Goal: Task Accomplishment & Management: Use online tool/utility

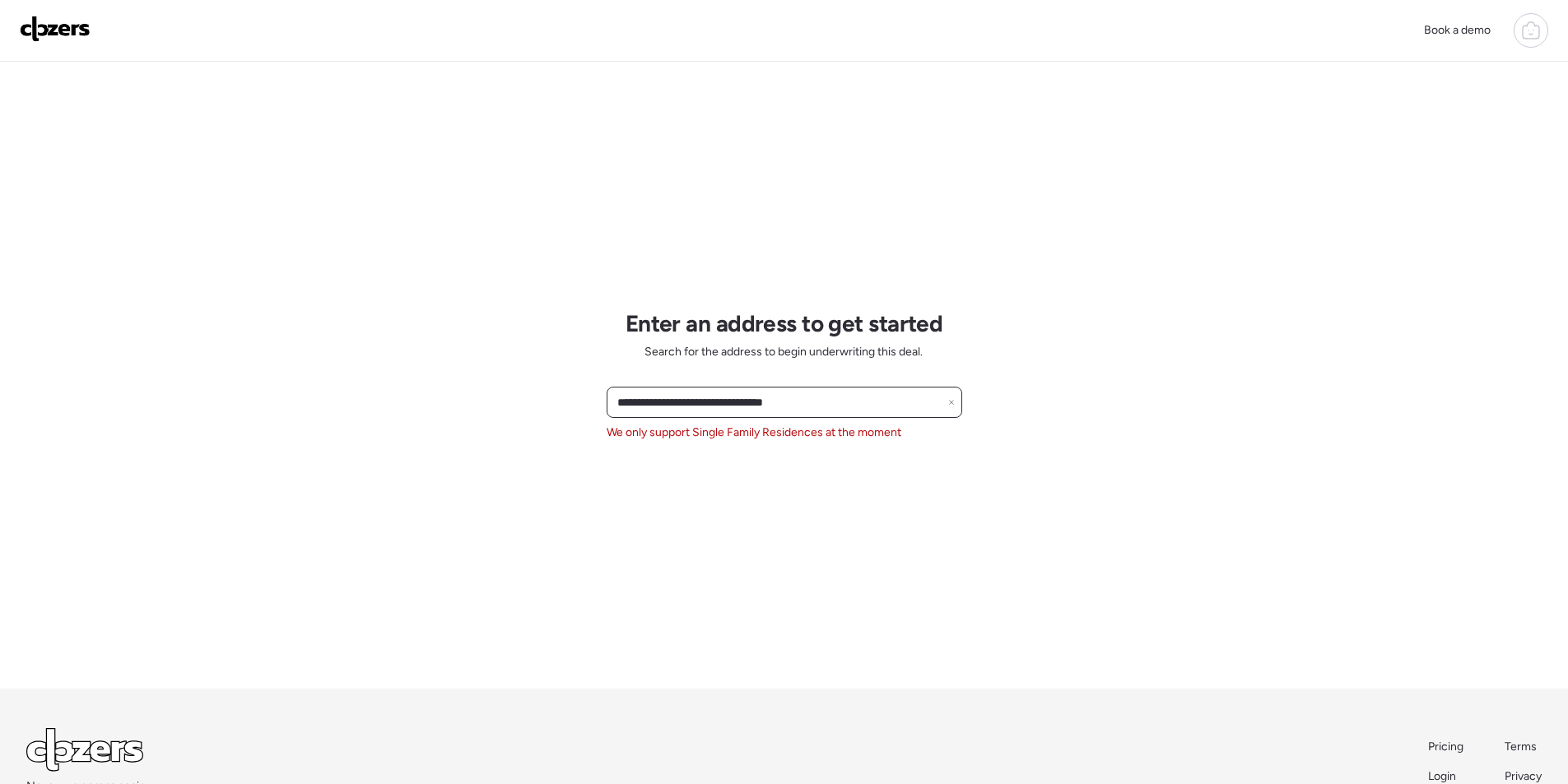
click at [733, 407] on input "**********" at bounding box center [784, 402] width 341 height 23
paste input "text"
click at [720, 435] on span "108 W Alameda Dr, Tempe, AZ, 85282" at bounding box center [667, 433] width 107 height 17
type input "**********"
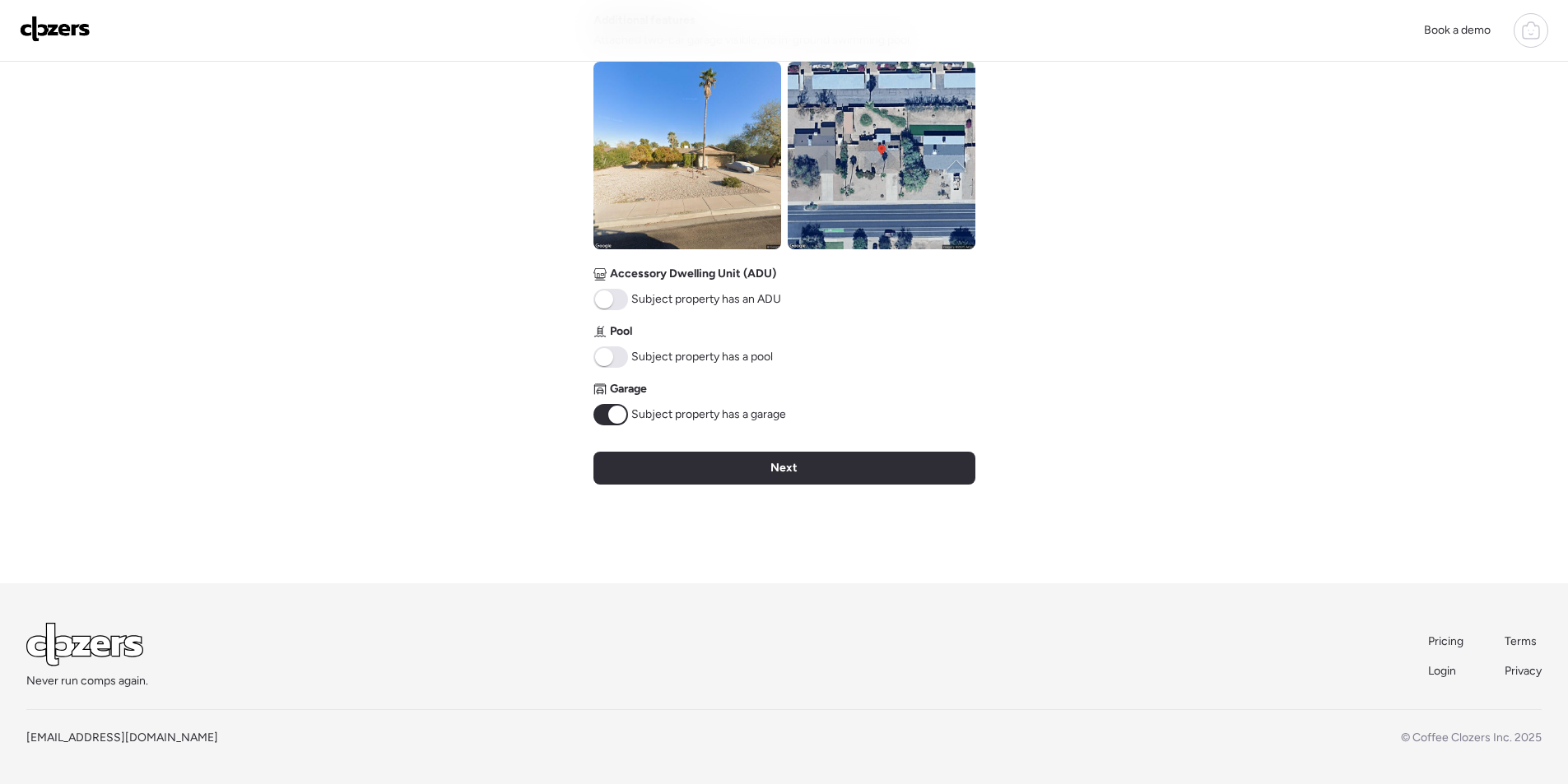
scroll to position [609, 0]
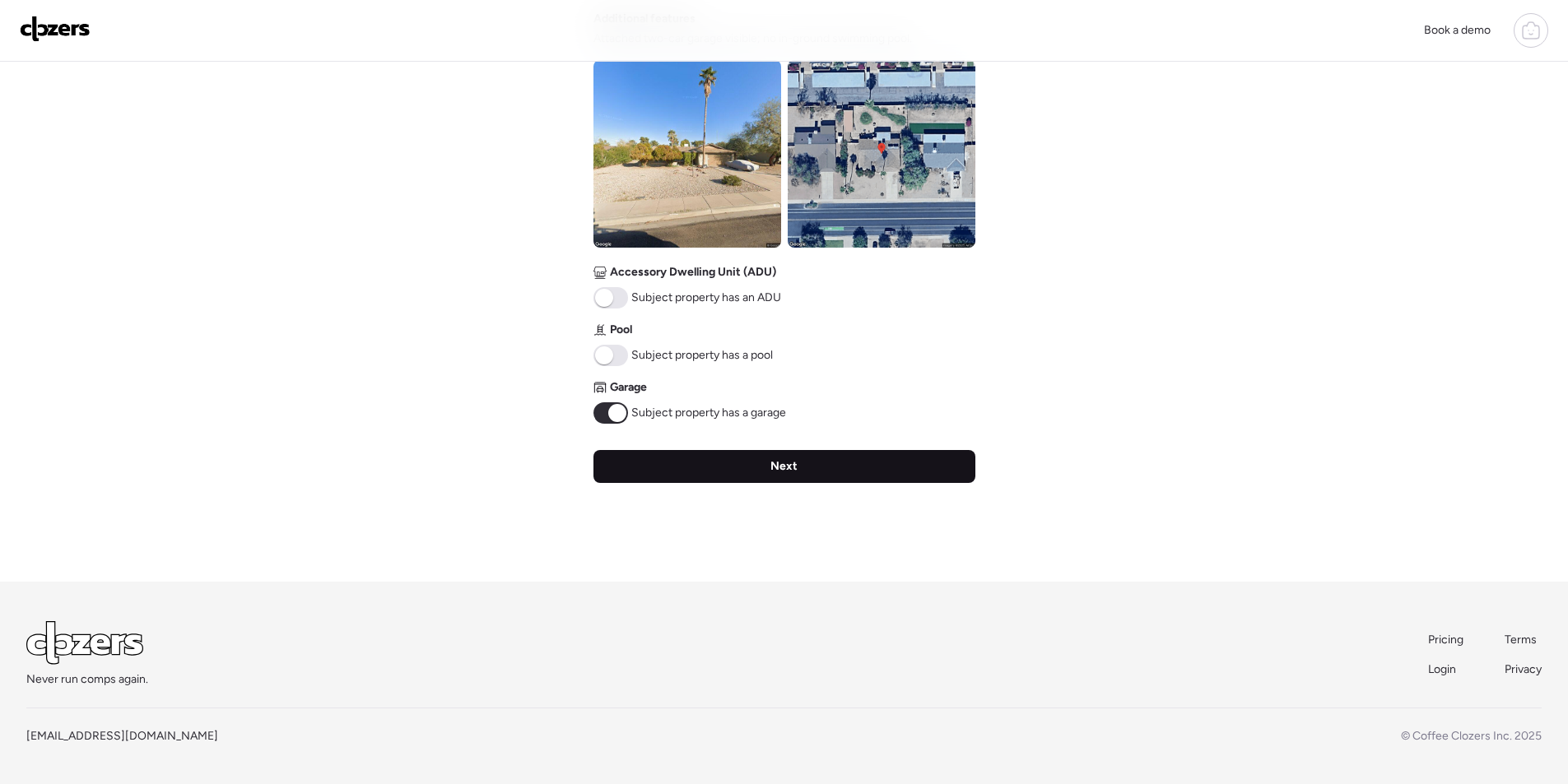
click at [735, 450] on div "Next" at bounding box center [785, 466] width 382 height 33
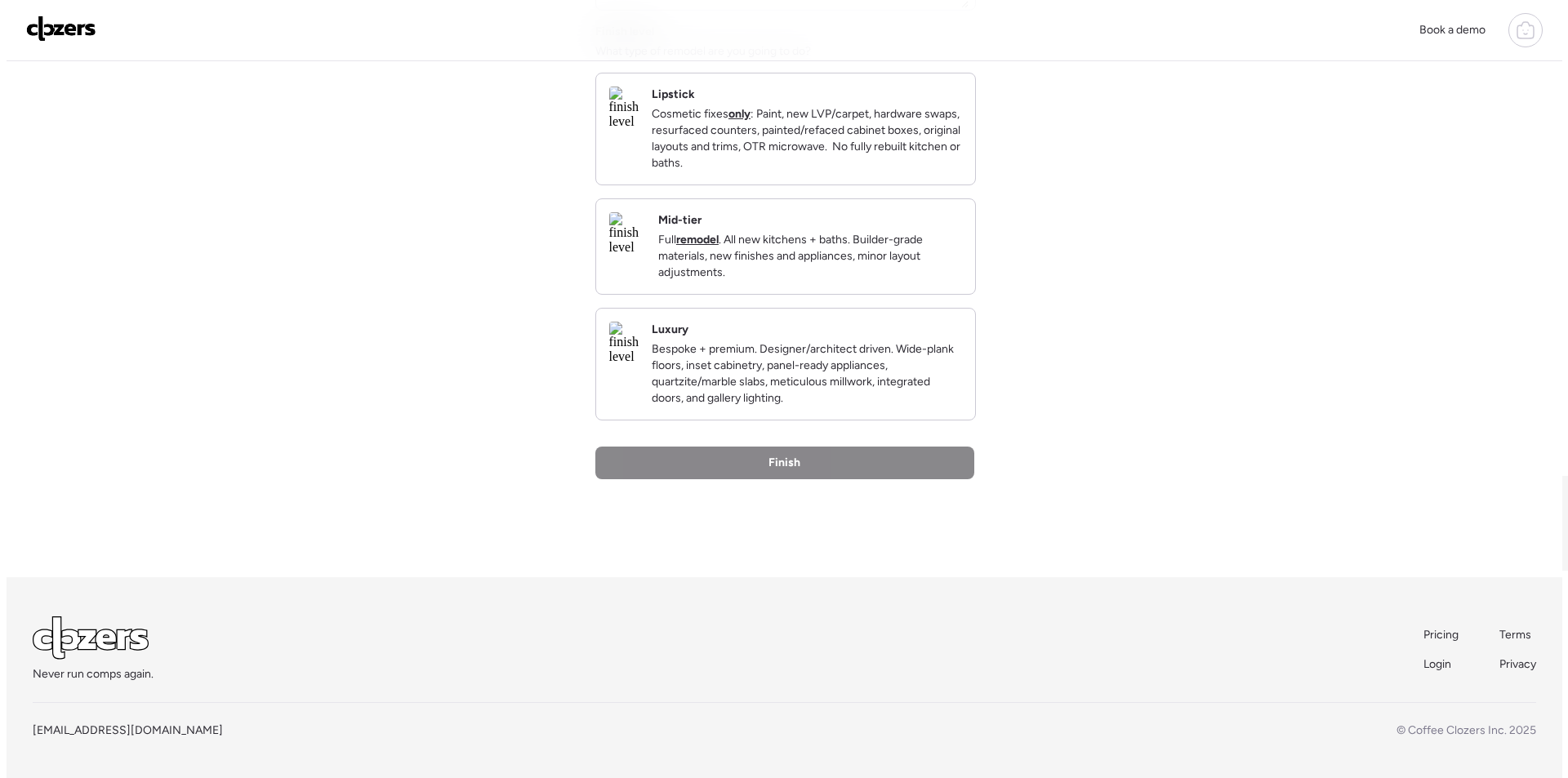
scroll to position [0, 0]
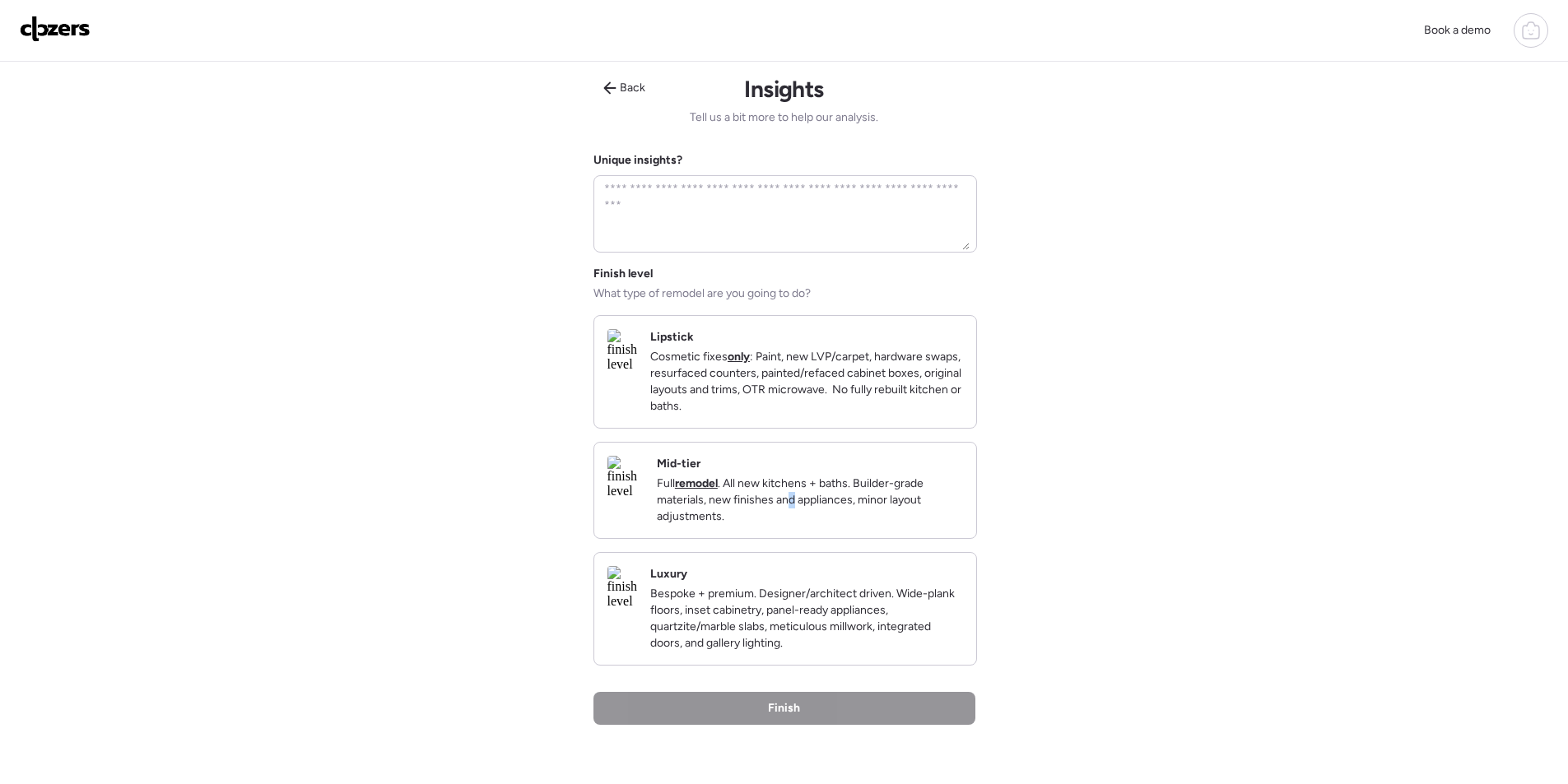
click at [874, 516] on p "Full remodel . All new kitchens + baths. Builder-grade materials, new finishes …" at bounding box center [810, 500] width 307 height 49
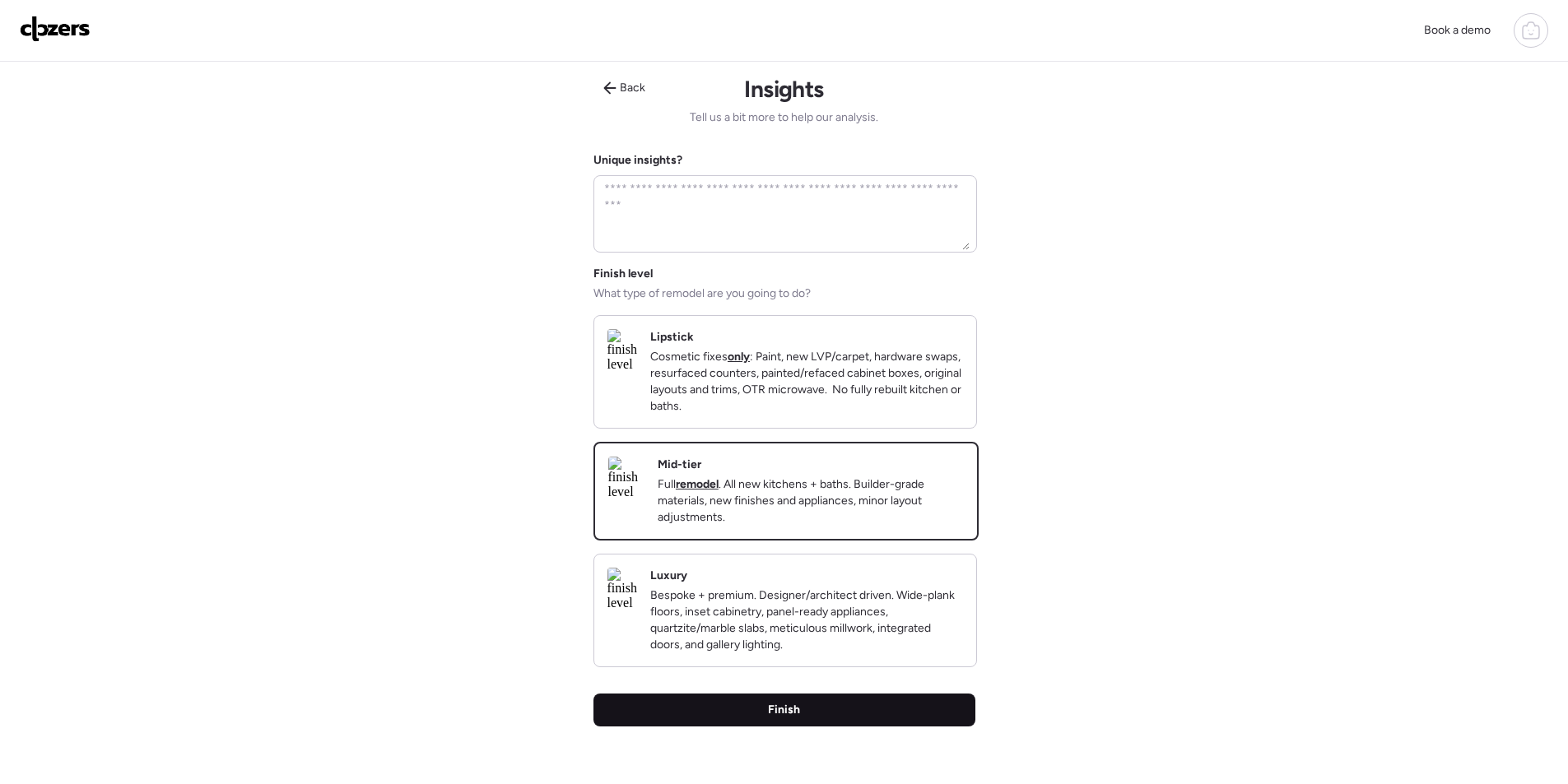
click at [821, 727] on div "Finish" at bounding box center [785, 710] width 382 height 33
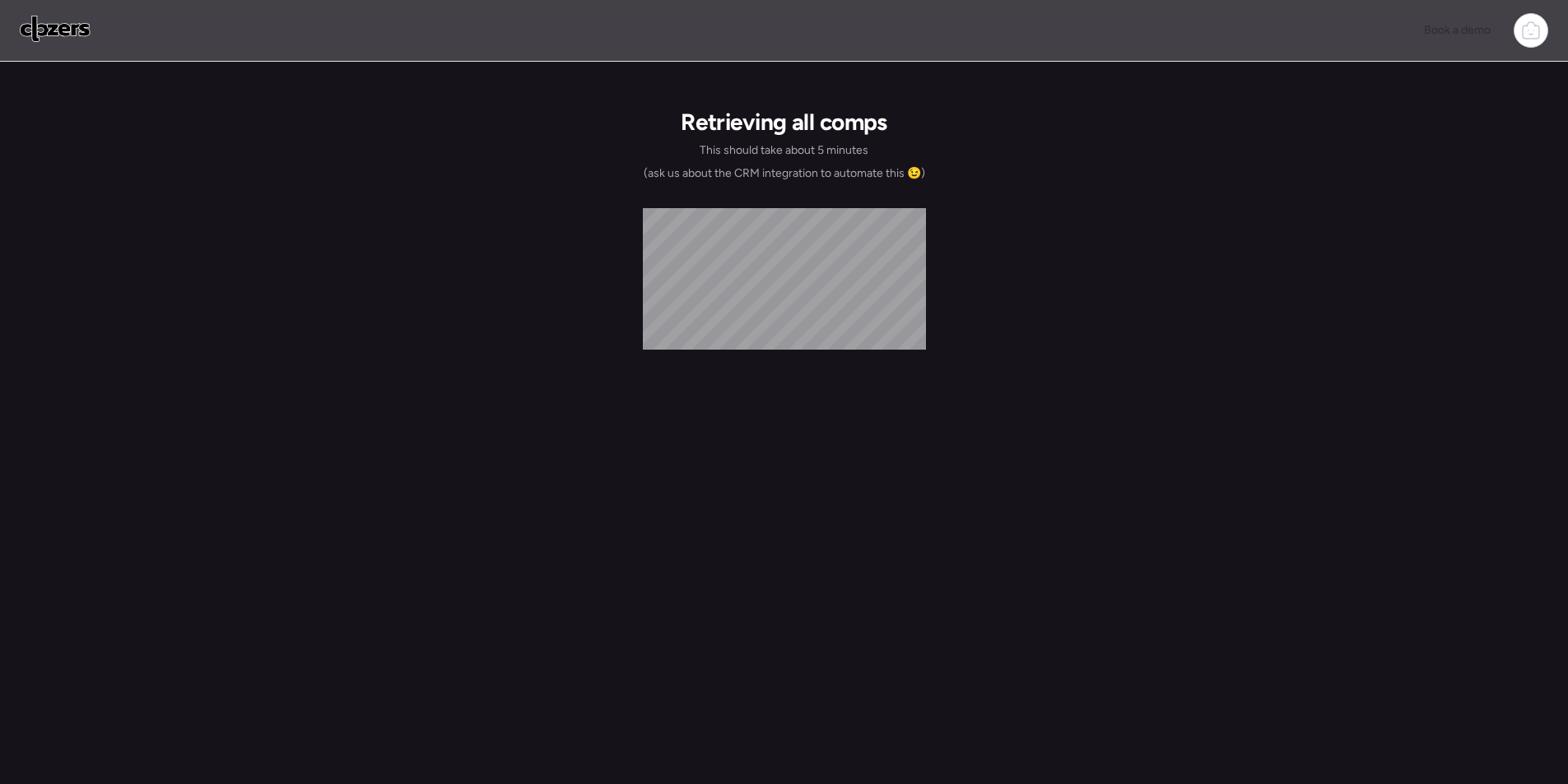
click at [821, 726] on div "Retrieving all comps This should take about 5 minutes (ask us about the CRM int…" at bounding box center [785, 431] width 382 height 739
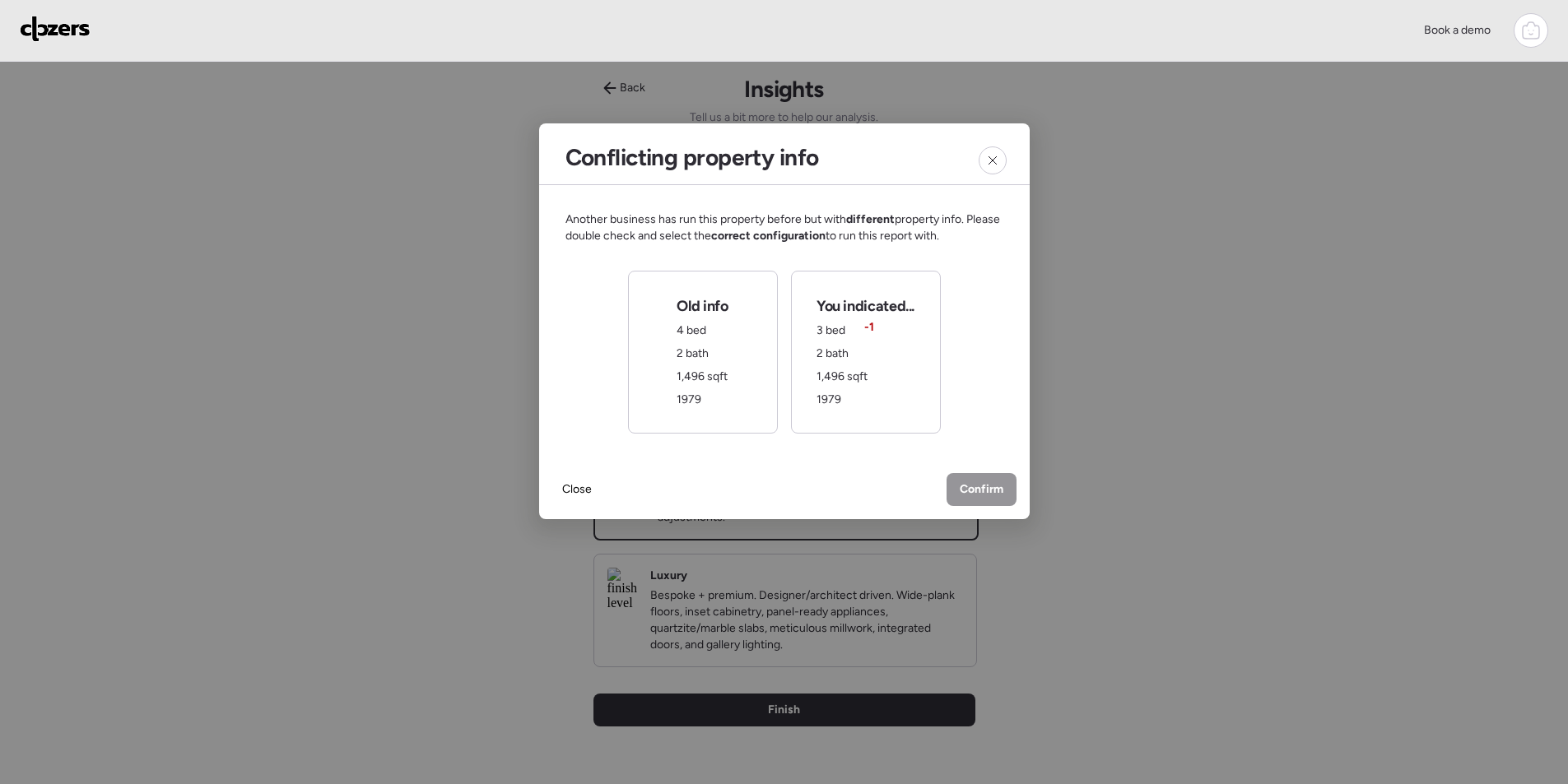
click at [862, 333] on div "You indicated... 3 bed -1 2 bath 1,496 sqft 1979" at bounding box center [865, 352] width 98 height 112
click at [991, 496] on span "Confirm" at bounding box center [981, 491] width 43 height 17
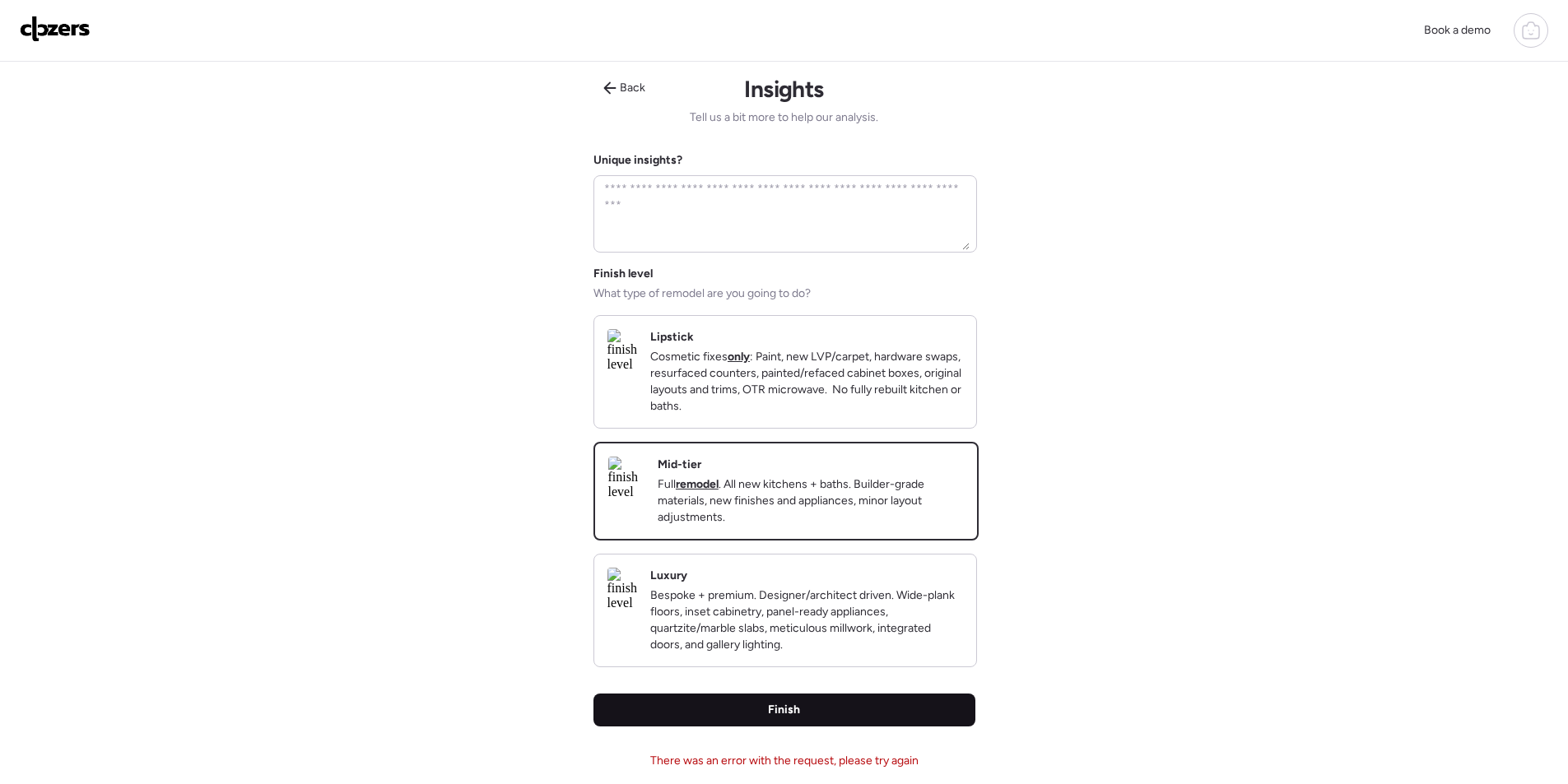
click at [798, 718] on span "Finish" at bounding box center [783, 710] width 32 height 17
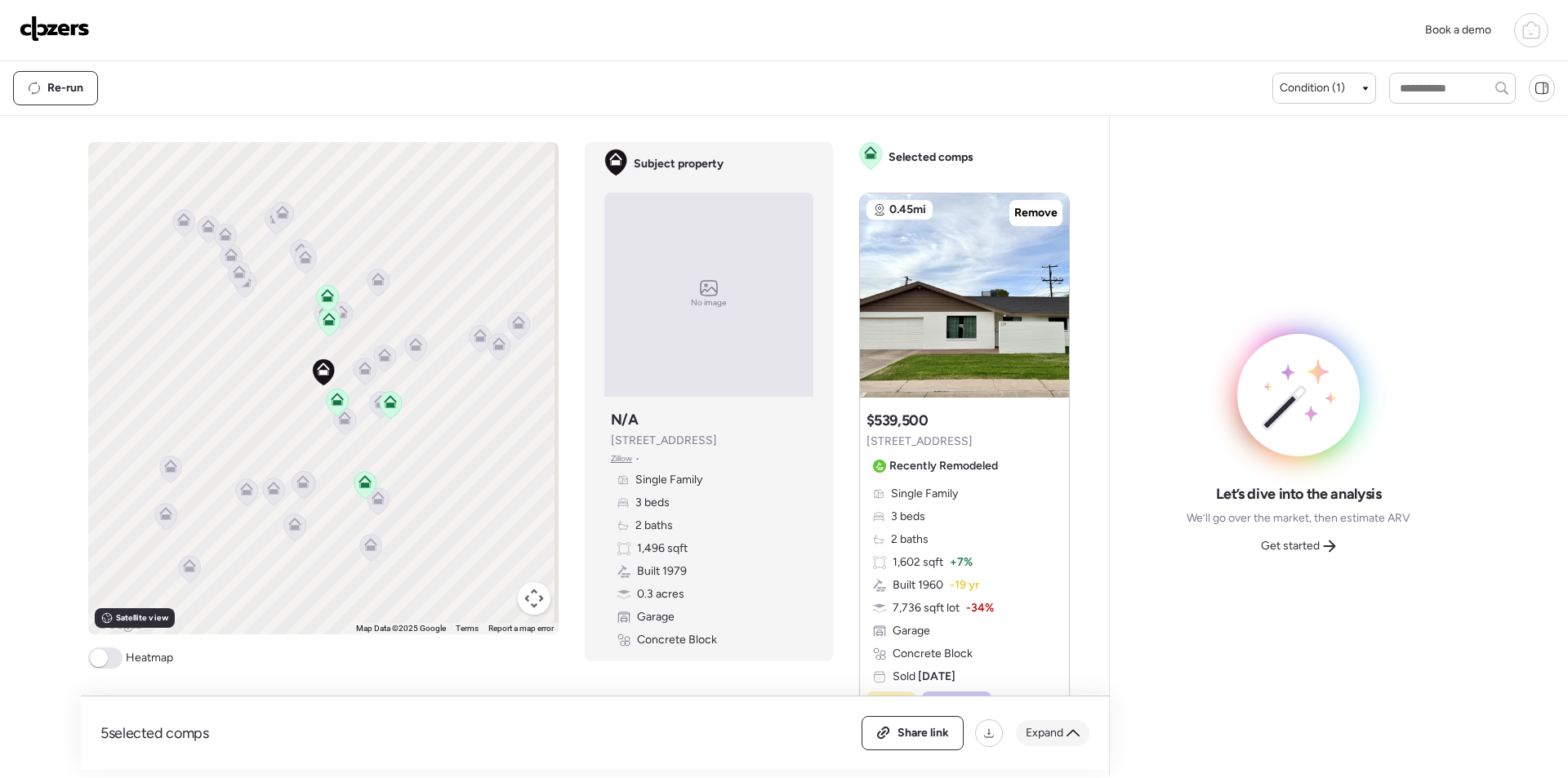
click at [1042, 725] on span "Expand" at bounding box center [1044, 733] width 38 height 16
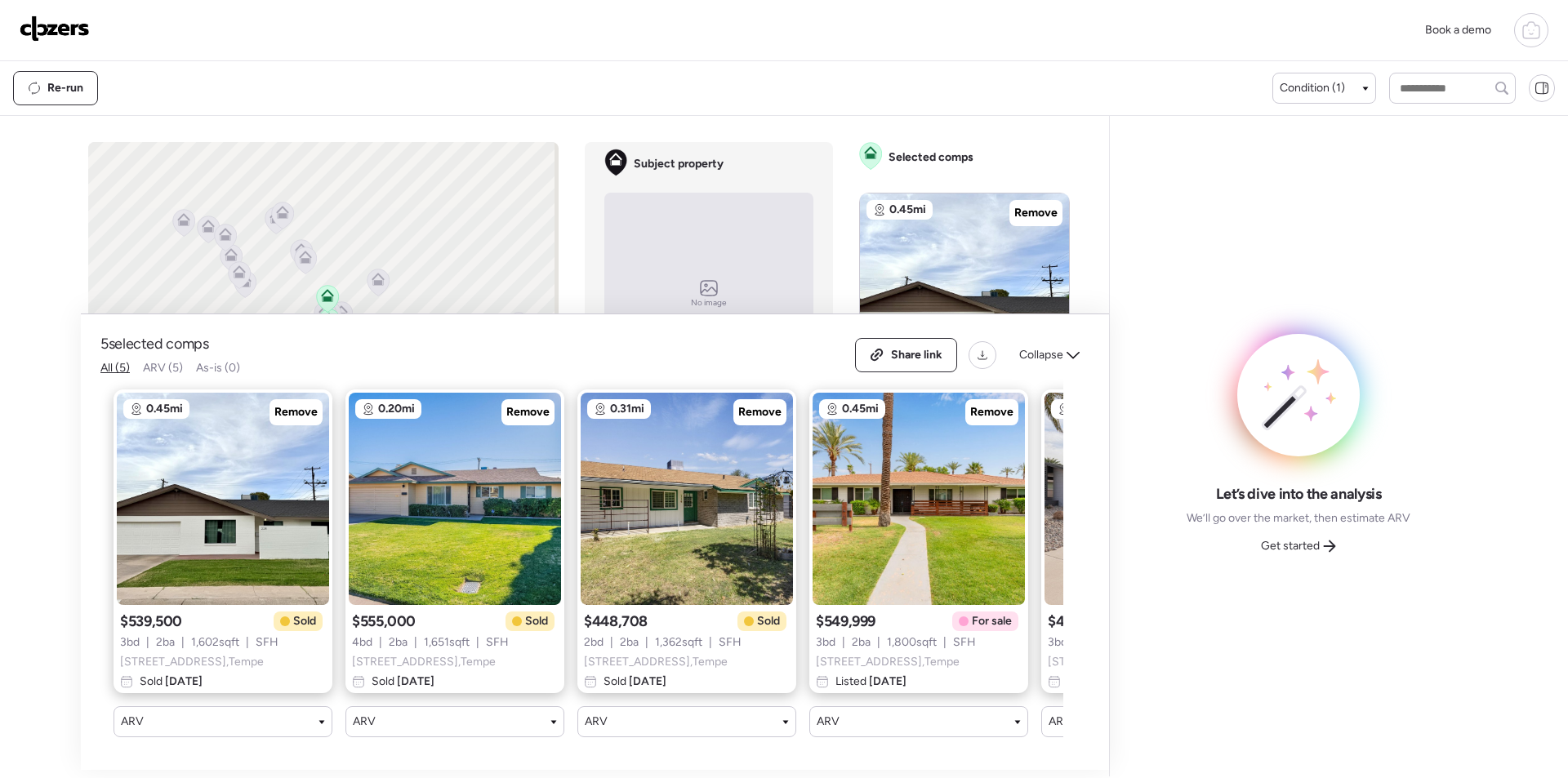
scroll to position [0, 210]
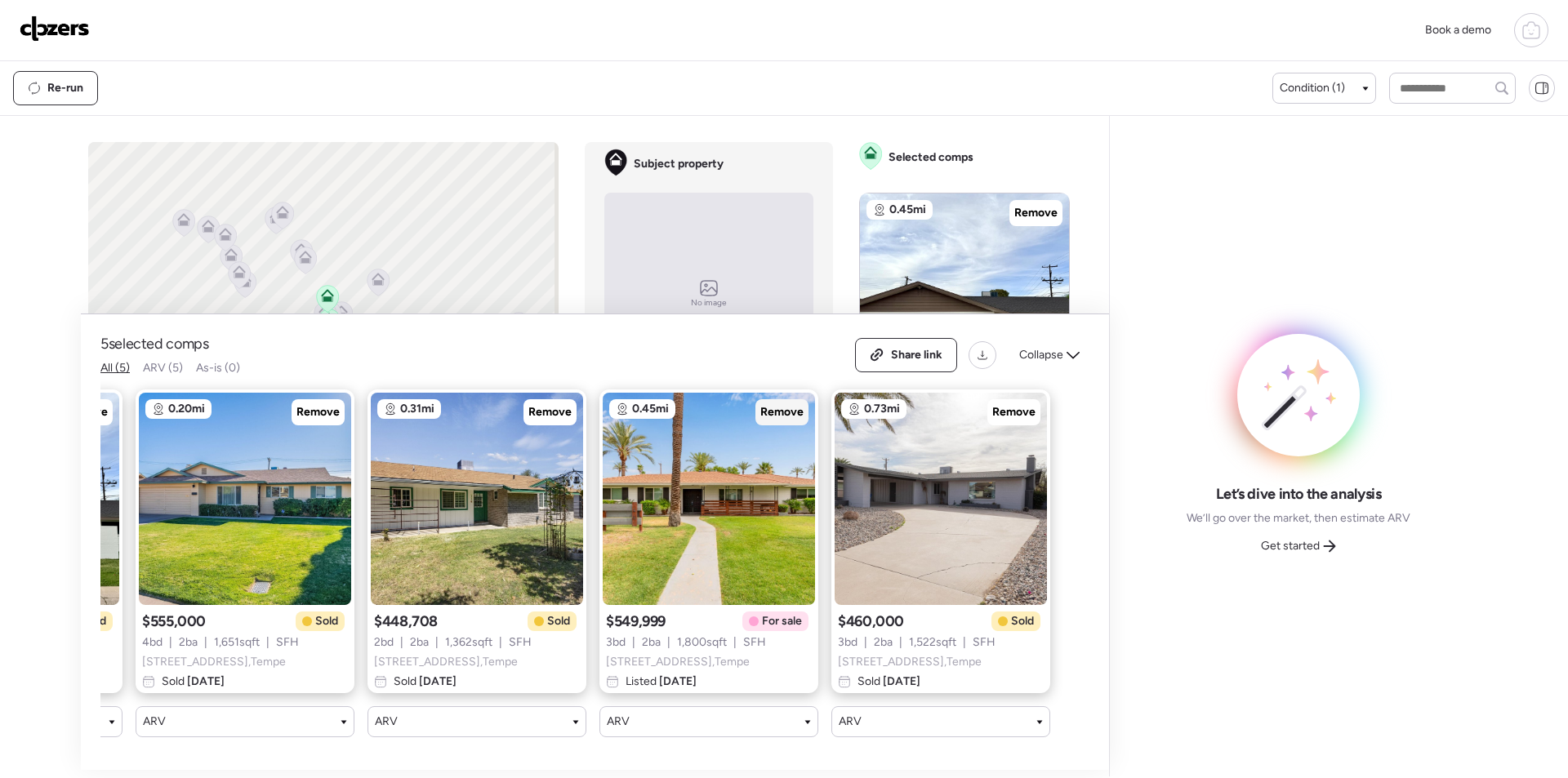
click at [773, 408] on span "Remove" at bounding box center [782, 412] width 43 height 16
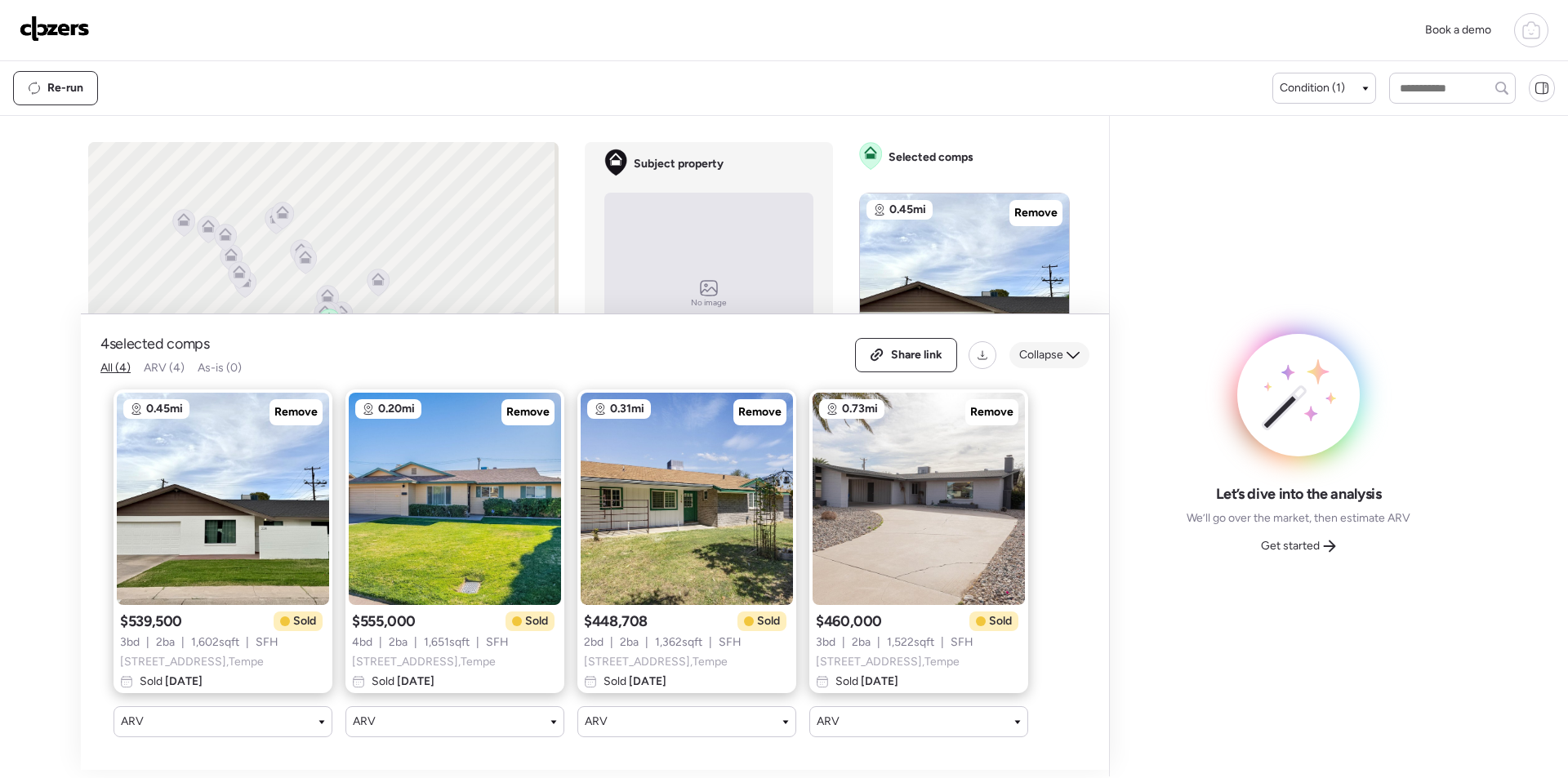
click at [1040, 353] on div "Collapse" at bounding box center [1049, 355] width 80 height 27
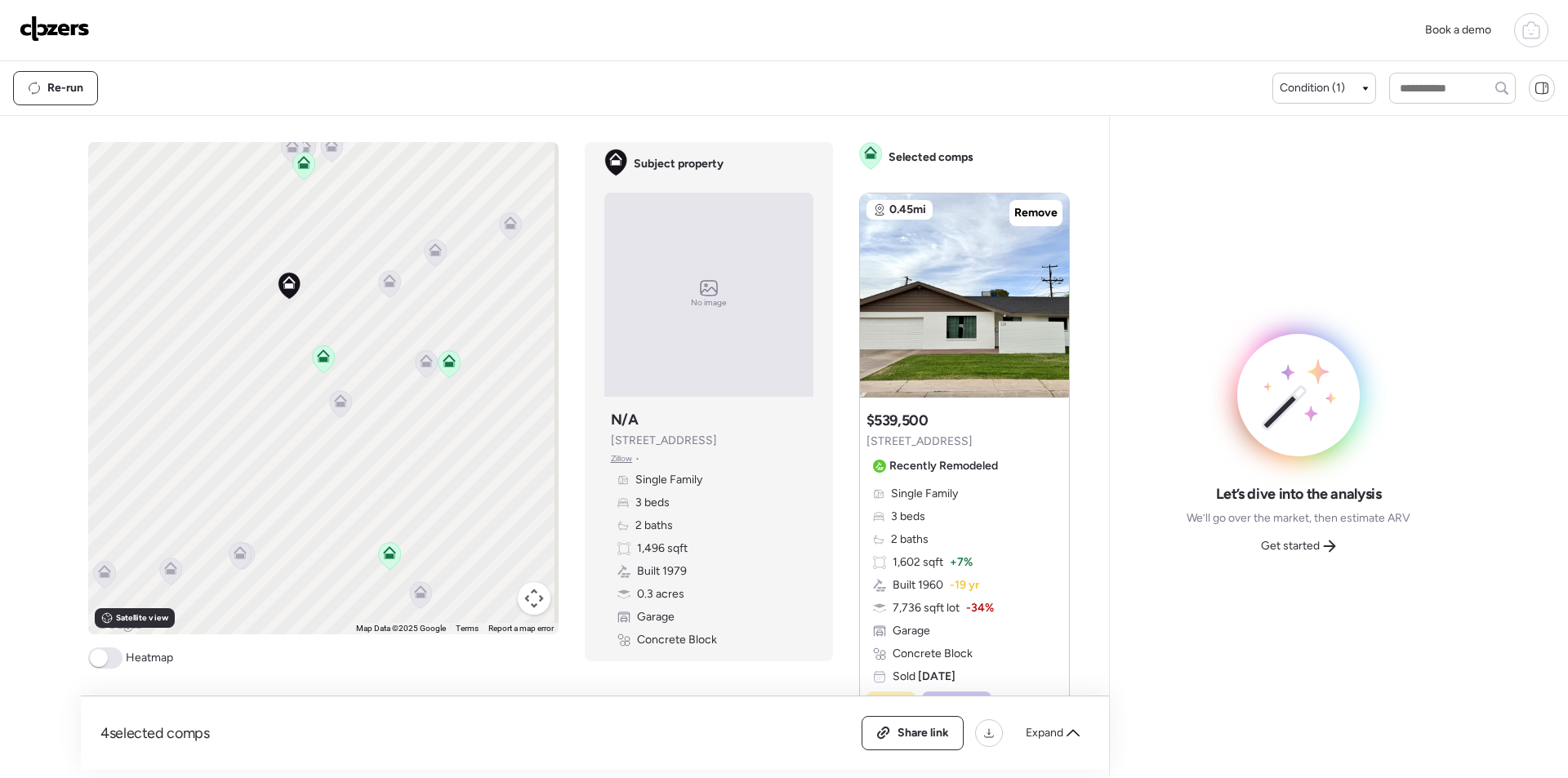
click at [339, 401] on icon at bounding box center [340, 398] width 12 height 7
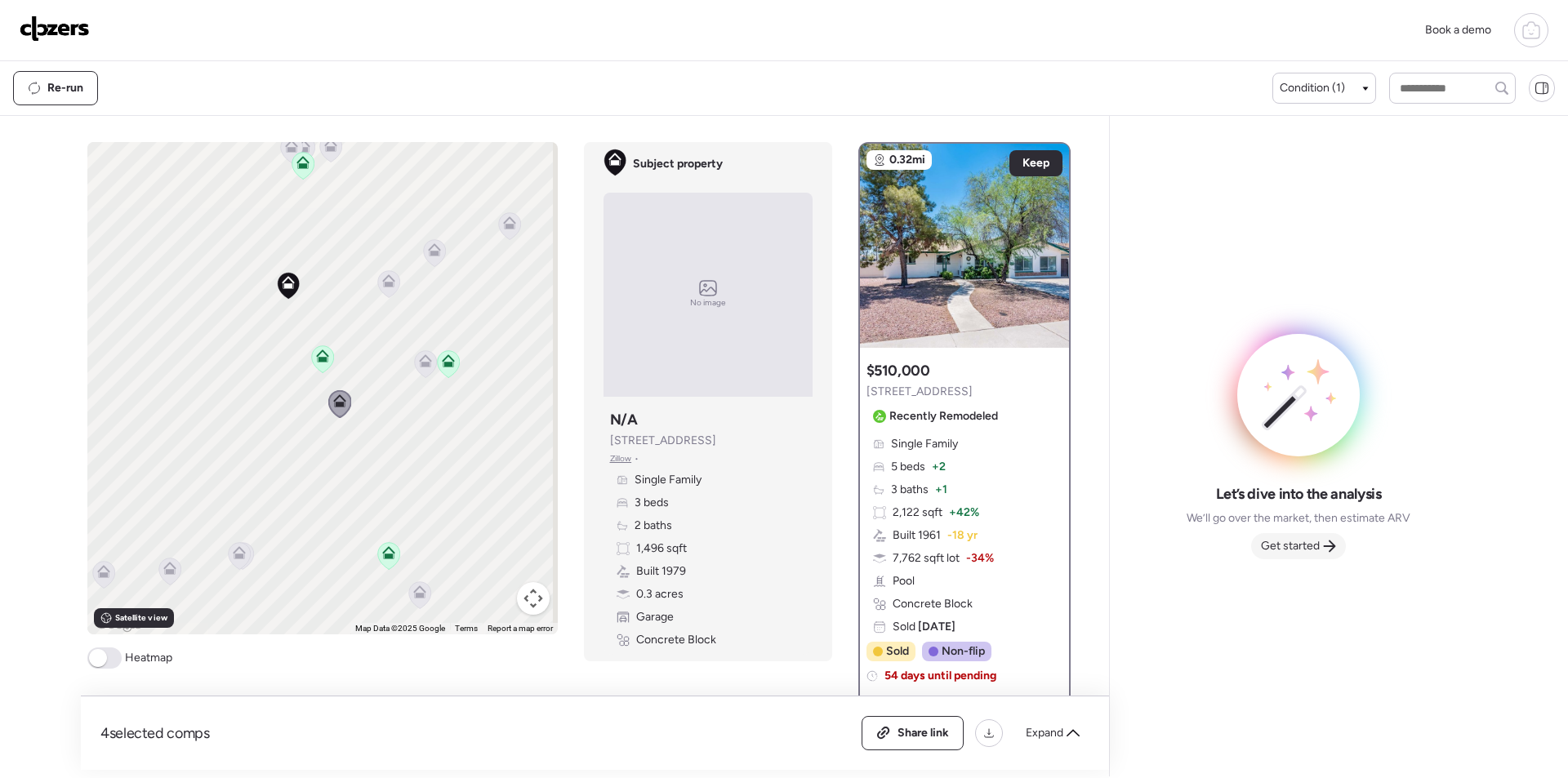
click at [1310, 542] on span "Get started" at bounding box center [1290, 546] width 59 height 16
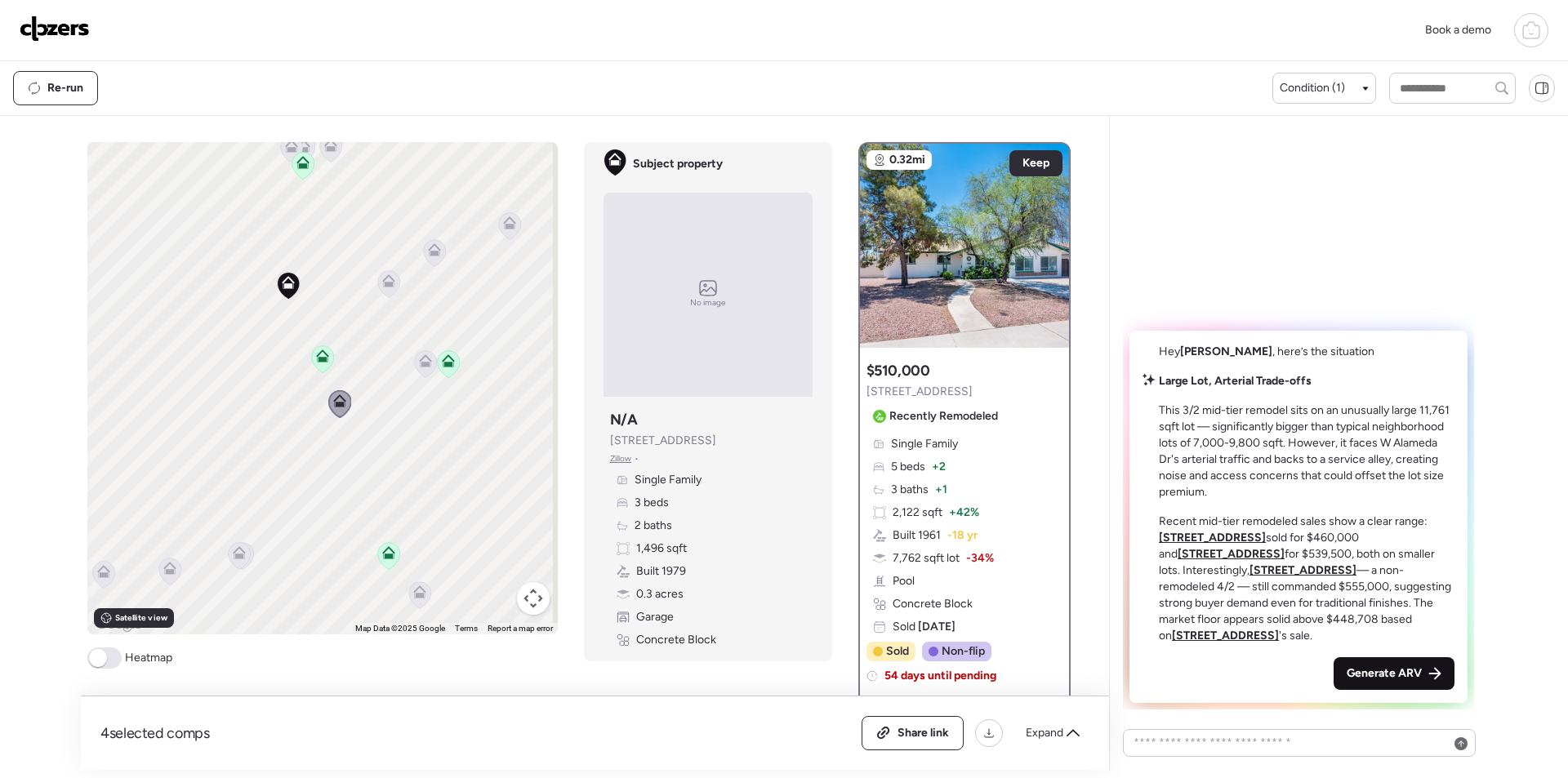
click at [1415, 679] on span "Generate ARV" at bounding box center [1385, 674] width 75 height 16
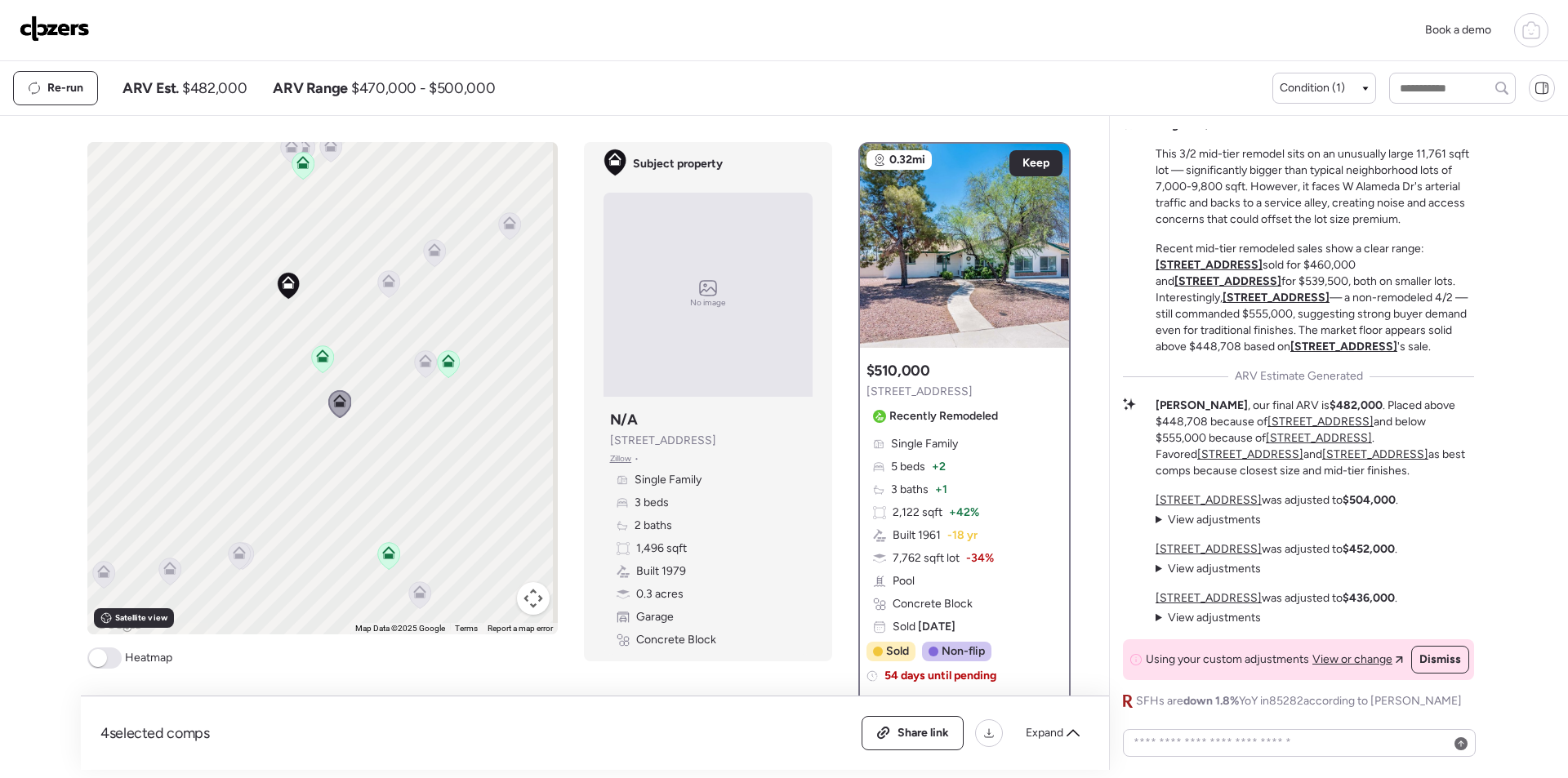
click at [238, 82] on span "$482,000" at bounding box center [214, 88] width 64 height 19
copy span "482,000"
click at [912, 746] on div "Share link" at bounding box center [913, 733] width 101 height 33
click at [59, 22] on img at bounding box center [54, 28] width 71 height 27
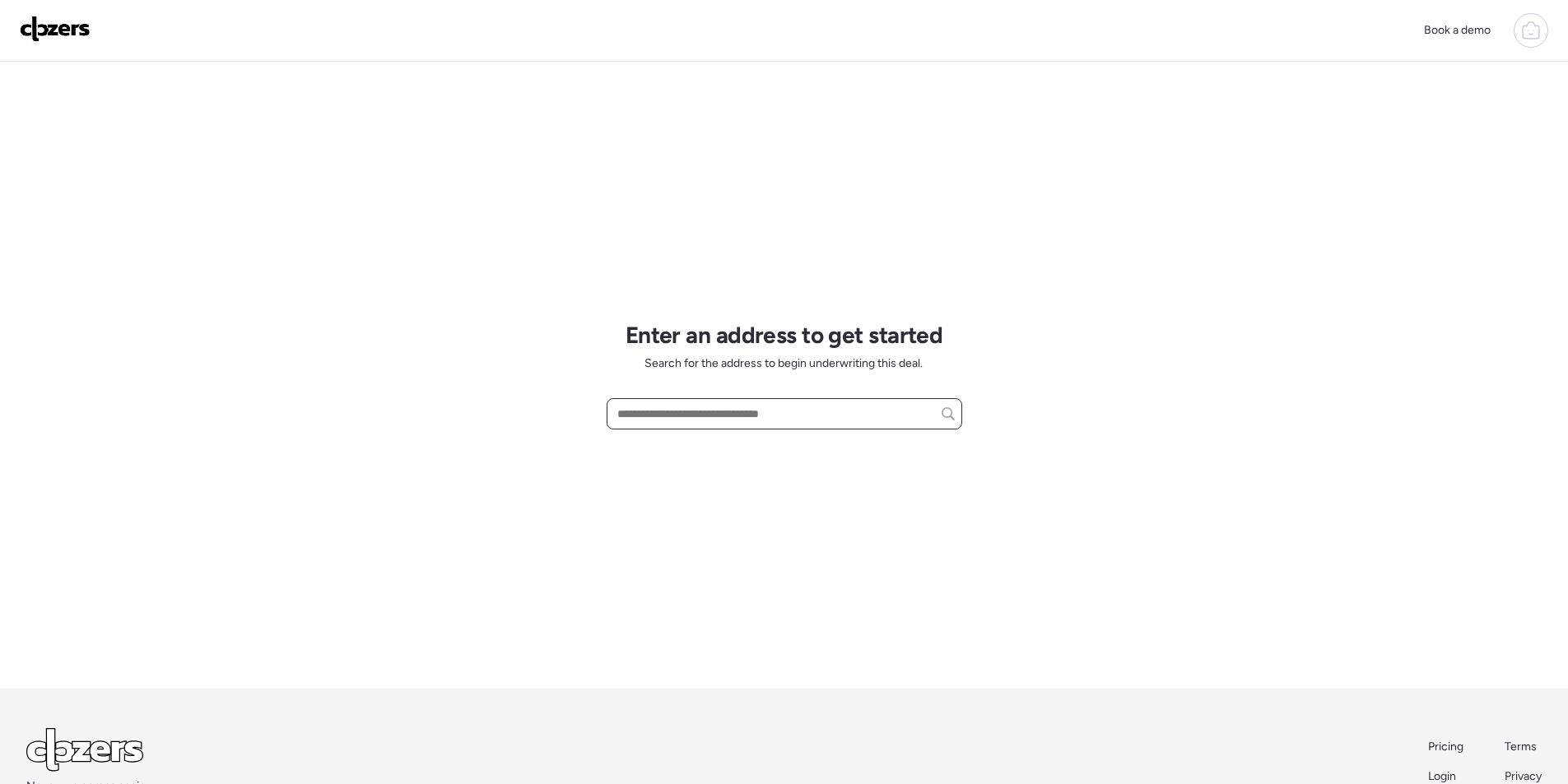
click at [767, 408] on input "text" at bounding box center [784, 414] width 341 height 23
paste input "**********"
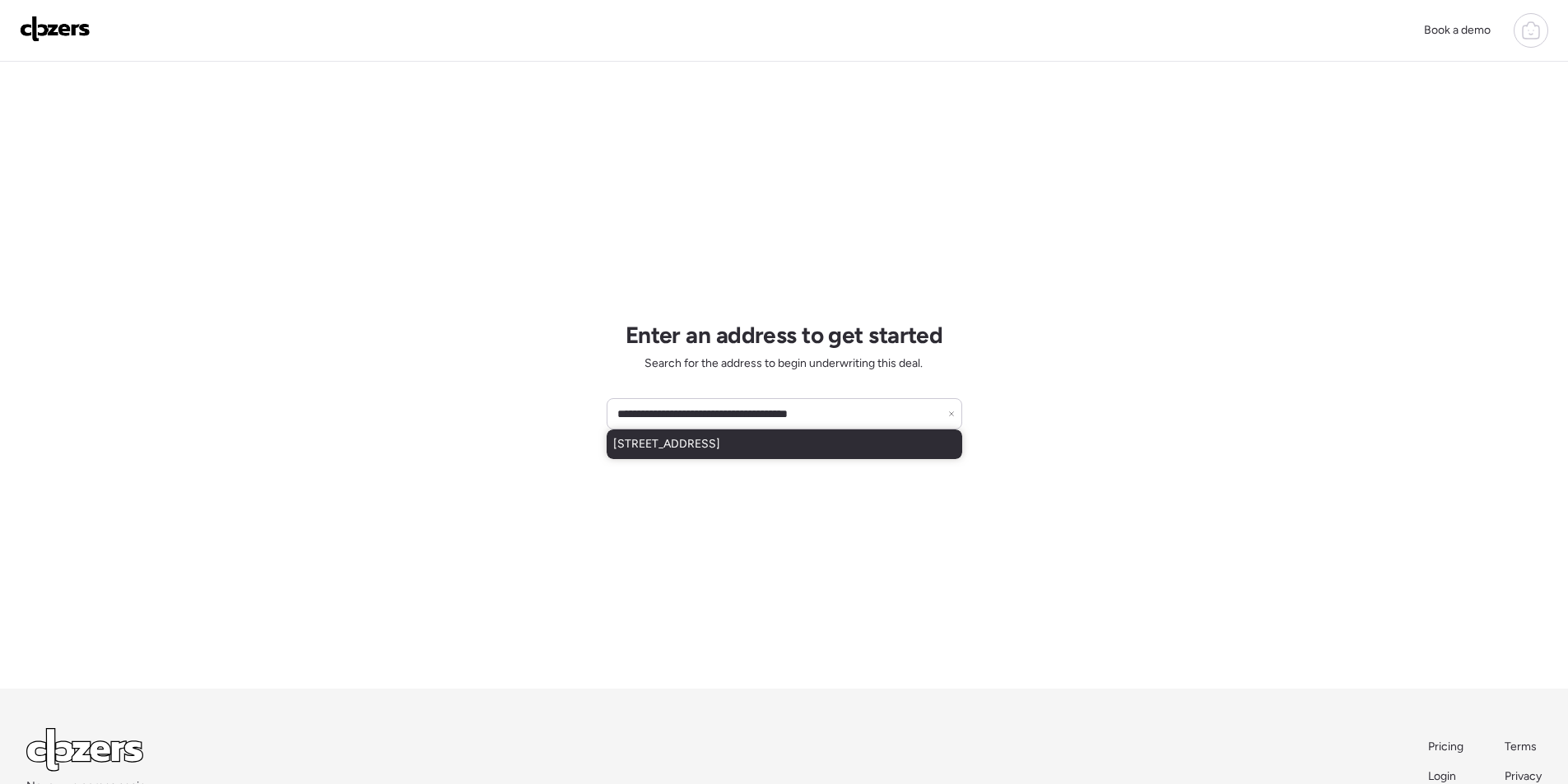
click at [768, 431] on div "2319 W Wethersfield Rd, Phoenix, AZ, 85029" at bounding box center [784, 444] width 356 height 30
type input "**********"
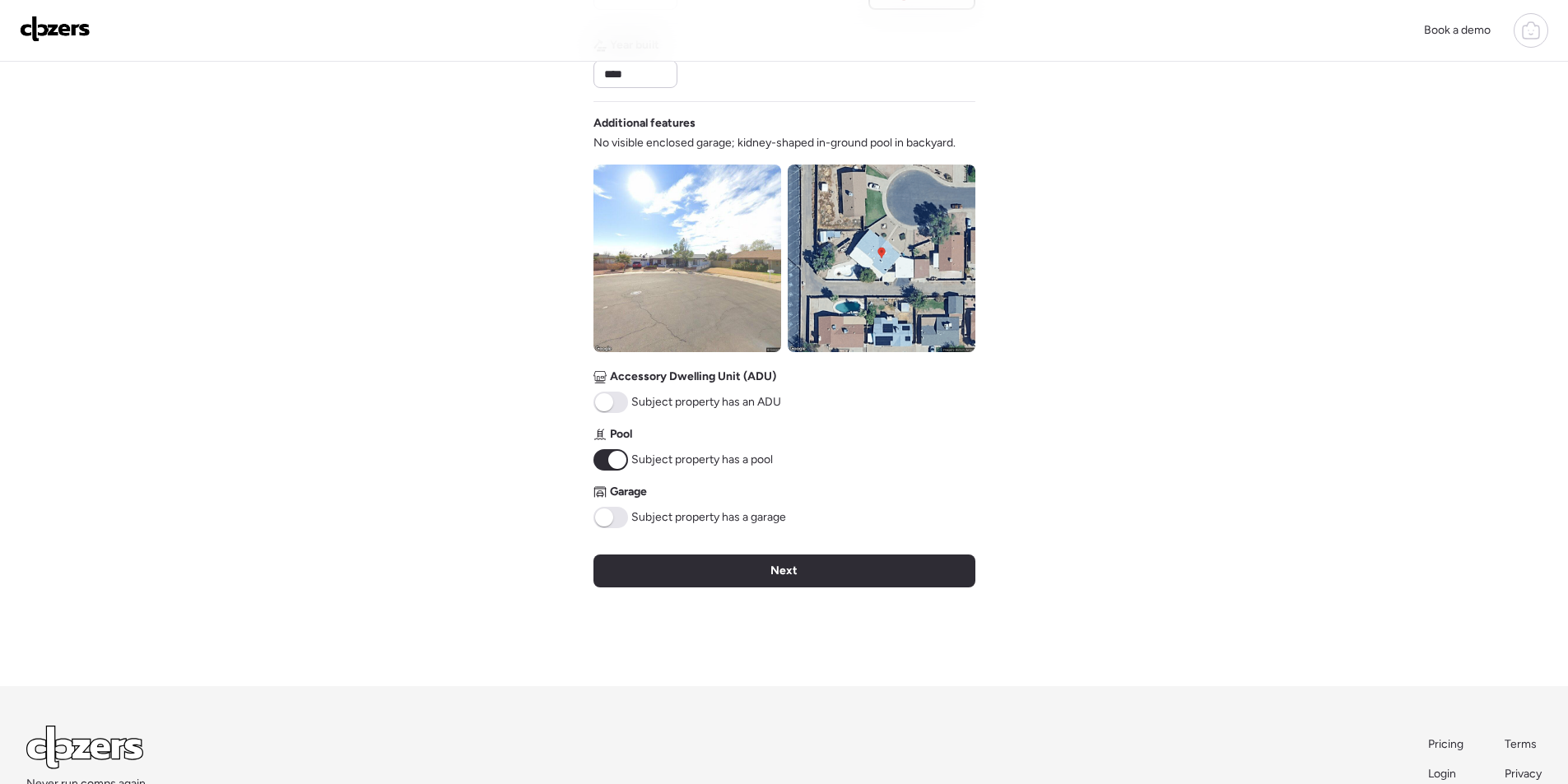
scroll to position [545, 0]
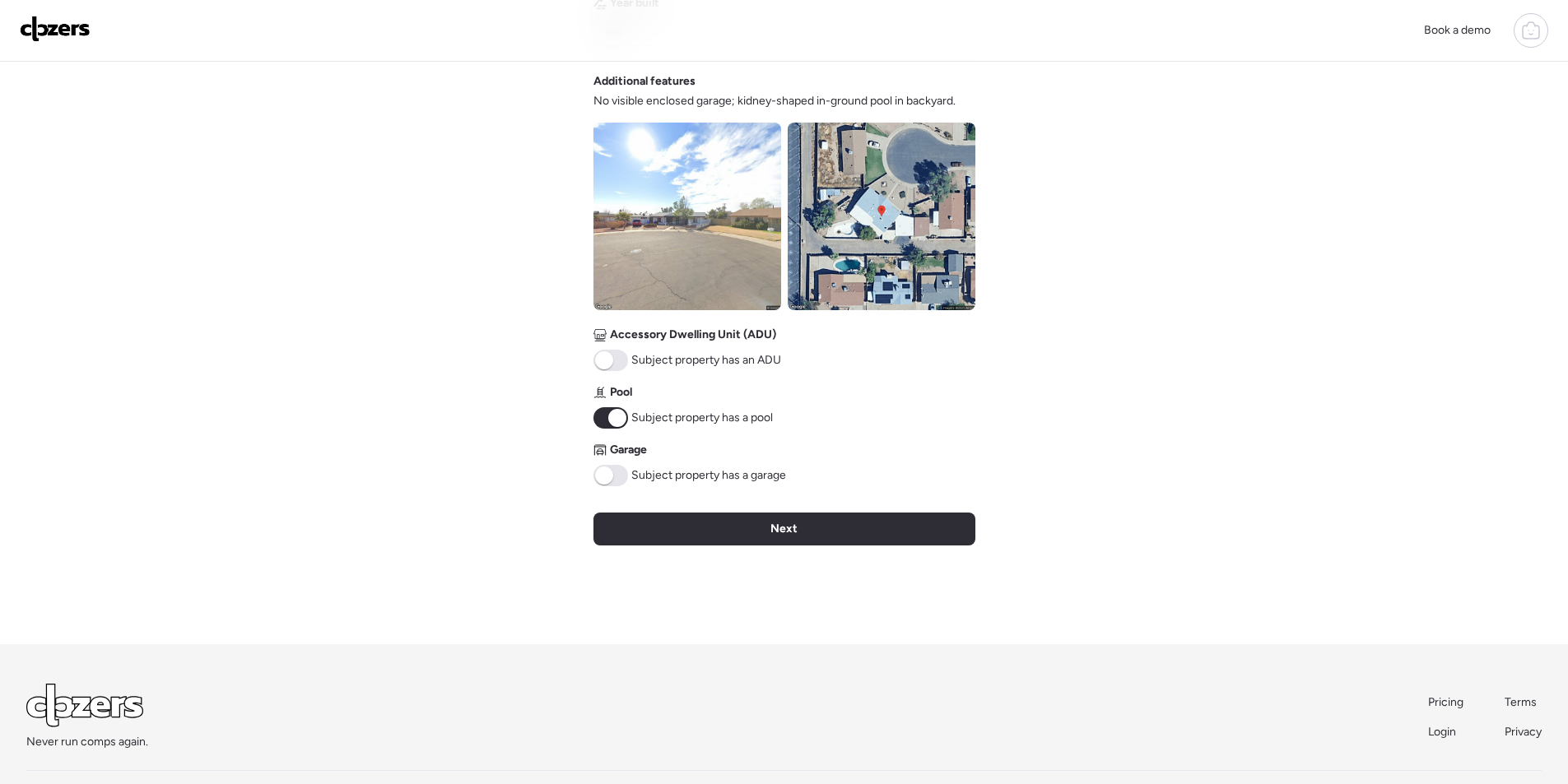
click at [617, 479] on span at bounding box center [610, 476] width 34 height 21
click at [610, 470] on span at bounding box center [618, 476] width 18 height 18
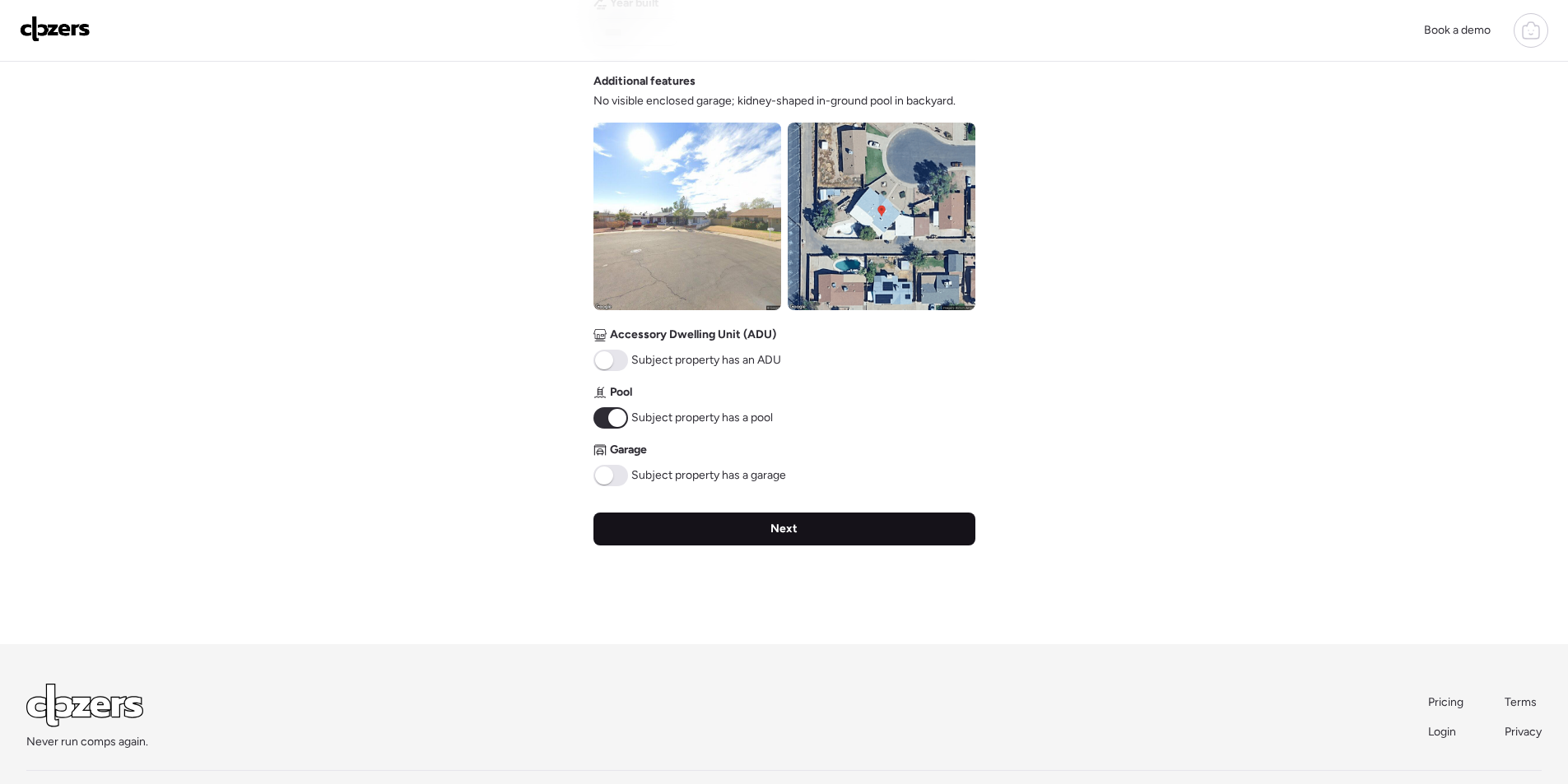
click at [664, 518] on div "Next" at bounding box center [785, 529] width 382 height 33
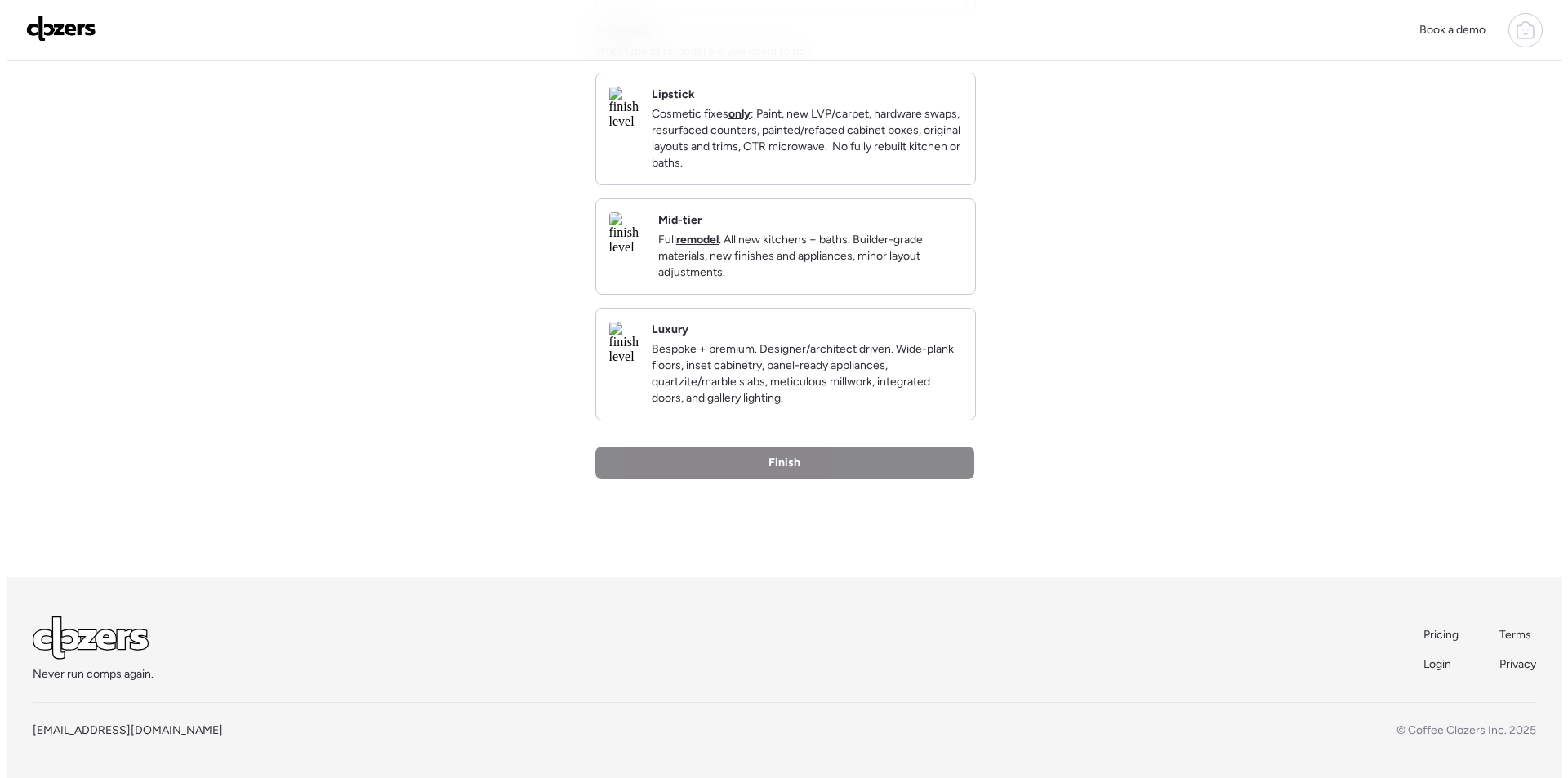
scroll to position [0, 0]
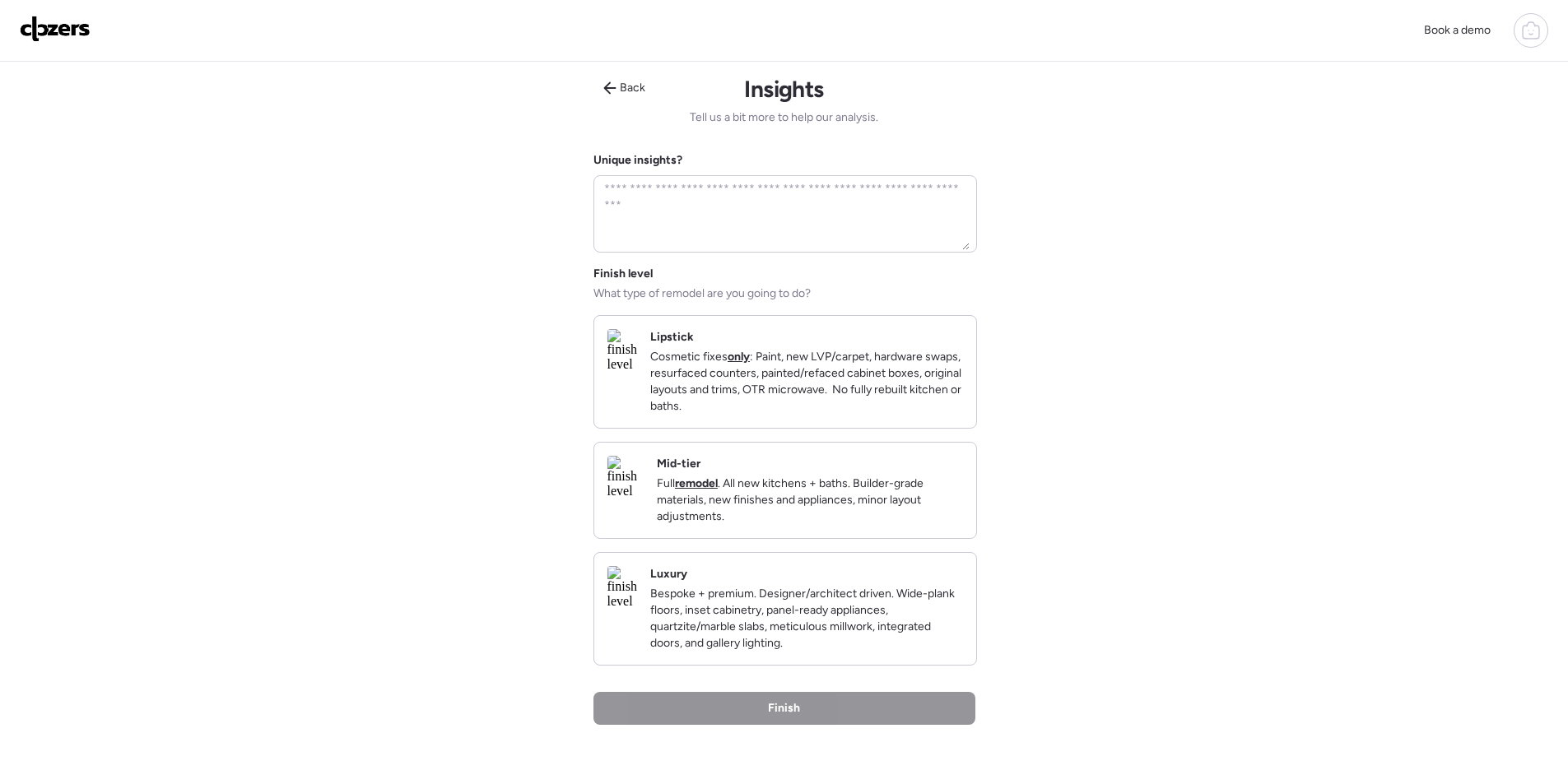
click at [896, 522] on p "Full remodel . All new kitchens + baths. Builder-grade materials, new finishes …" at bounding box center [810, 500] width 307 height 49
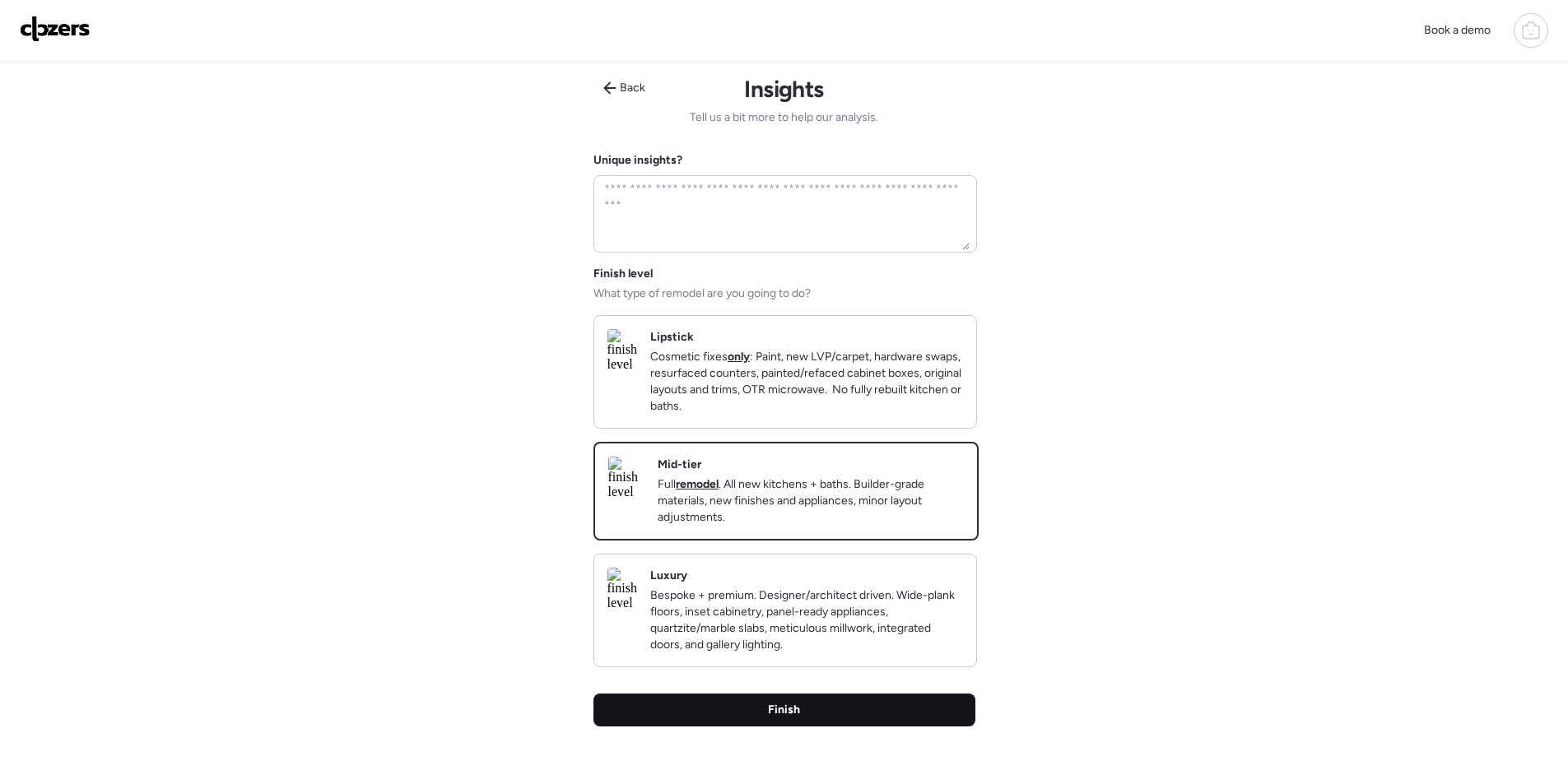
click at [778, 722] on div "Finish" at bounding box center [785, 710] width 382 height 33
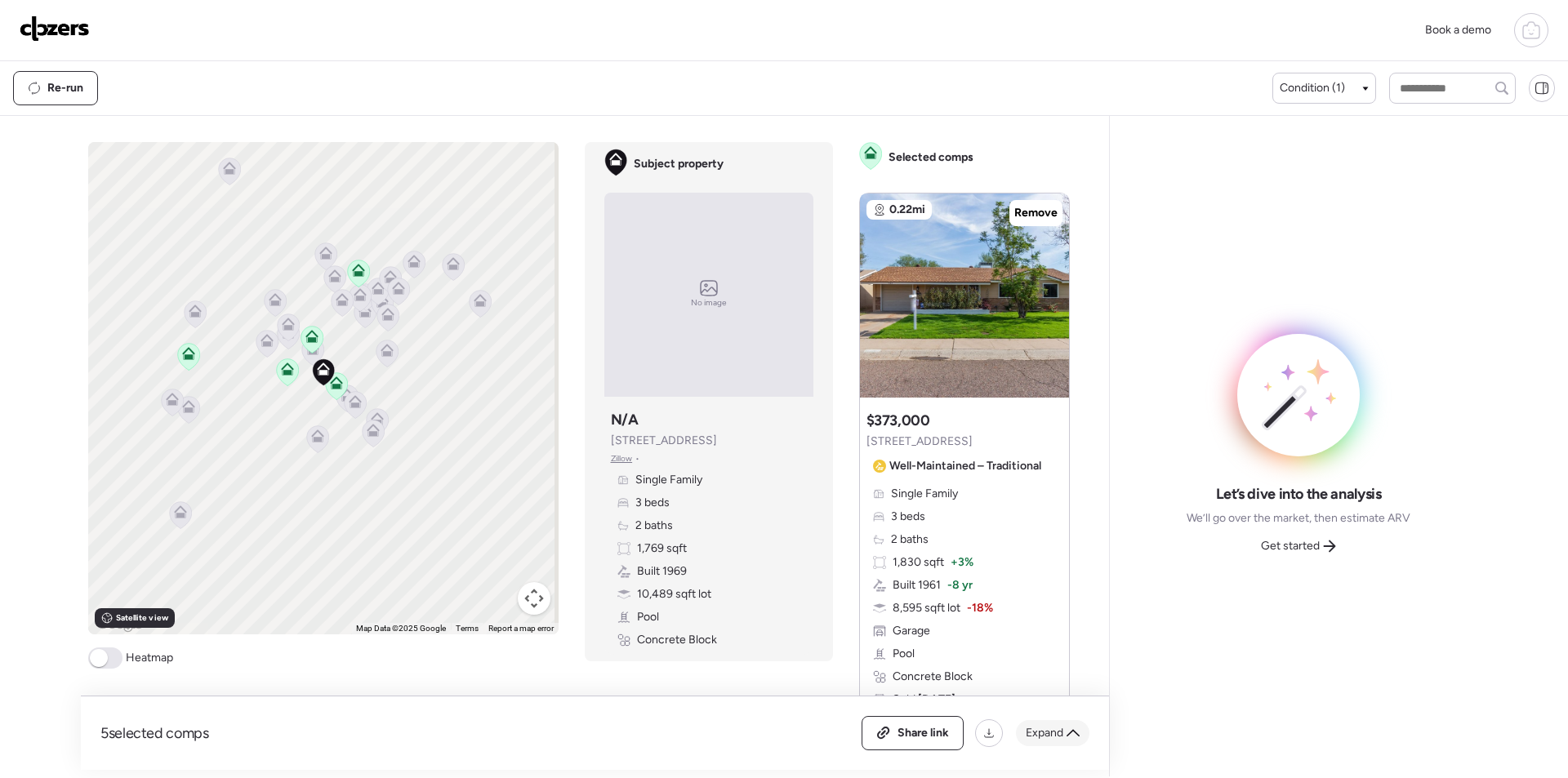
click at [1062, 735] on span "Expand" at bounding box center [1044, 733] width 38 height 16
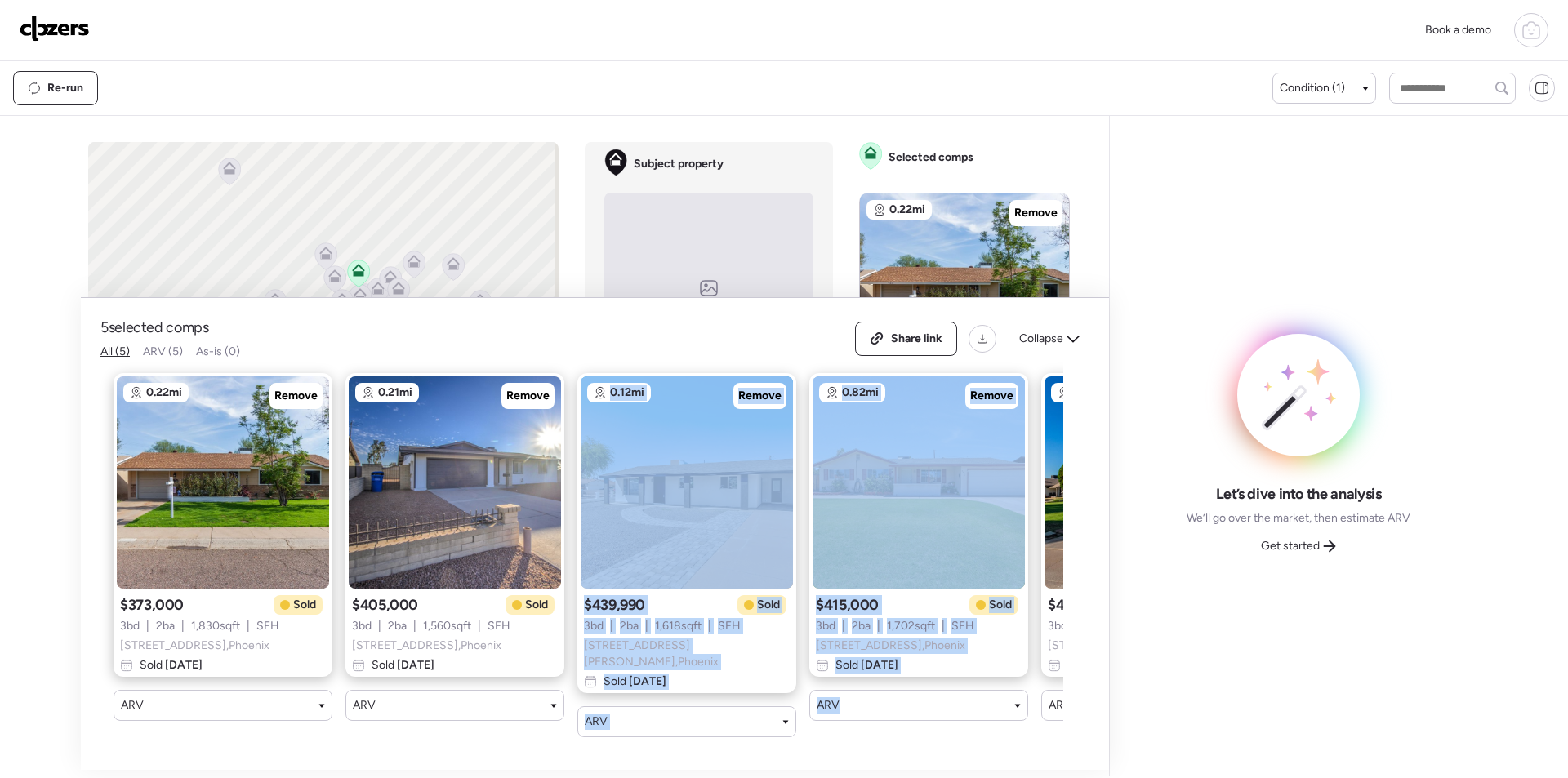
drag, startPoint x: 477, startPoint y: 751, endPoint x: 852, endPoint y: 762, distance: 375.2
click at [852, 762] on div "5 selected comps All (5) ARV (5) As-is (0) Share link Collapse 0.22mi Remove $3…" at bounding box center [595, 533] width 1028 height 472
click at [920, 759] on div "5 selected comps All (5) ARV (5) As-is (0) Share link Collapse 0.22mi Remove $3…" at bounding box center [595, 533] width 1028 height 472
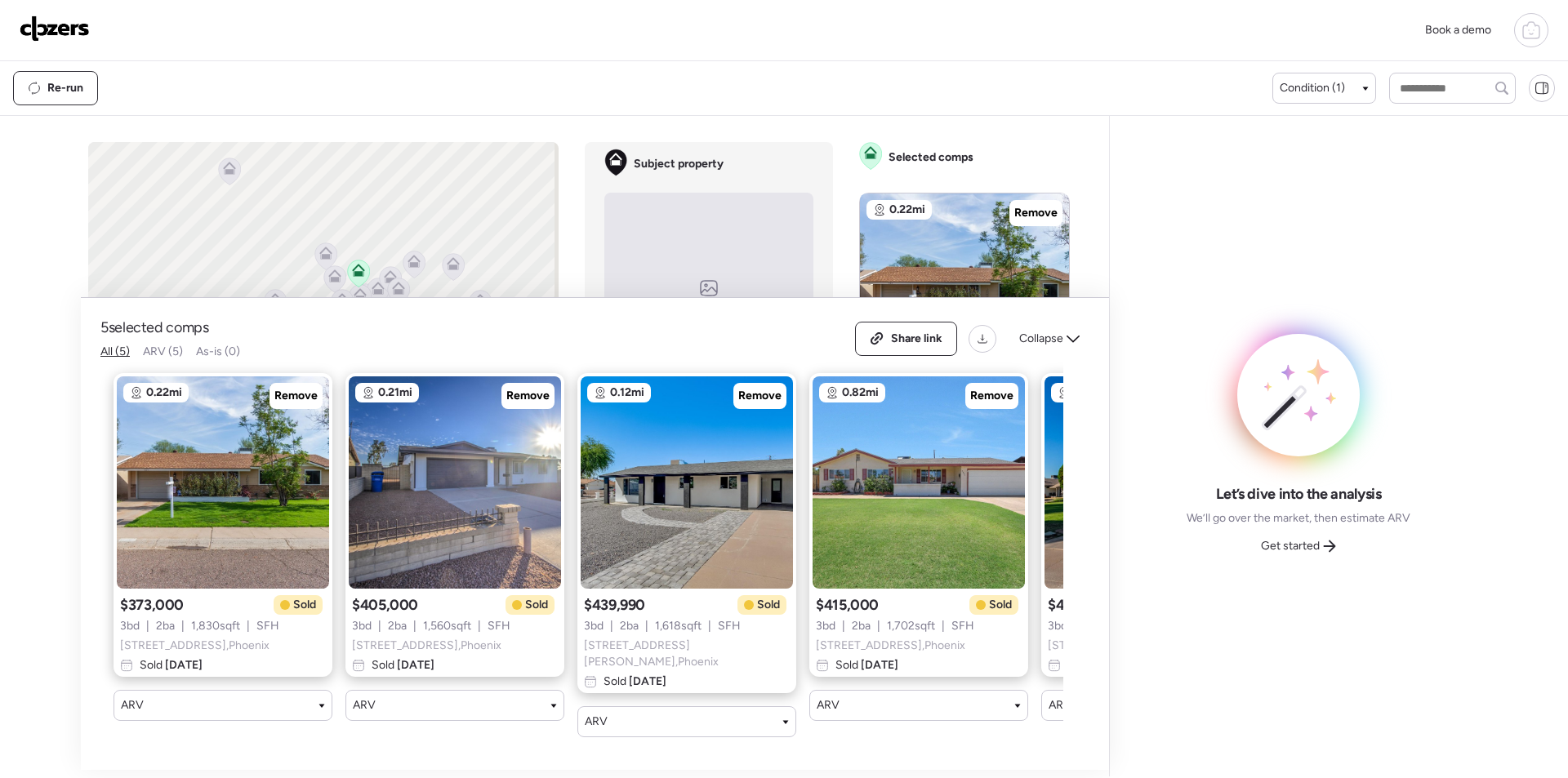
scroll to position [0, 210]
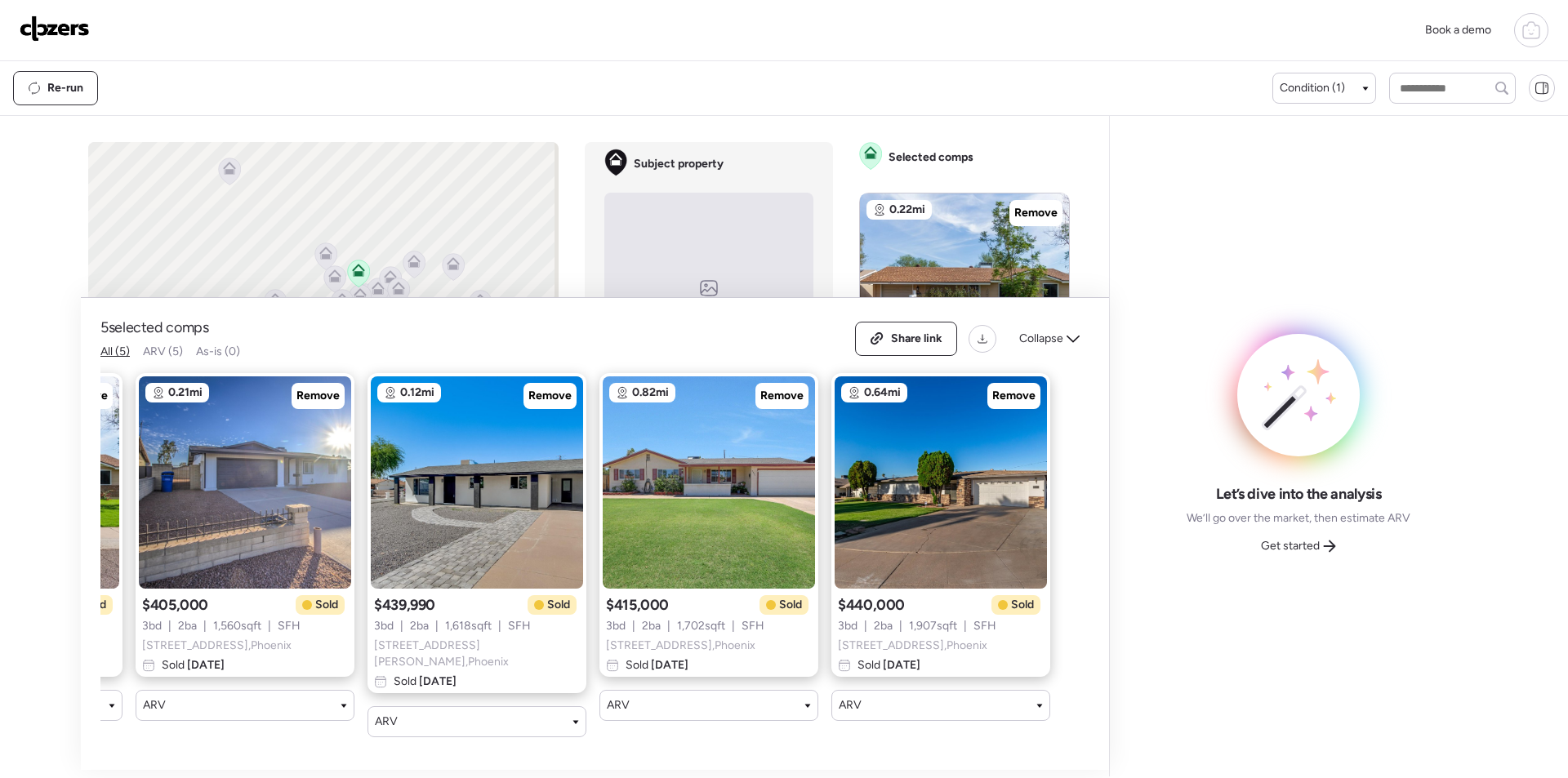
click at [1057, 333] on div "Collapse" at bounding box center [1049, 339] width 80 height 27
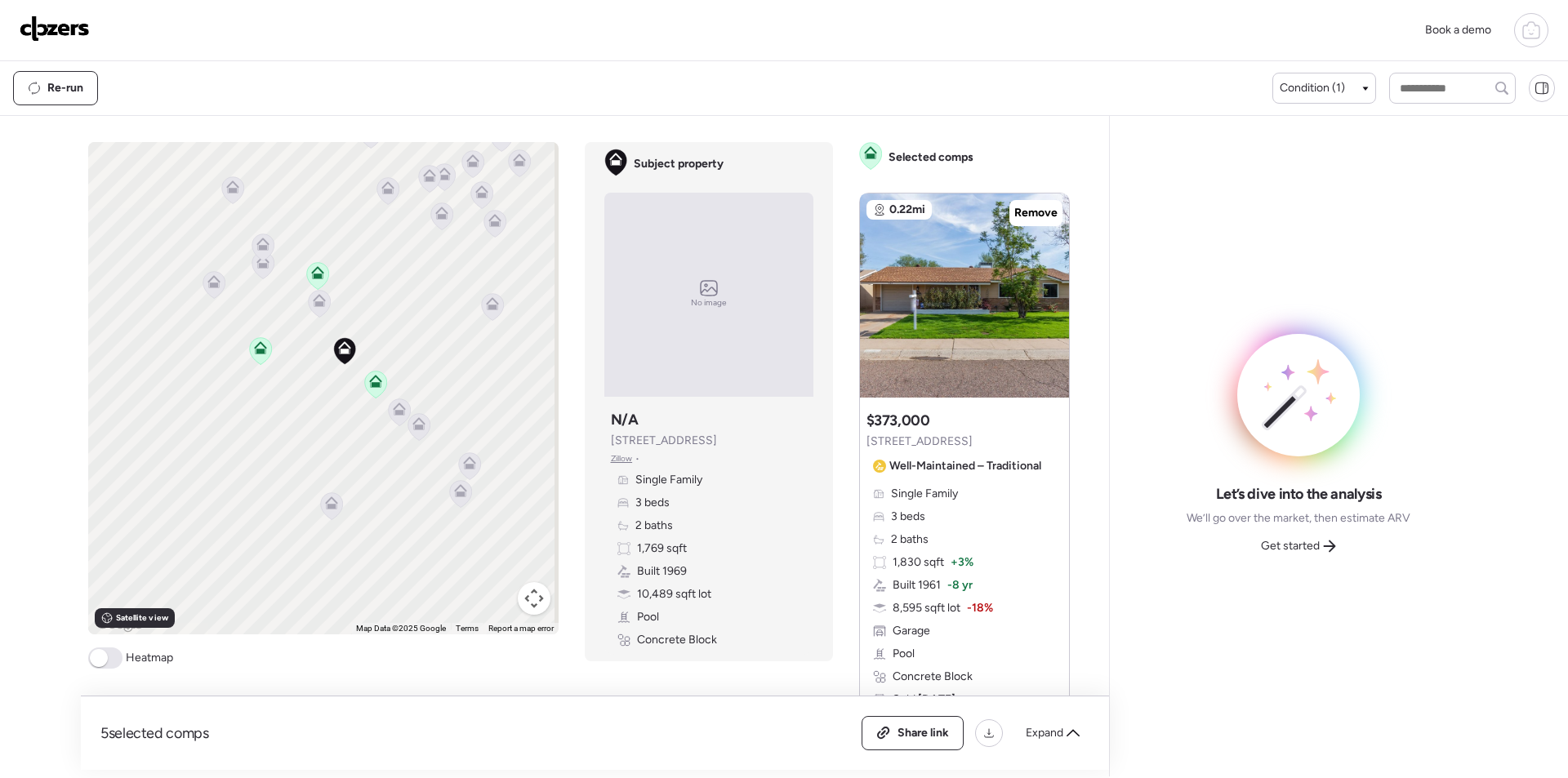
click at [314, 312] on icon at bounding box center [319, 302] width 22 height 27
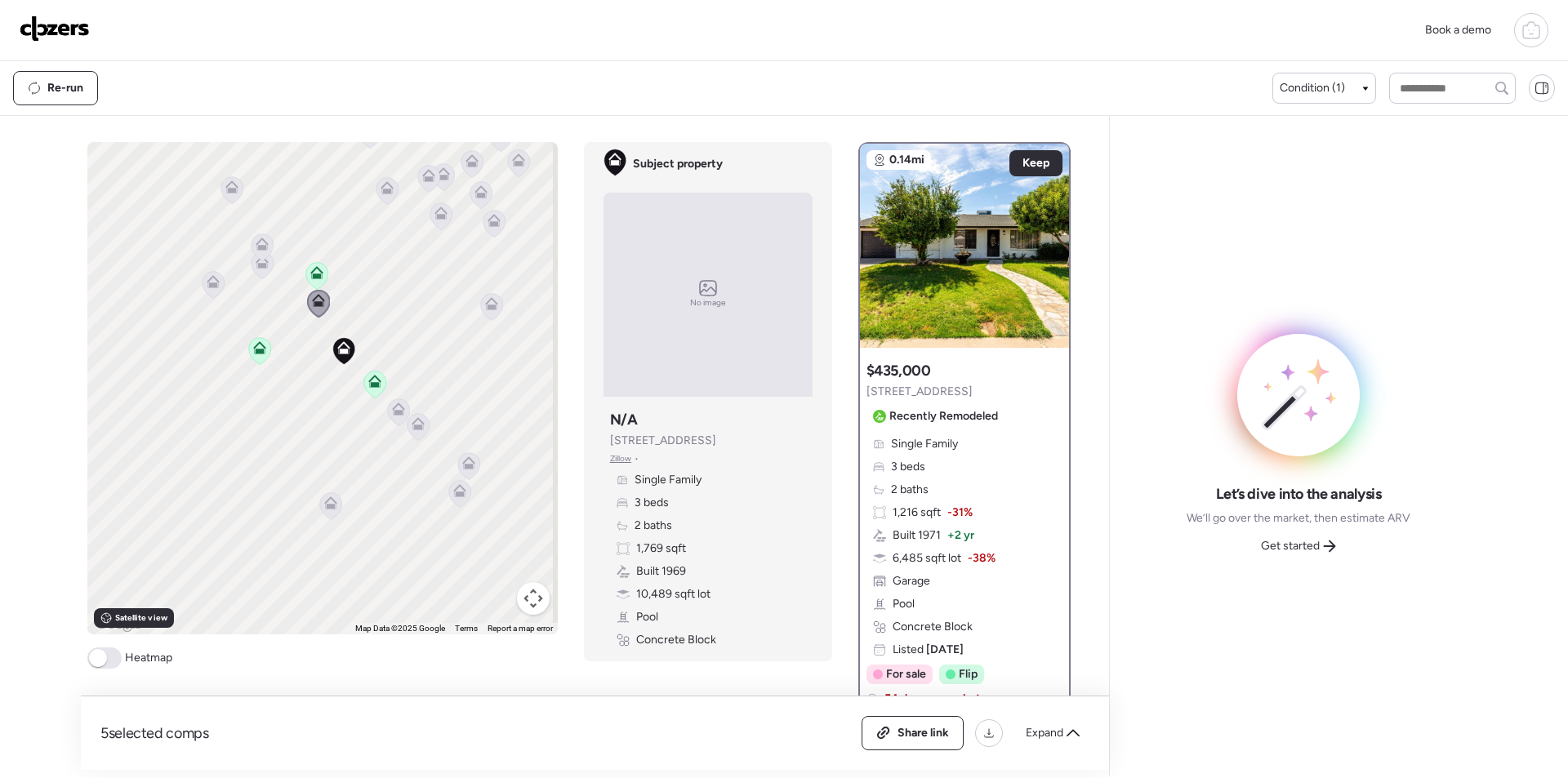
click at [387, 411] on icon at bounding box center [398, 411] width 22 height 27
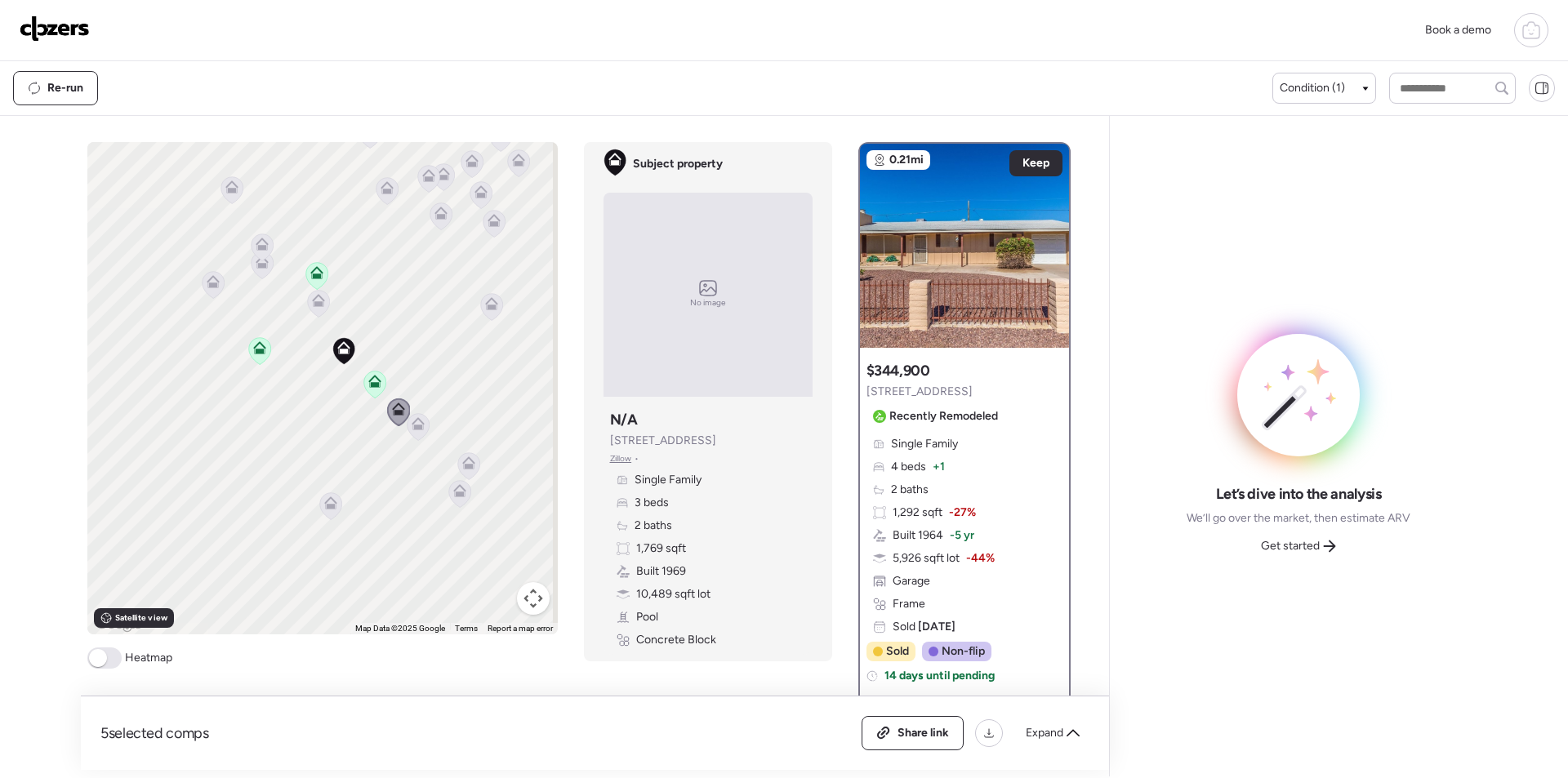
click at [419, 427] on icon at bounding box center [418, 426] width 22 height 27
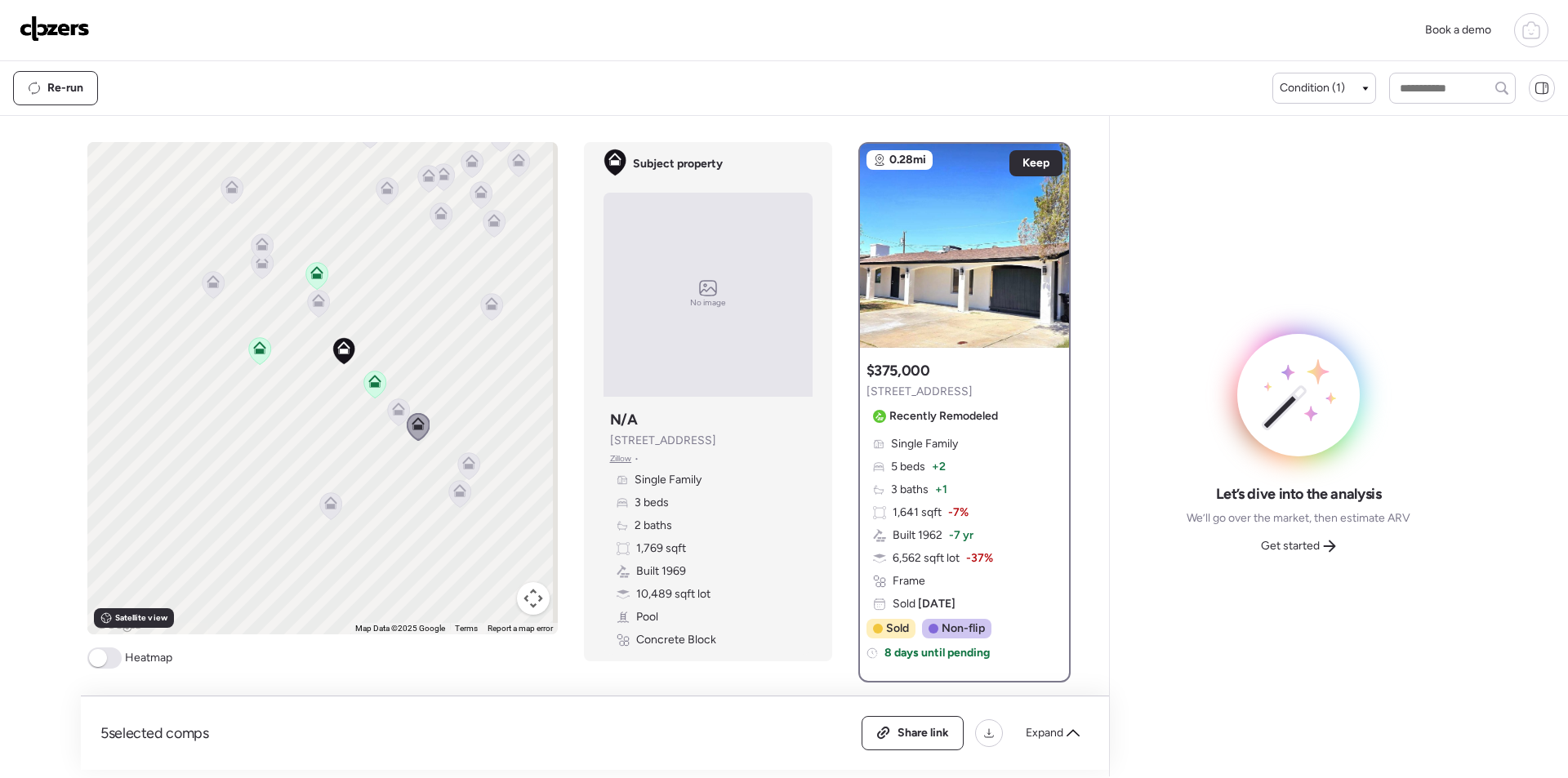
click at [1290, 542] on span "Get started" at bounding box center [1290, 546] width 59 height 16
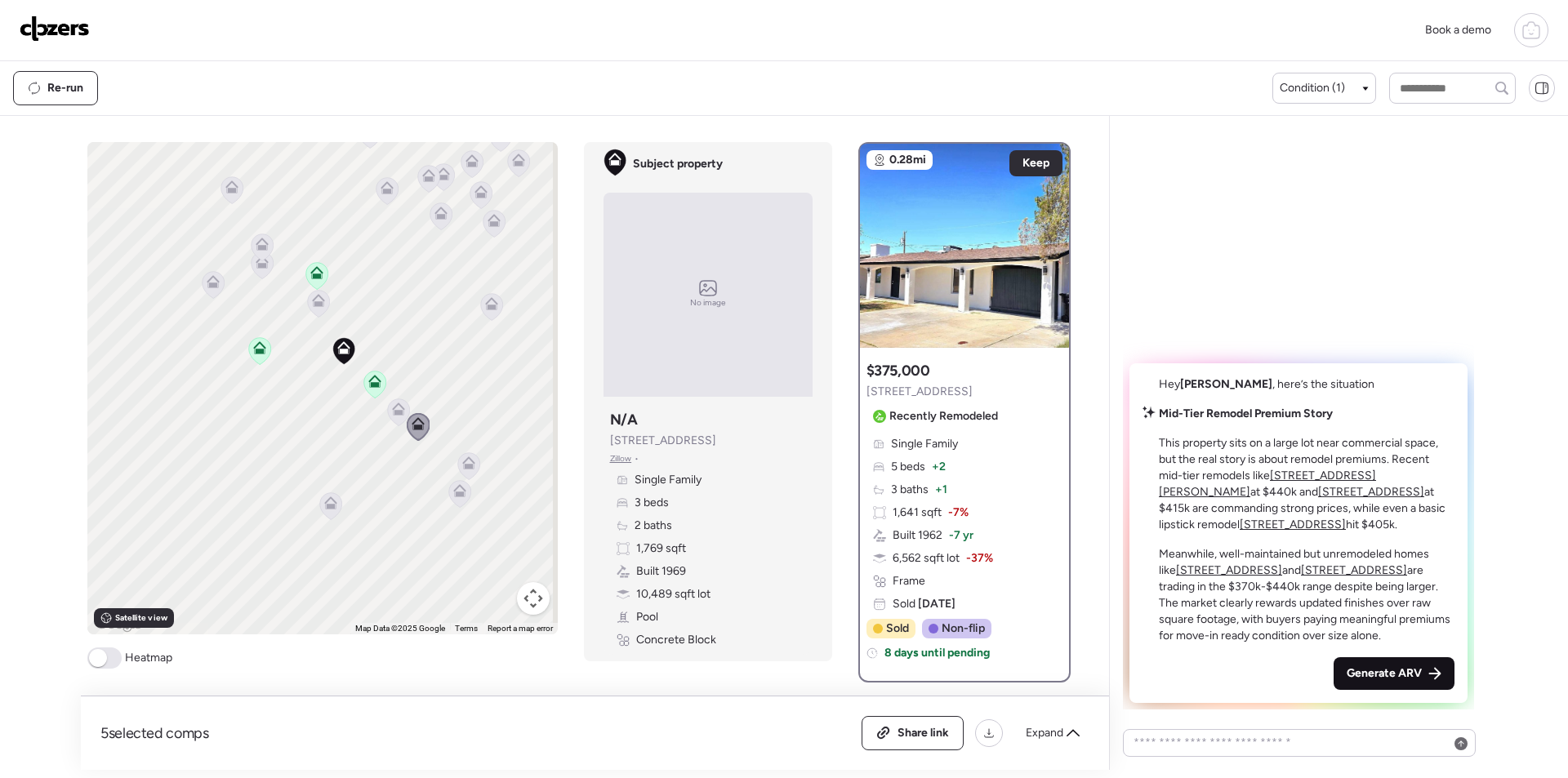
click at [1400, 673] on span "Generate ARV" at bounding box center [1385, 674] width 75 height 16
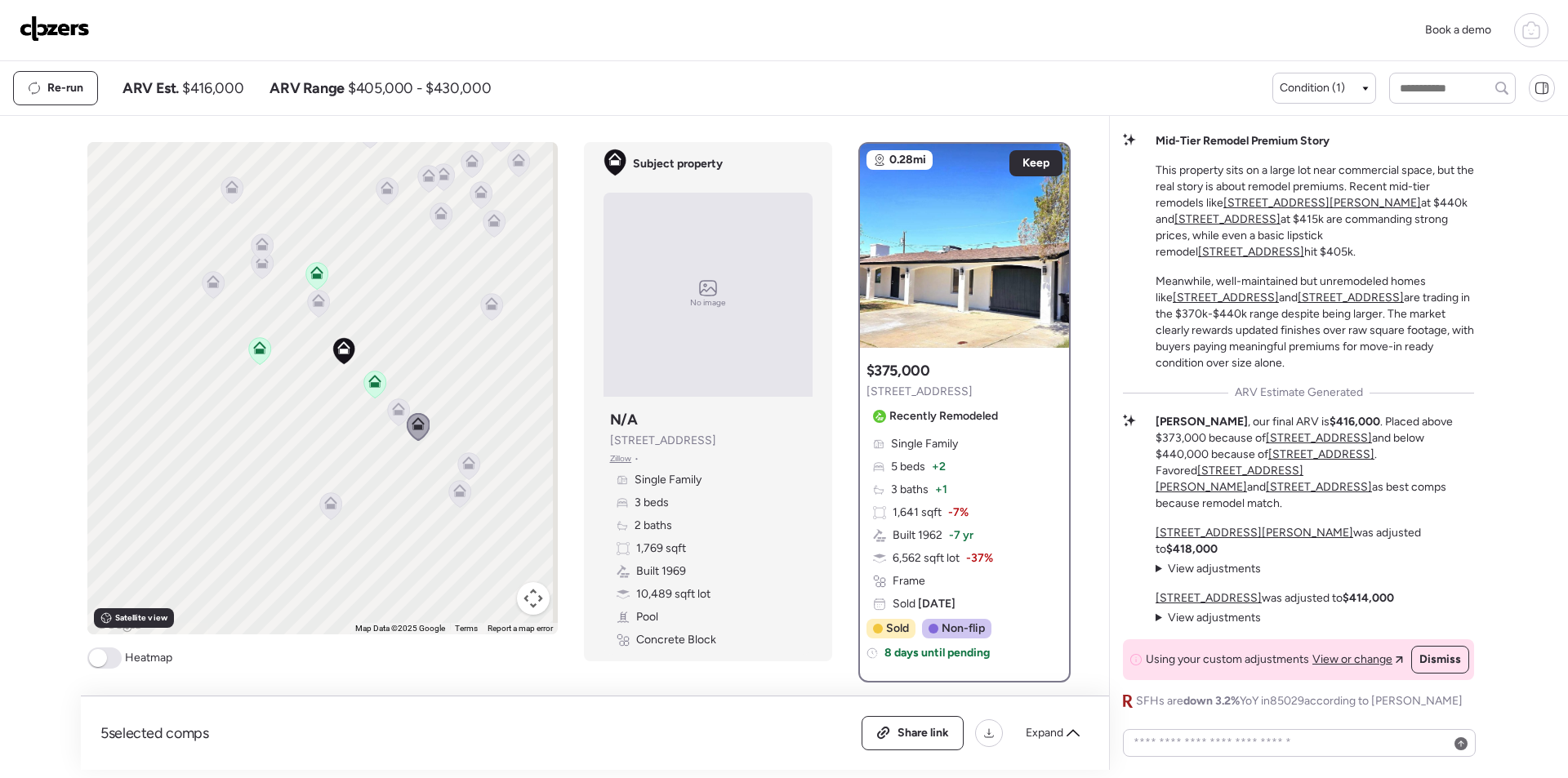
click at [225, 89] on span "$416,000" at bounding box center [213, 88] width 61 height 19
click at [224, 90] on span "$416,000" at bounding box center [213, 88] width 61 height 19
copy span "416,000"
click at [912, 739] on span "Share link" at bounding box center [923, 733] width 51 height 16
click at [67, 45] on link at bounding box center [54, 30] width 71 height 29
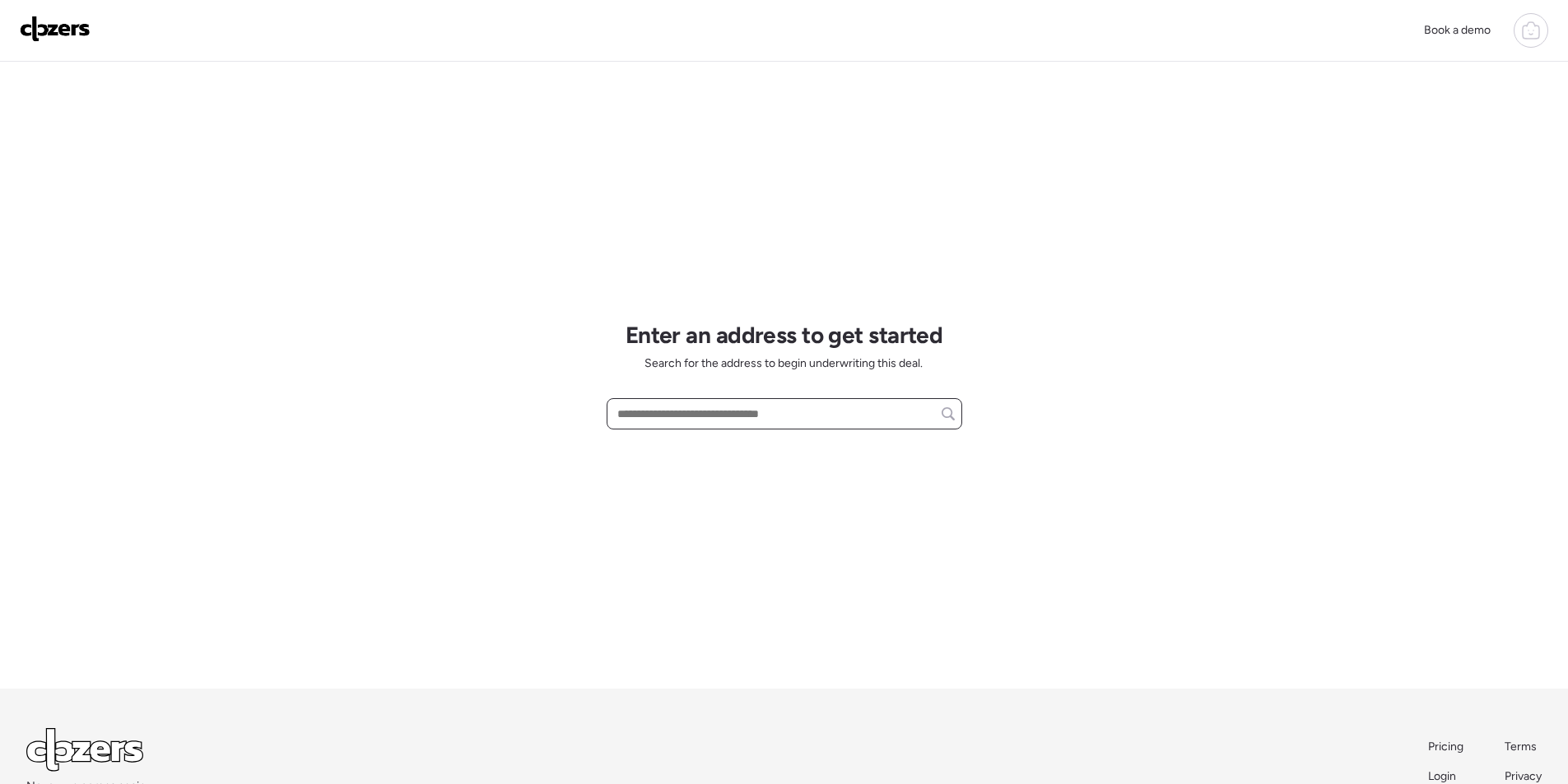
click at [701, 424] on input "text" at bounding box center [784, 414] width 341 height 23
paste input "**********"
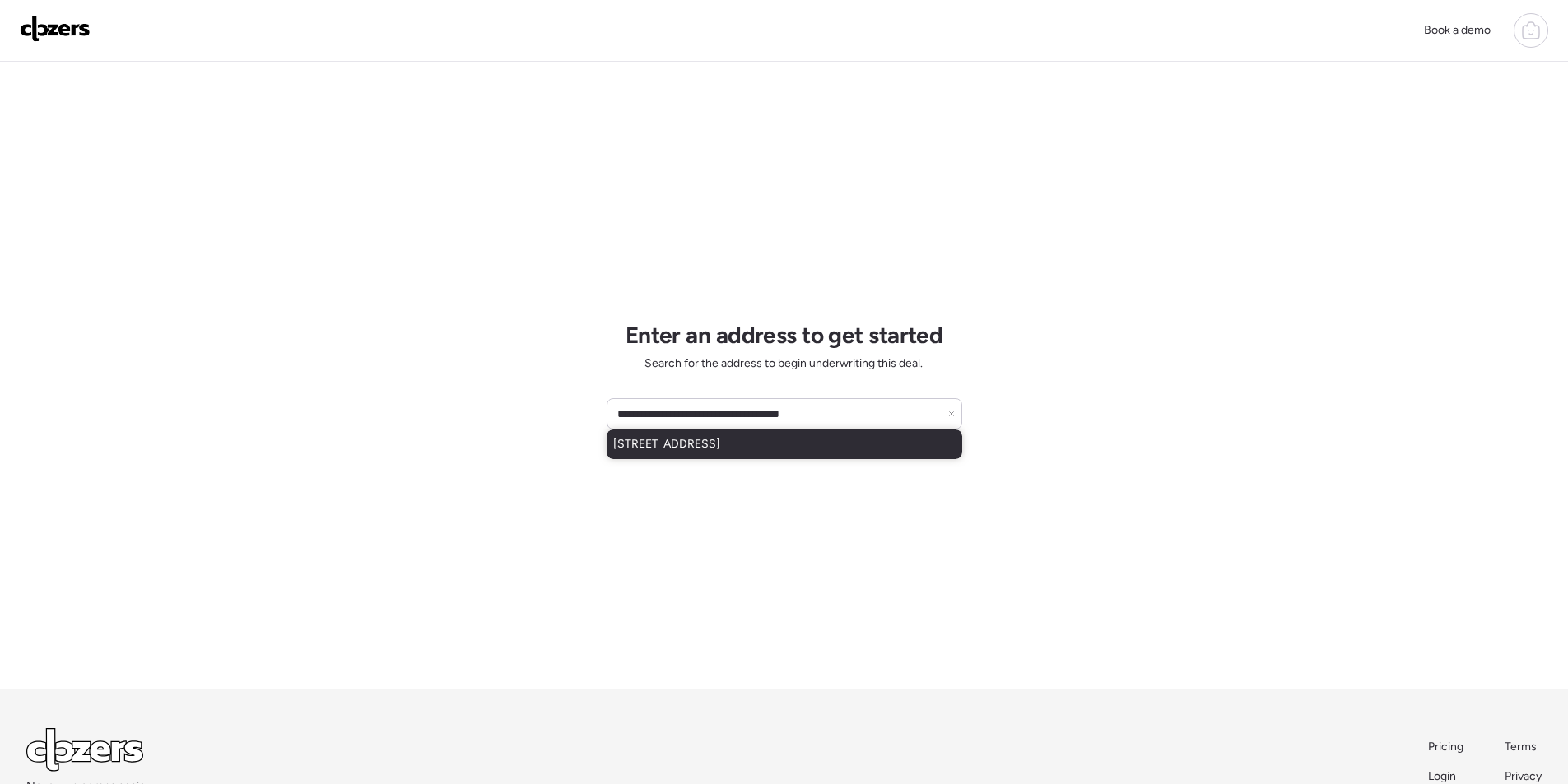
click at [672, 454] on div "[STREET_ADDRESS]" at bounding box center [784, 444] width 356 height 30
type input "**********"
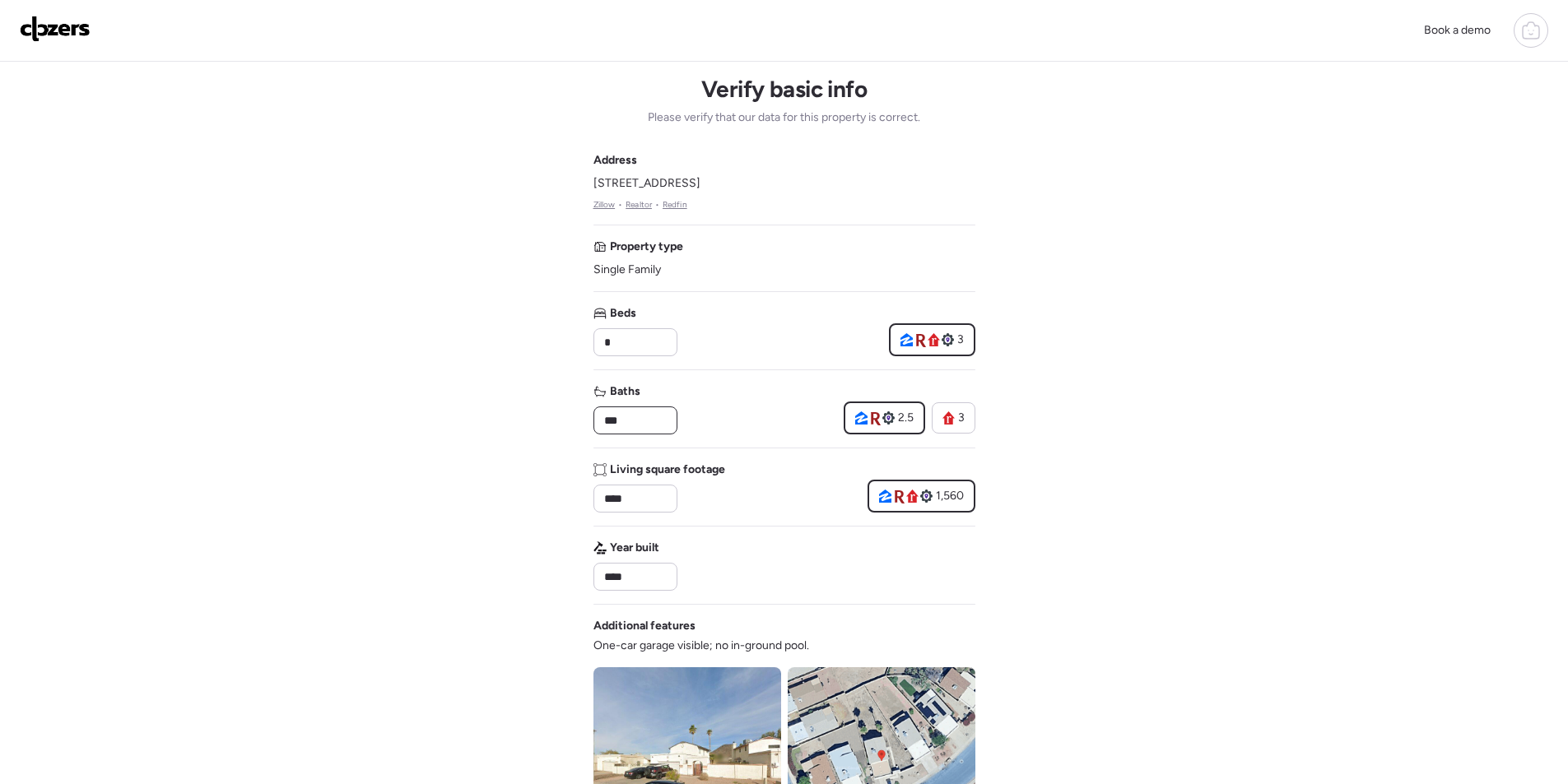
click at [648, 424] on input "***" at bounding box center [635, 420] width 69 height 23
type input "*"
click at [1267, 247] on div "Book a demo Verify basic info Please verify that our data for this property is …" at bounding box center [784, 695] width 1568 height 1392
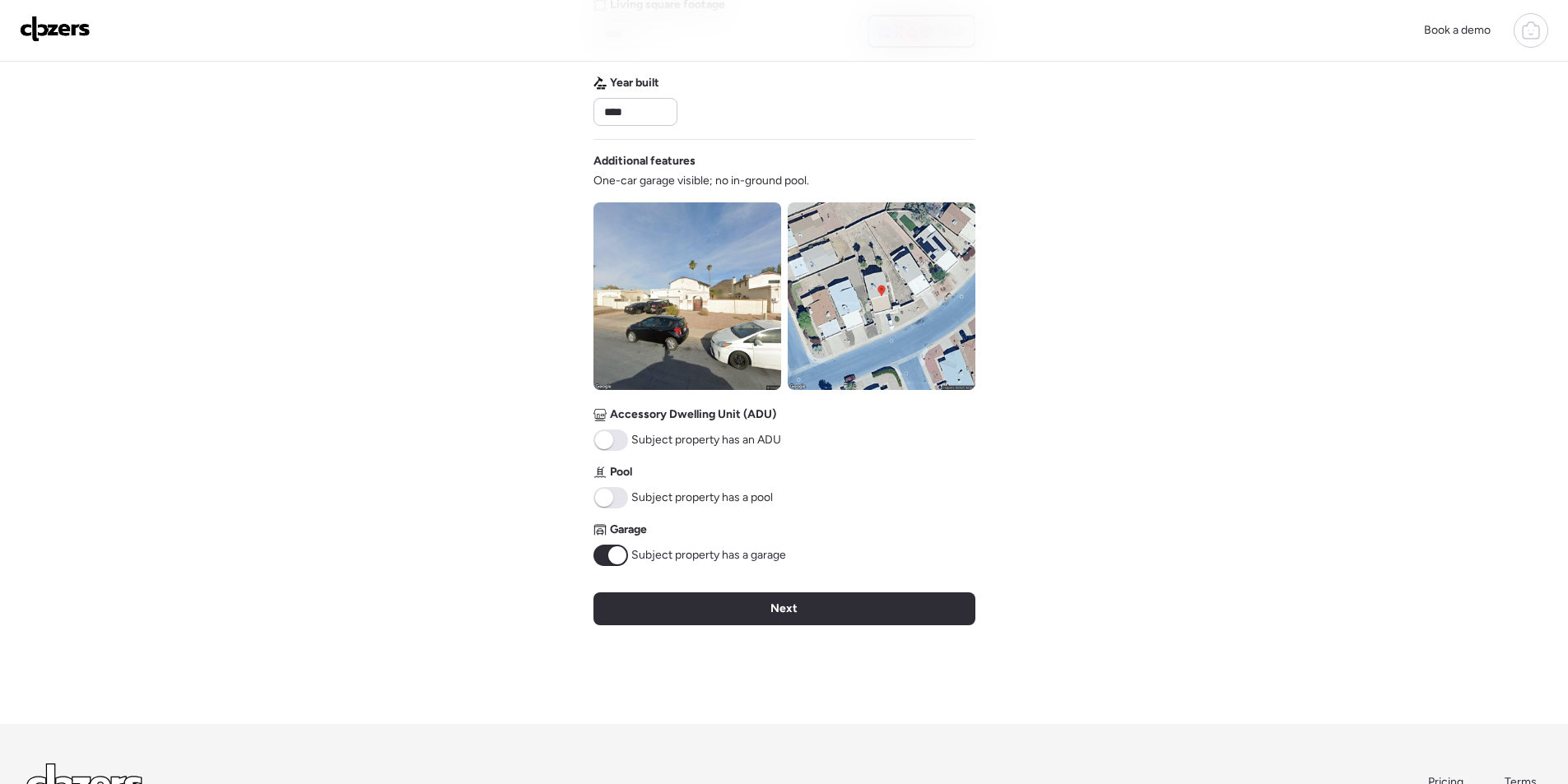
scroll to position [496, 0]
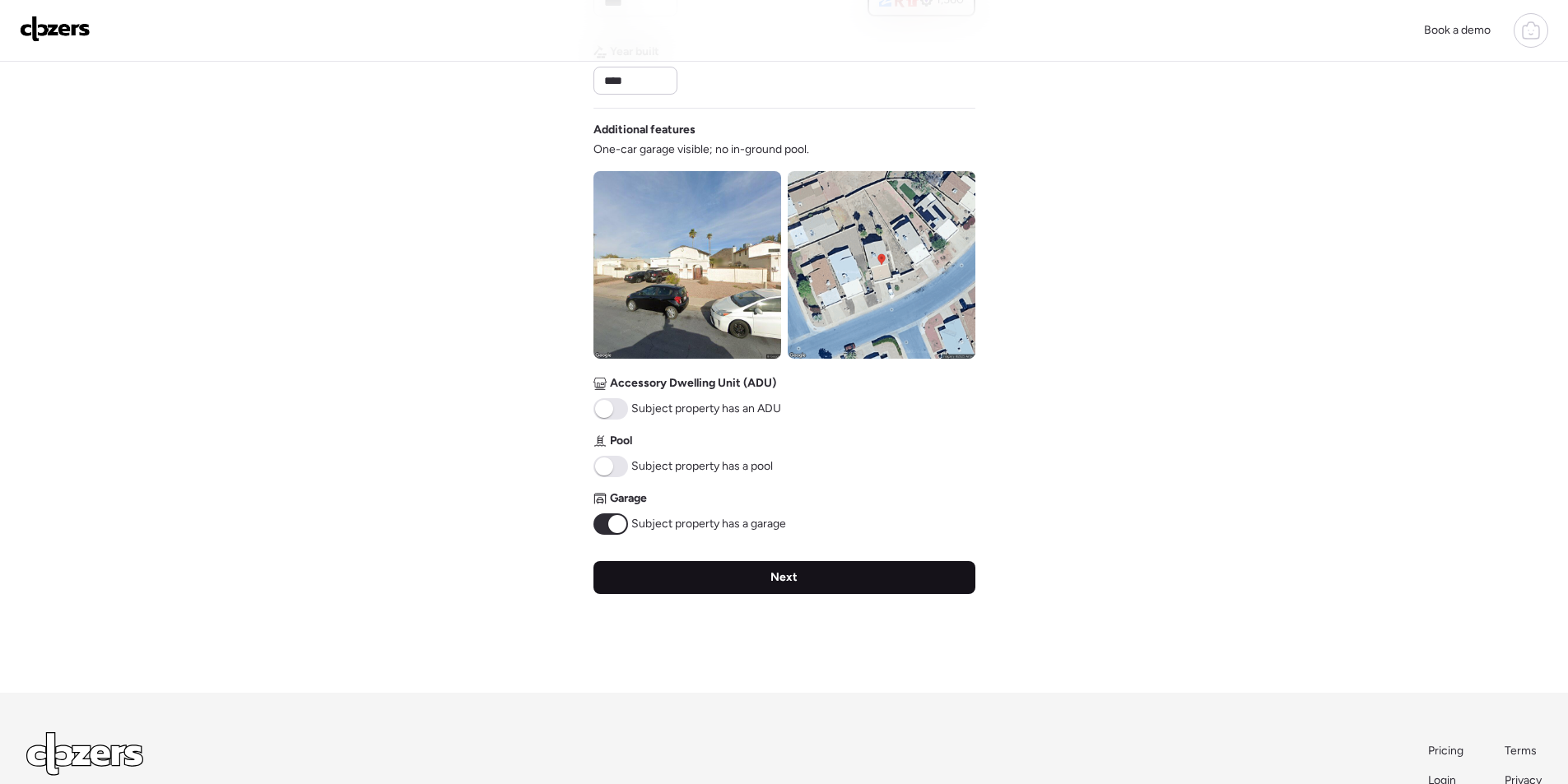
click at [714, 563] on div "Next" at bounding box center [785, 578] width 382 height 33
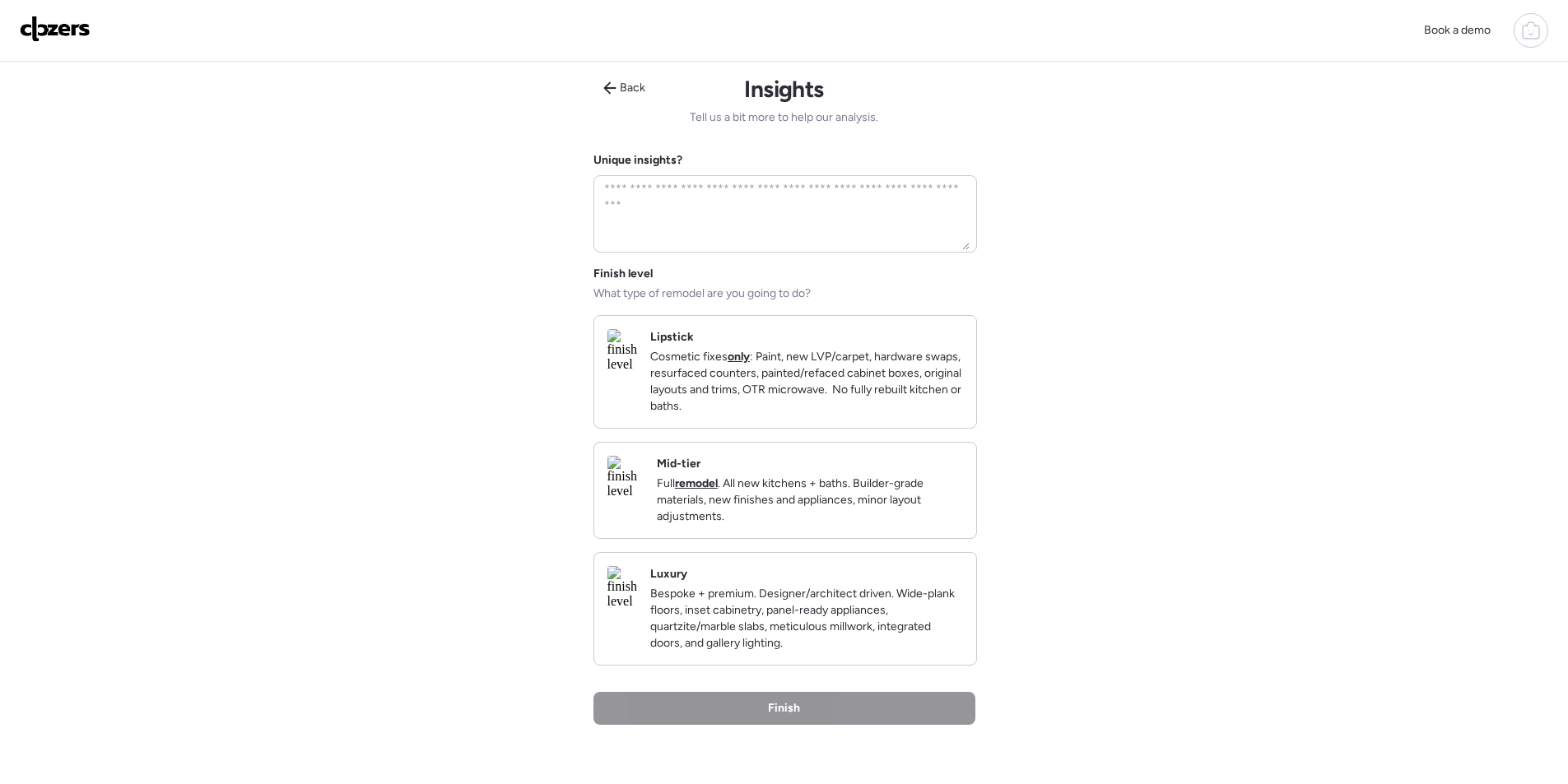
click at [831, 516] on p "Full remodel . All new kitchens + baths. Builder-grade materials, new finishes …" at bounding box center [810, 500] width 307 height 49
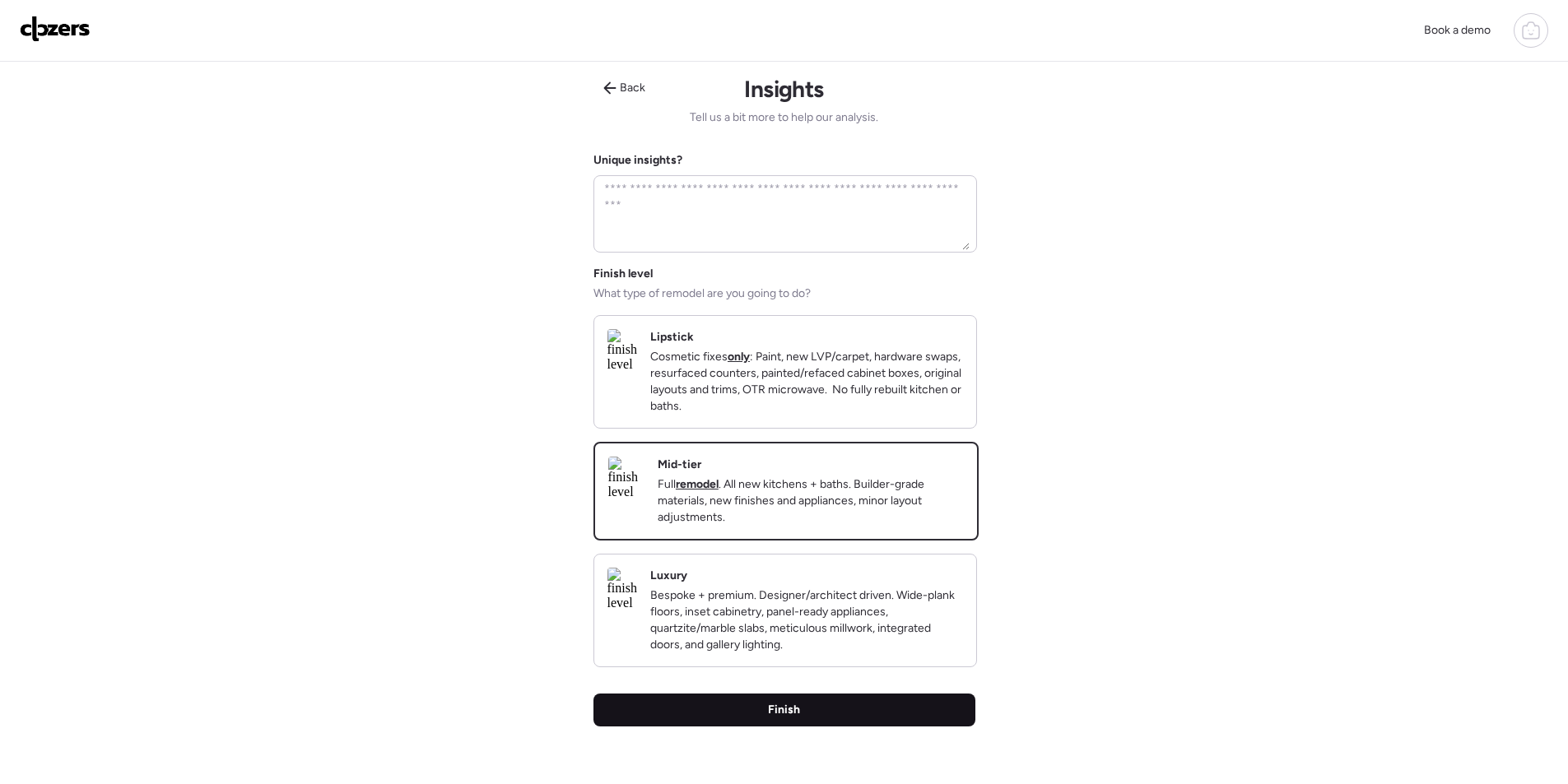
click at [793, 718] on span "Finish" at bounding box center [783, 710] width 32 height 17
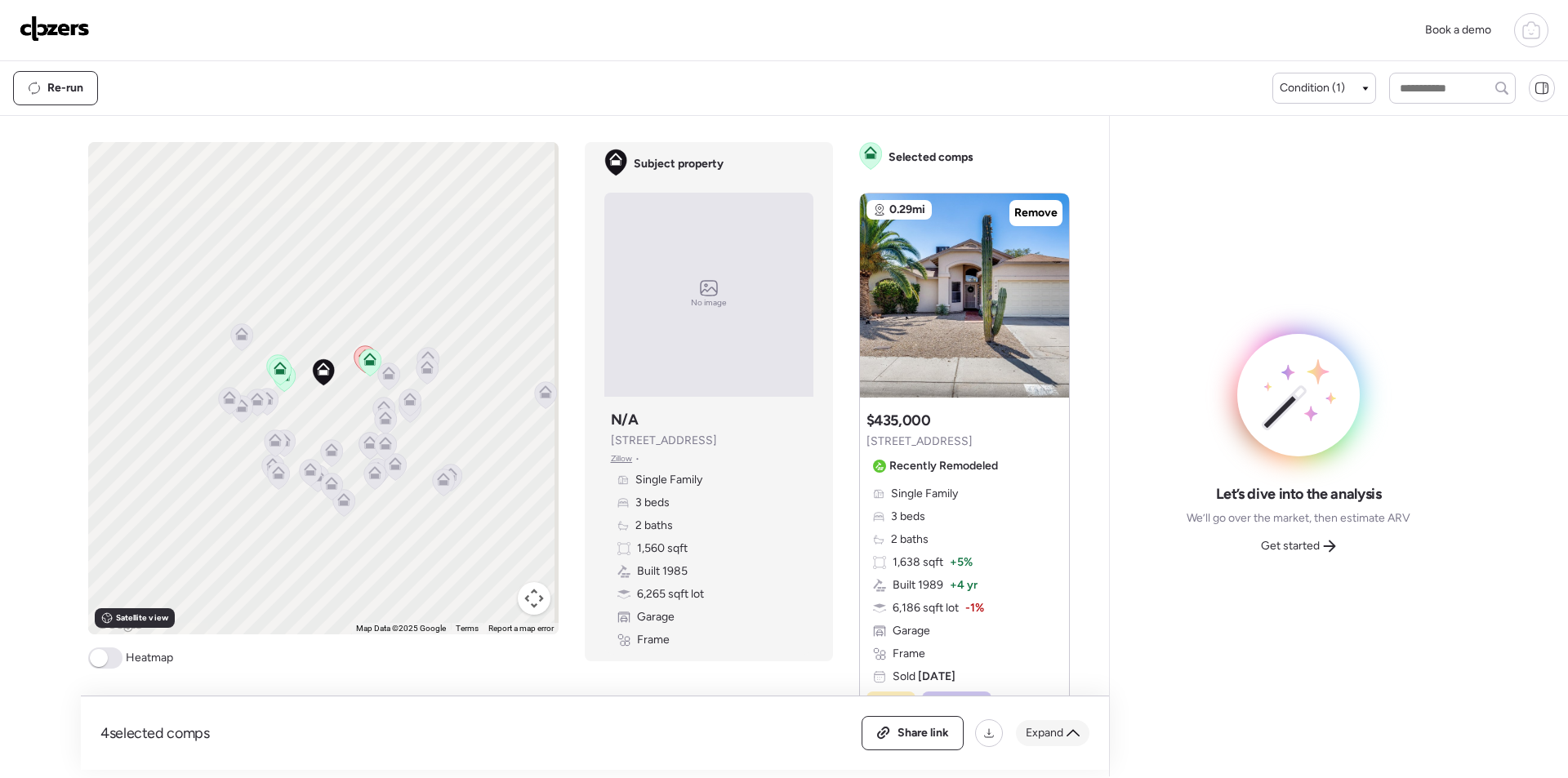
click at [1065, 738] on div "Expand" at bounding box center [1053, 733] width 73 height 27
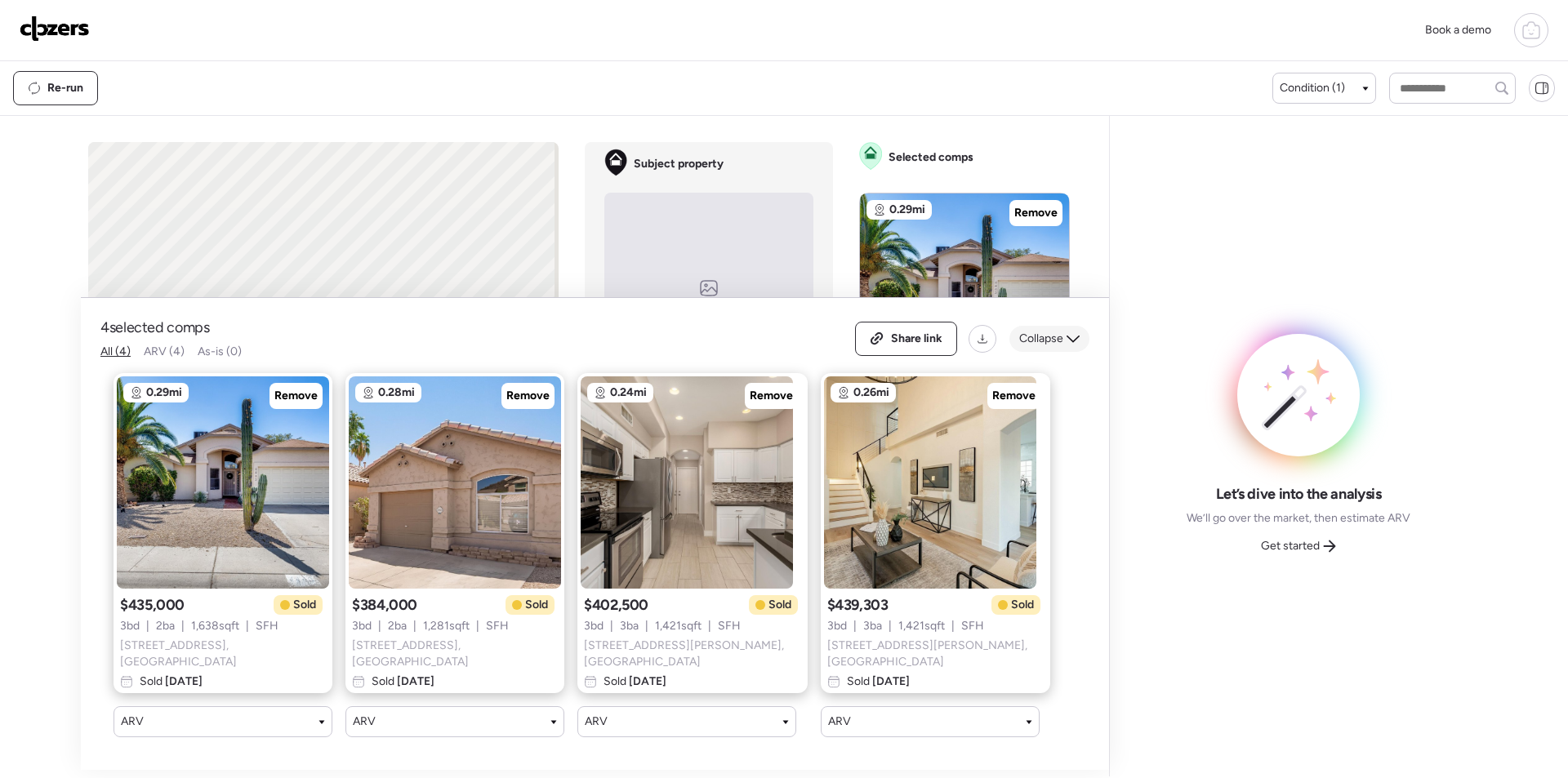
click at [1056, 341] on span "Collapse" at bounding box center [1041, 339] width 44 height 16
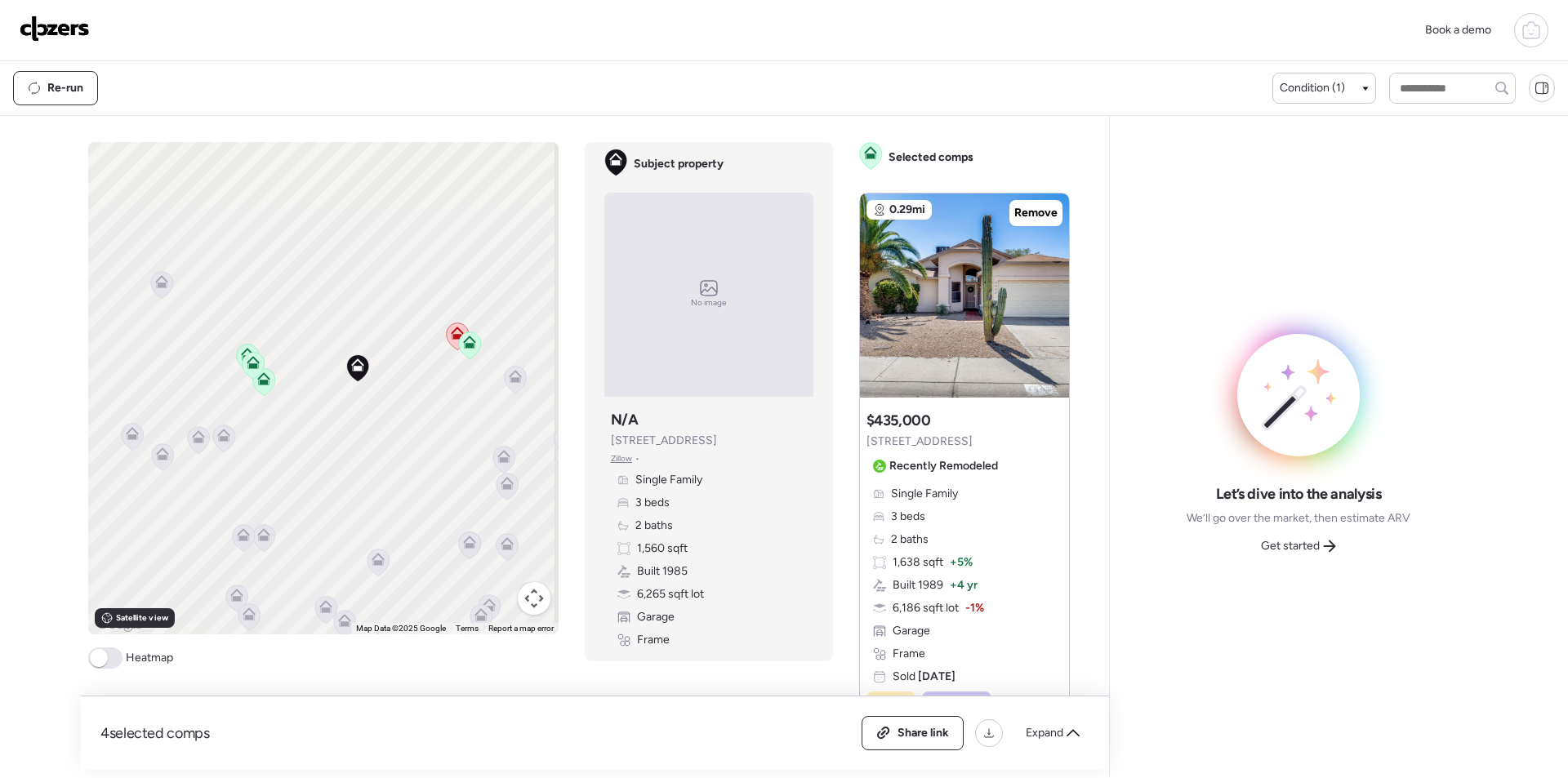
drag, startPoint x: 297, startPoint y: 441, endPoint x: 387, endPoint y: 434, distance: 90.3
click at [387, 434] on div "To activate drag with keyboard, press Alt + Enter. Once in keyboard drag state,…" at bounding box center [323, 388] width 470 height 492
click at [492, 387] on div "To activate drag with keyboard, press Alt + Enter. Once in keyboard drag state,…" at bounding box center [323, 388] width 470 height 492
click at [507, 386] on icon at bounding box center [515, 378] width 22 height 27
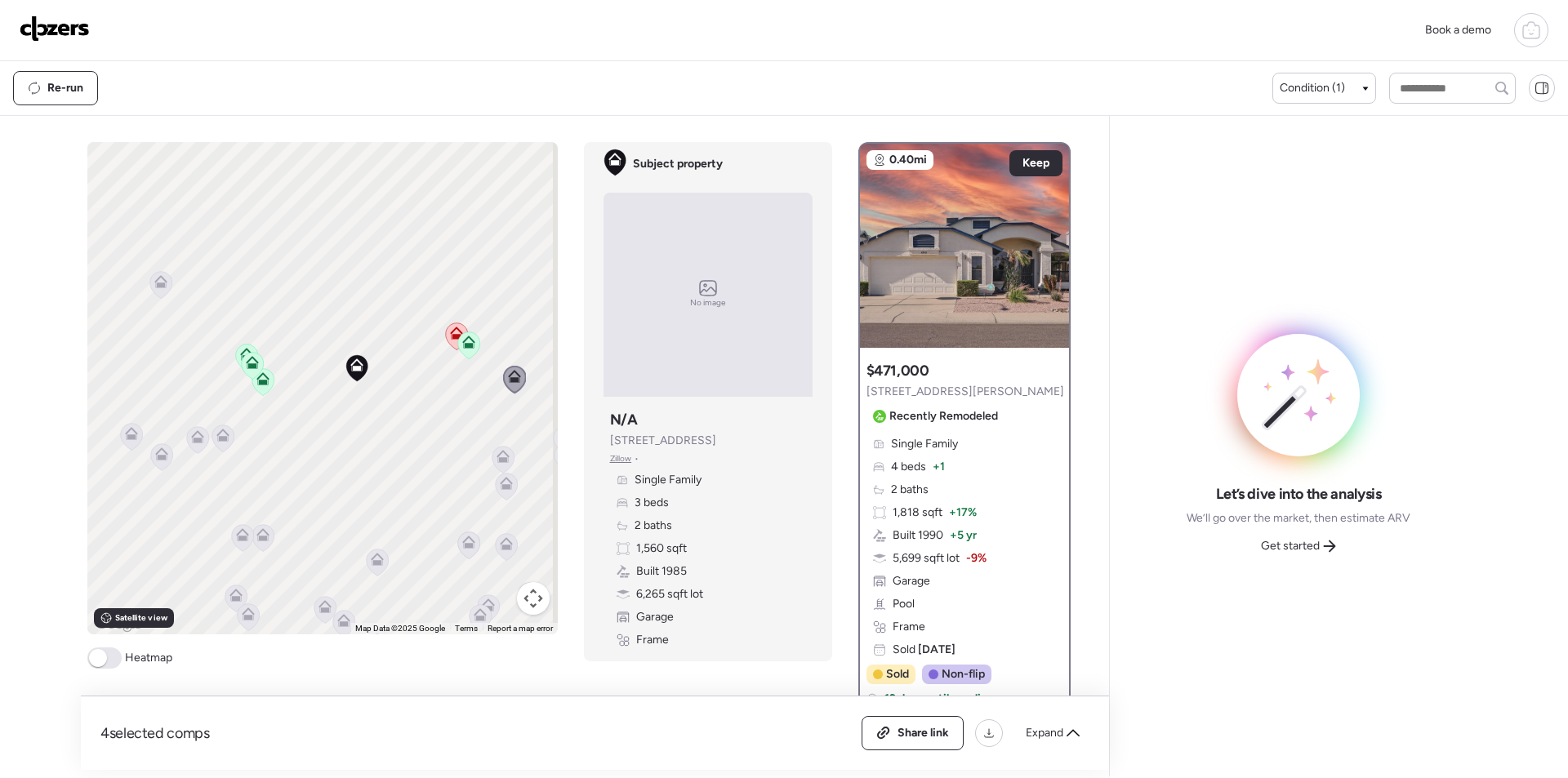
click at [220, 439] on icon at bounding box center [223, 438] width 11 height 5
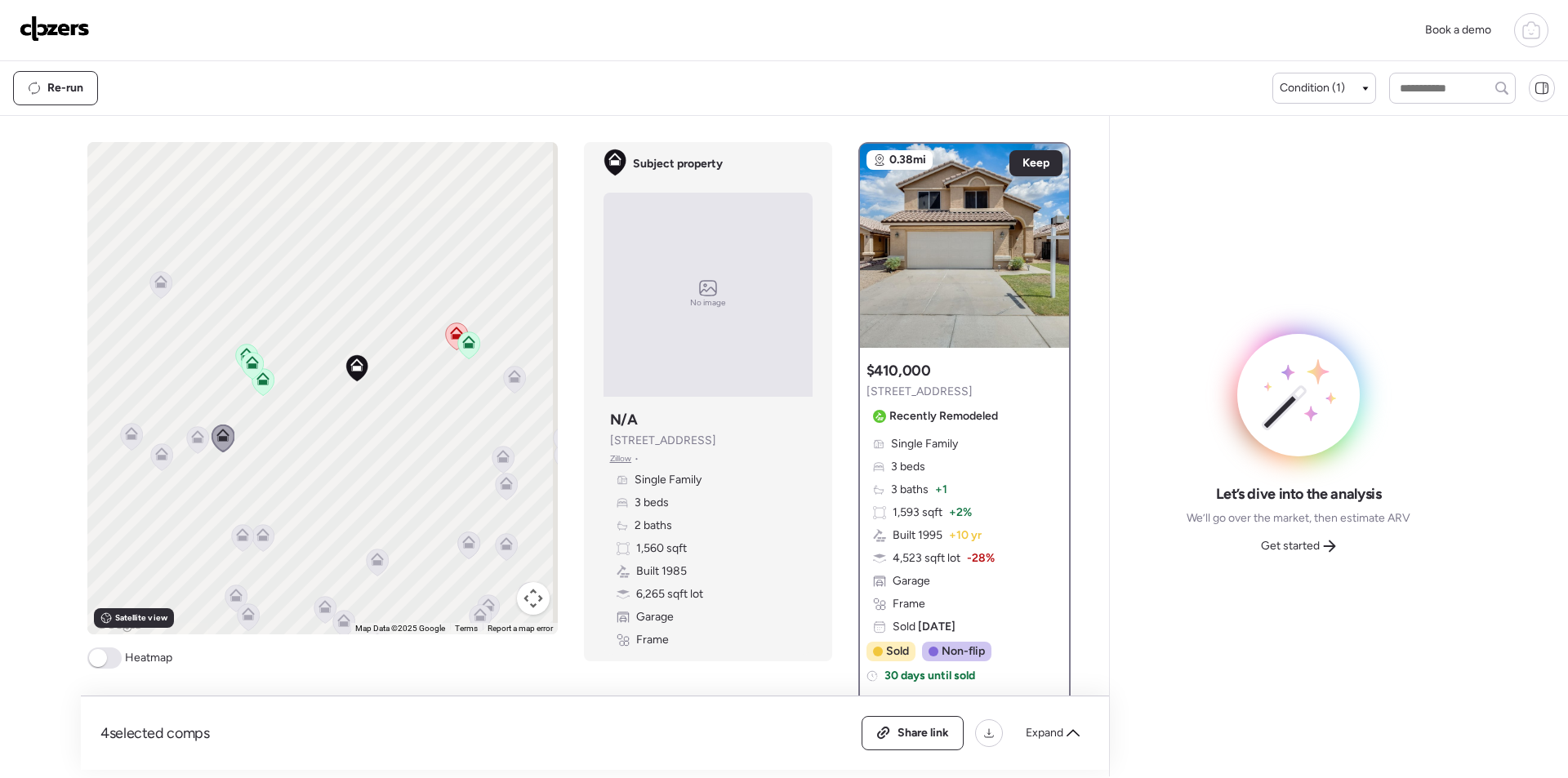
click at [192, 429] on icon at bounding box center [197, 439] width 22 height 27
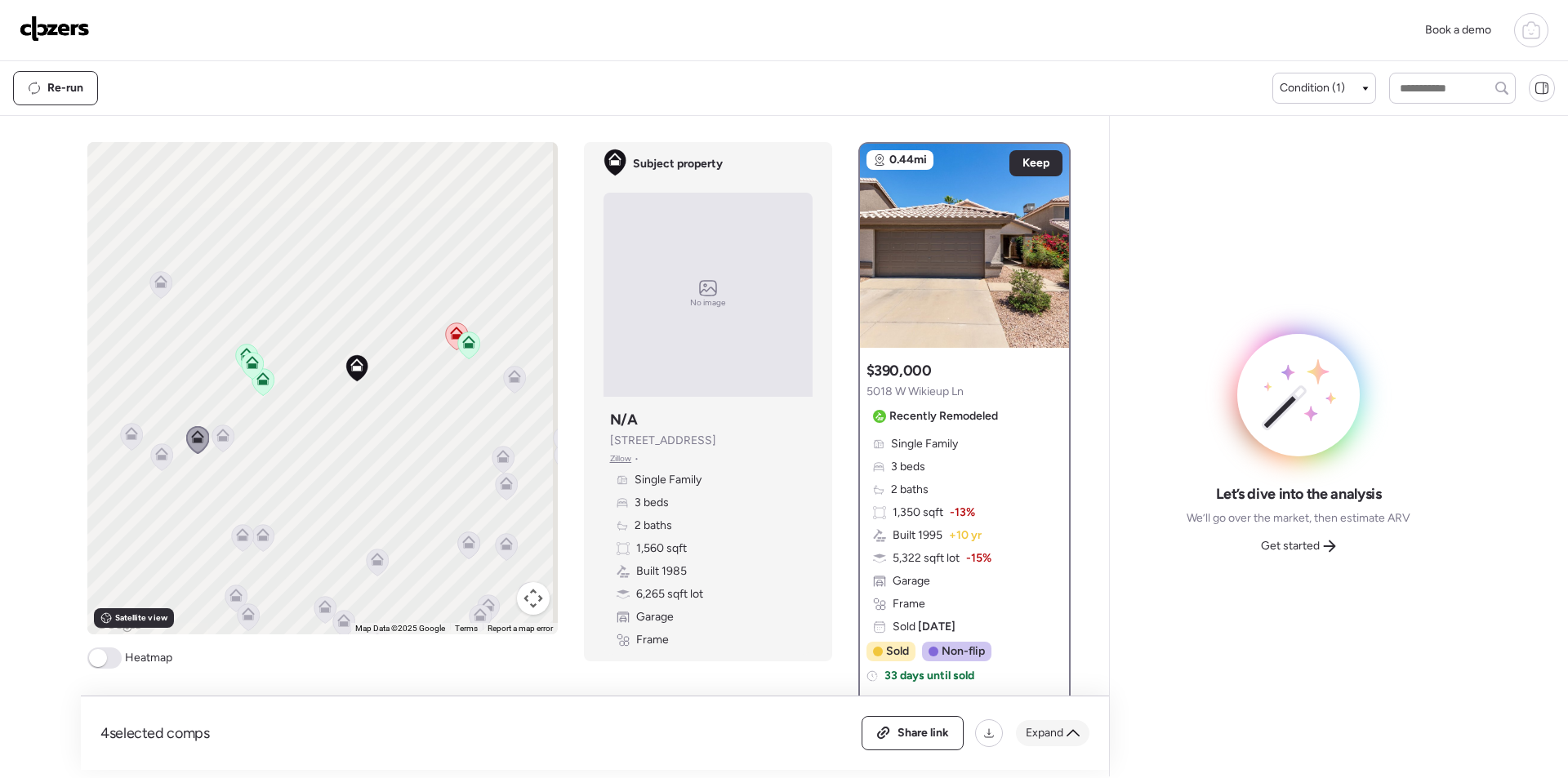
click at [1032, 739] on span "Expand" at bounding box center [1044, 733] width 38 height 16
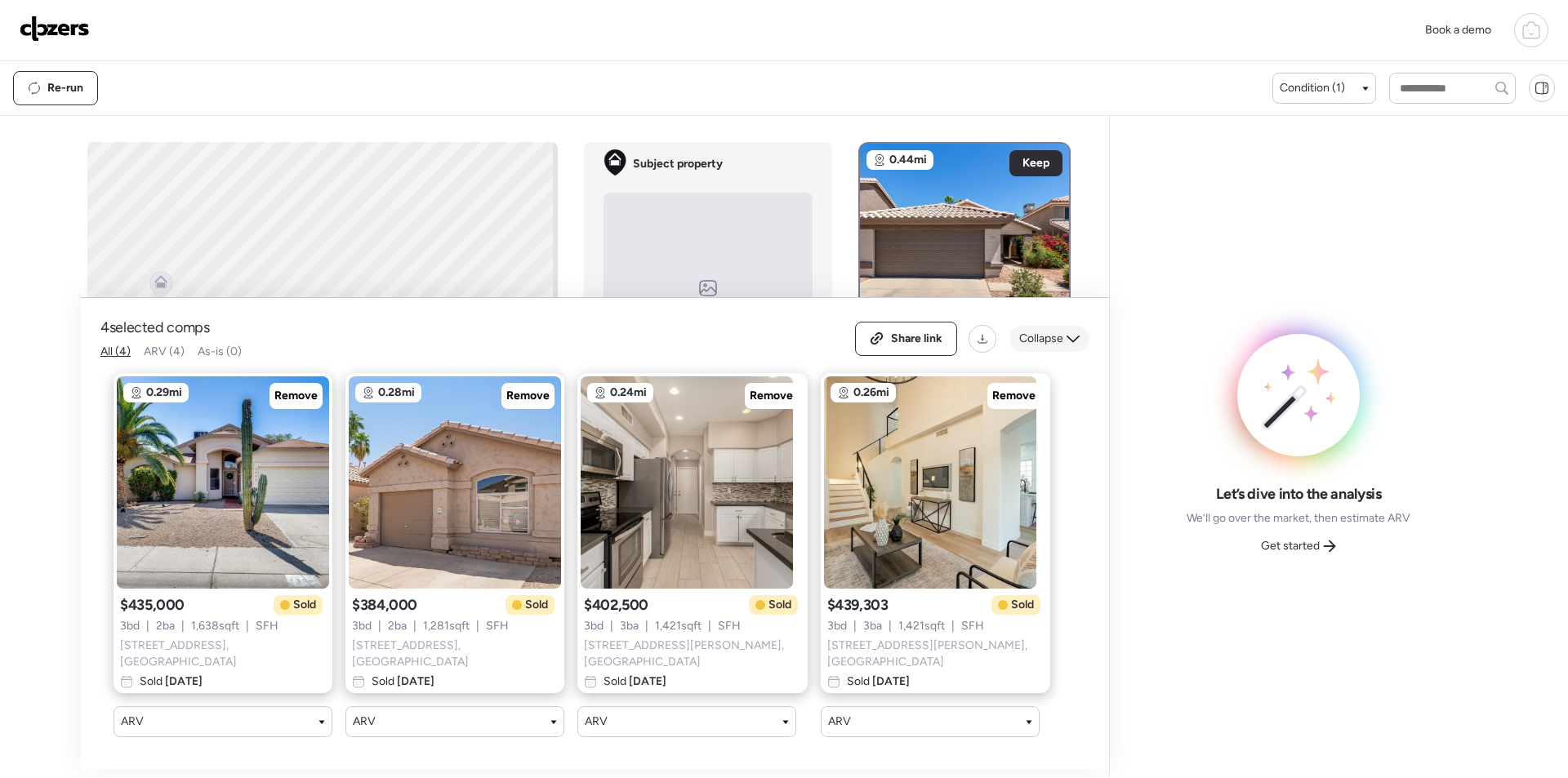
click at [1053, 331] on div "Collapse" at bounding box center [1049, 339] width 80 height 27
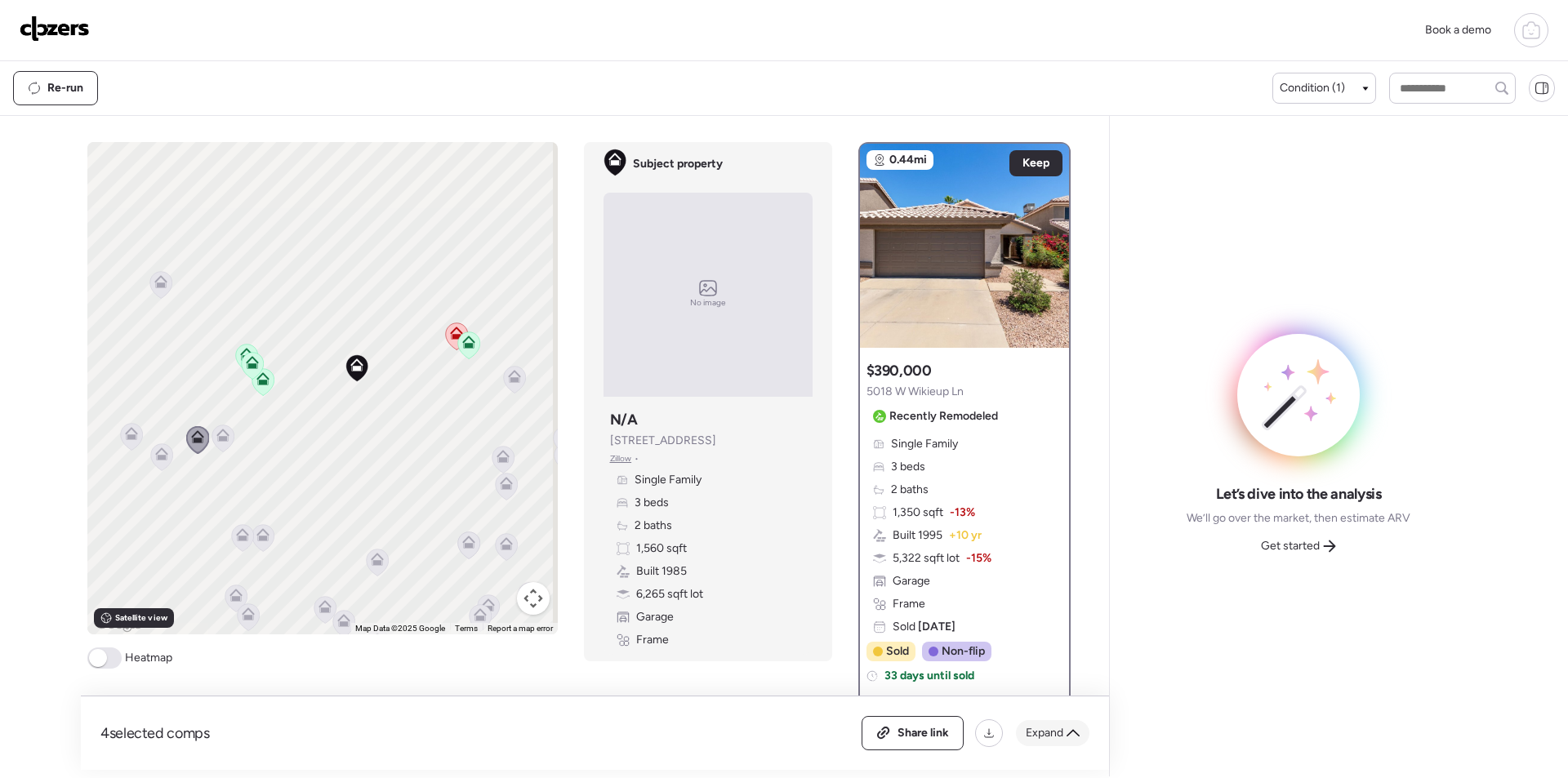
click at [1036, 731] on span "Expand" at bounding box center [1044, 733] width 38 height 16
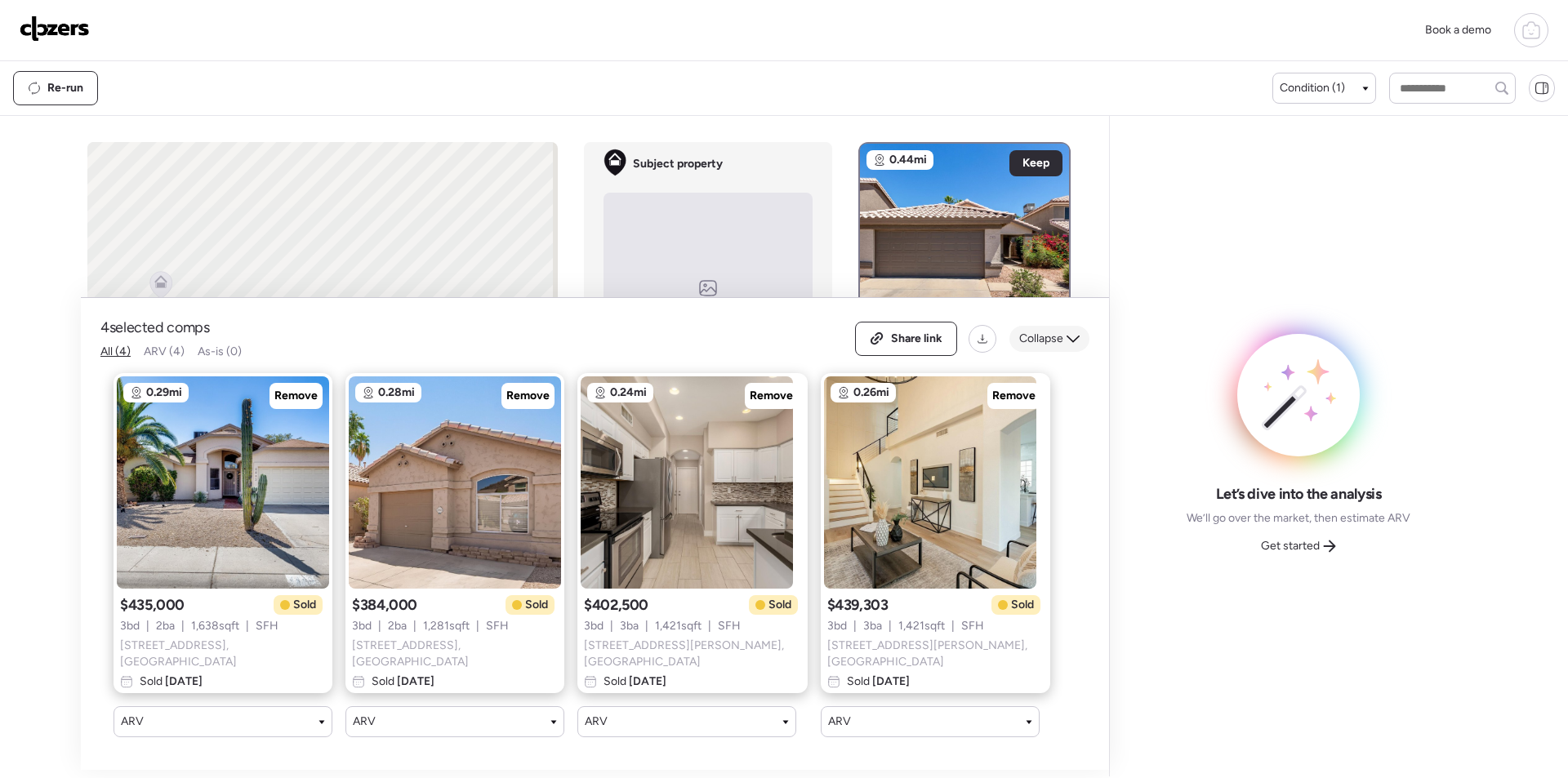
click at [1039, 347] on span "Collapse" at bounding box center [1041, 339] width 44 height 16
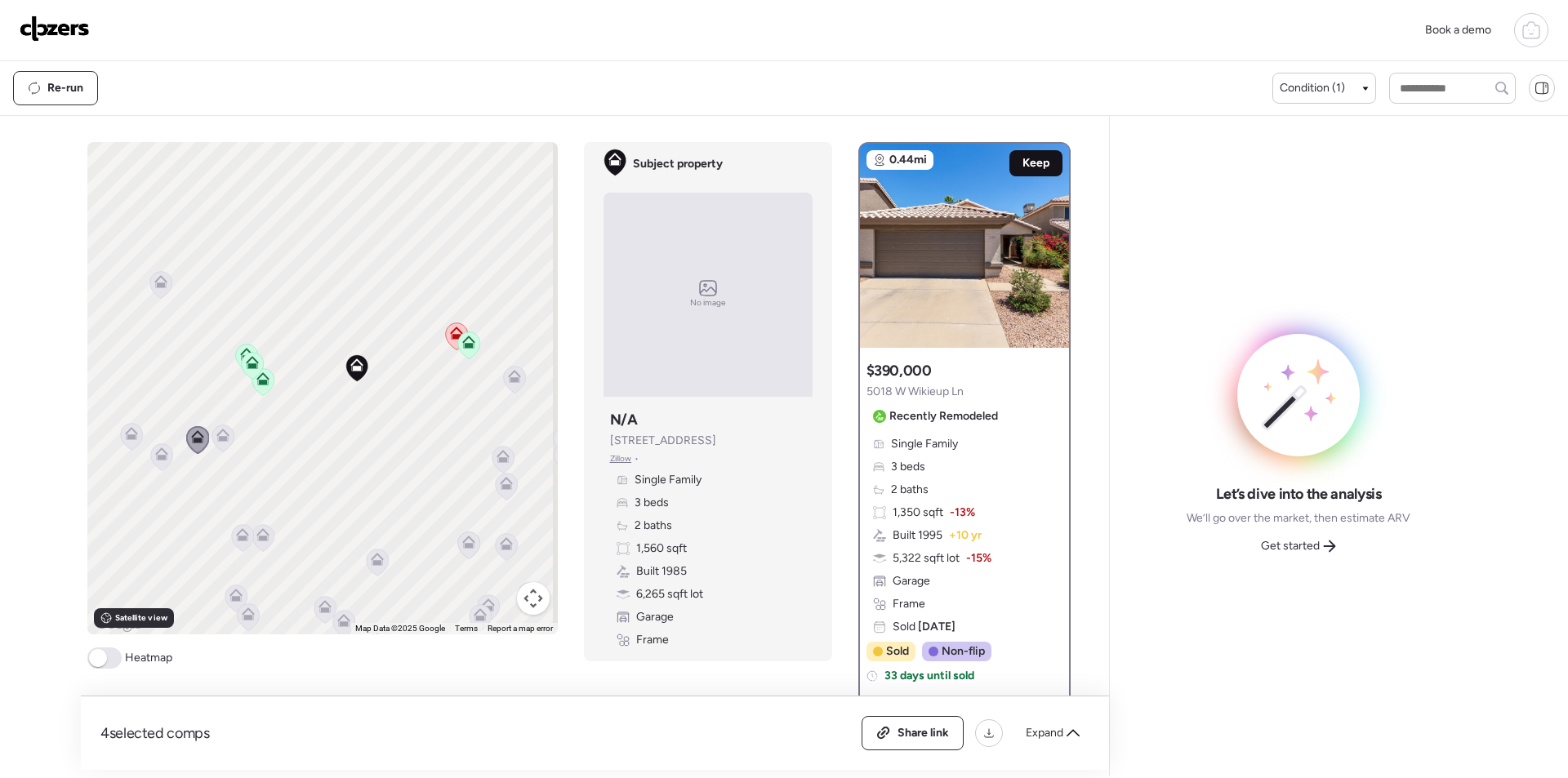
click at [1025, 161] on span "Keep" at bounding box center [1036, 163] width 27 height 16
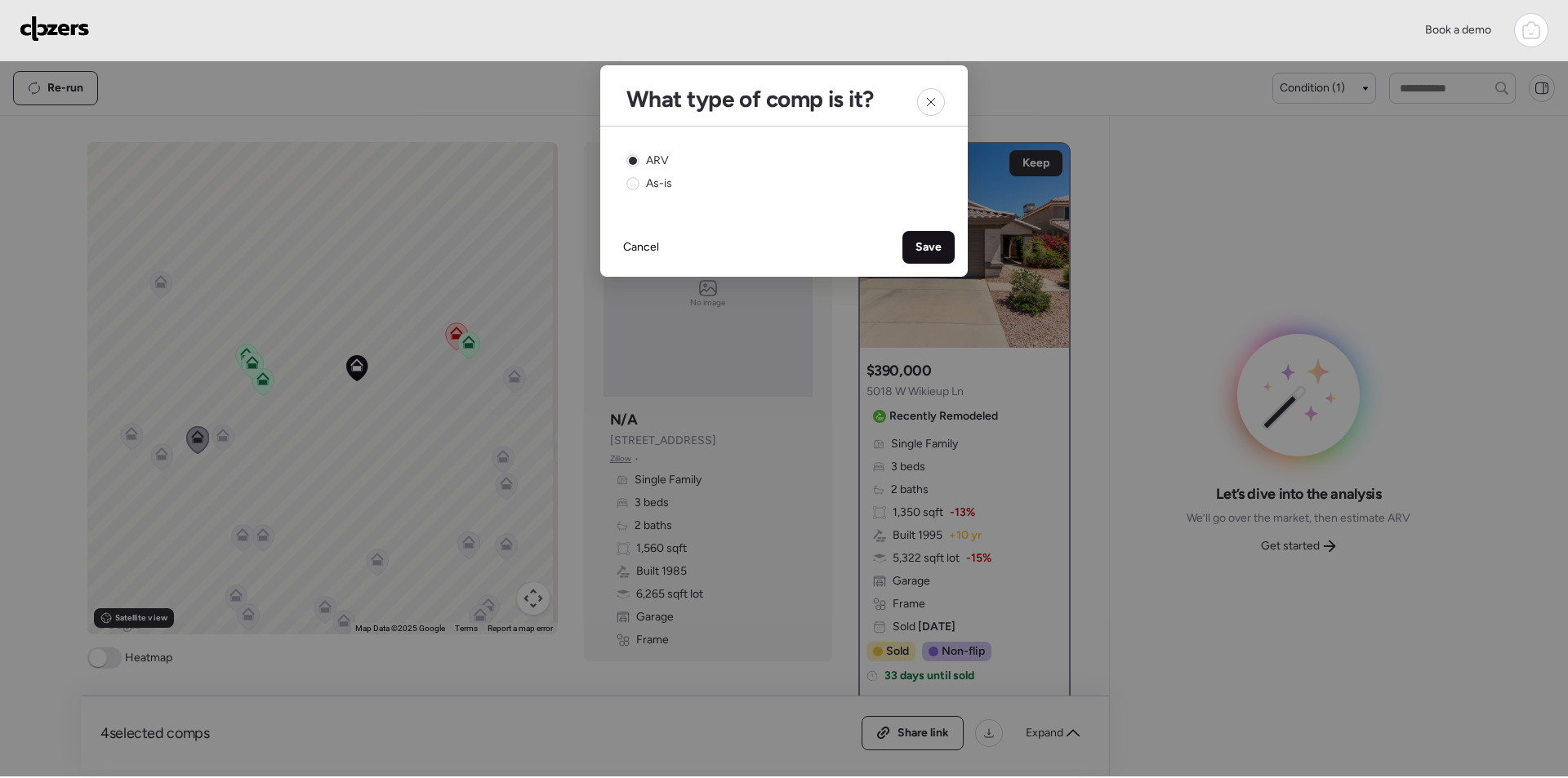
click at [949, 249] on div "Save" at bounding box center [928, 247] width 52 height 33
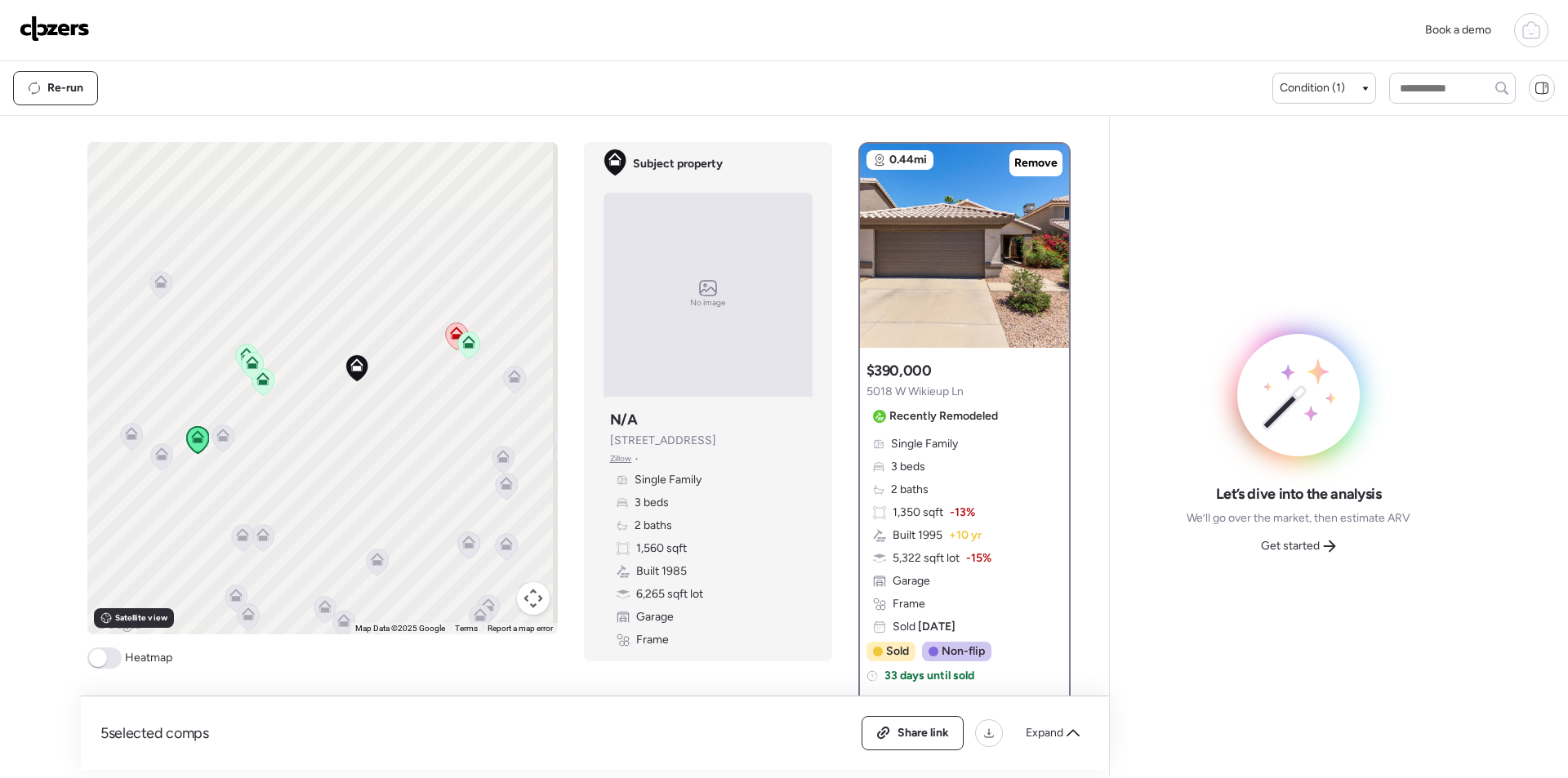
click at [508, 379] on icon at bounding box center [514, 377] width 13 height 13
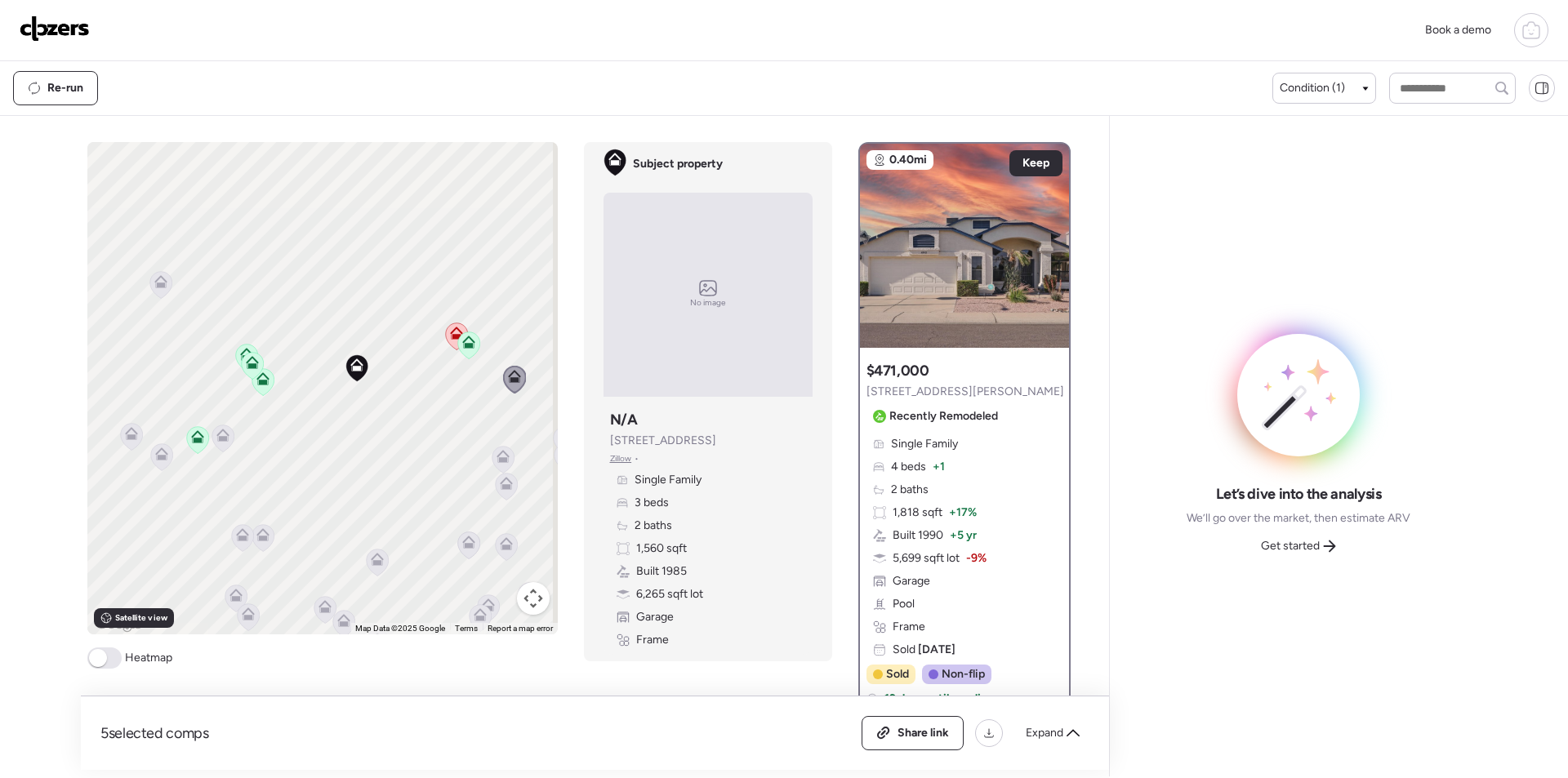
click at [500, 456] on icon at bounding box center [503, 456] width 13 height 13
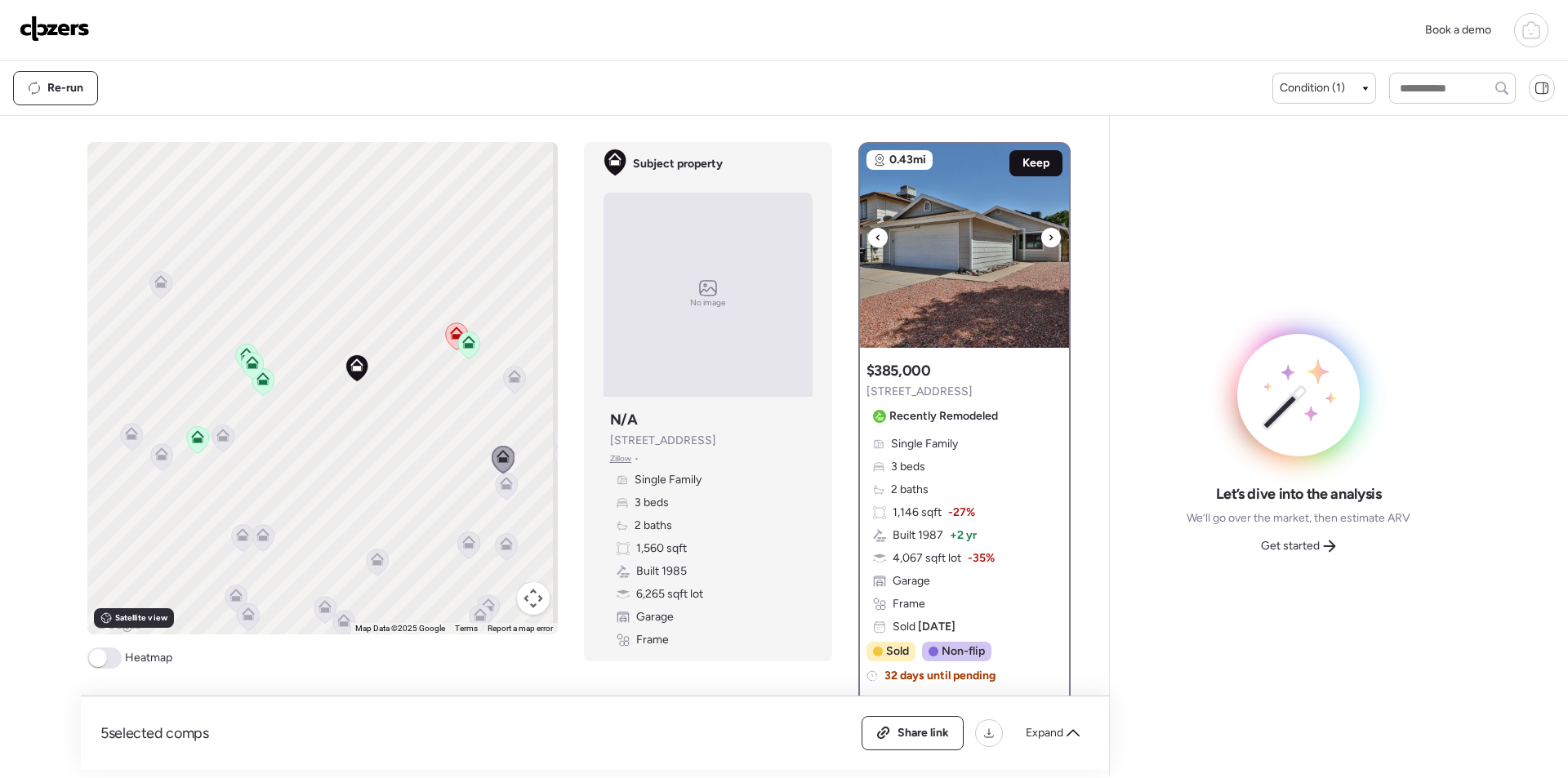
click at [1027, 167] on span "Keep" at bounding box center [1036, 163] width 27 height 16
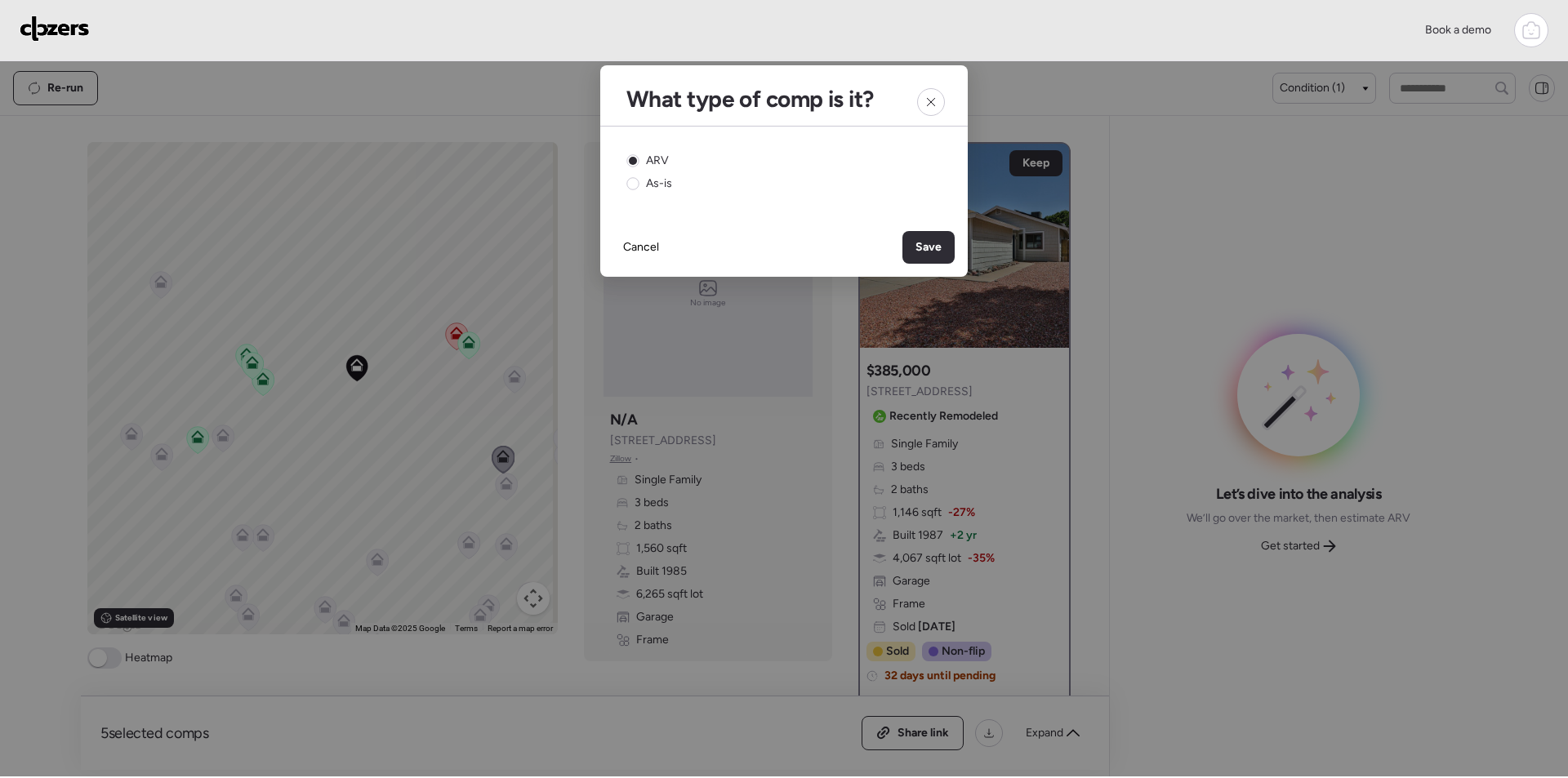
drag, startPoint x: 923, startPoint y: 251, endPoint x: 1004, endPoint y: 298, distance: 93.6
click at [923, 251] on span "Save" at bounding box center [928, 247] width 27 height 16
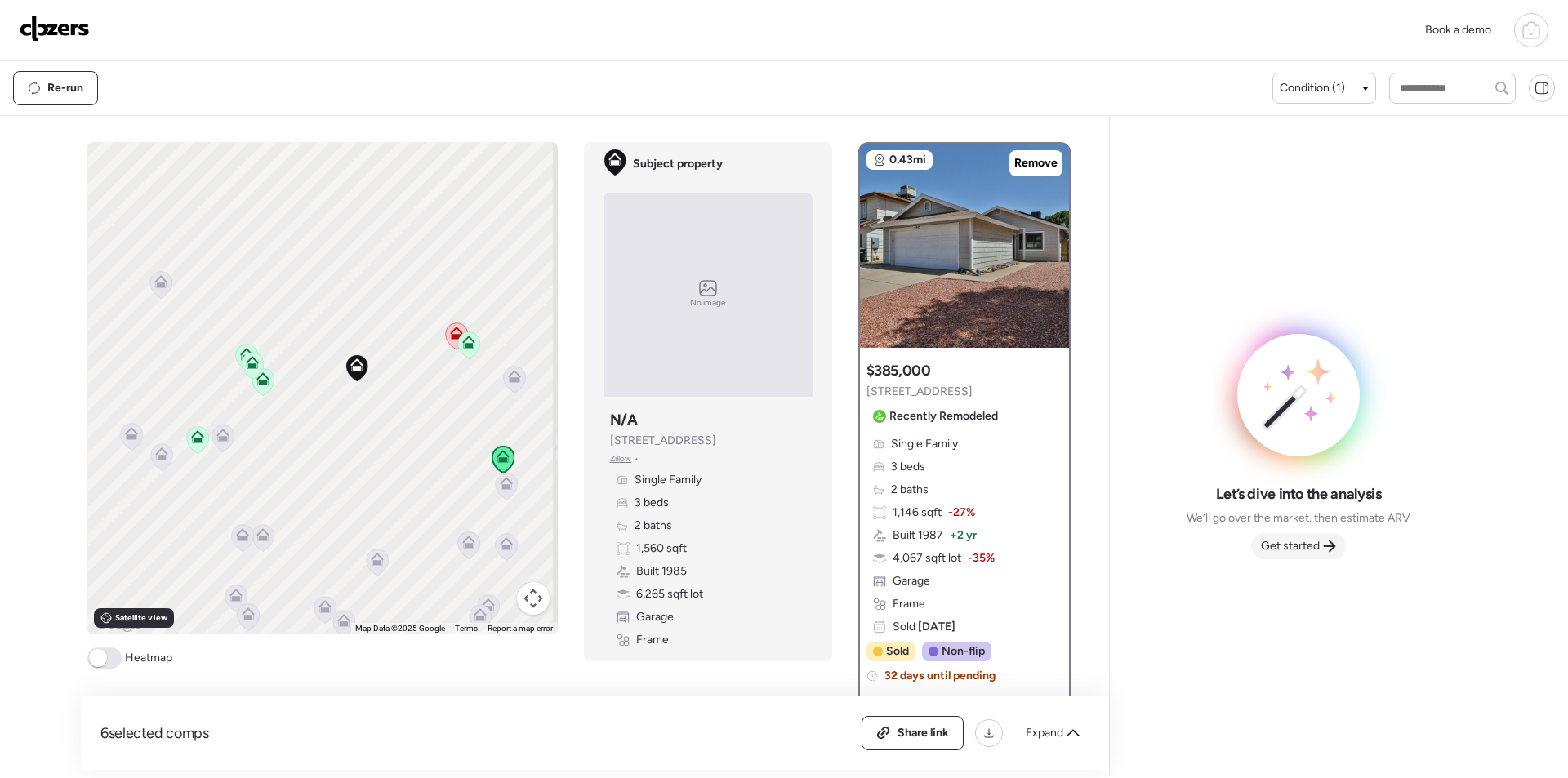
click at [1301, 558] on div "Get started" at bounding box center [1298, 546] width 94 height 27
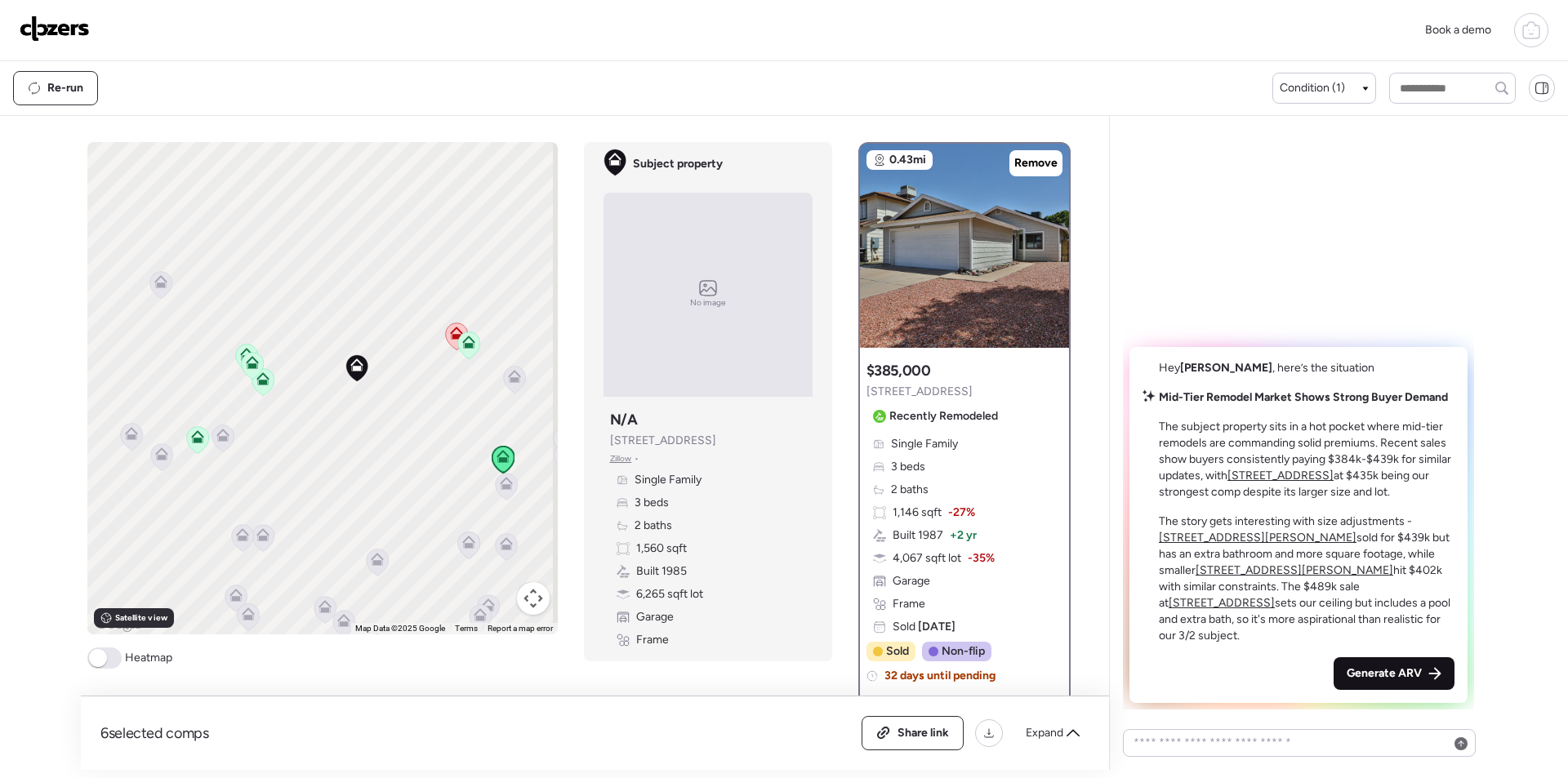
click at [1403, 666] on span "Generate ARV" at bounding box center [1385, 674] width 75 height 16
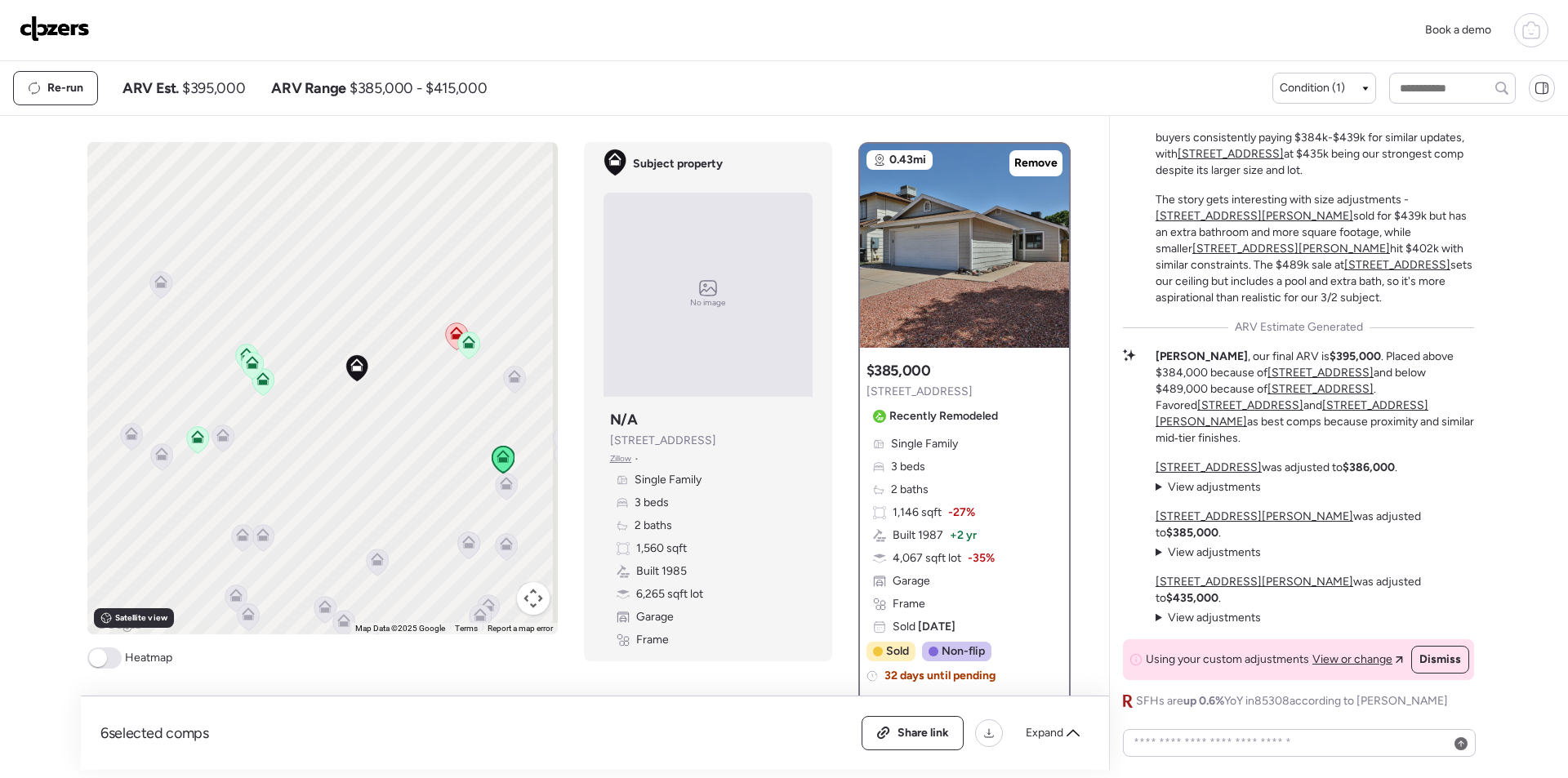
click at [219, 86] on span "$395,000" at bounding box center [214, 88] width 63 height 19
copy span "395,000"
click at [927, 740] on span "Share link" at bounding box center [923, 733] width 51 height 16
click at [64, 34] on img at bounding box center [54, 28] width 71 height 27
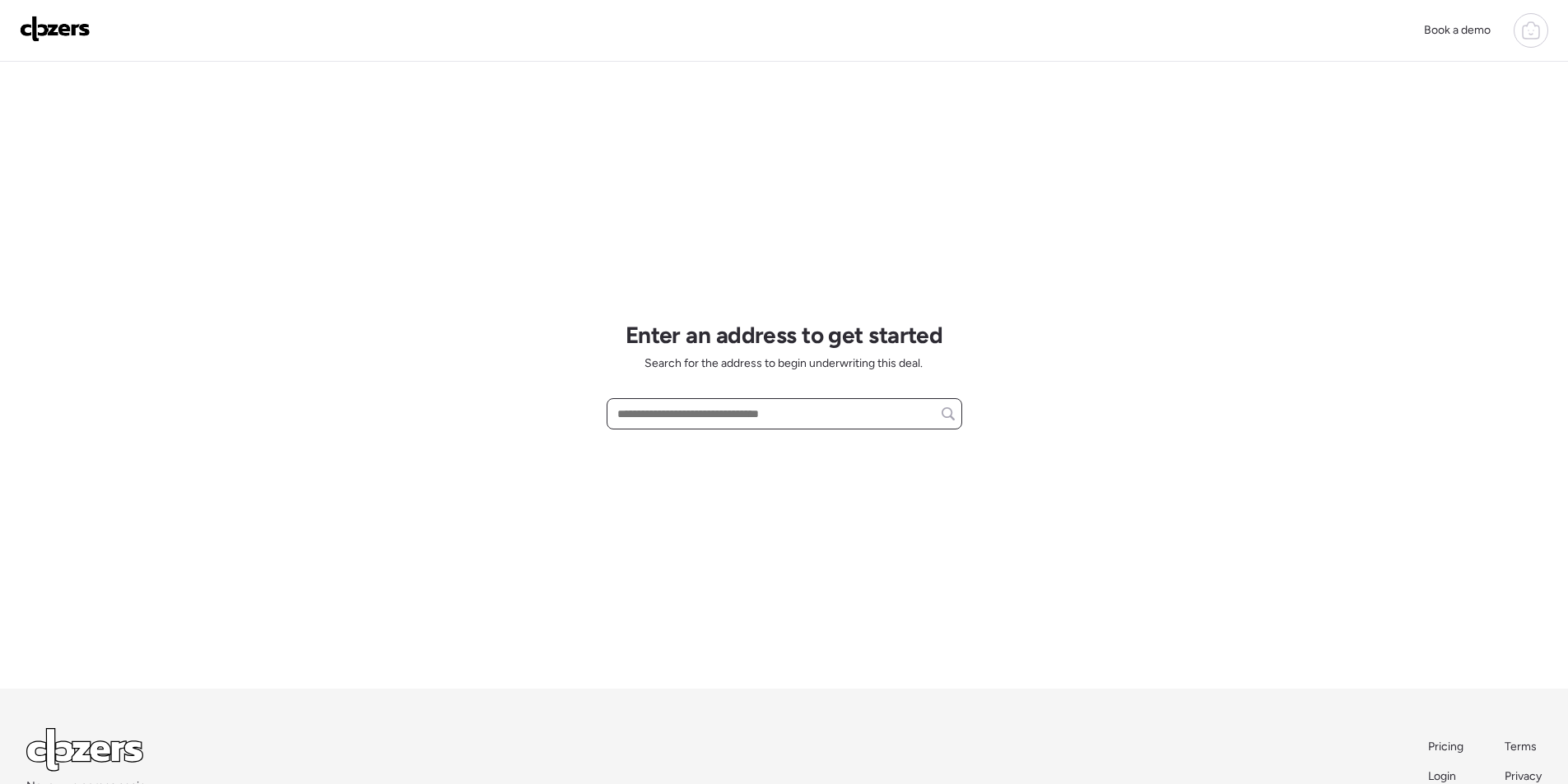
click at [695, 413] on input "text" at bounding box center [784, 414] width 341 height 23
paste input "**********"
click at [720, 440] on span "1410 E Topeka Dr, Phoenix, AZ, 85024" at bounding box center [667, 444] width 107 height 17
type input "**********"
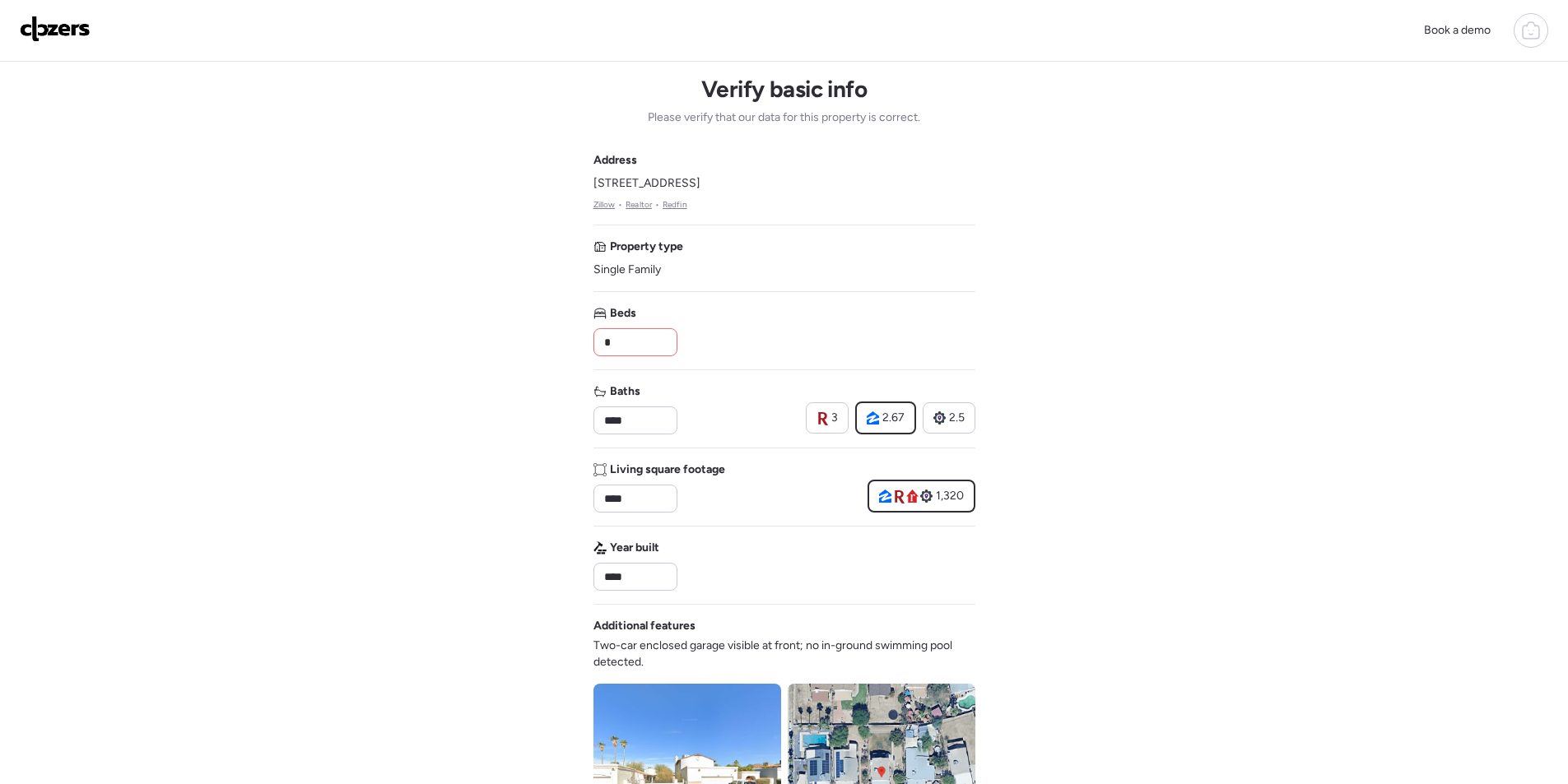
click at [637, 329] on div "*" at bounding box center [635, 343] width 84 height 28
click at [637, 330] on div "*" at bounding box center [635, 343] width 84 height 28
click at [636, 344] on input "*" at bounding box center [635, 342] width 69 height 23
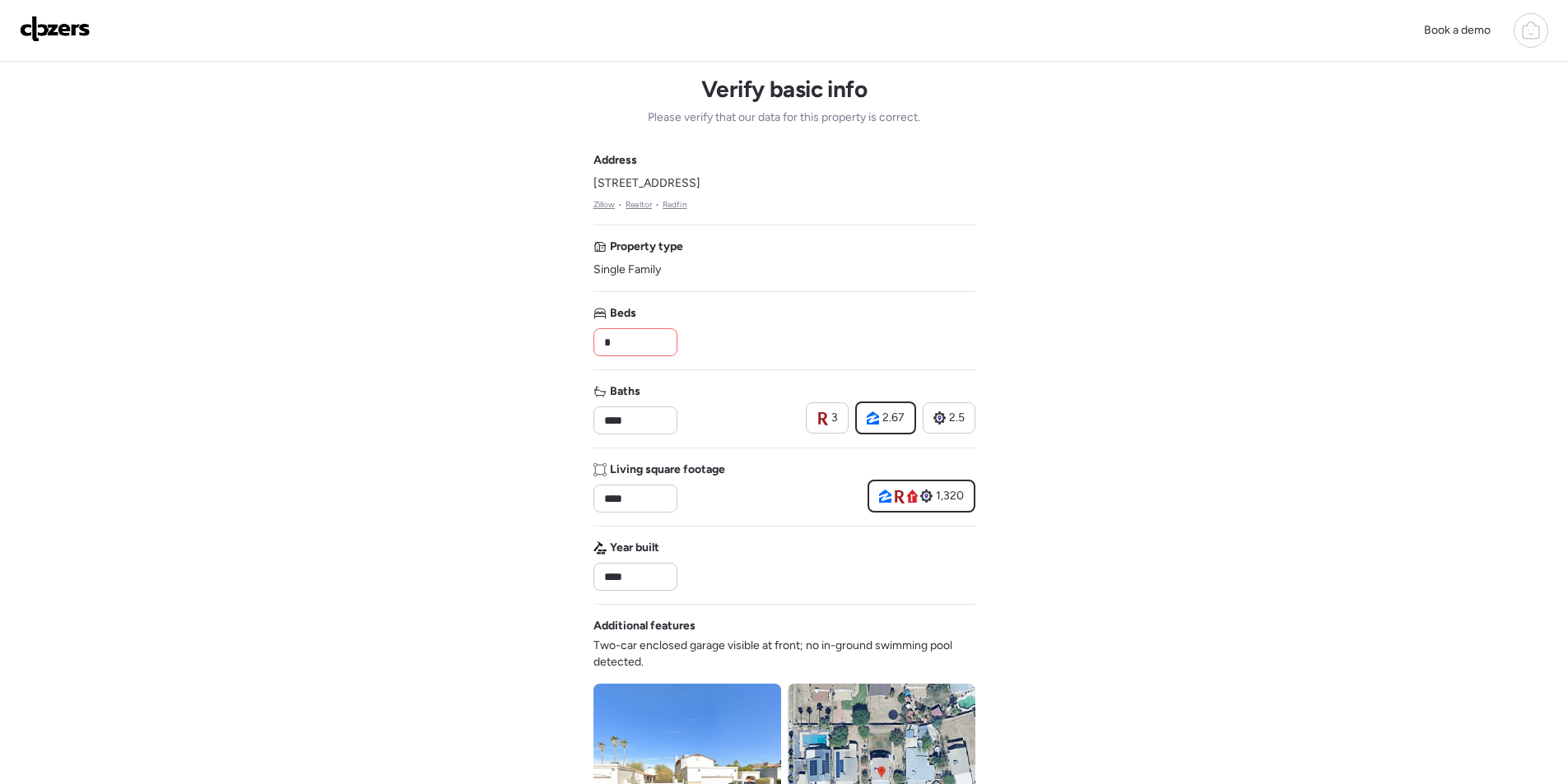
click at [636, 344] on input "*" at bounding box center [635, 342] width 69 height 23
type input "*"
click at [723, 323] on div "Beds *" at bounding box center [785, 331] width 382 height 51
click at [633, 426] on input "****" at bounding box center [635, 420] width 69 height 23
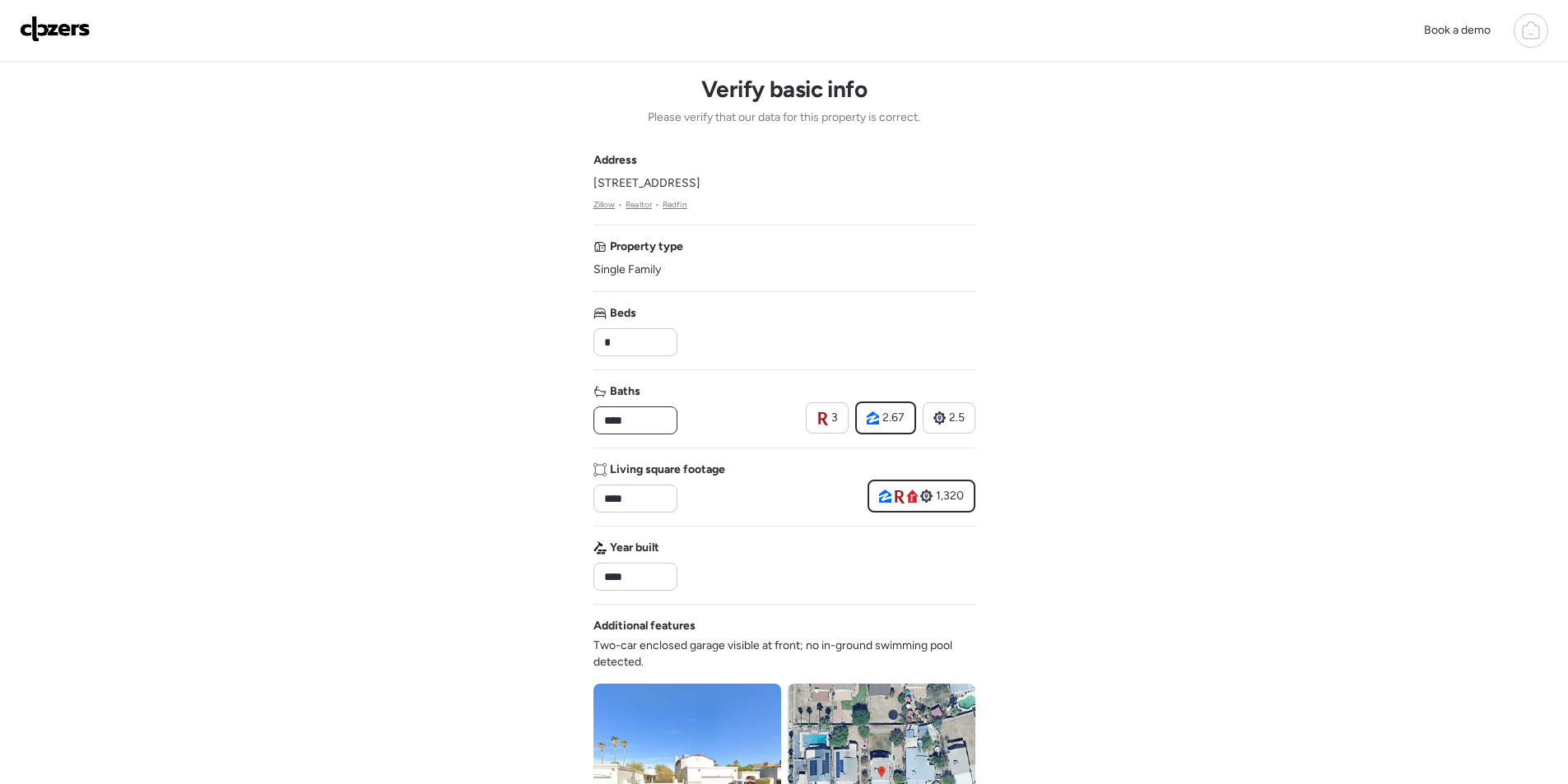
click at [629, 420] on input "****" at bounding box center [635, 420] width 69 height 23
type input "***"
click at [789, 373] on div "Address 1410 E Topeka Dr, Phoenix, AZ 85024 Zillow • Realtor • Redfin Property …" at bounding box center [785, 600] width 382 height 896
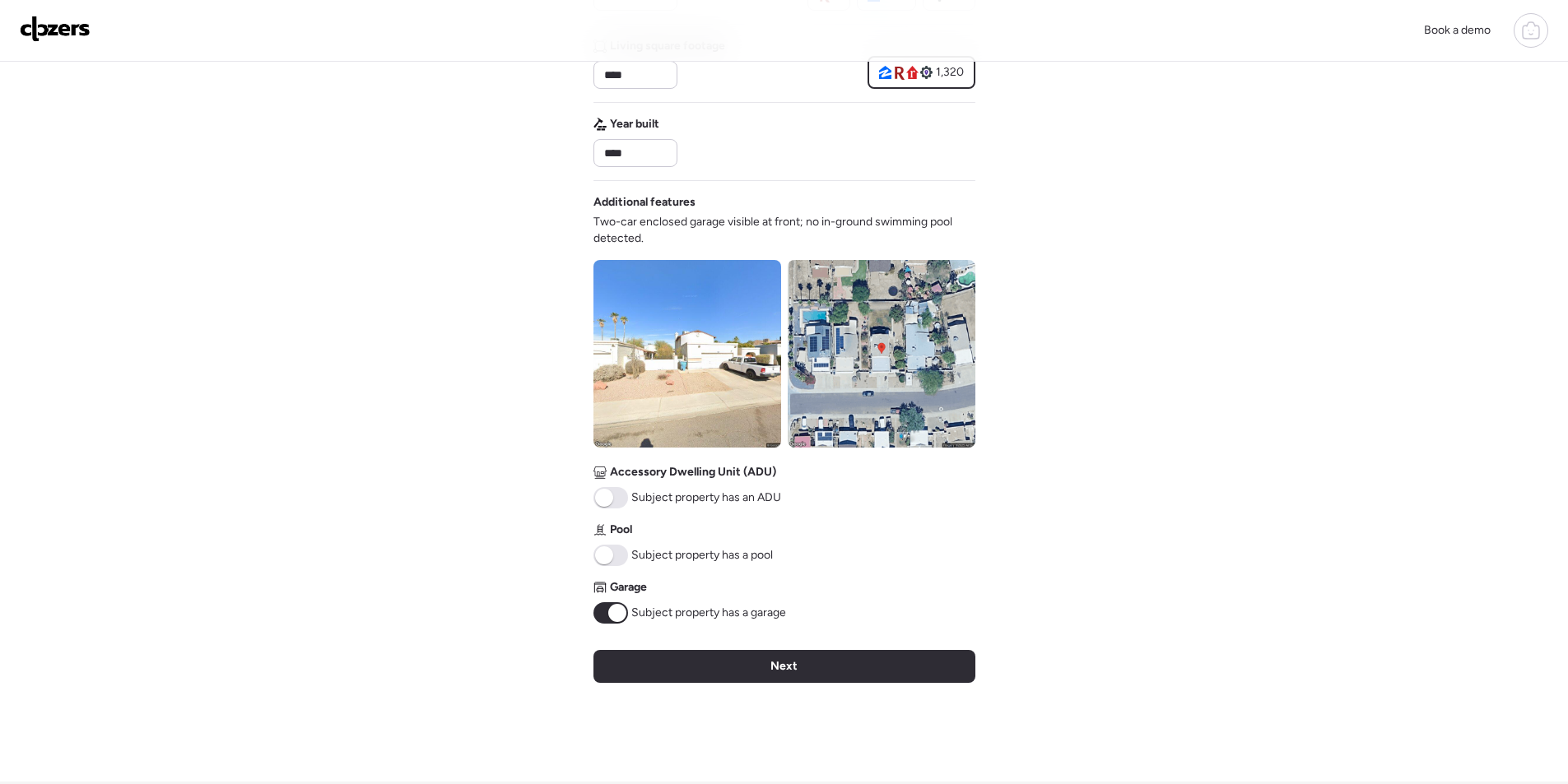
scroll to position [449, 0]
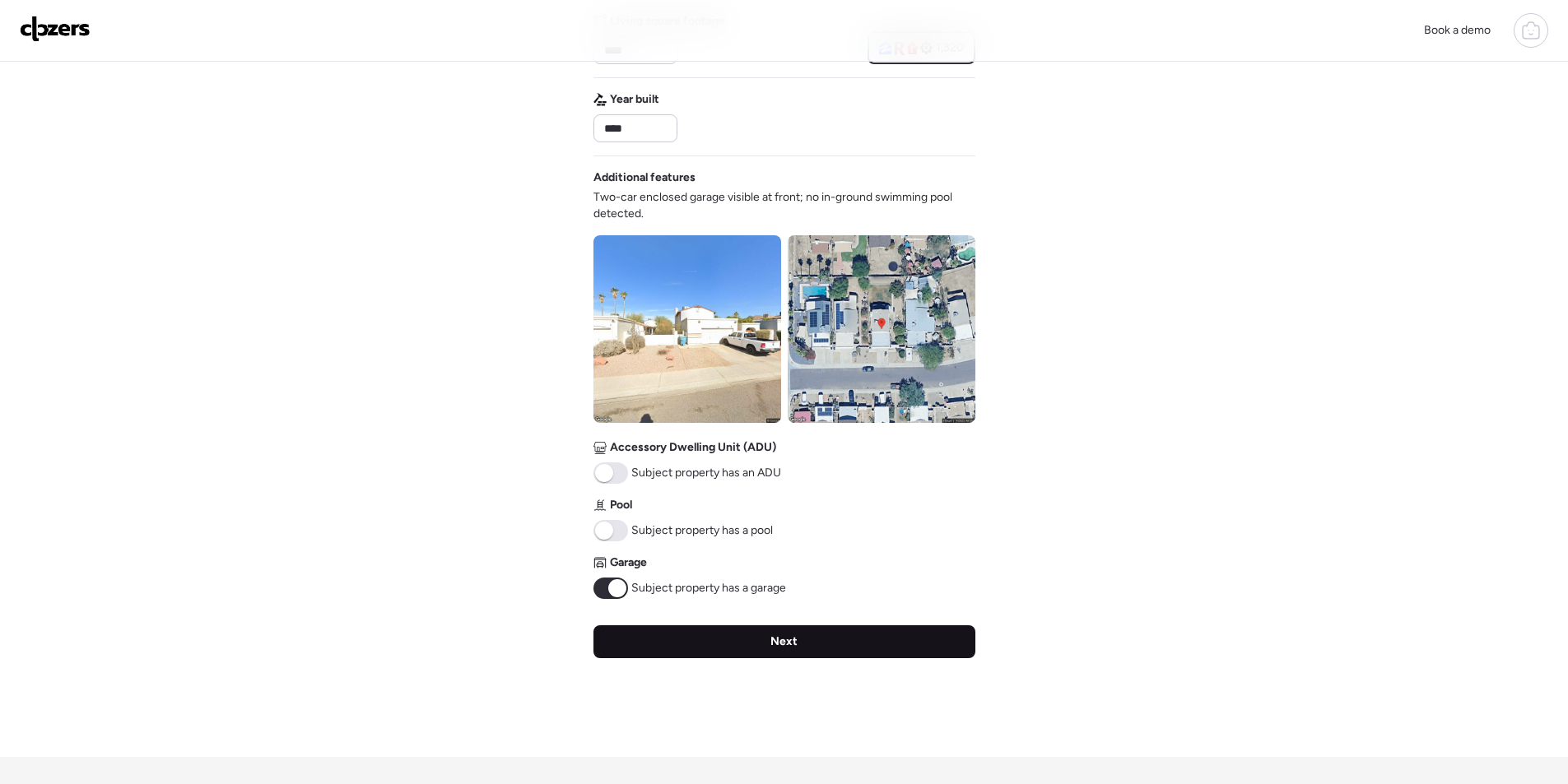
click at [711, 652] on div "Next" at bounding box center [785, 642] width 382 height 33
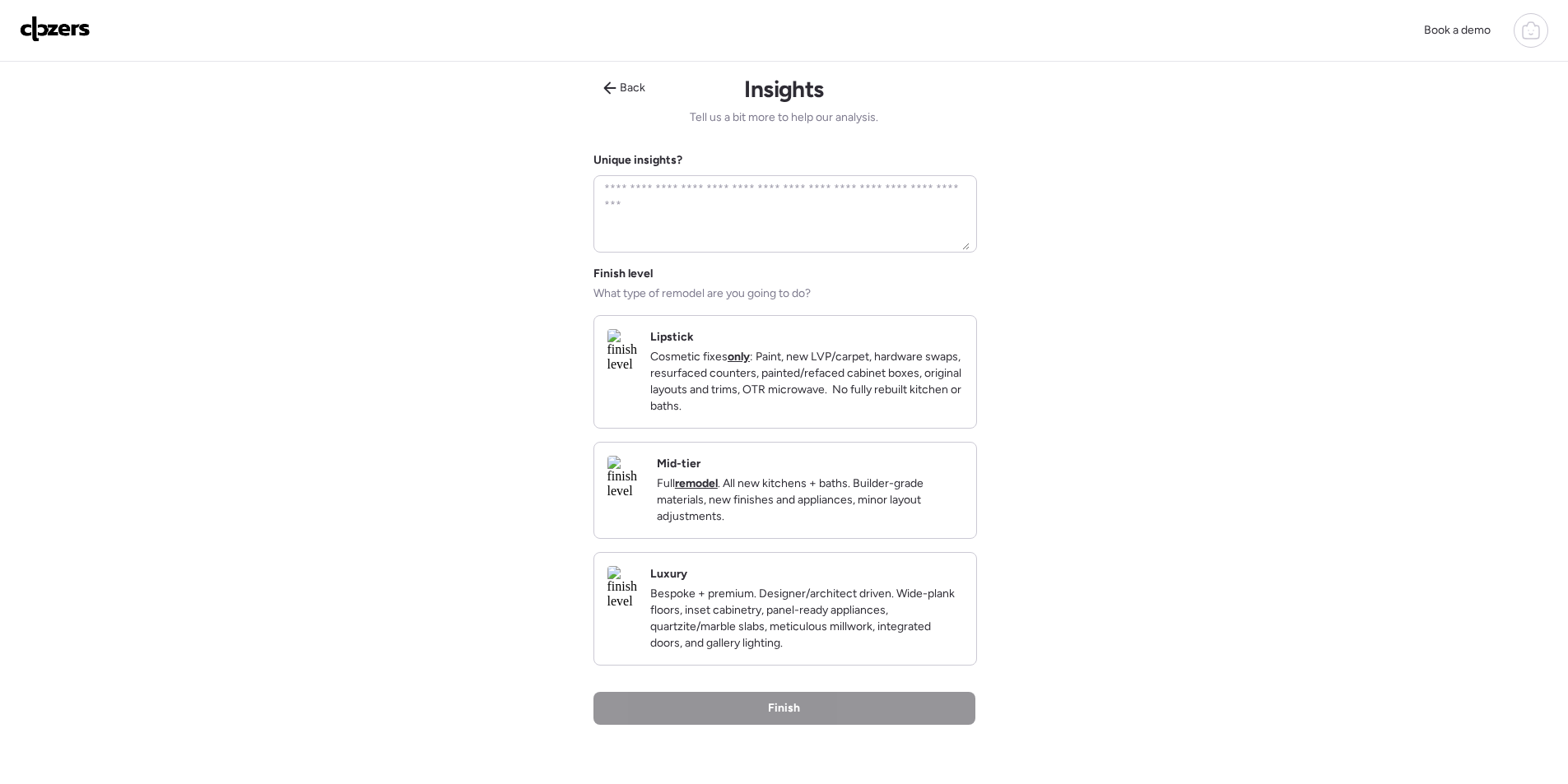
click at [874, 525] on p "Full remodel . All new kitchens + baths. Builder-grade materials, new finishes …" at bounding box center [810, 500] width 307 height 49
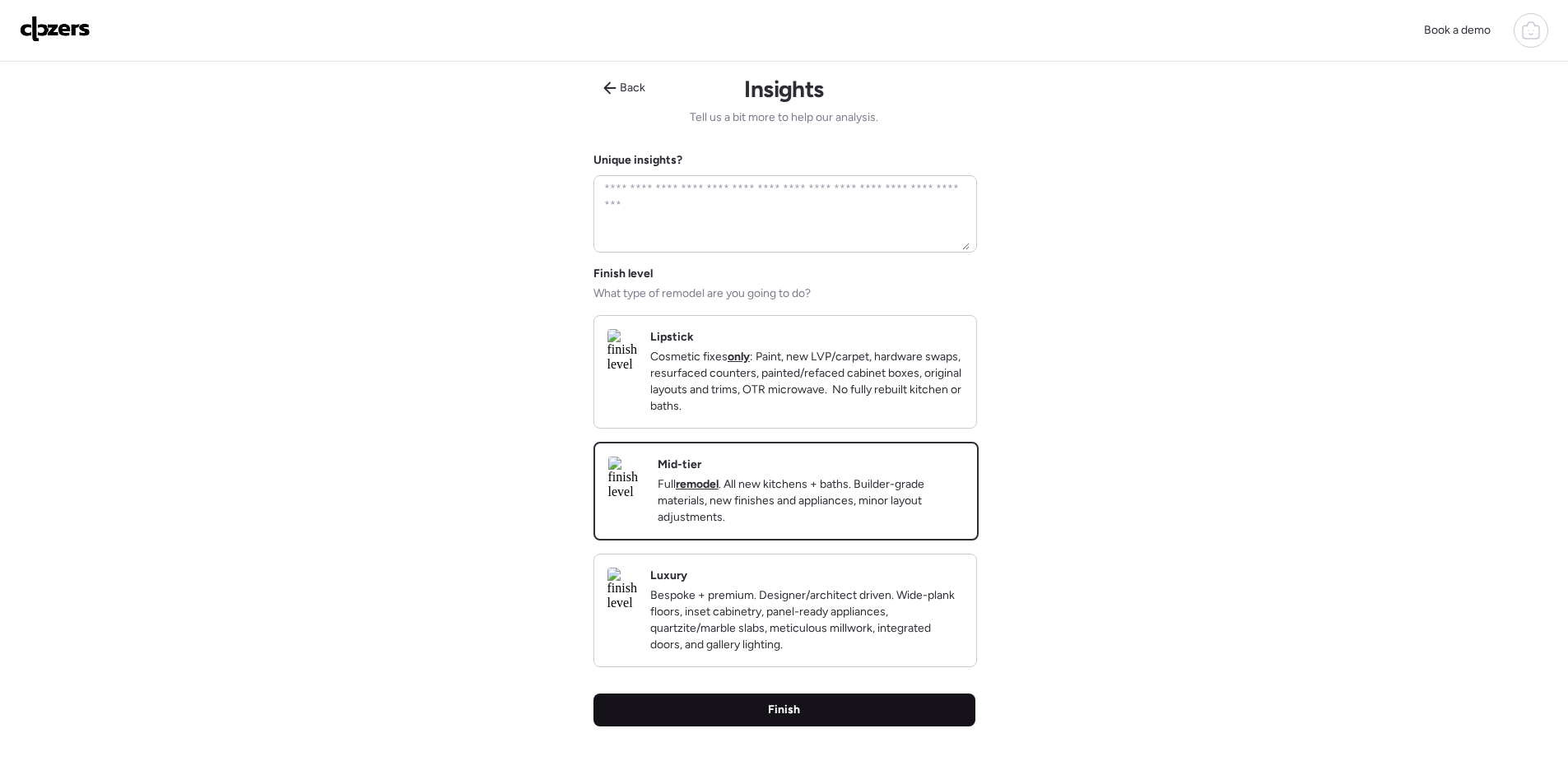
click at [874, 727] on div "Finish" at bounding box center [785, 710] width 382 height 33
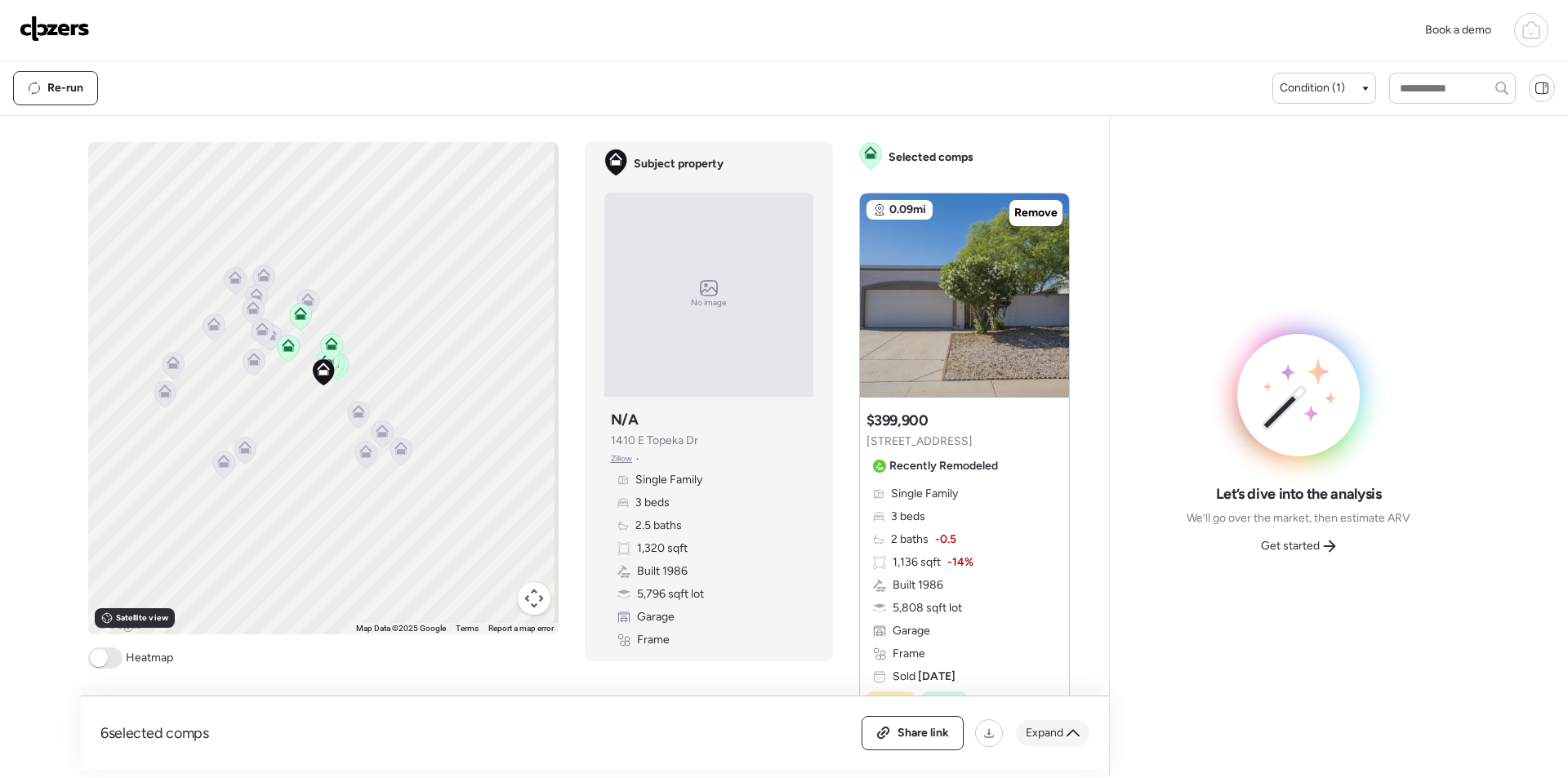
click at [1045, 738] on span "Expand" at bounding box center [1044, 733] width 38 height 16
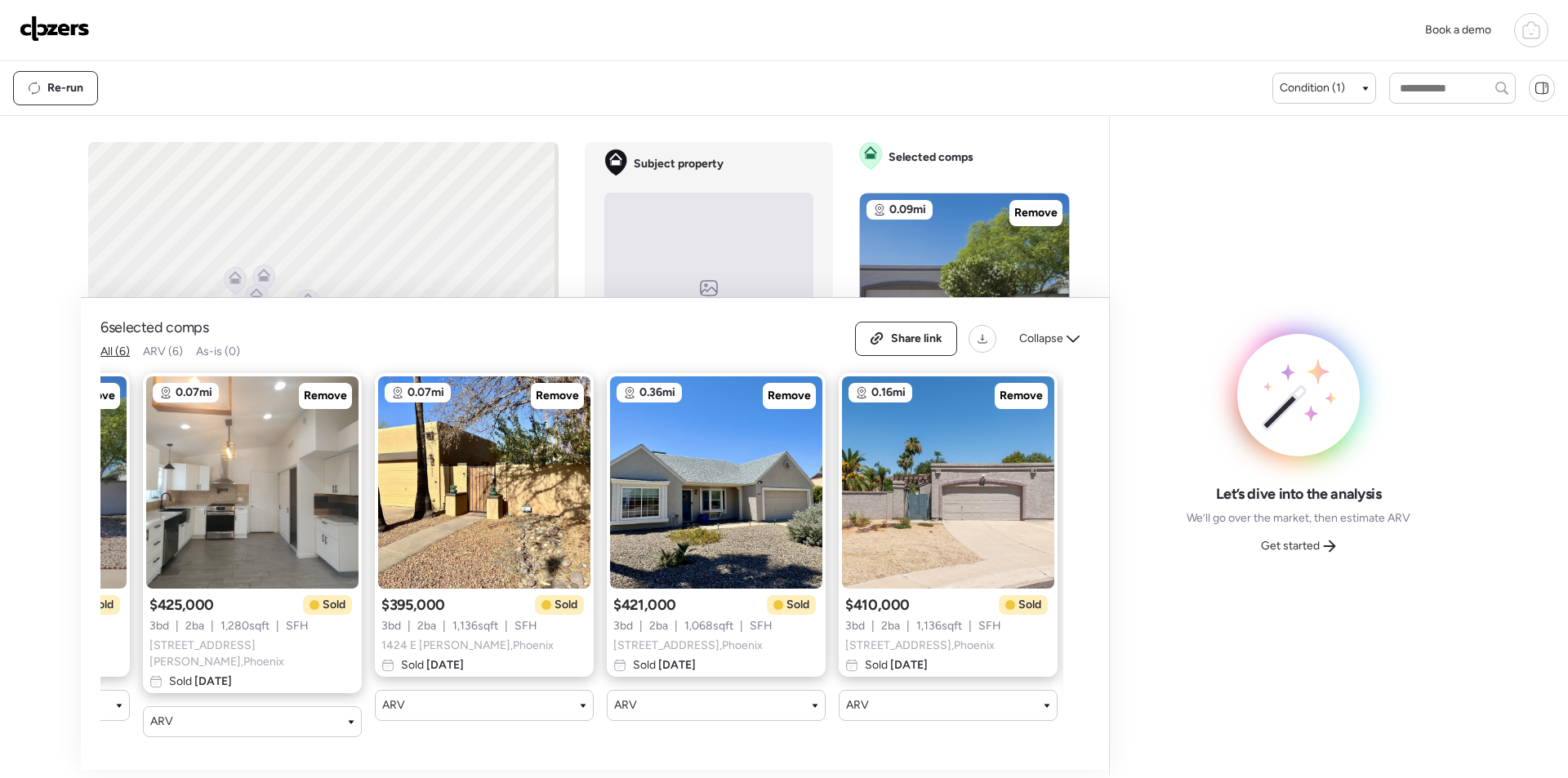
scroll to position [0, 442]
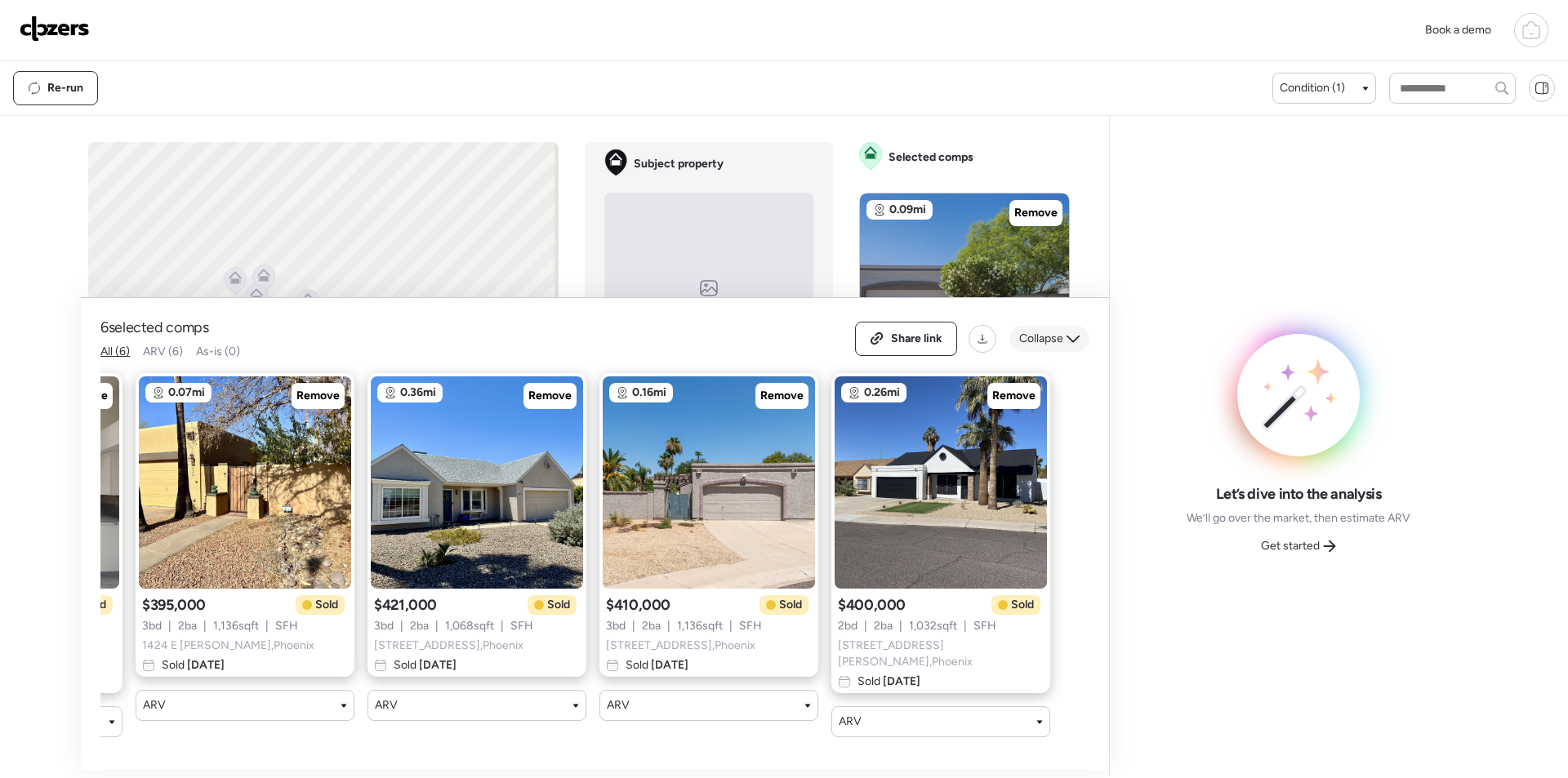
click at [1065, 336] on div "Collapse" at bounding box center [1049, 339] width 80 height 27
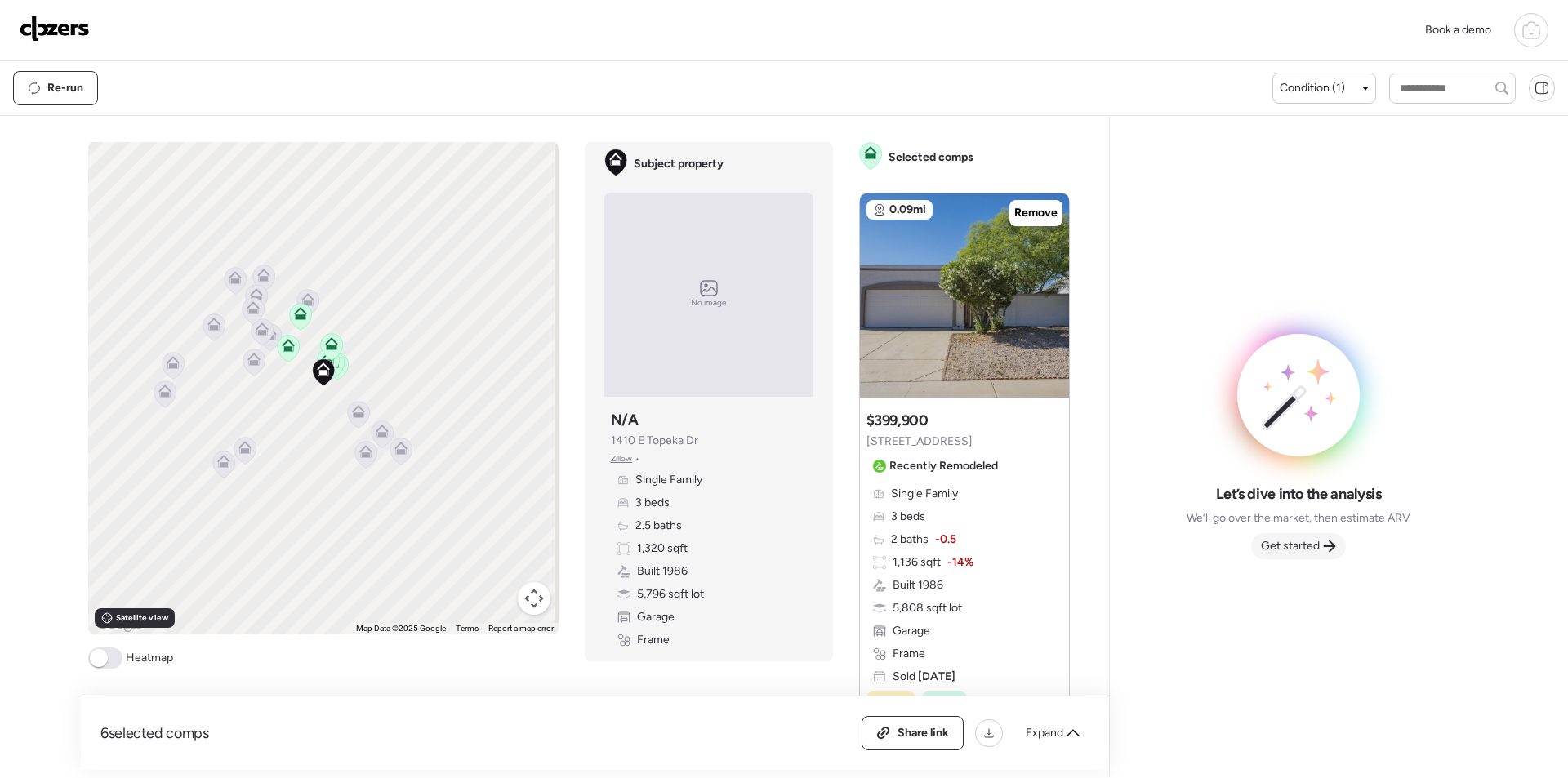
click at [1305, 546] on span "Get started" at bounding box center [1290, 546] width 59 height 16
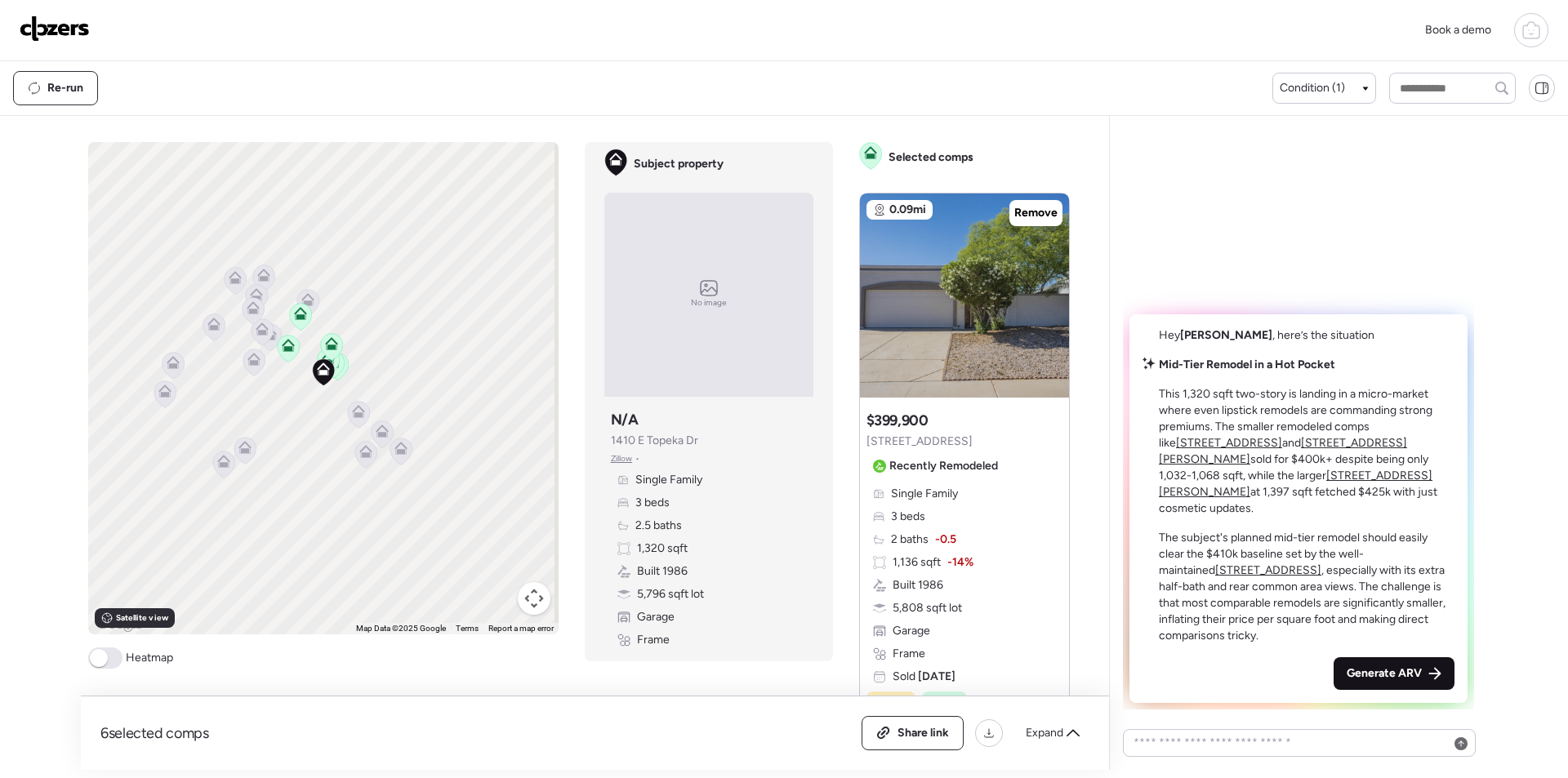
click at [1373, 670] on span "Generate ARV" at bounding box center [1385, 674] width 75 height 16
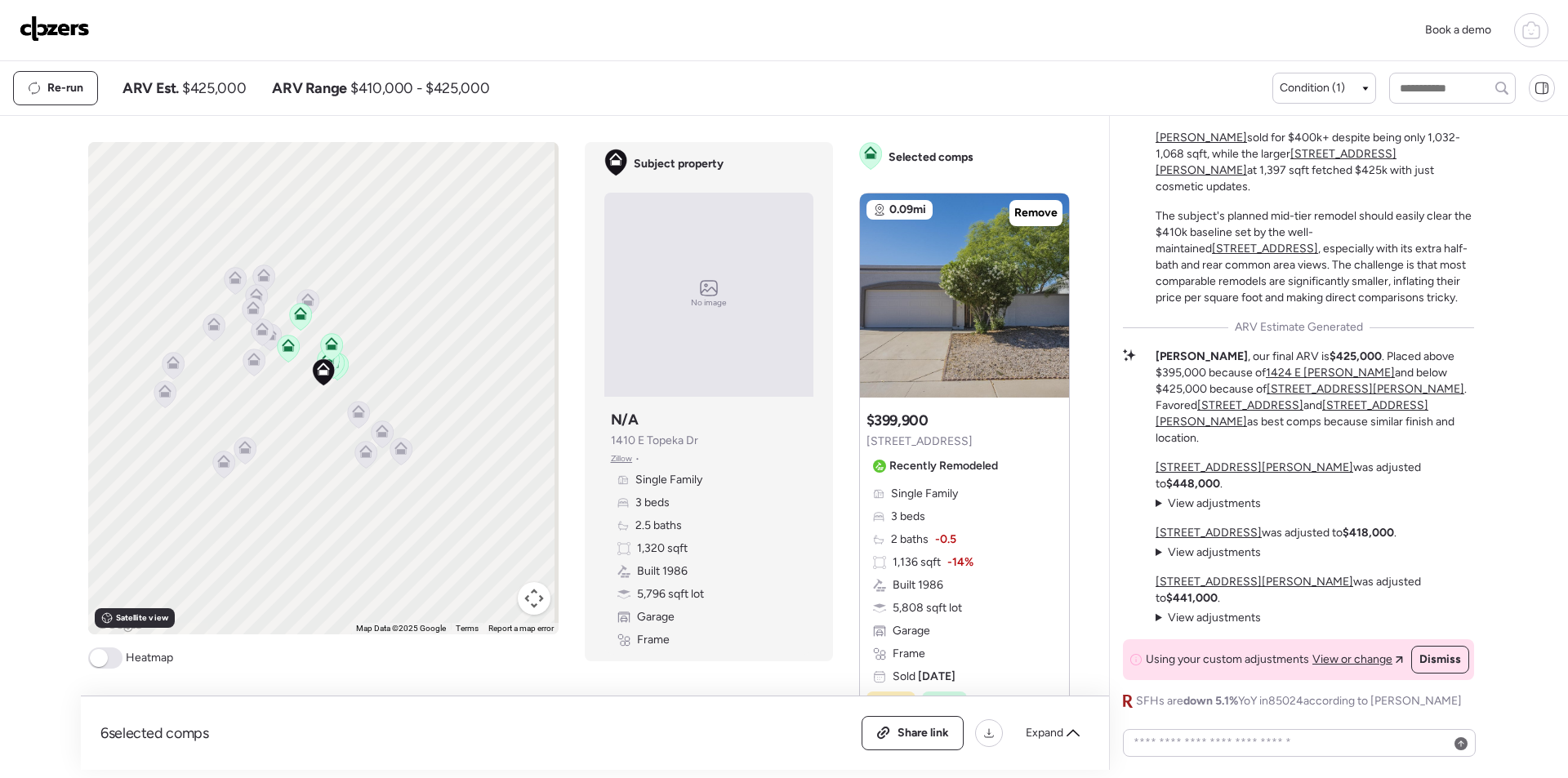
click at [224, 770] on html "Book a demo Kept comps All (6) ARV (6) As-is (0) Novation (0) 0.09mi Remove $39…" at bounding box center [784, 385] width 1568 height 770
click at [230, 92] on span "$425,000" at bounding box center [214, 88] width 64 height 19
copy span "425,000"
click at [909, 752] on div "6 selected comps All (6) ARV (6) As-is (0) Share link Expand" at bounding box center [595, 733] width 1028 height 73
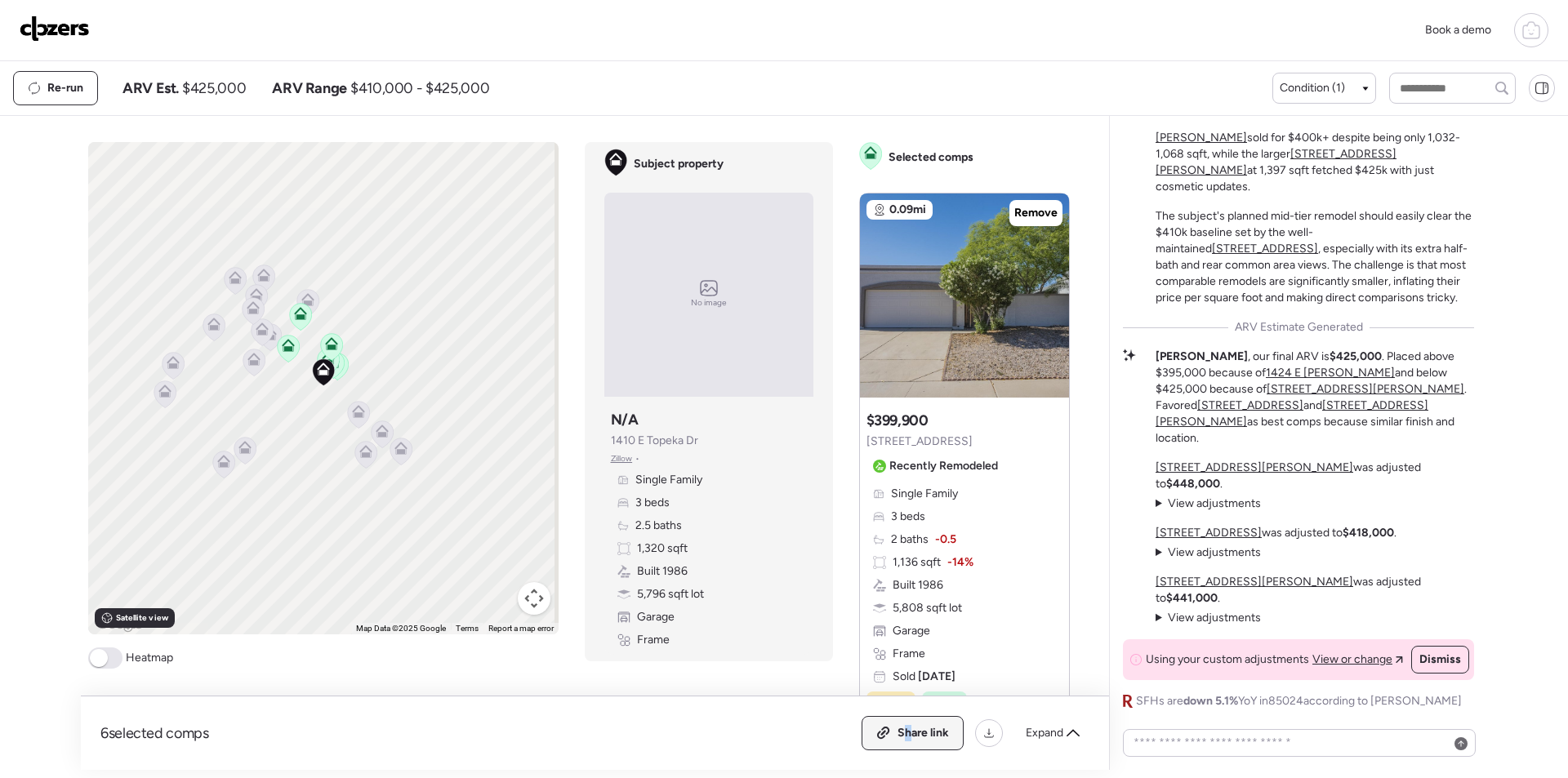
click at [911, 733] on span "Share link" at bounding box center [923, 733] width 51 height 16
click at [44, 27] on img at bounding box center [54, 28] width 71 height 27
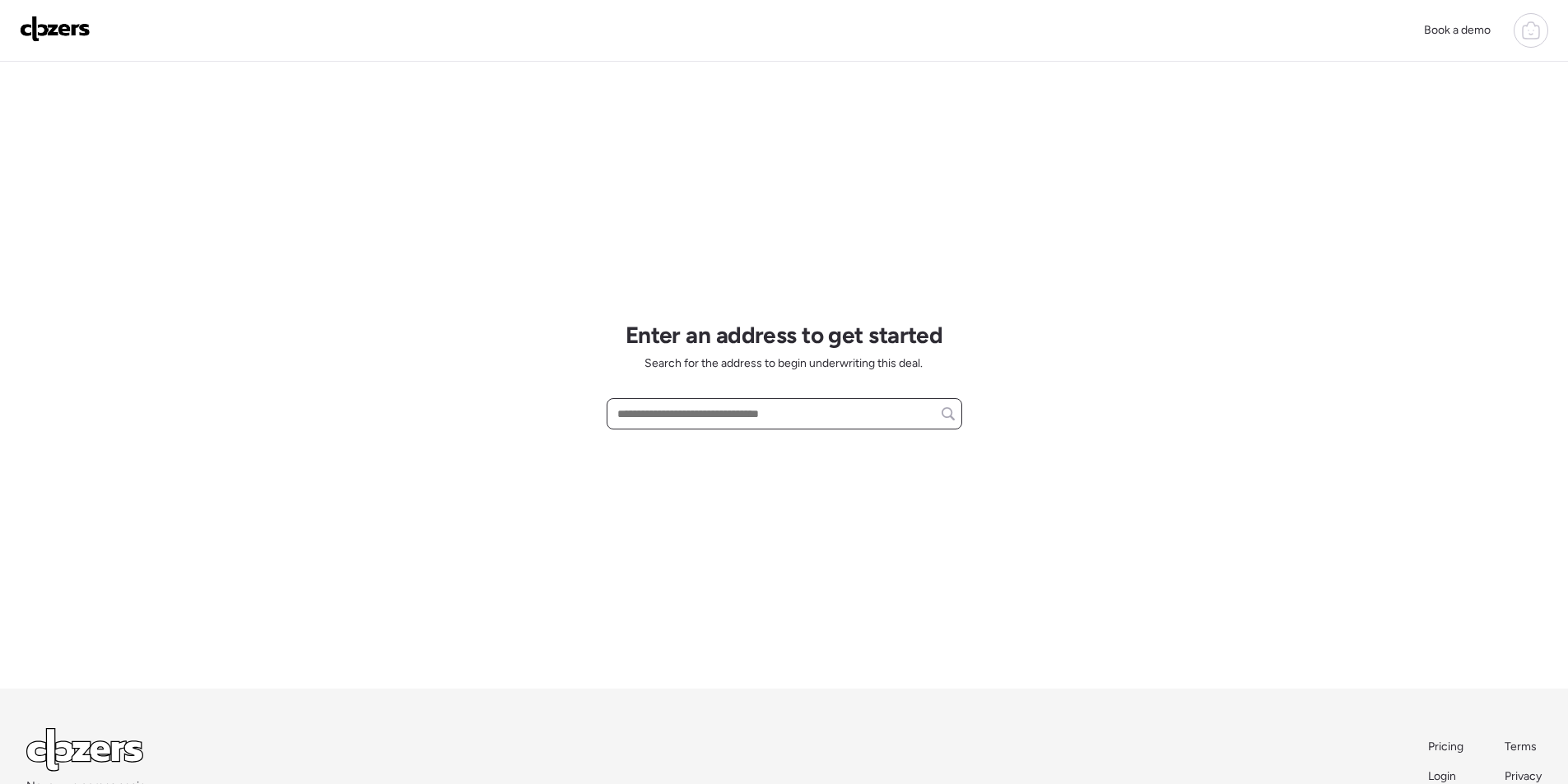
click at [784, 416] on input "text" at bounding box center [784, 414] width 341 height 23
paste input "**********"
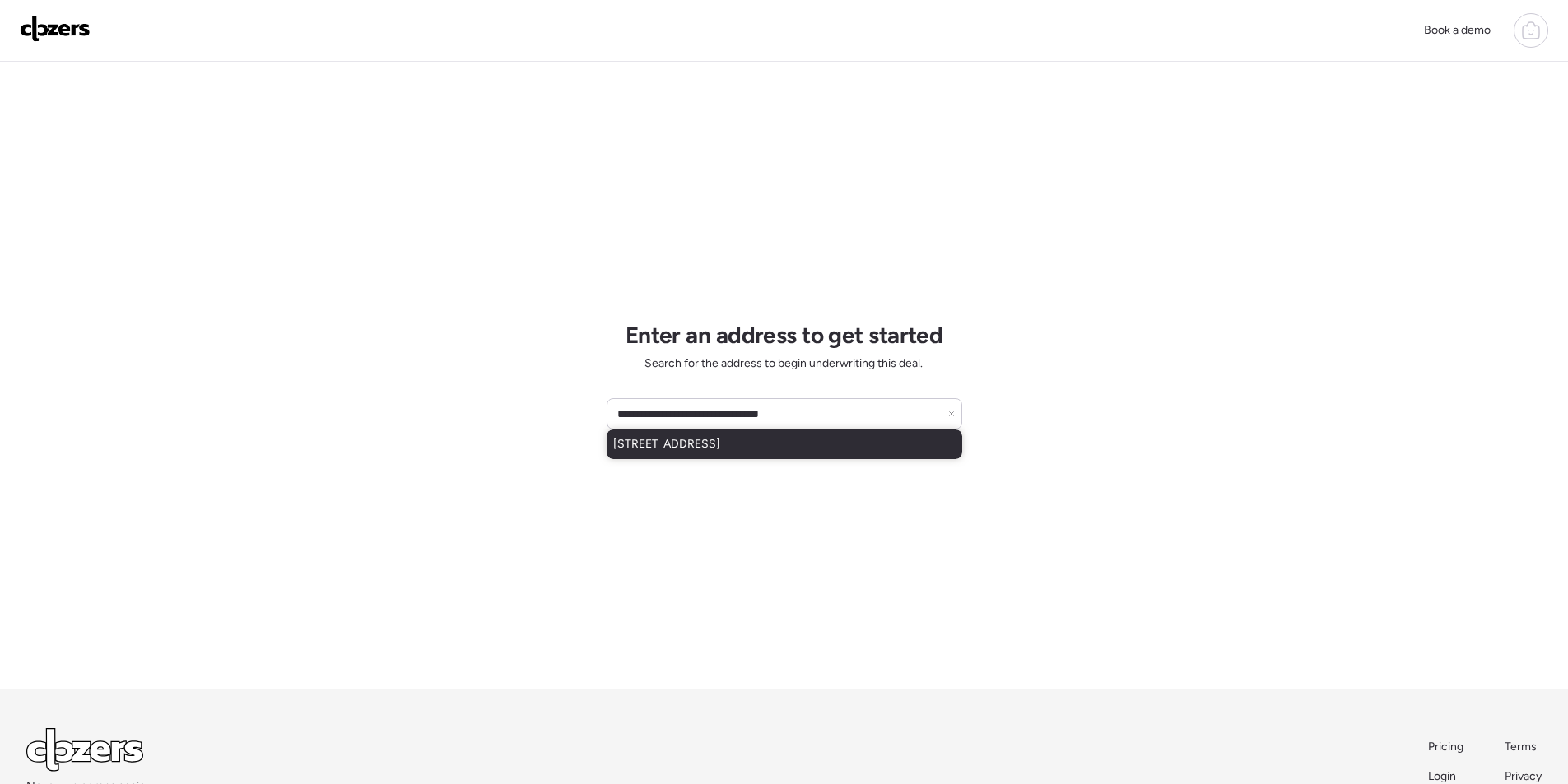
click at [718, 448] on span "[STREET_ADDRESS]" at bounding box center [667, 444] width 107 height 17
type input "**********"
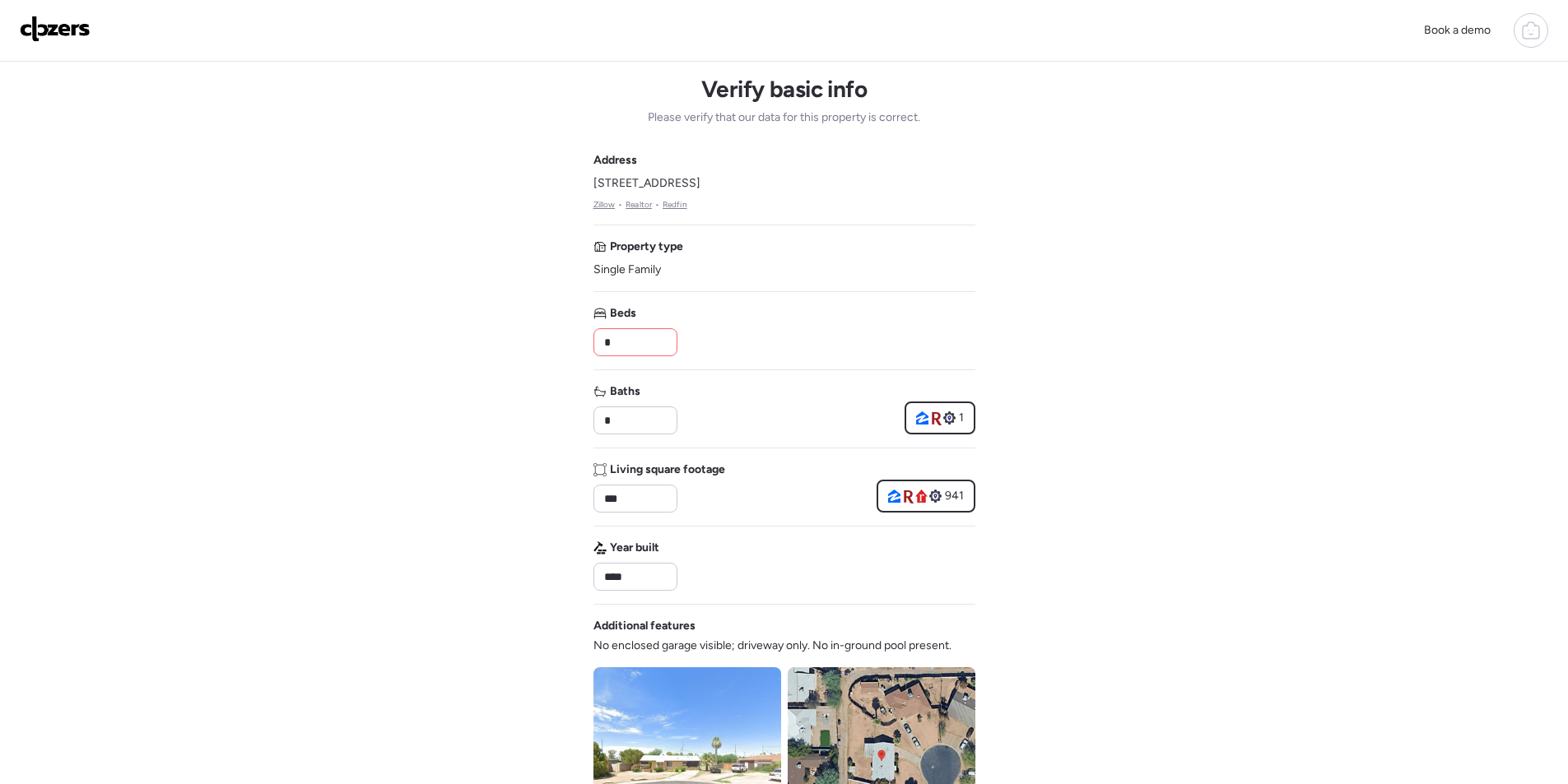
click at [641, 344] on input "*" at bounding box center [635, 342] width 69 height 23
type input "*"
click at [746, 340] on div "Beds *" at bounding box center [785, 331] width 382 height 51
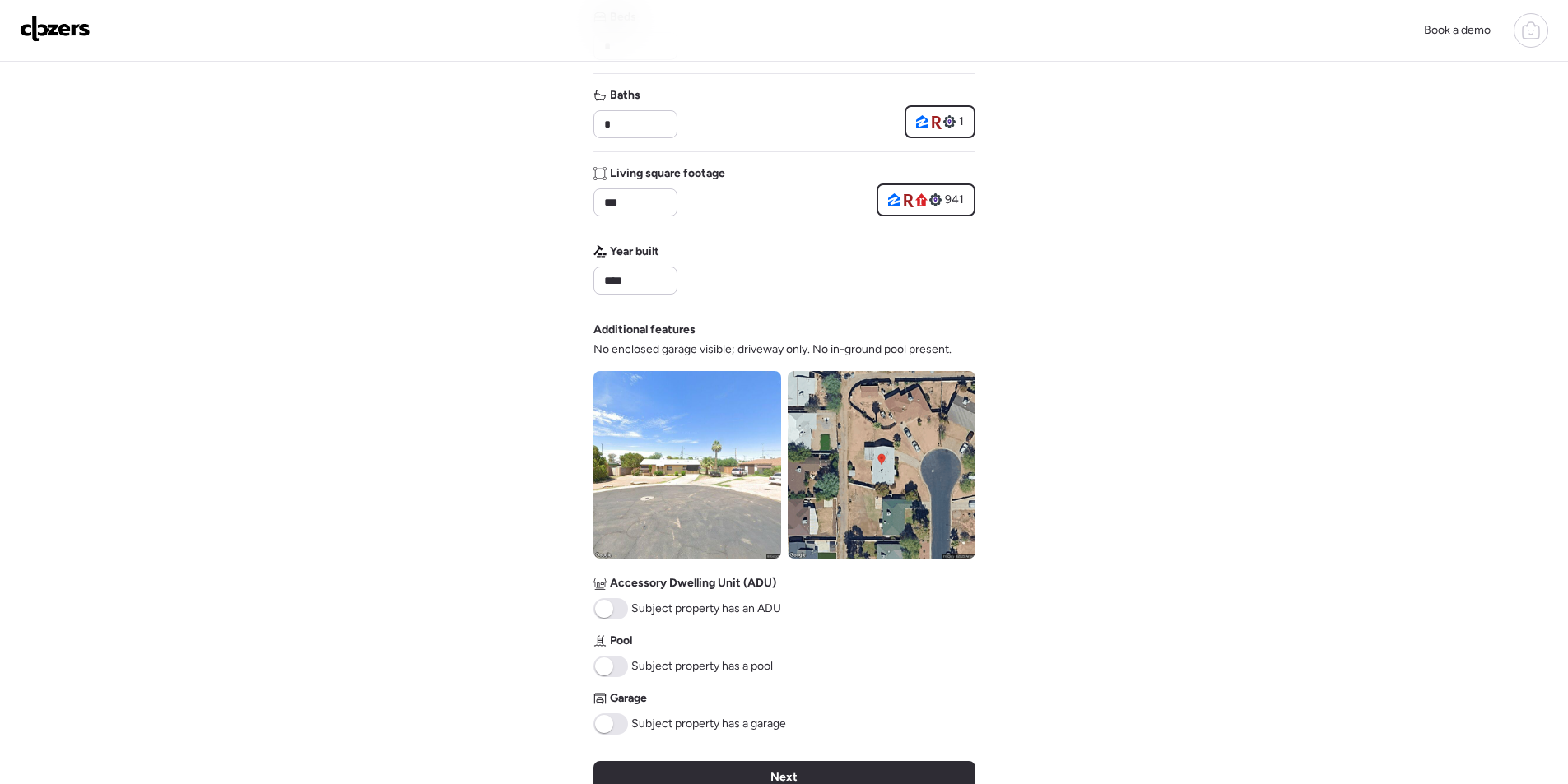
scroll to position [419, 0]
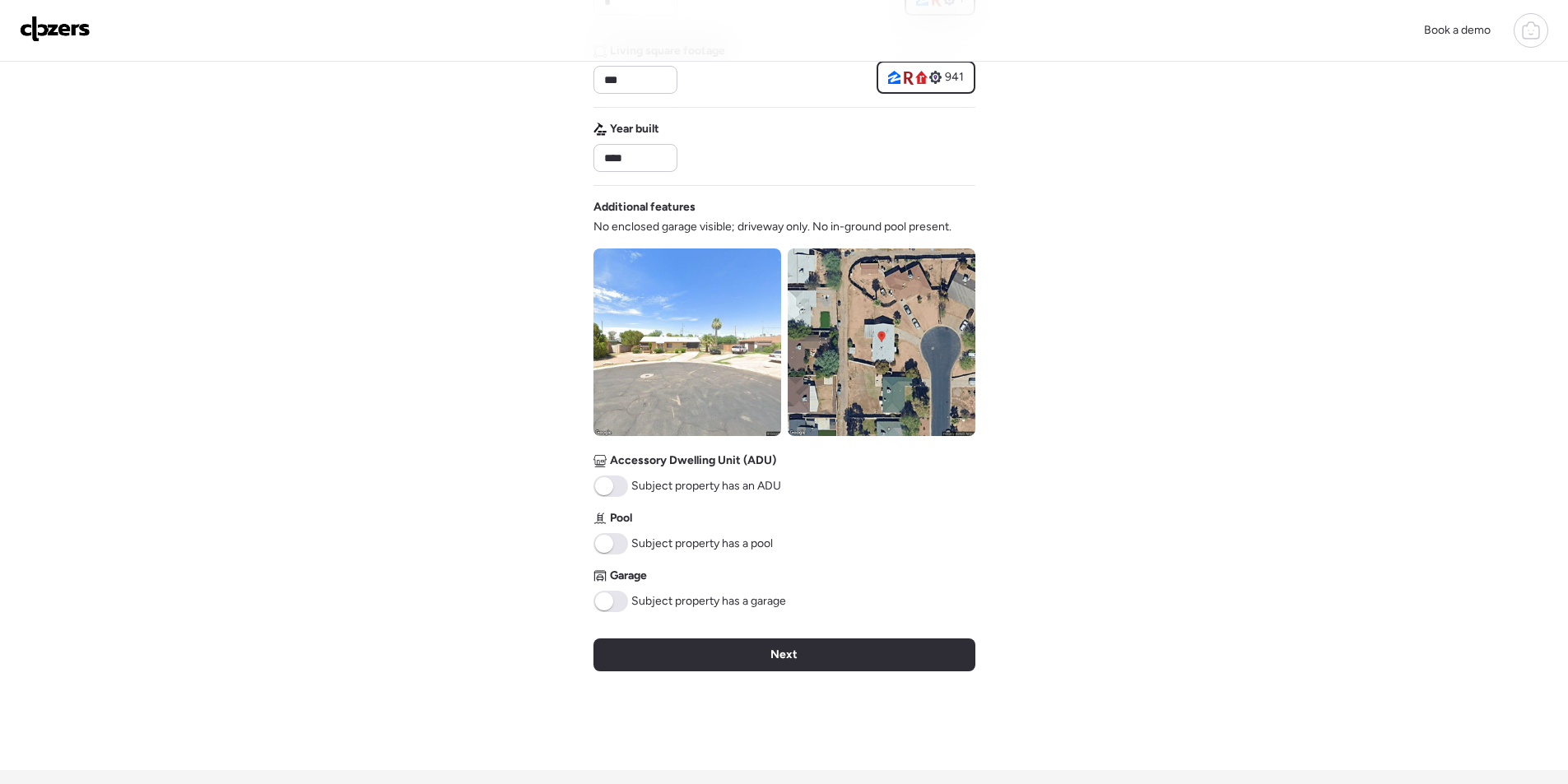
click at [706, 644] on div "Next" at bounding box center [785, 656] width 382 height 33
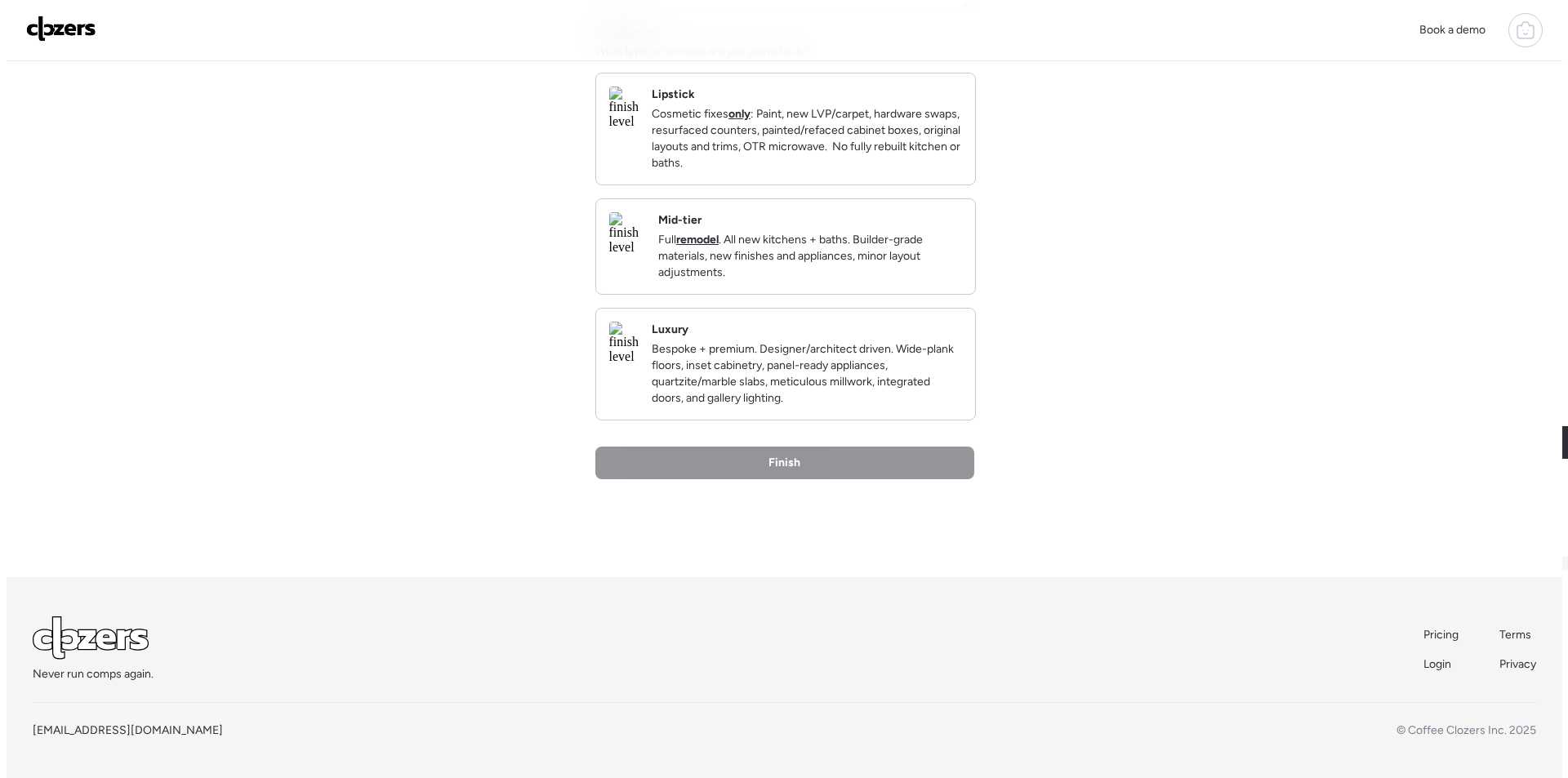
scroll to position [0, 0]
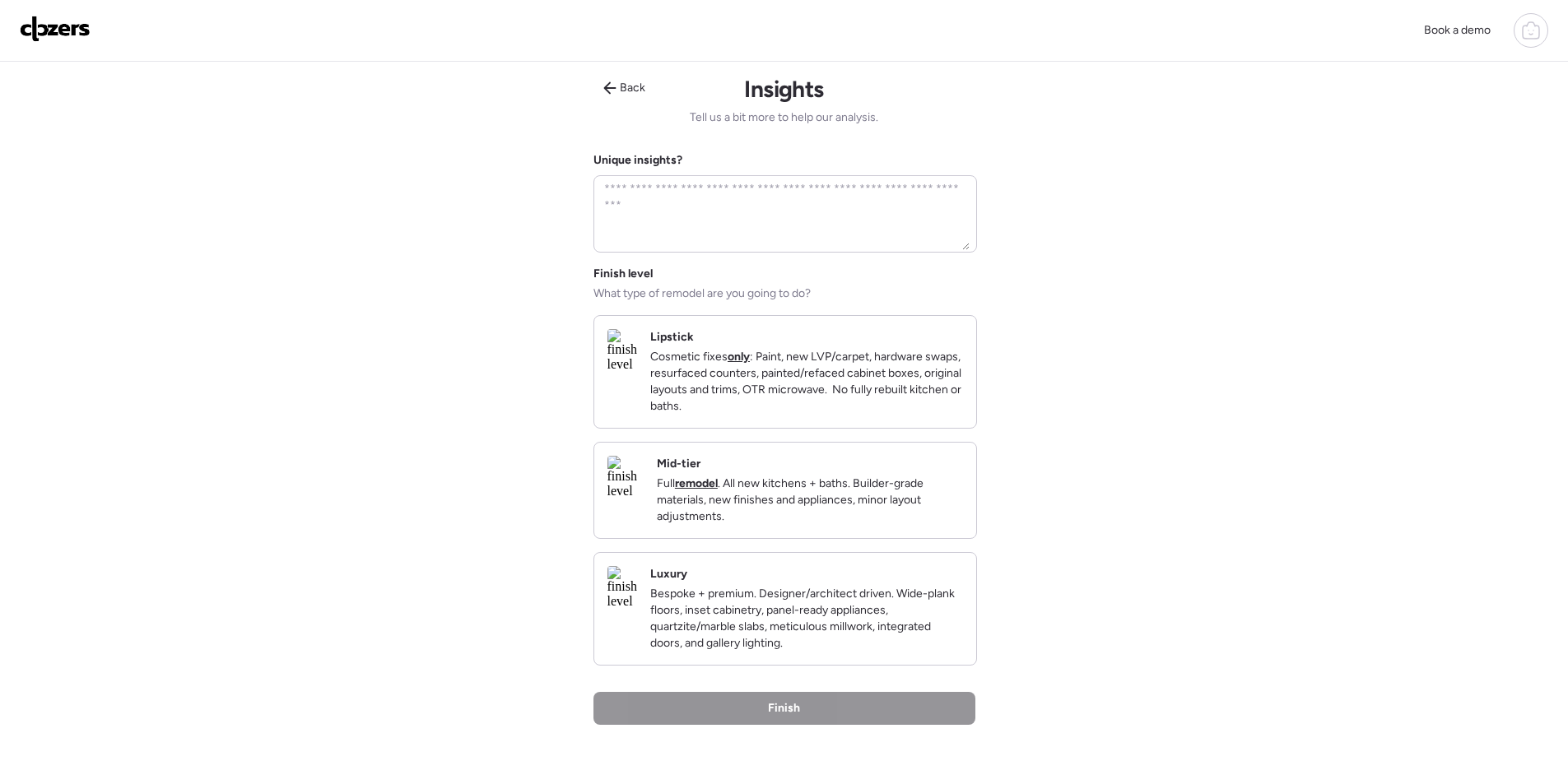
click at [852, 480] on div "Mid-tier Full remodel . All new kitchens + baths. Builder-grade materials, new …" at bounding box center [810, 490] width 307 height 69
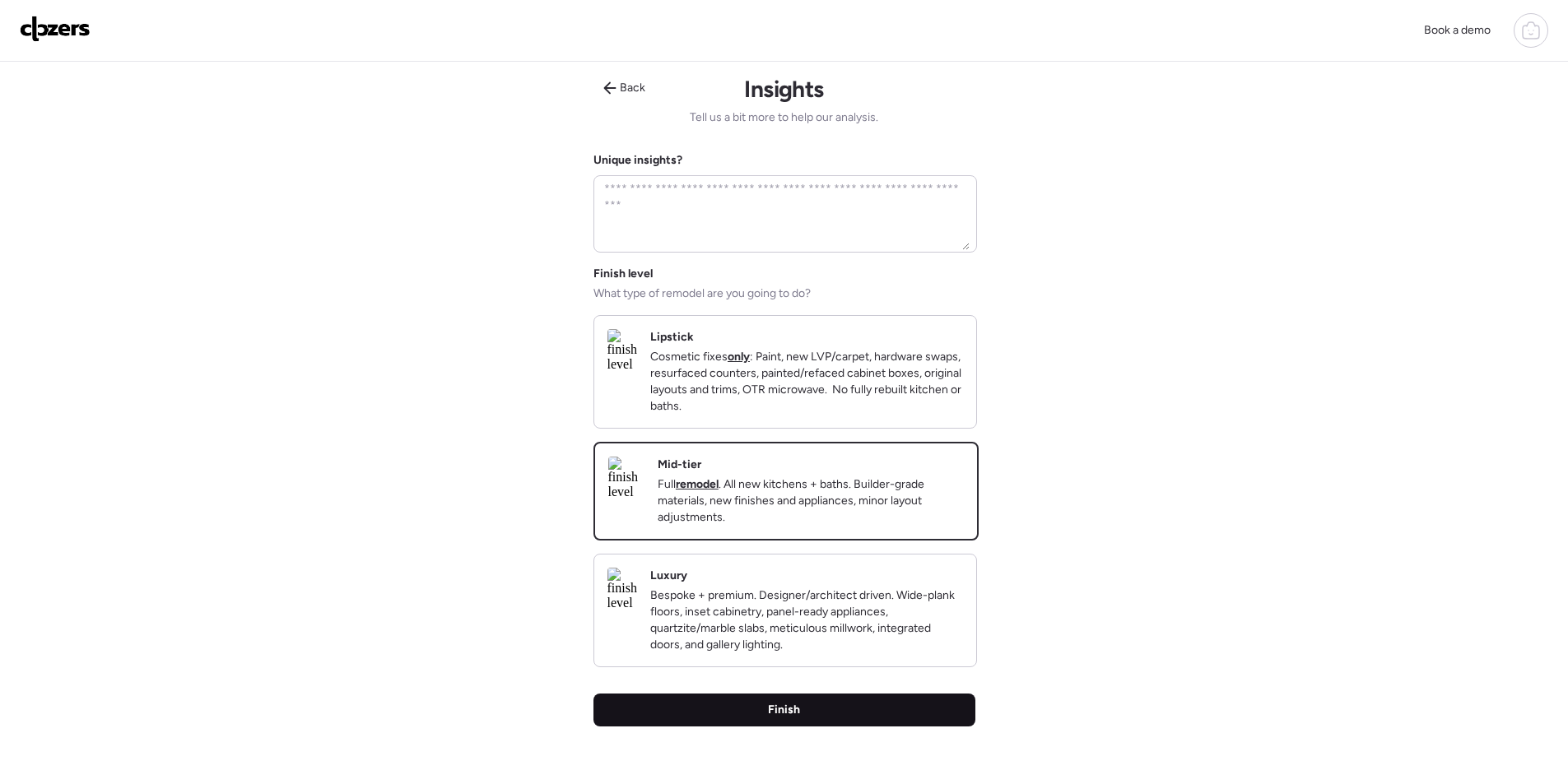
click at [790, 714] on div "Finish" at bounding box center [785, 710] width 382 height 33
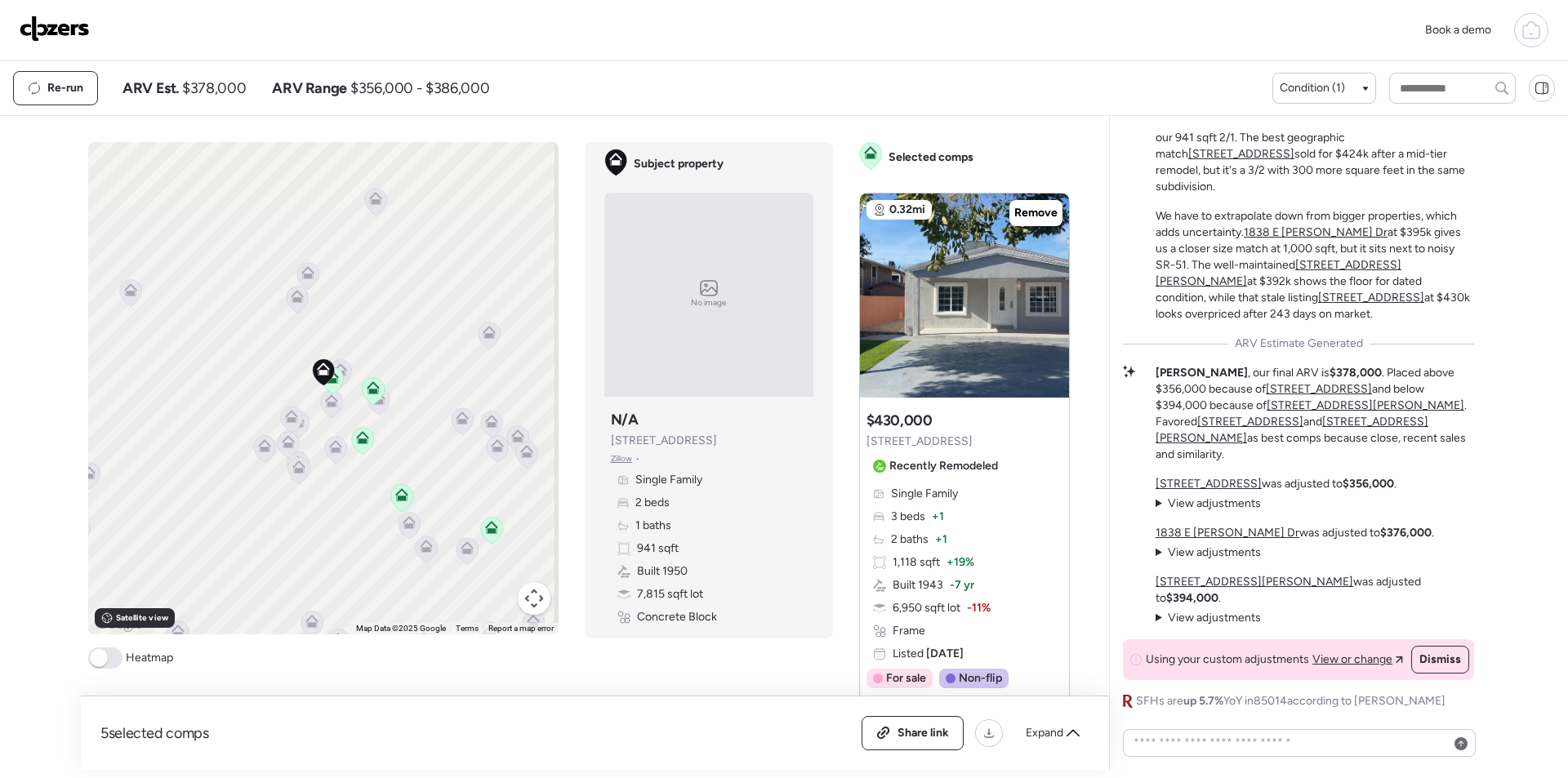
click at [1085, 747] on div "Share link Expand" at bounding box center [975, 733] width 228 height 34
click at [1066, 735] on div "Expand" at bounding box center [1053, 733] width 73 height 27
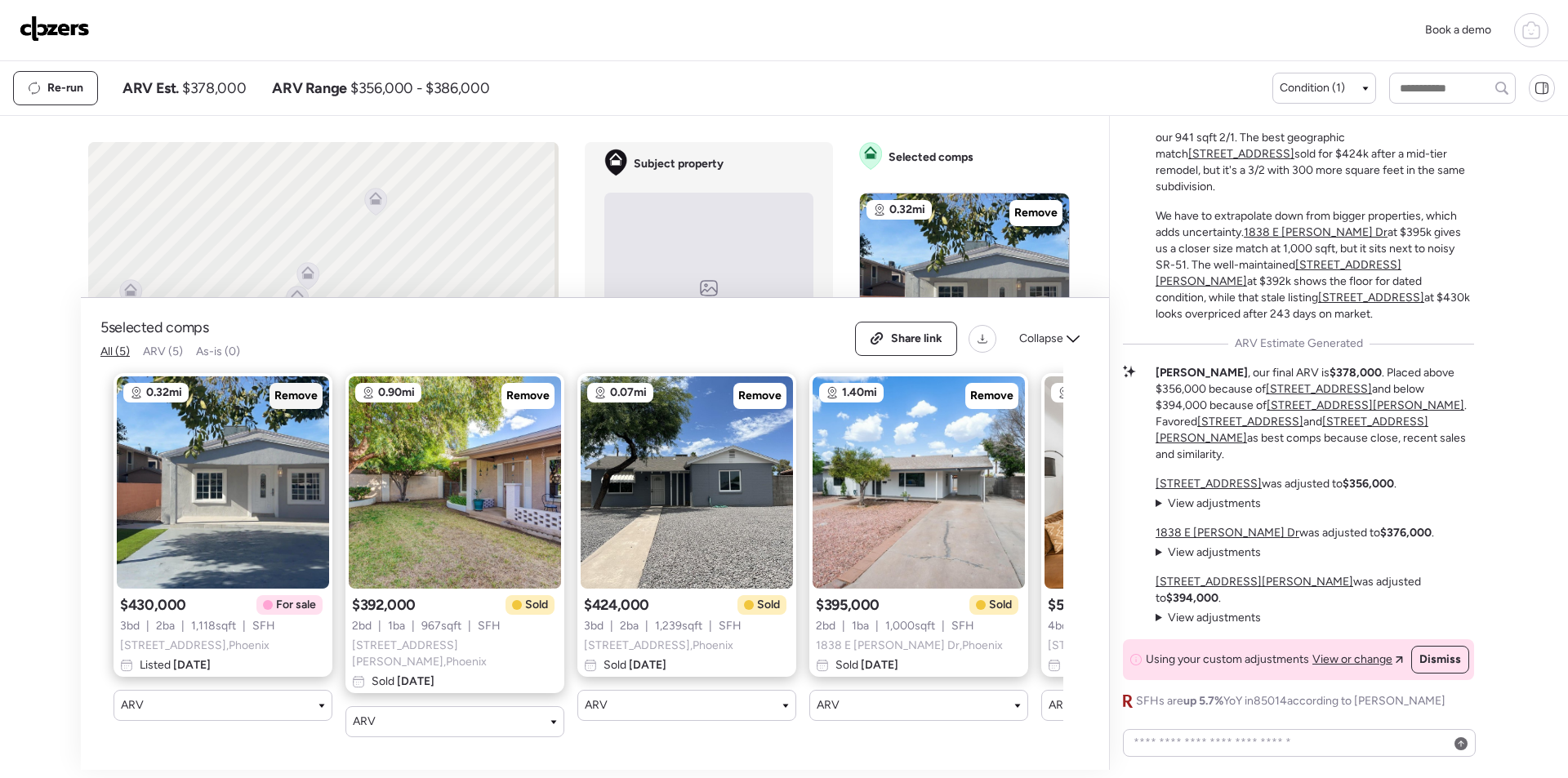
click at [281, 401] on span "Remove" at bounding box center [295, 396] width 43 height 16
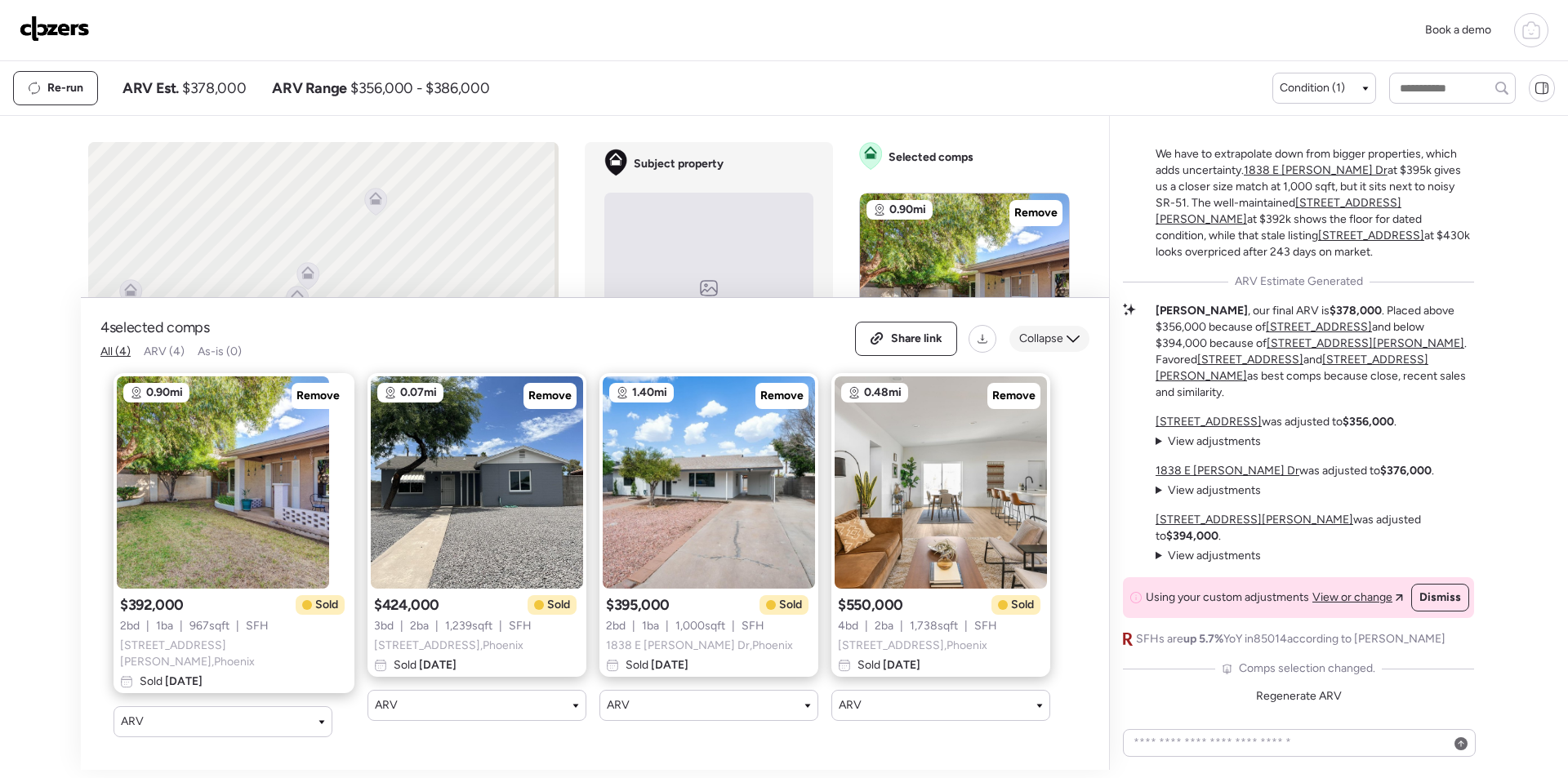
click at [1069, 345] on icon at bounding box center [1073, 339] width 13 height 13
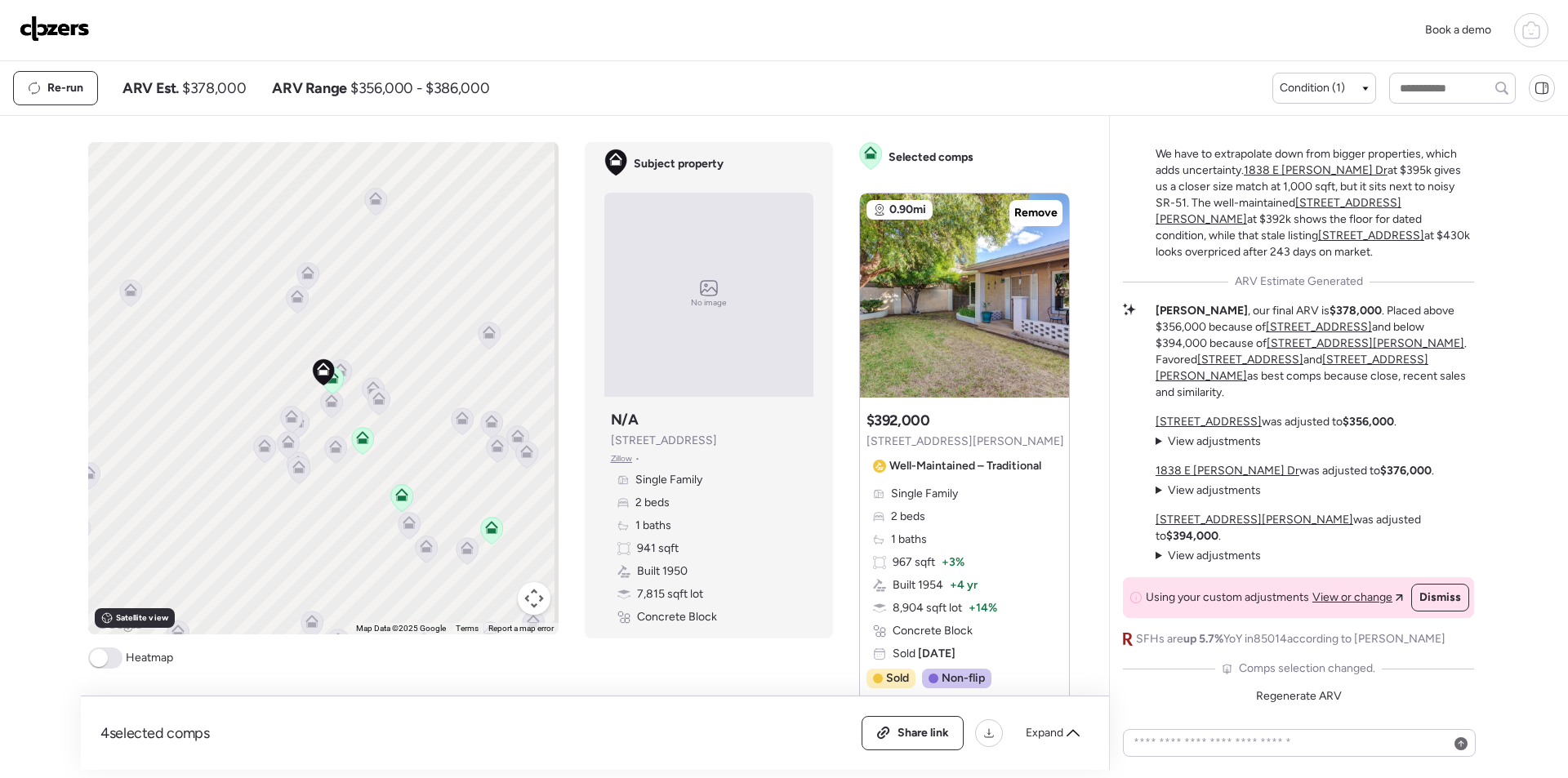
click at [1321, 590] on span "View or change" at bounding box center [1352, 597] width 80 height 16
click at [910, 736] on span "Share link" at bounding box center [923, 733] width 51 height 16
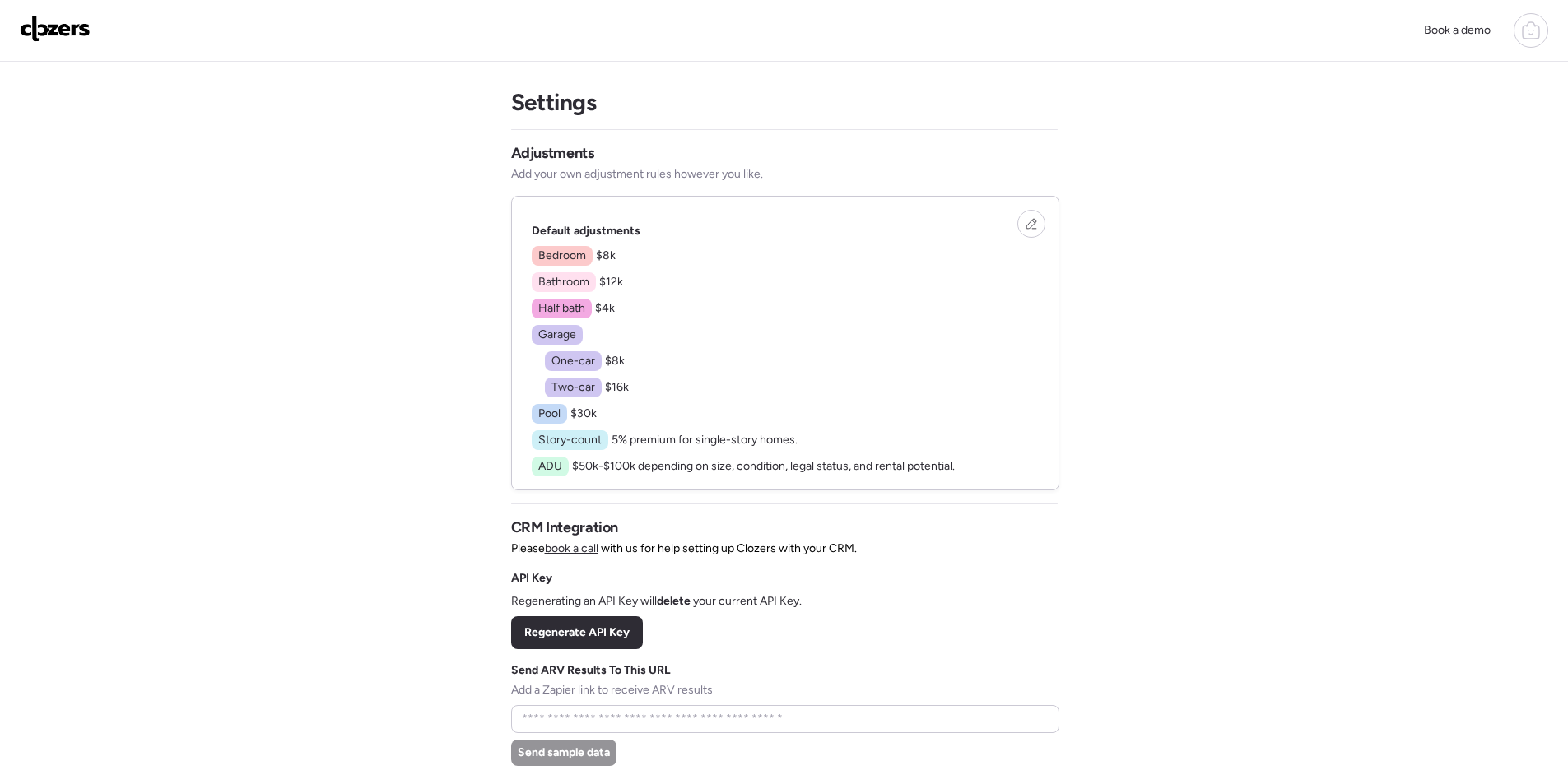
click at [1261, 408] on div "Book a demo Settings Adjustments Add your own adjustment rules however you like…" at bounding box center [784, 558] width 1568 height 1116
click at [80, 34] on img at bounding box center [54, 29] width 71 height 27
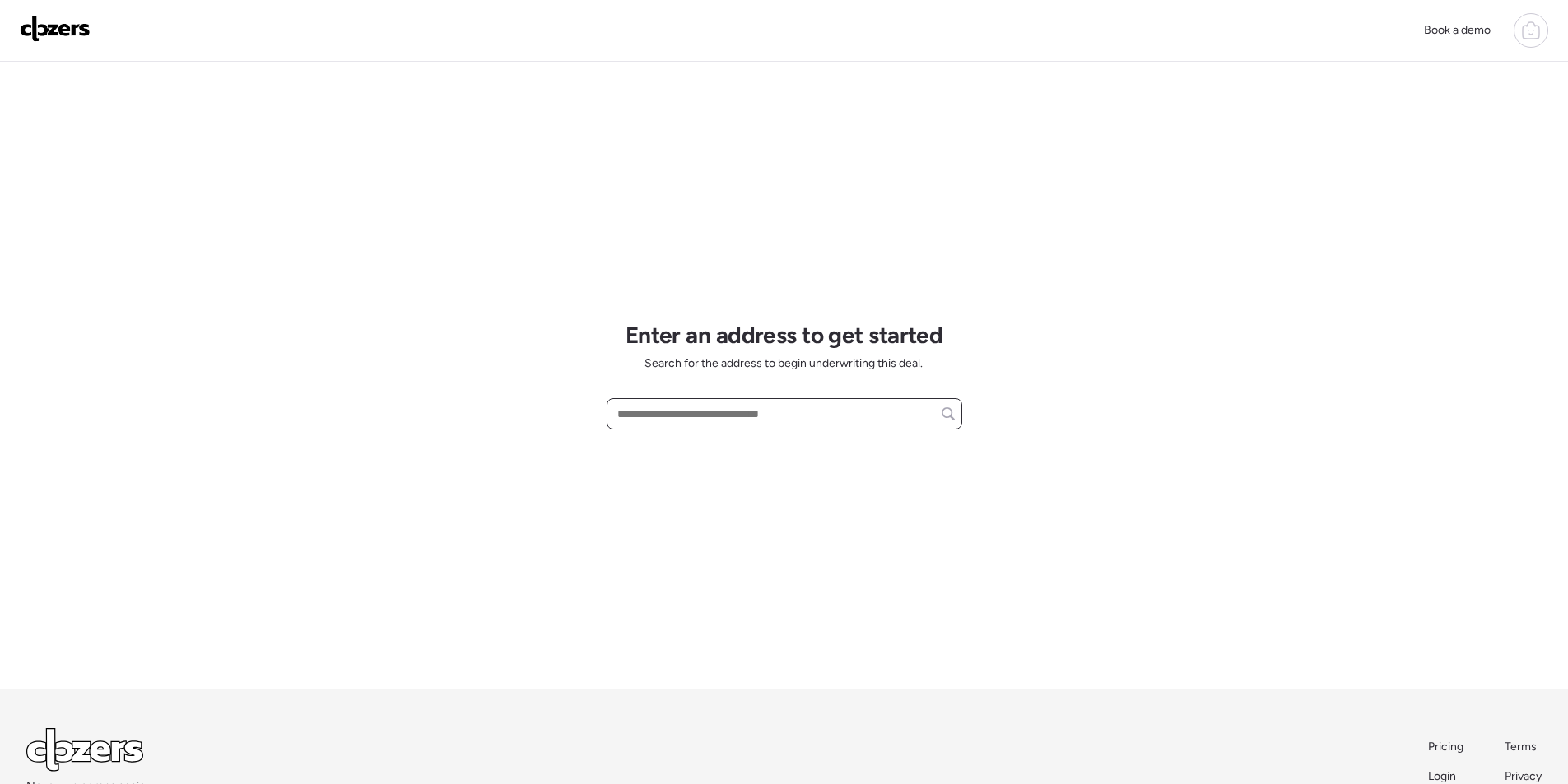
click at [732, 418] on input "text" at bounding box center [784, 414] width 341 height 23
paste input "**********"
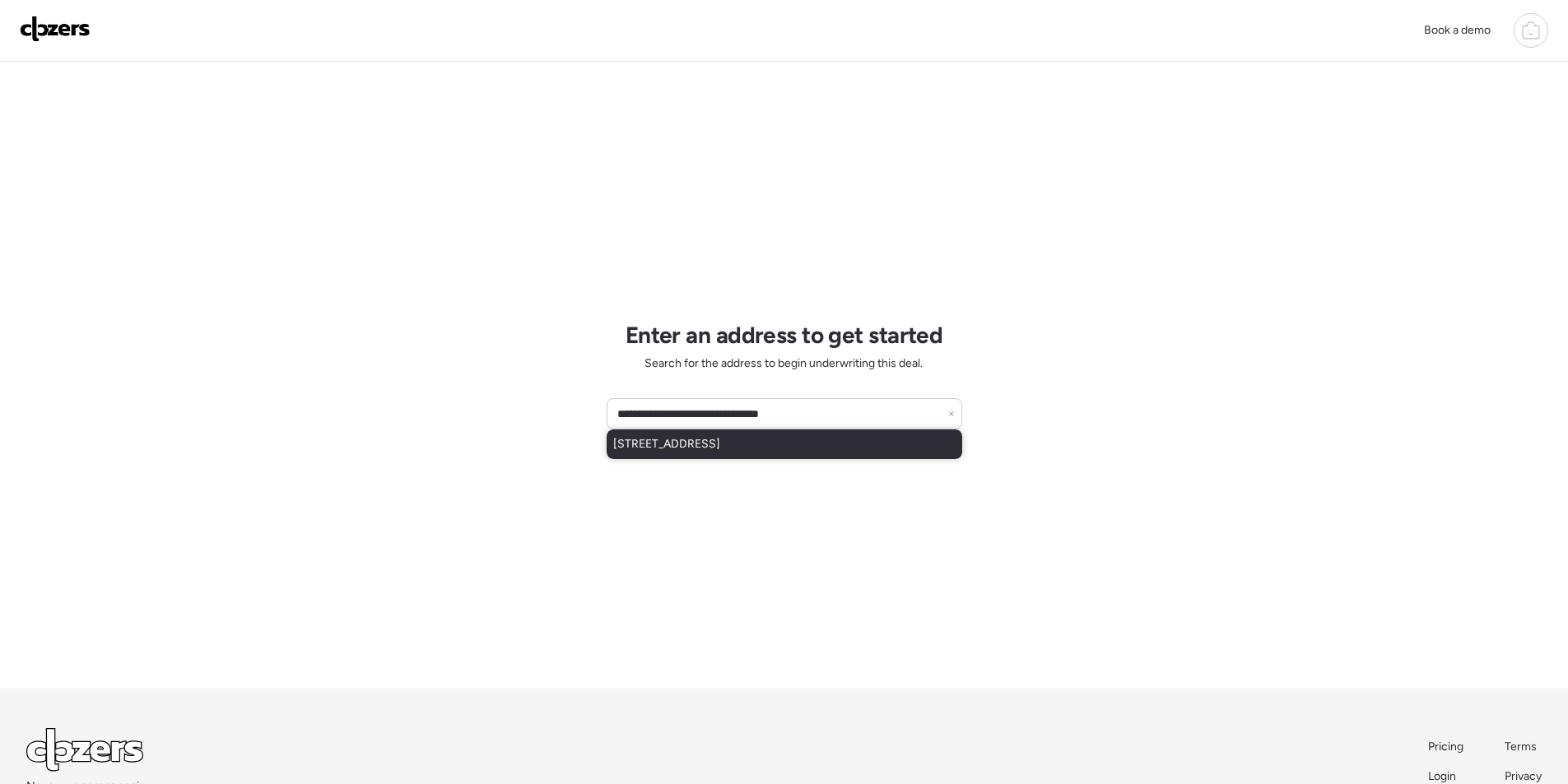
click at [716, 444] on span "[STREET_ADDRESS]" at bounding box center [667, 444] width 107 height 17
type input "**********"
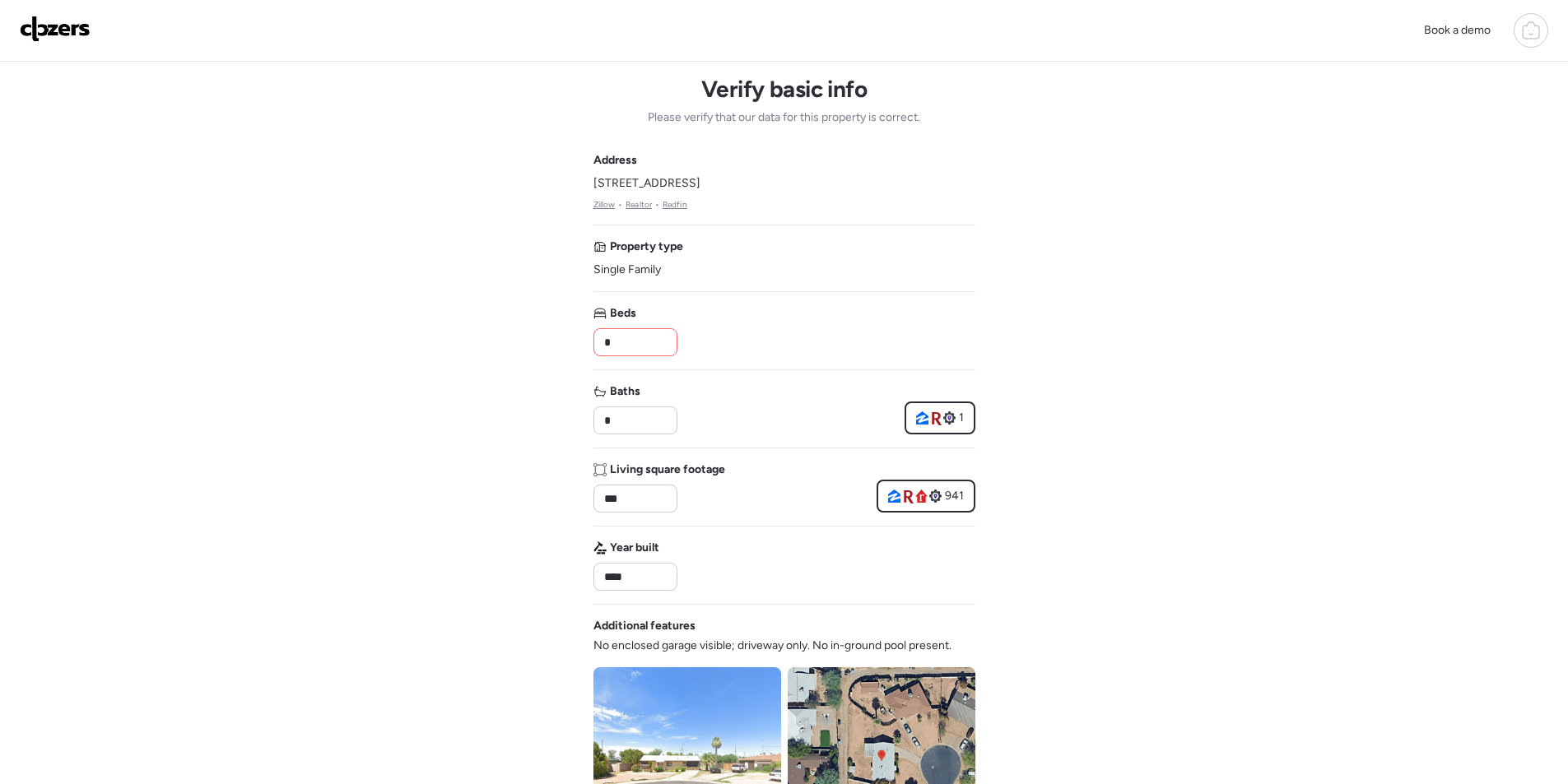
click at [646, 348] on input "*" at bounding box center [635, 342] width 69 height 23
type input "*"
click at [707, 356] on div "Address [STREET_ADDRESS] • Realtor • Redfin Property type Single Family Beds * …" at bounding box center [785, 592] width 382 height 879
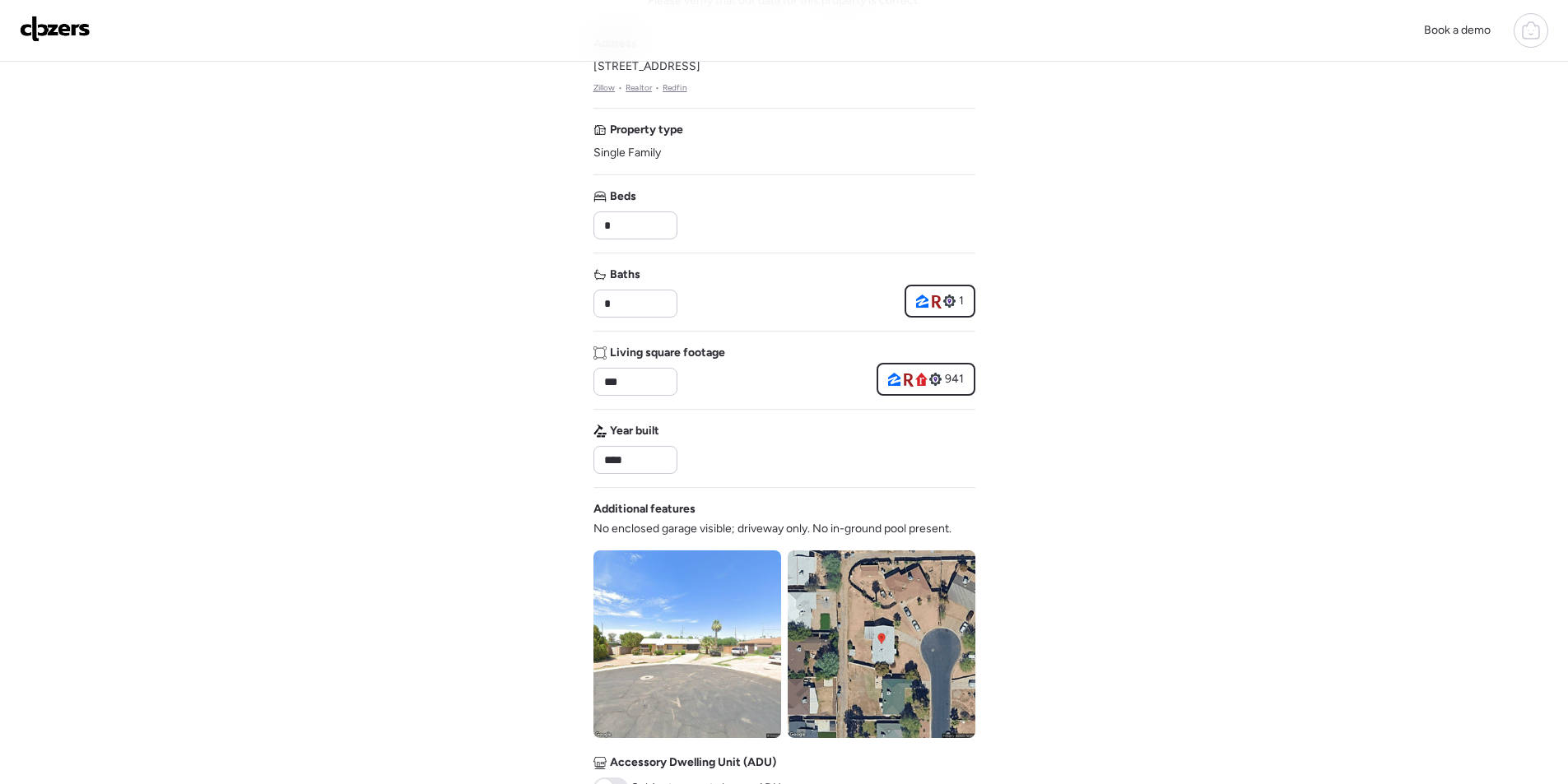
scroll to position [609, 0]
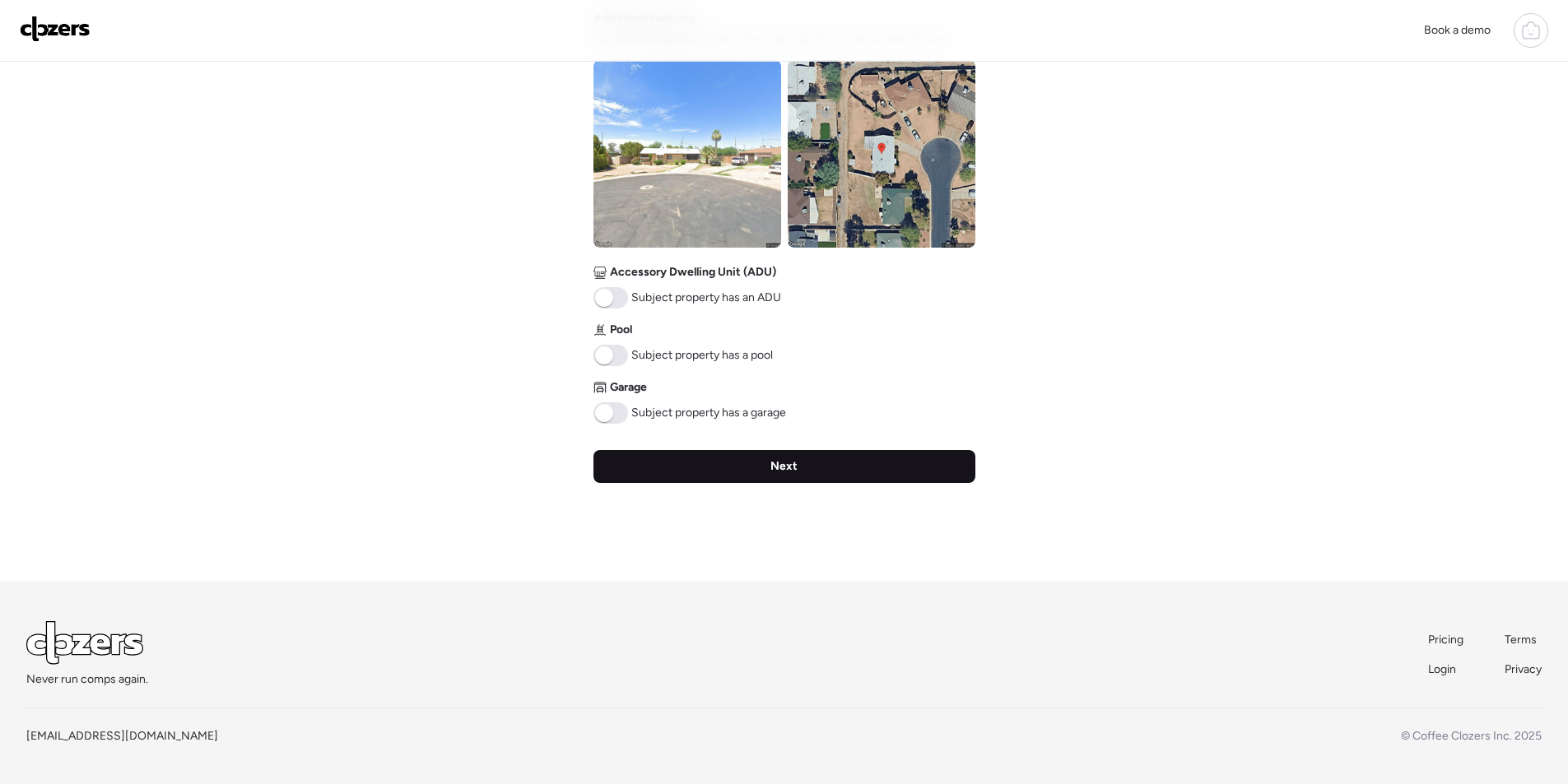
click at [715, 464] on div "Next" at bounding box center [785, 466] width 382 height 33
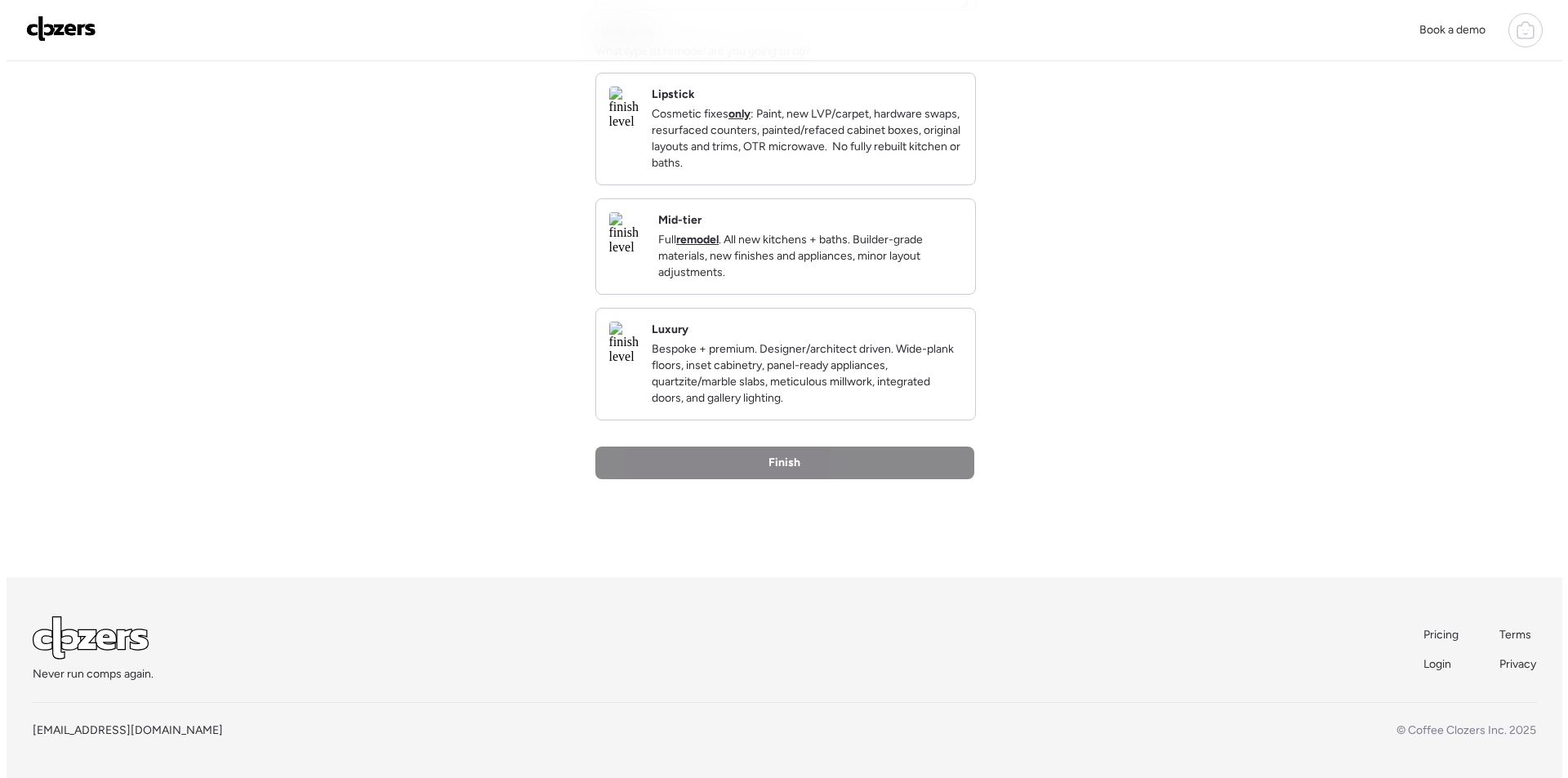
scroll to position [0, 0]
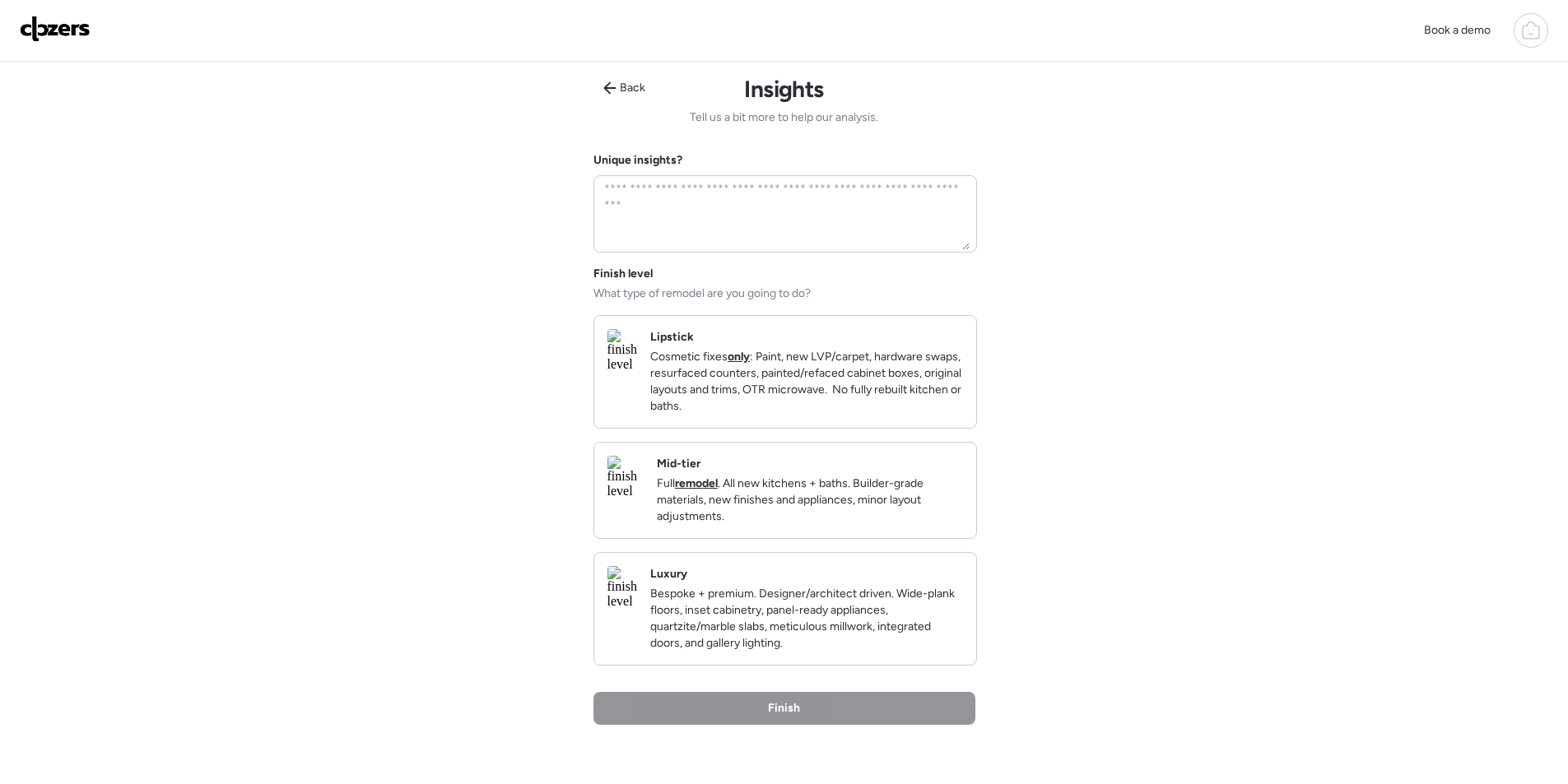
click at [886, 501] on p "Full remodel . All new kitchens + baths. Builder-grade materials, new finishes …" at bounding box center [810, 500] width 307 height 49
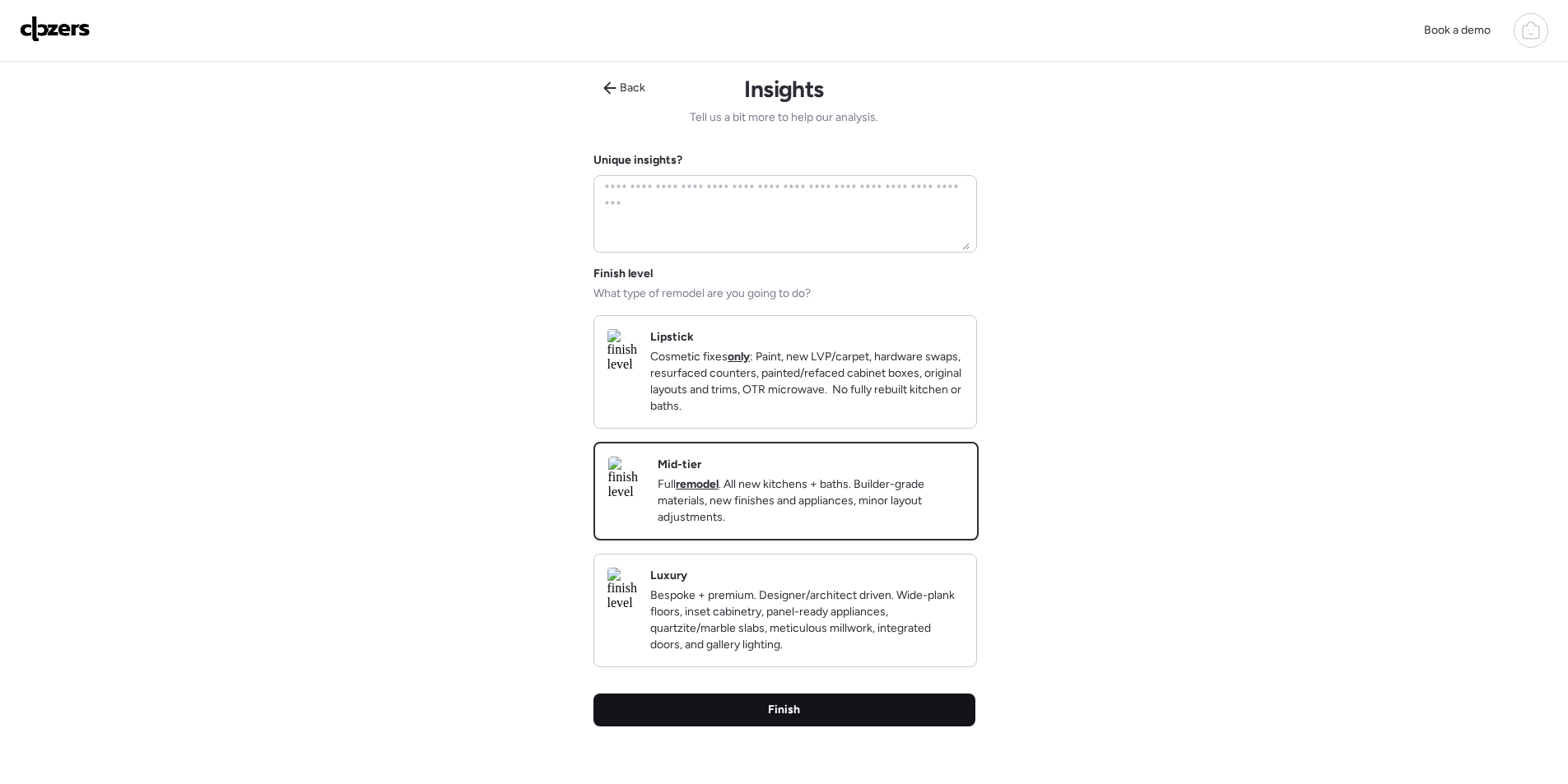
click at [792, 723] on div "Finish" at bounding box center [785, 710] width 382 height 33
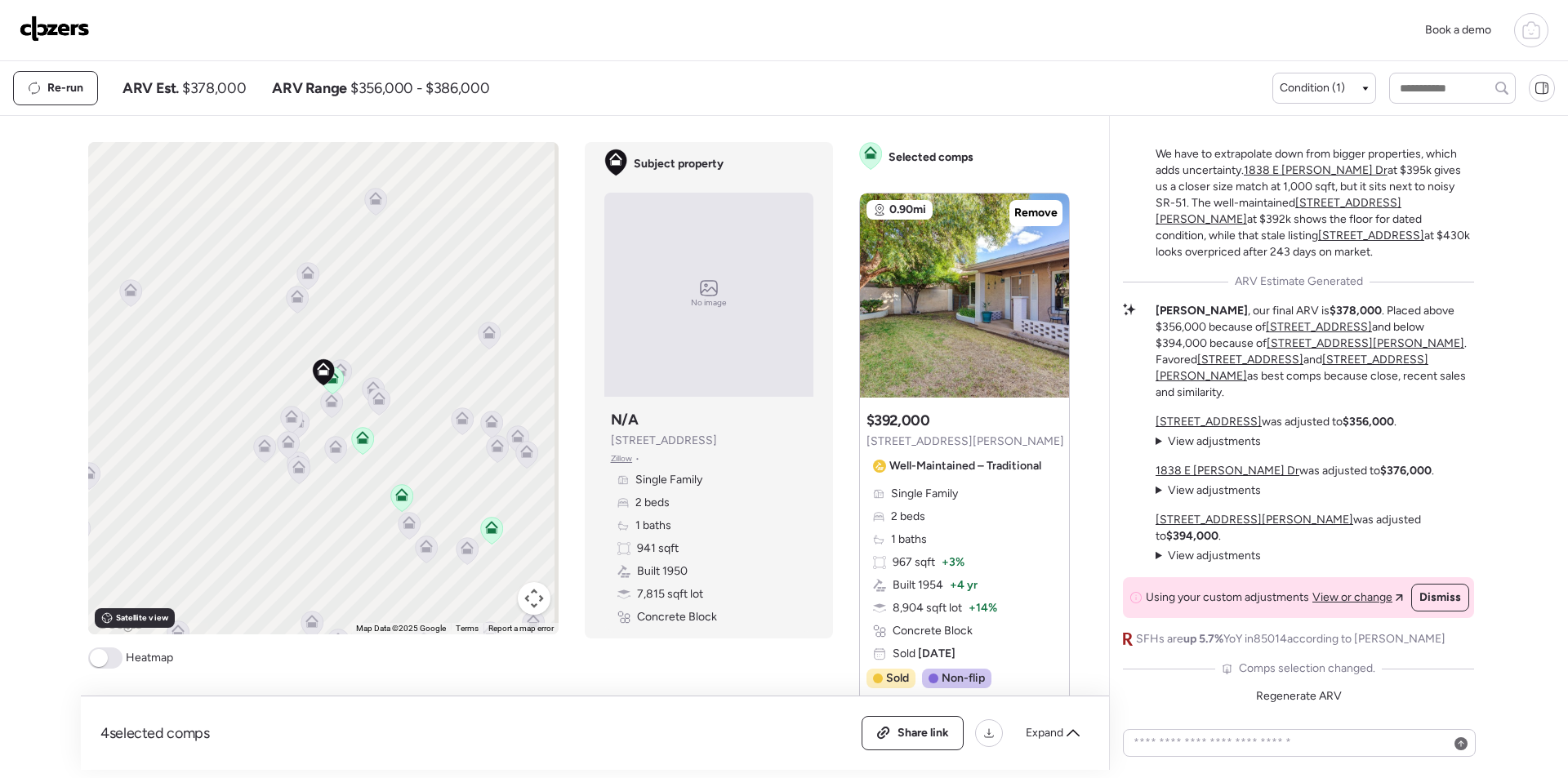
click at [226, 87] on span "$378,000" at bounding box center [214, 88] width 64 height 19
copy span "378,000"
click at [106, 33] on div "Book a demo" at bounding box center [784, 29] width 1529 height 34
click at [67, 34] on img at bounding box center [54, 28] width 71 height 27
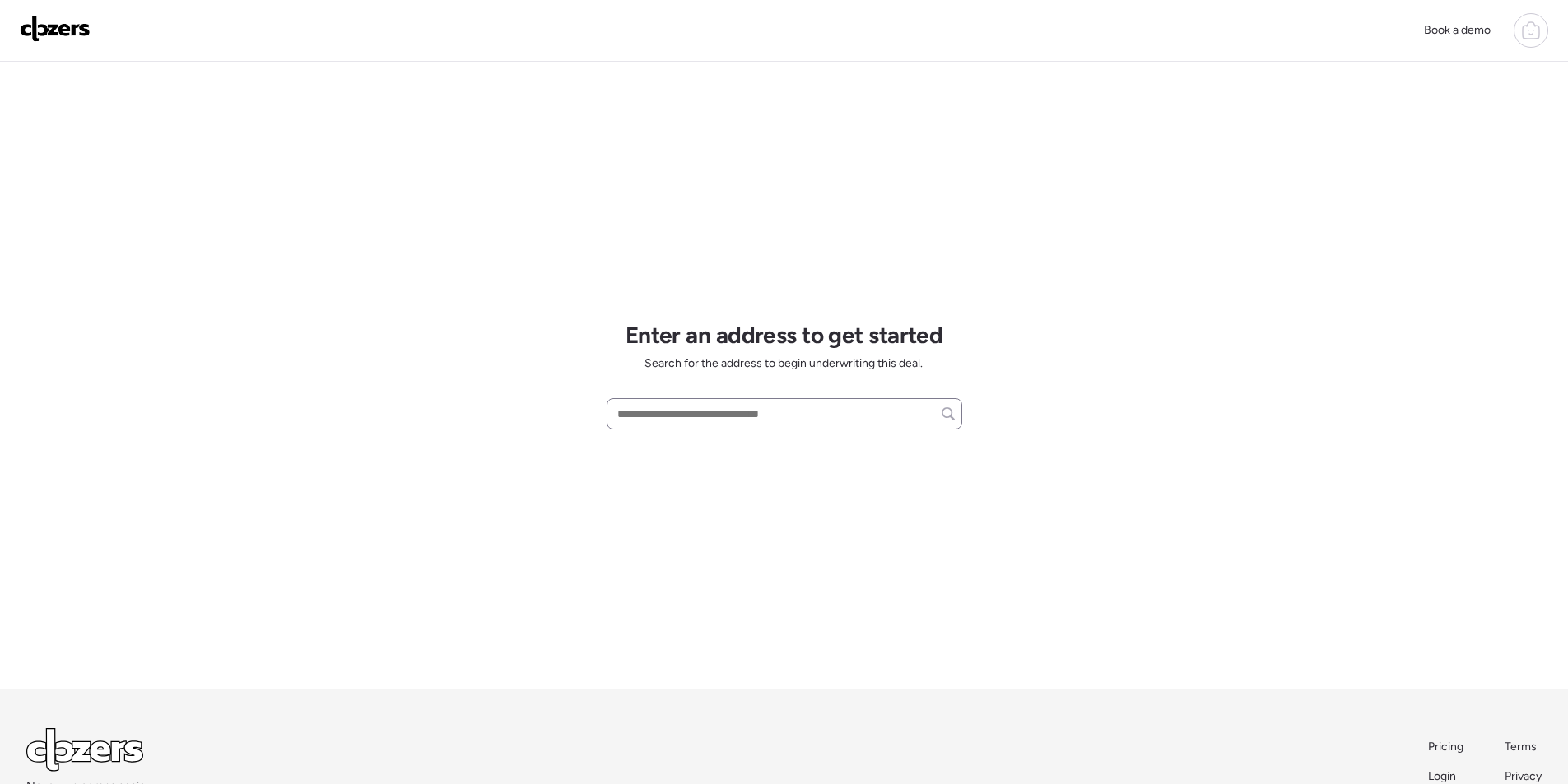
click at [675, 400] on div at bounding box center [784, 414] width 356 height 31
click at [689, 415] on input "text" at bounding box center [784, 414] width 341 height 23
paste input "**********"
click at [720, 442] on span "[STREET_ADDRESS]" at bounding box center [667, 444] width 107 height 17
type input "**********"
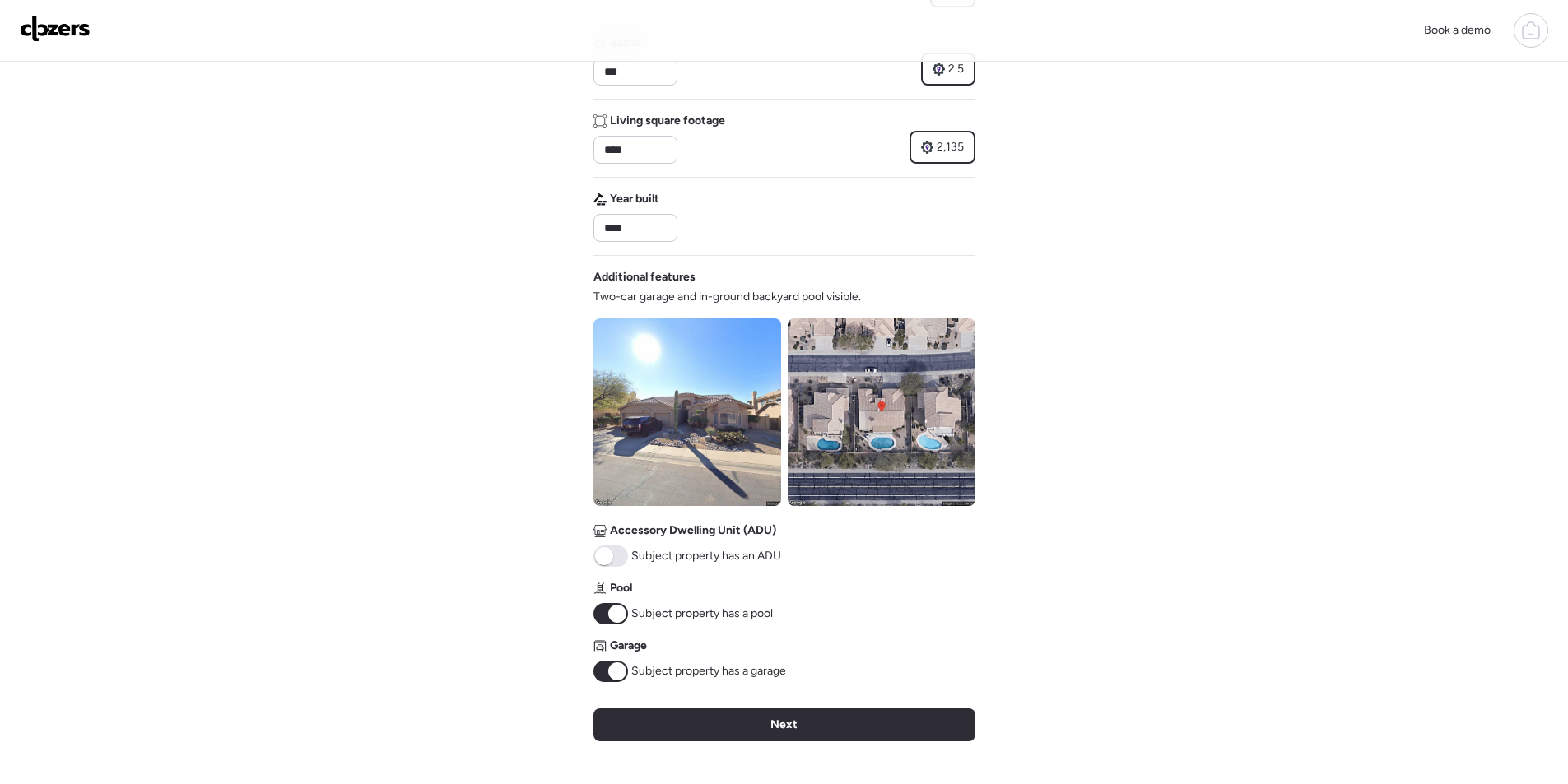
scroll to position [388, 0]
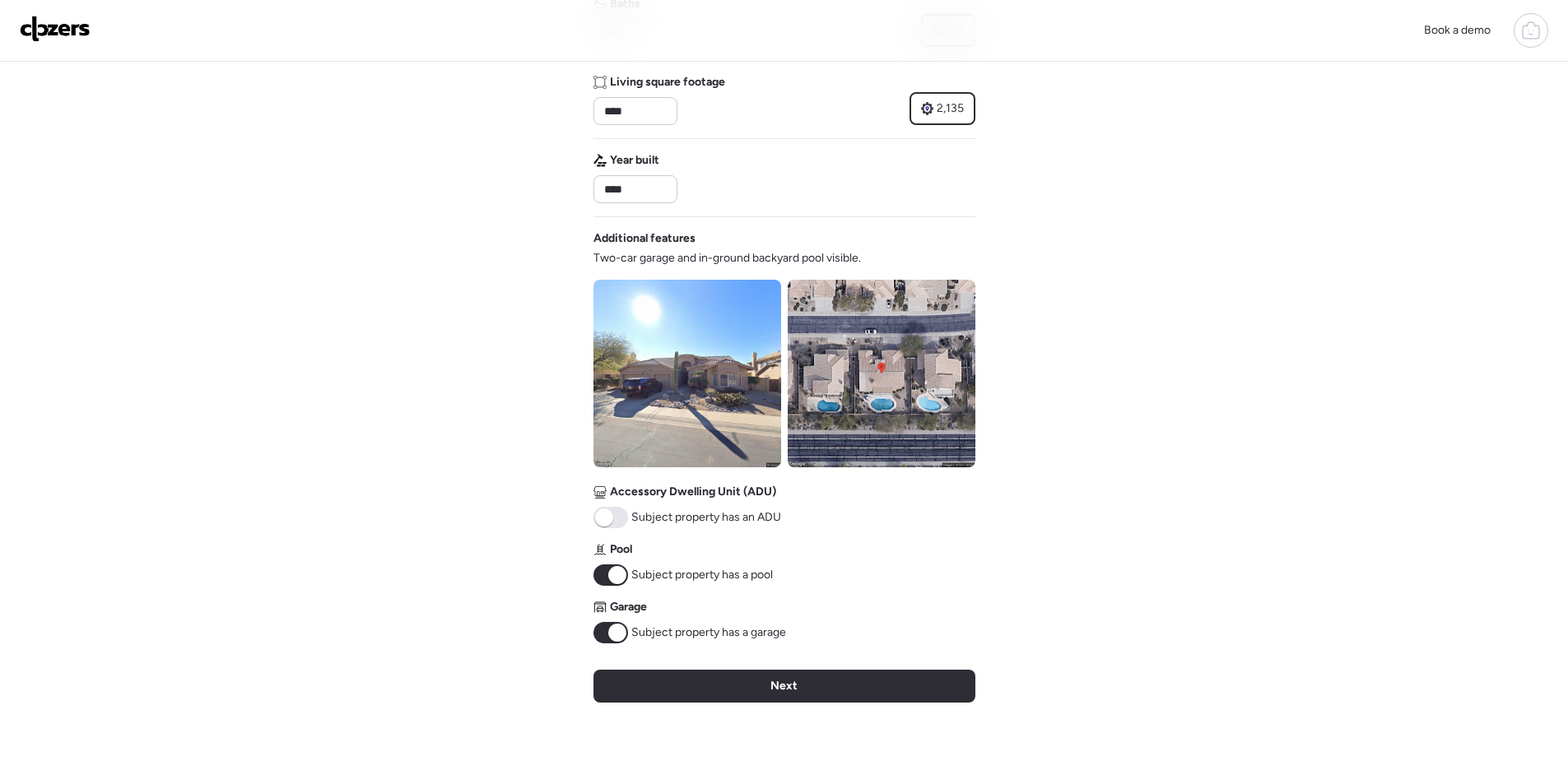
click at [686, 673] on div "Next" at bounding box center [785, 686] width 382 height 33
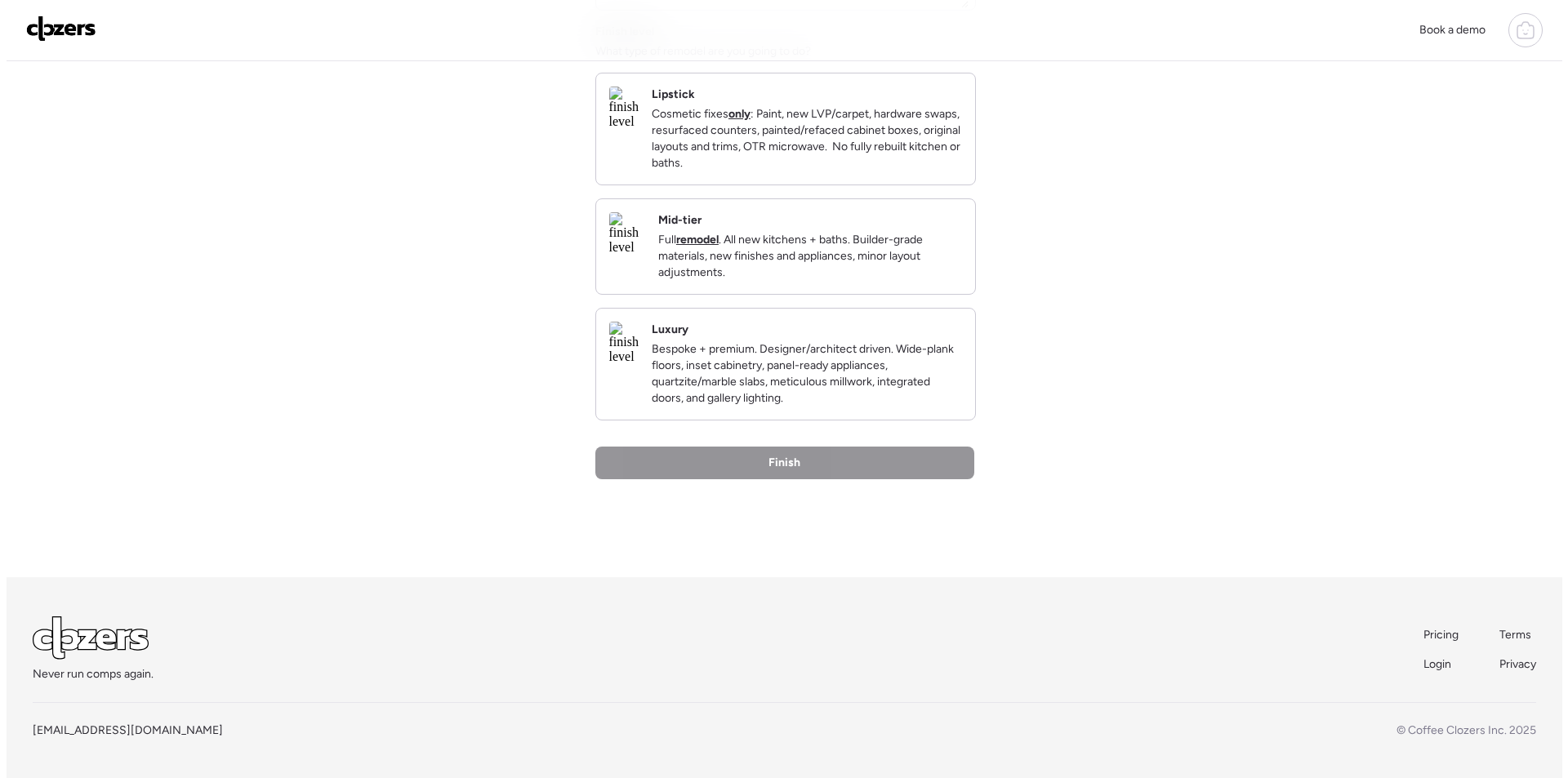
scroll to position [0, 0]
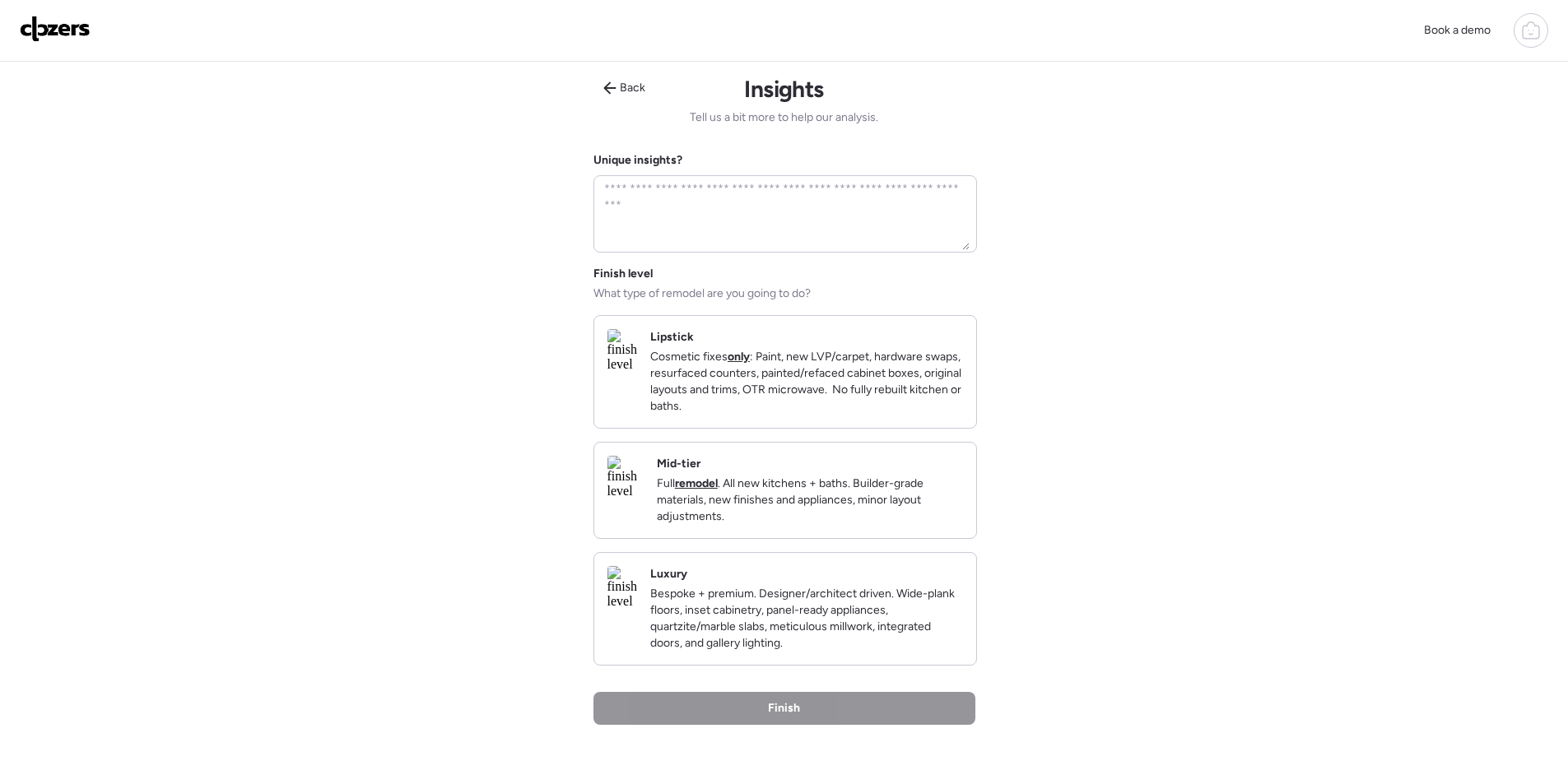
drag, startPoint x: 851, startPoint y: 503, endPoint x: 843, endPoint y: 590, distance: 87.4
click at [852, 503] on p "Full remodel . All new kitchens + baths. Builder-grade materials, new finishes …" at bounding box center [810, 500] width 307 height 49
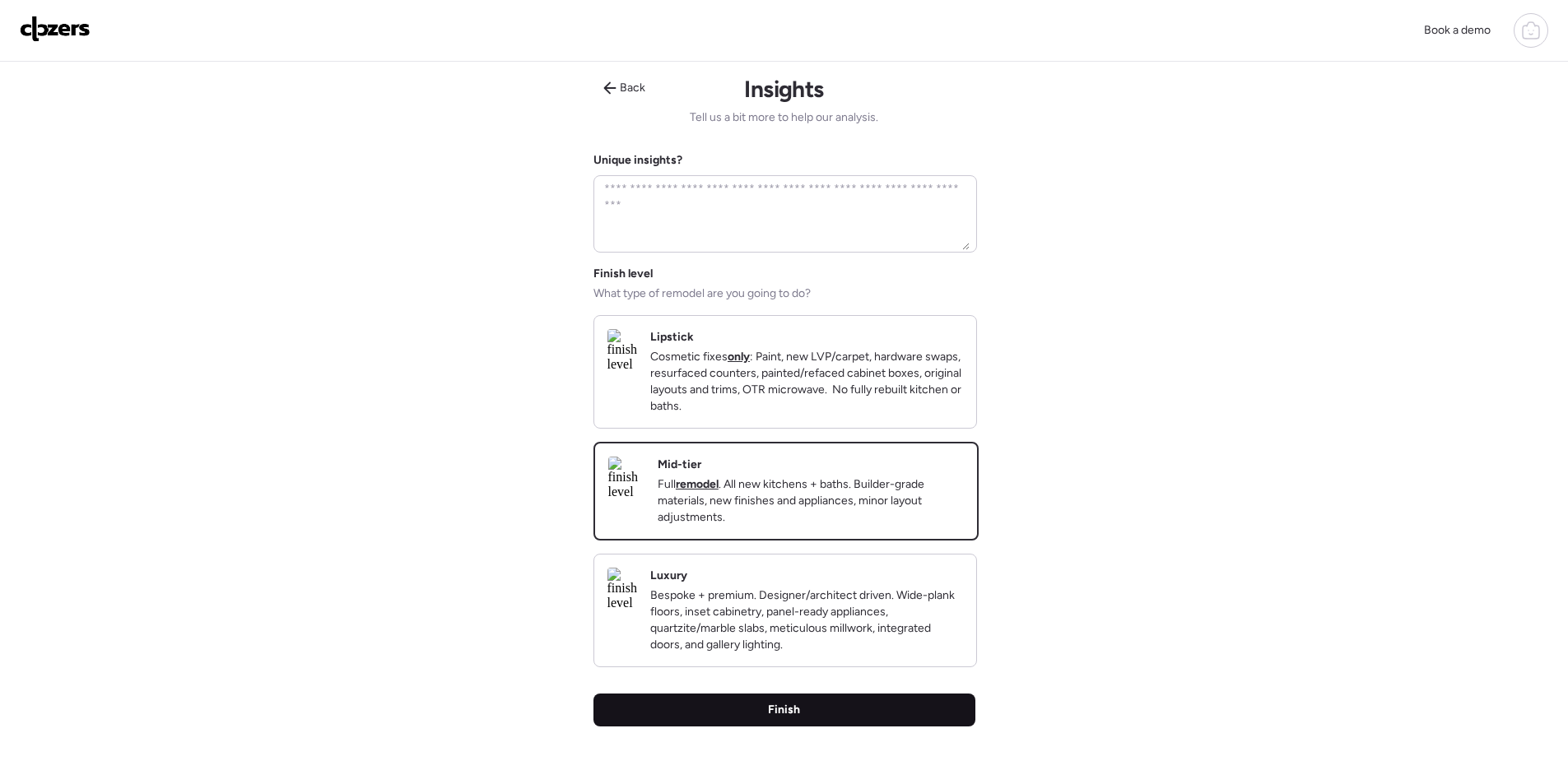
click at [822, 721] on div "Back Insights Tell us a bit more to help our analysis. Unique insights? Finish …" at bounding box center [785, 443] width 382 height 764
click at [825, 727] on div "Finish" at bounding box center [785, 710] width 382 height 33
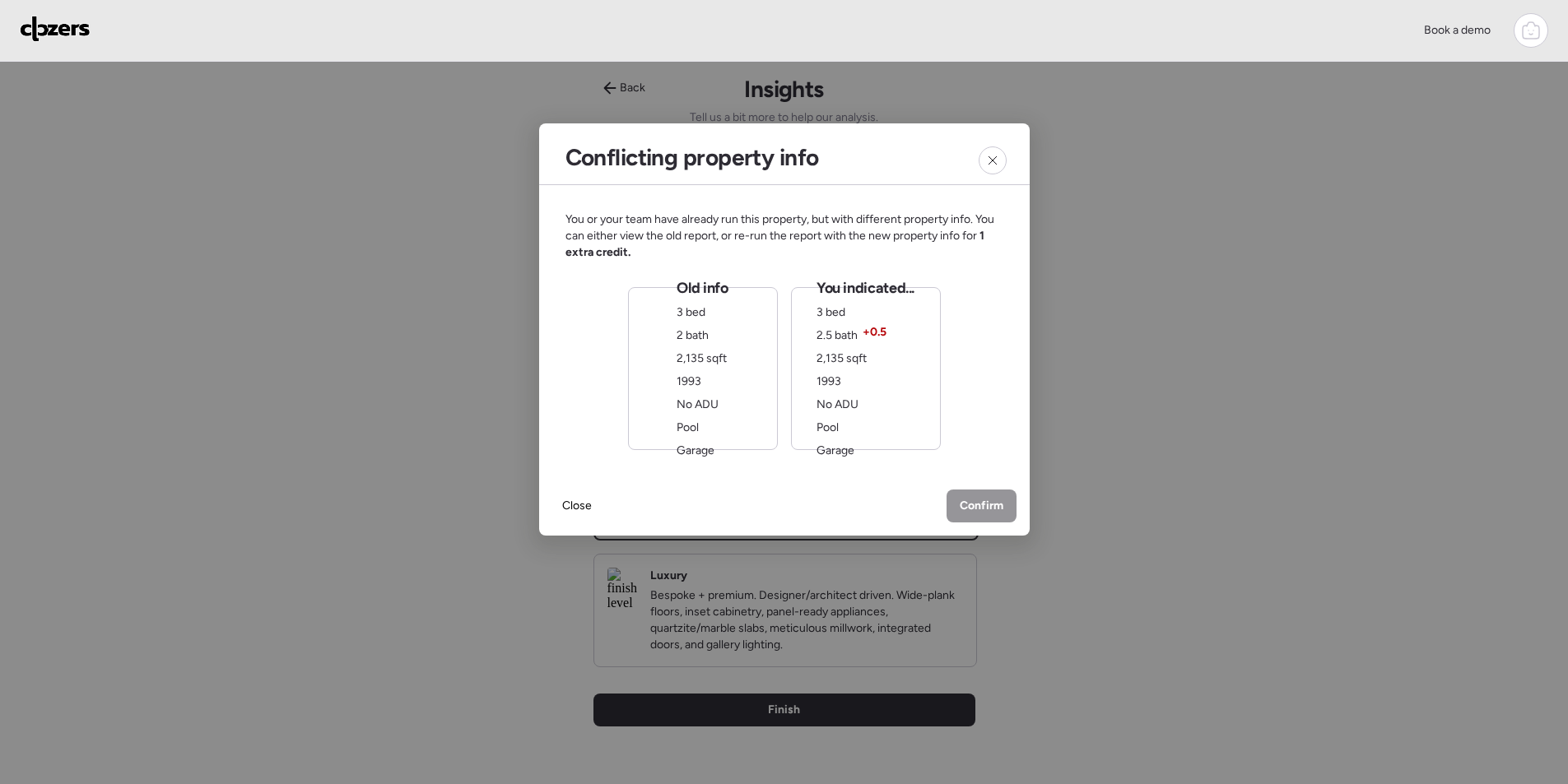
click at [909, 396] on div "You indicated... 3 bed 2.5 bath + 0.5 2,135 sqft 1993 No ADU Pool Garage" at bounding box center [865, 368] width 98 height 181
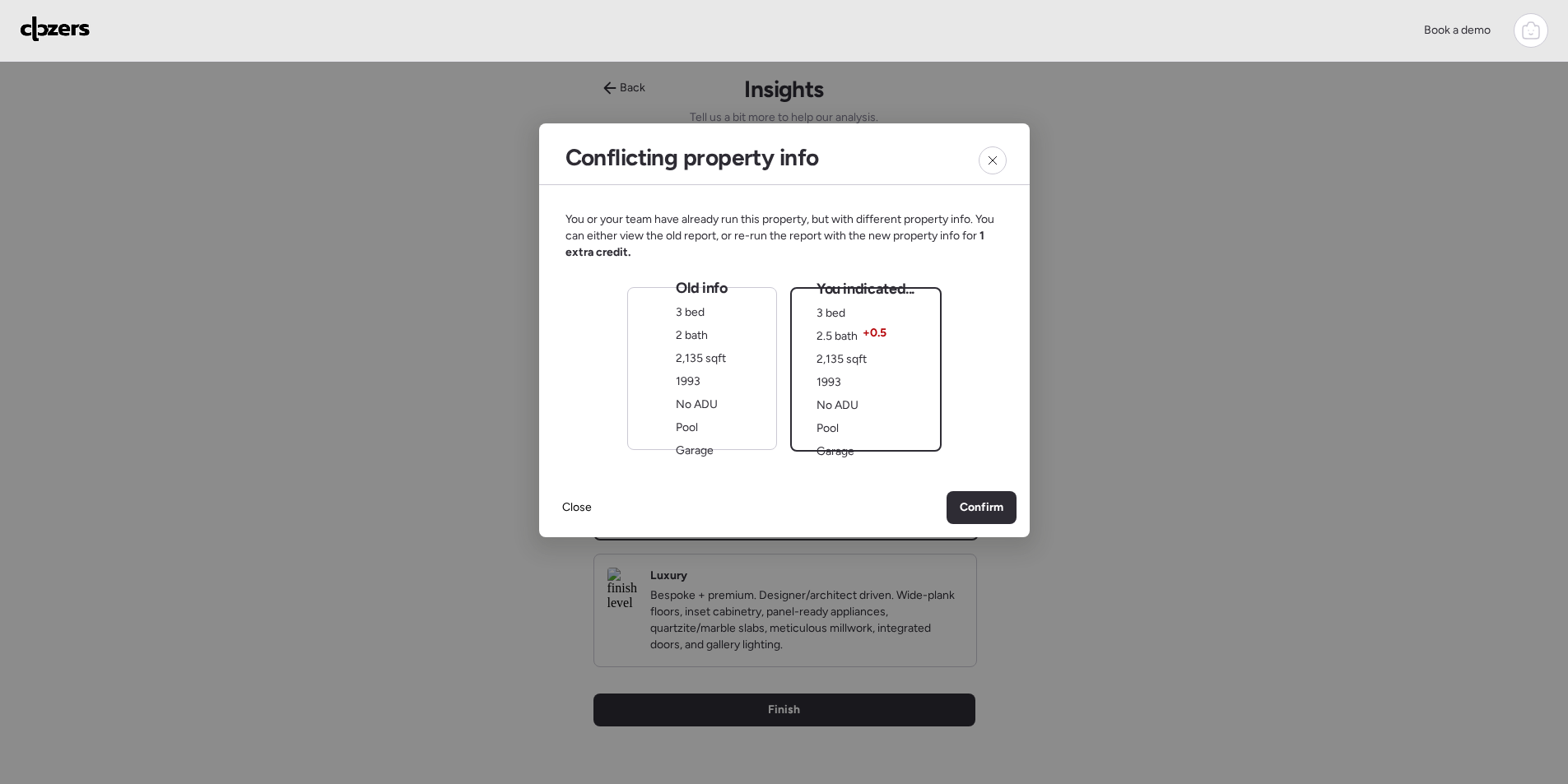
click at [996, 513] on span "Confirm" at bounding box center [981, 508] width 43 height 17
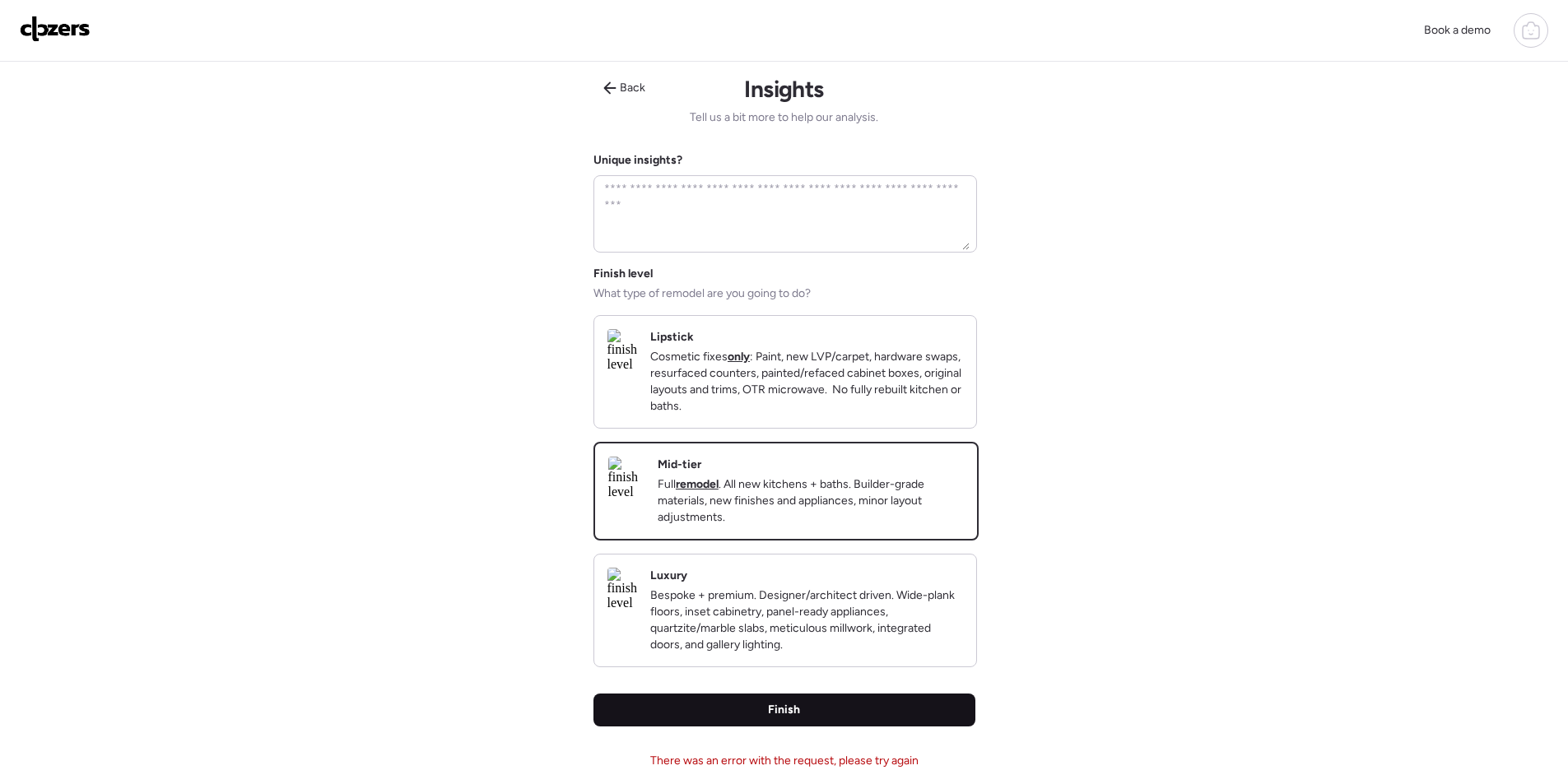
click at [908, 727] on div "Finish" at bounding box center [785, 710] width 382 height 33
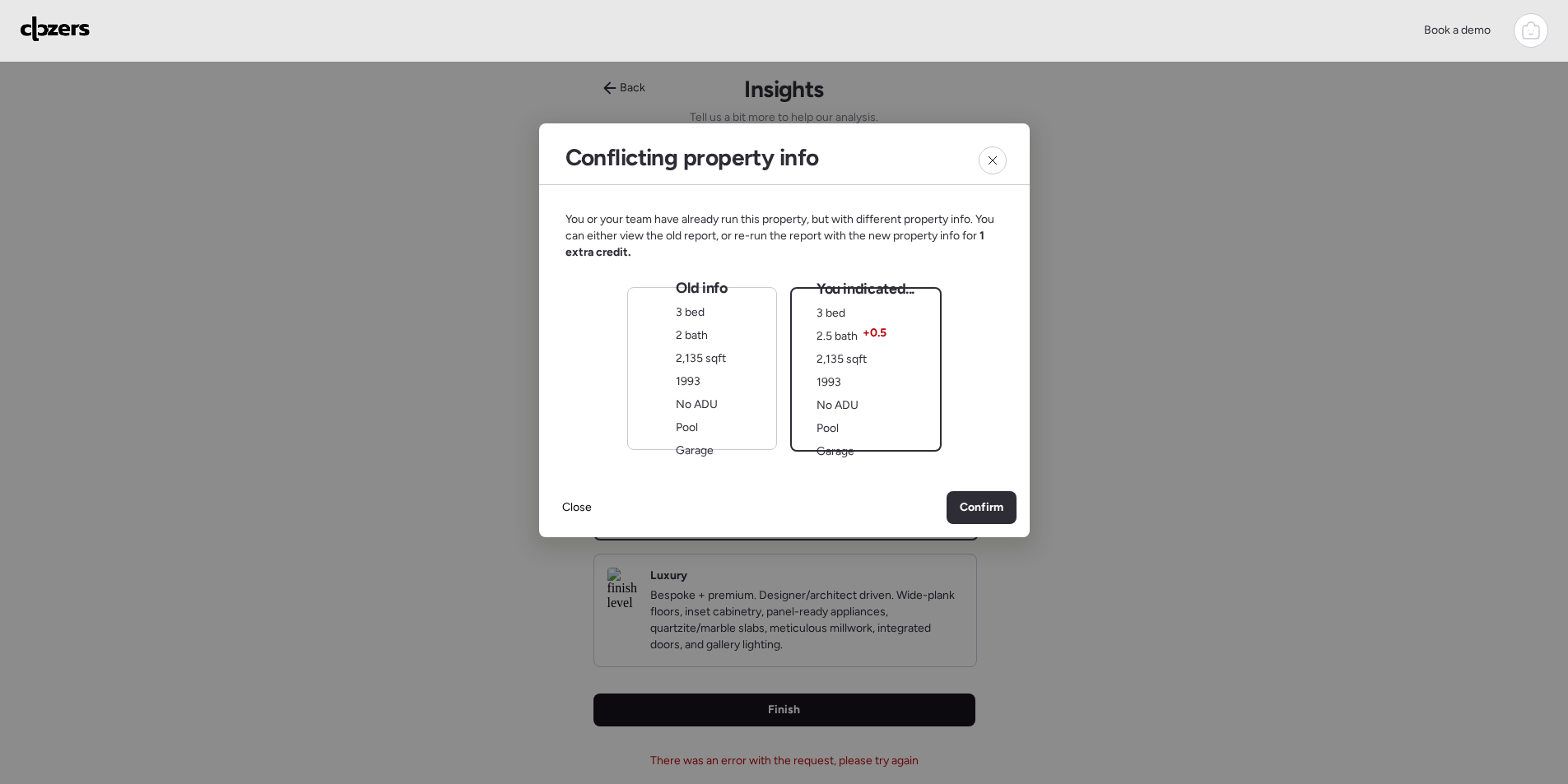
click at [907, 736] on div at bounding box center [784, 392] width 1568 height 784
click at [997, 493] on div "Confirm" at bounding box center [982, 508] width 70 height 33
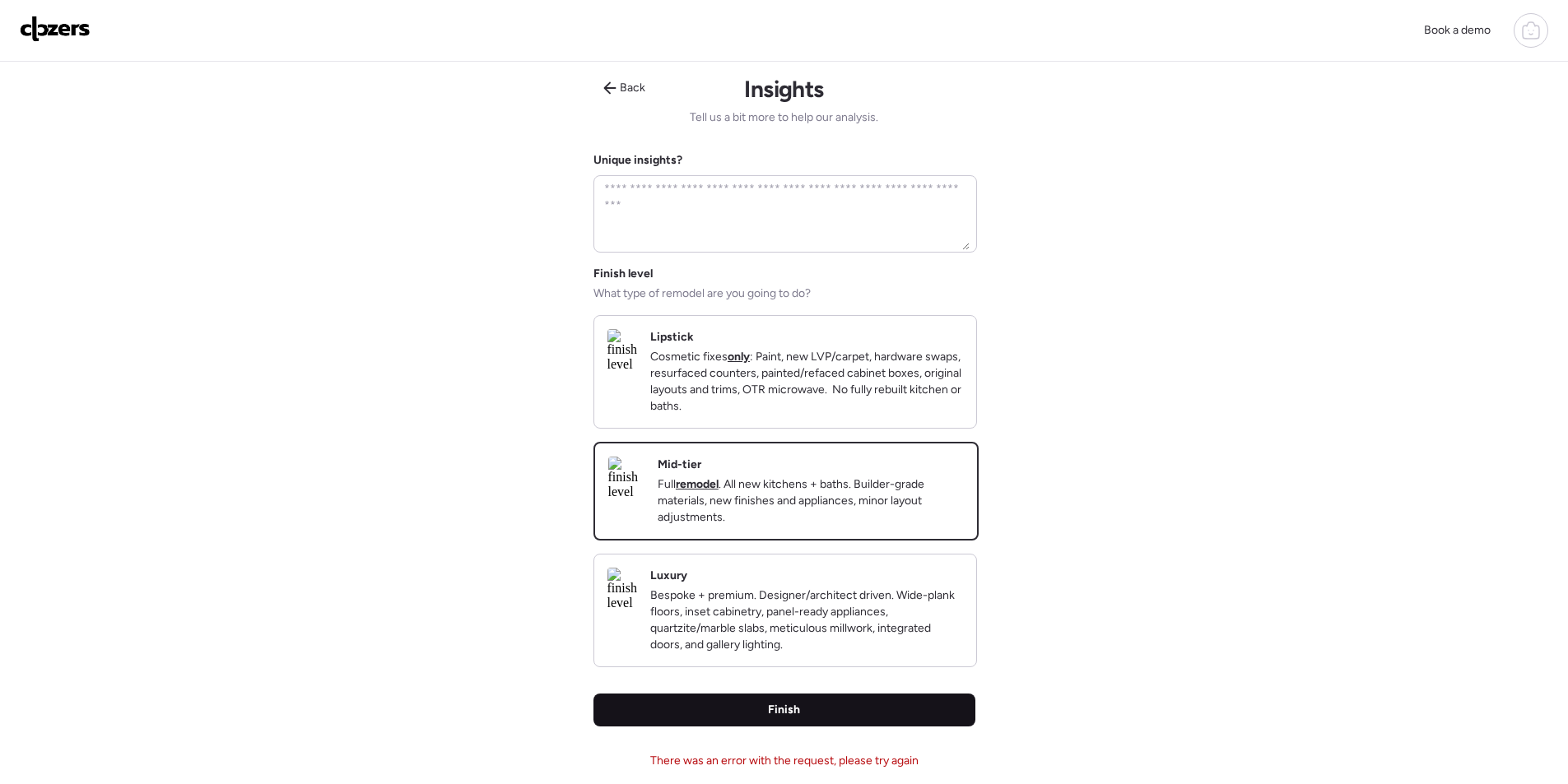
click at [777, 727] on div "Finish" at bounding box center [785, 710] width 382 height 33
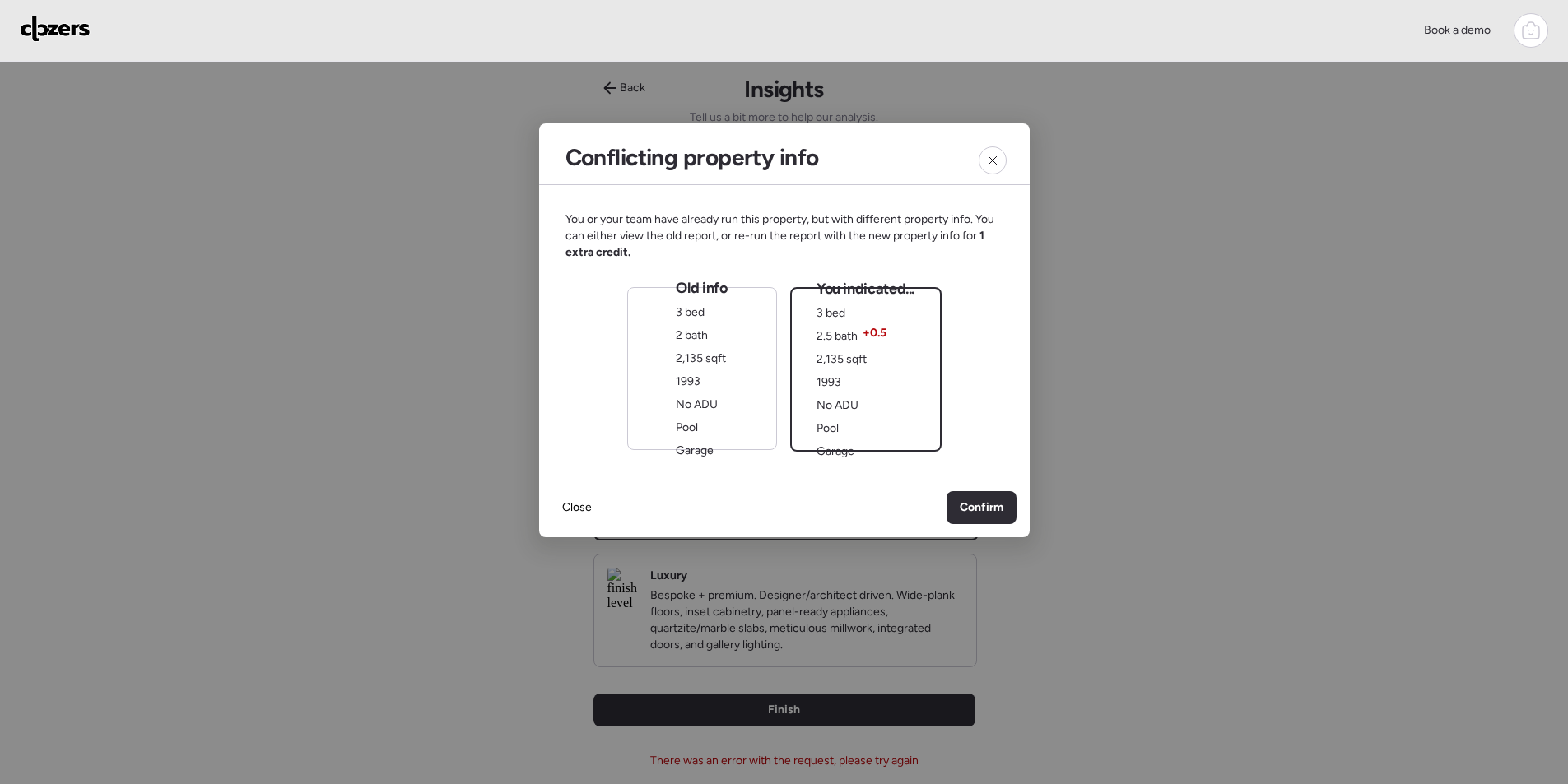
click at [753, 397] on div "Old info 3 bed 2 bath 2,135 sqft 1993 No ADU Pool Garage" at bounding box center [702, 368] width 150 height 163
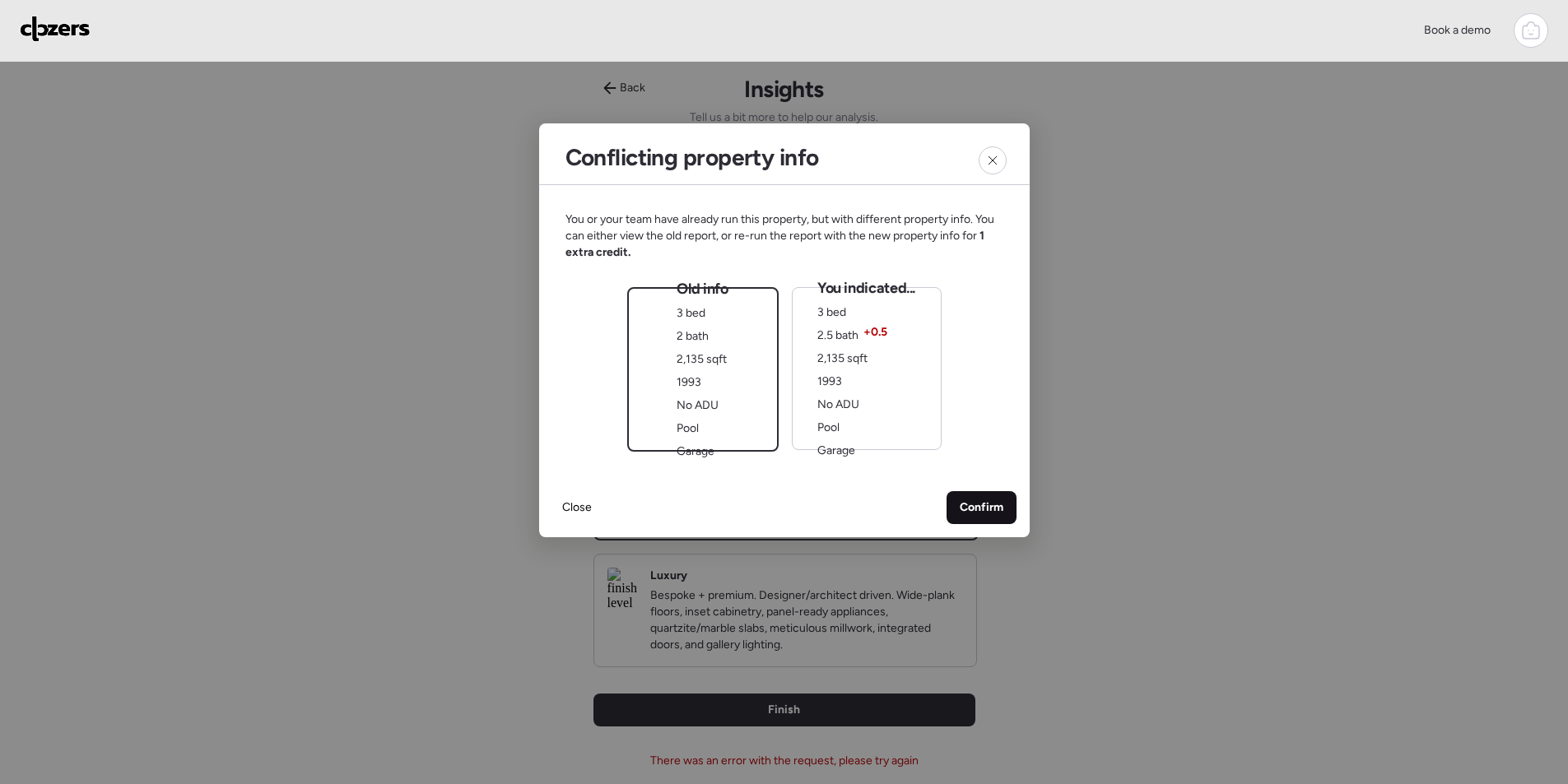
click at [990, 503] on span "Confirm" at bounding box center [981, 508] width 43 height 17
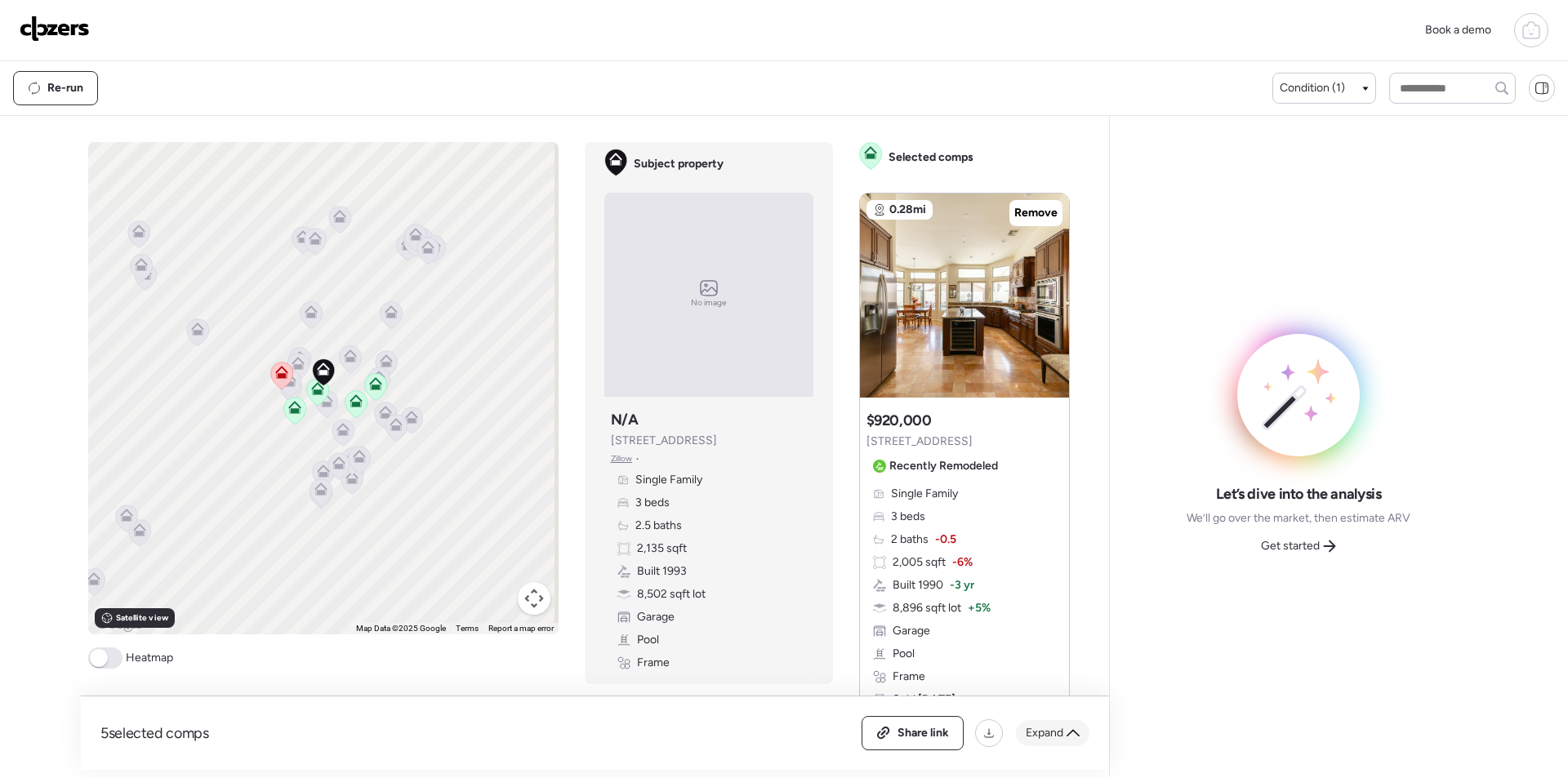
click at [1044, 730] on span "Expand" at bounding box center [1044, 733] width 38 height 16
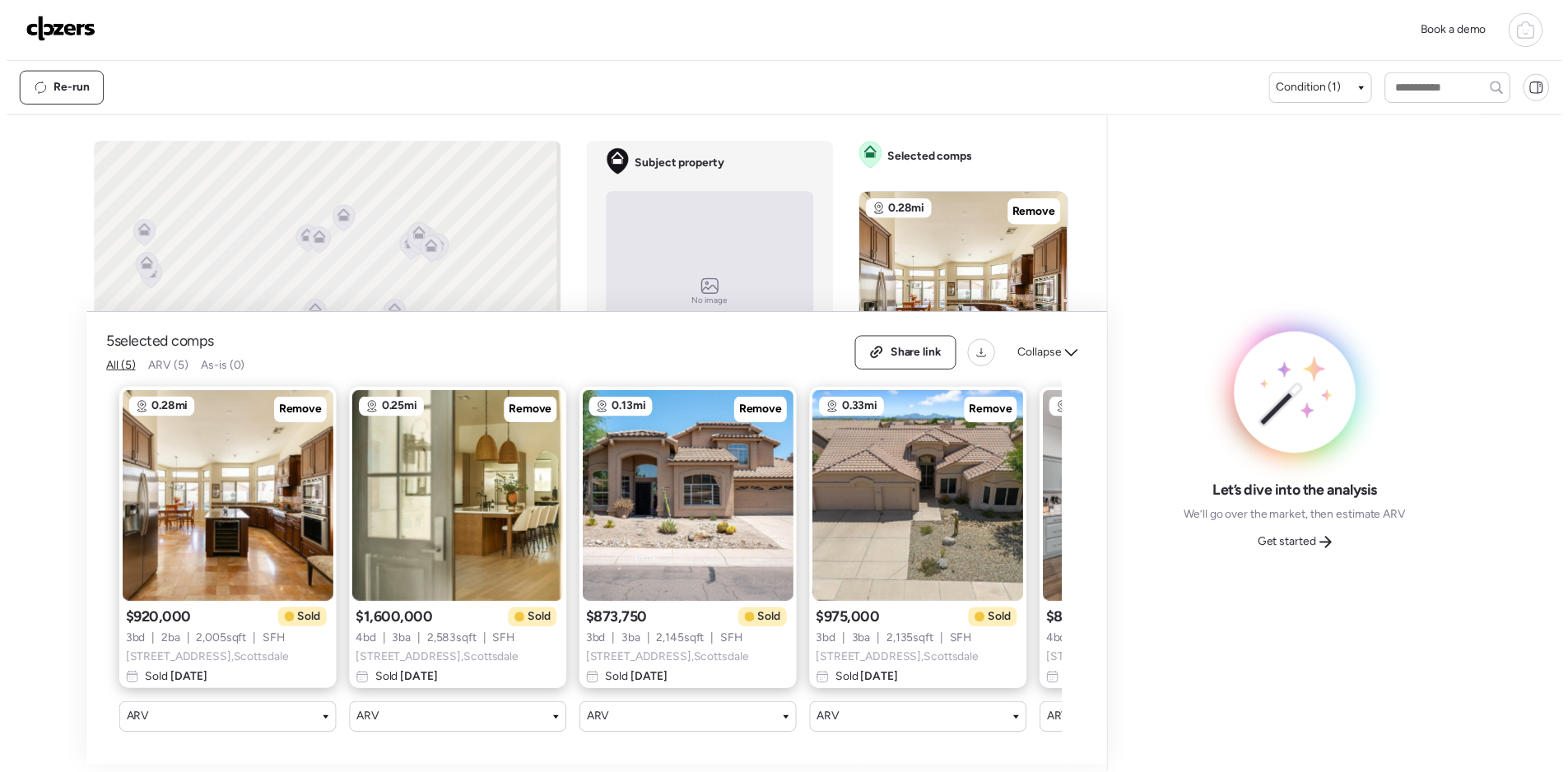
scroll to position [0, 200]
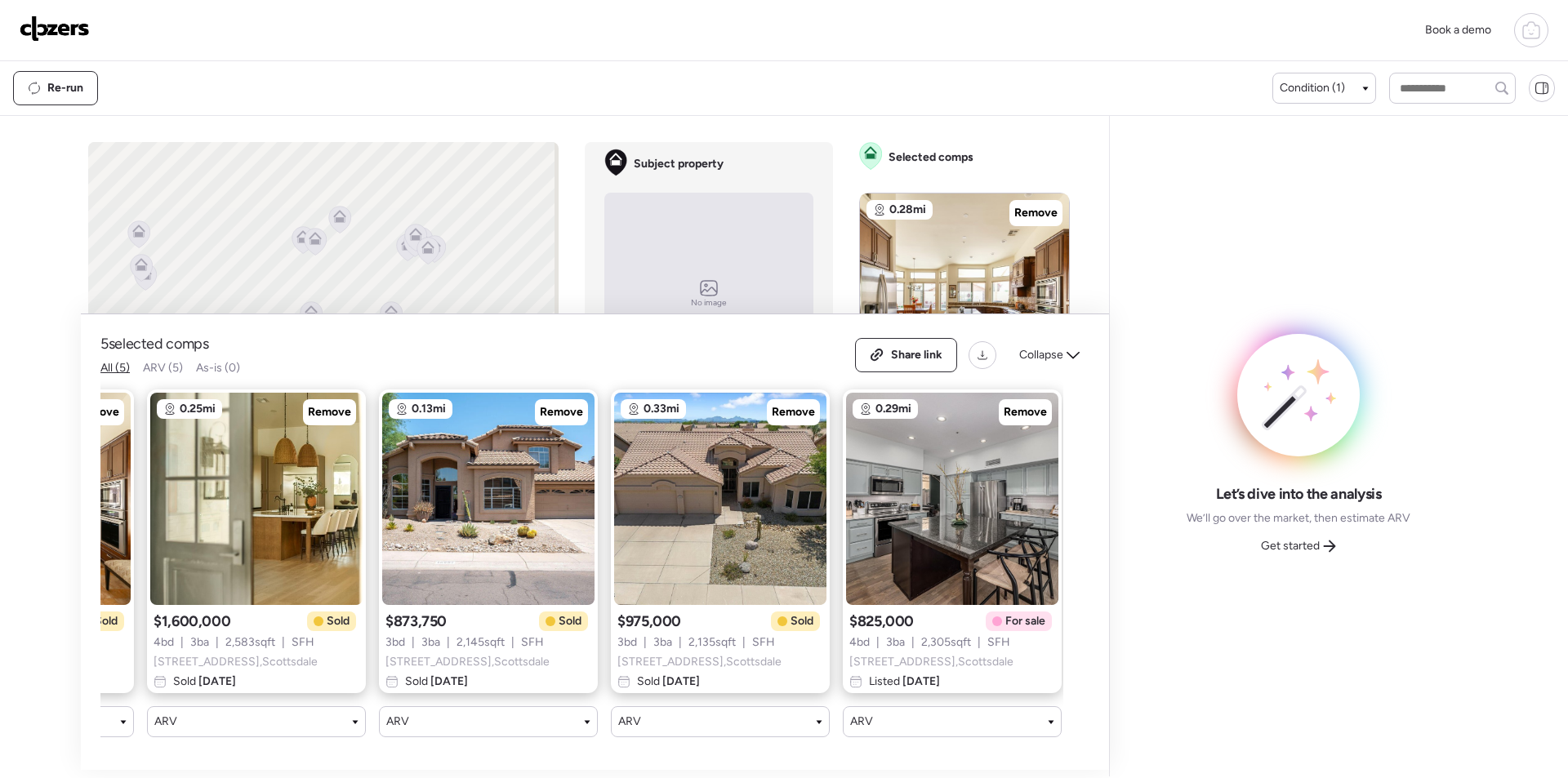
click at [1304, 565] on div "Let’s dive into the analysis We’ll go over the market, then estimate ARV Get st…" at bounding box center [1298, 446] width 351 height 634
click at [1334, 535] on div "Get started" at bounding box center [1298, 546] width 94 height 27
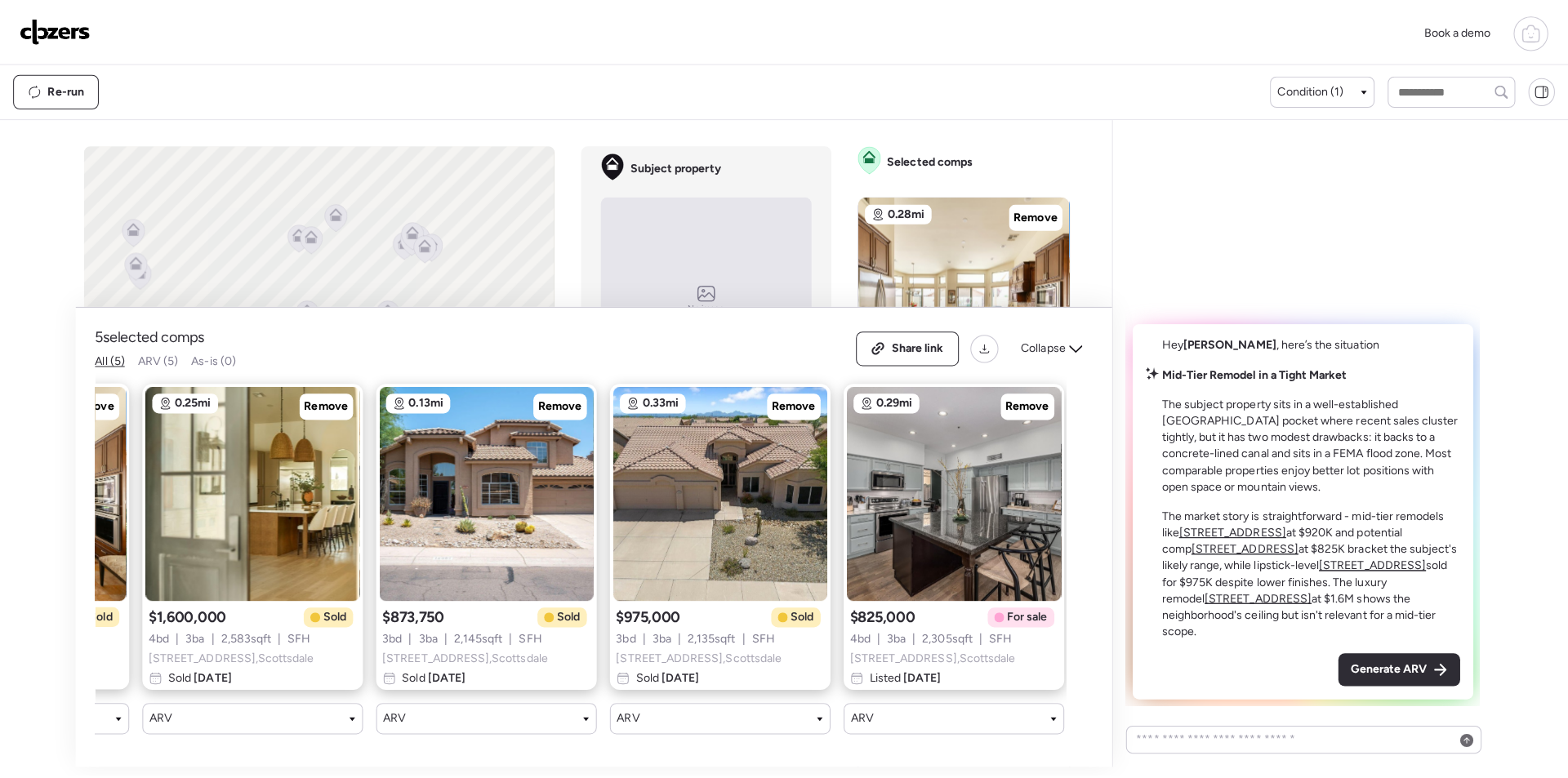
scroll to position [0, 0]
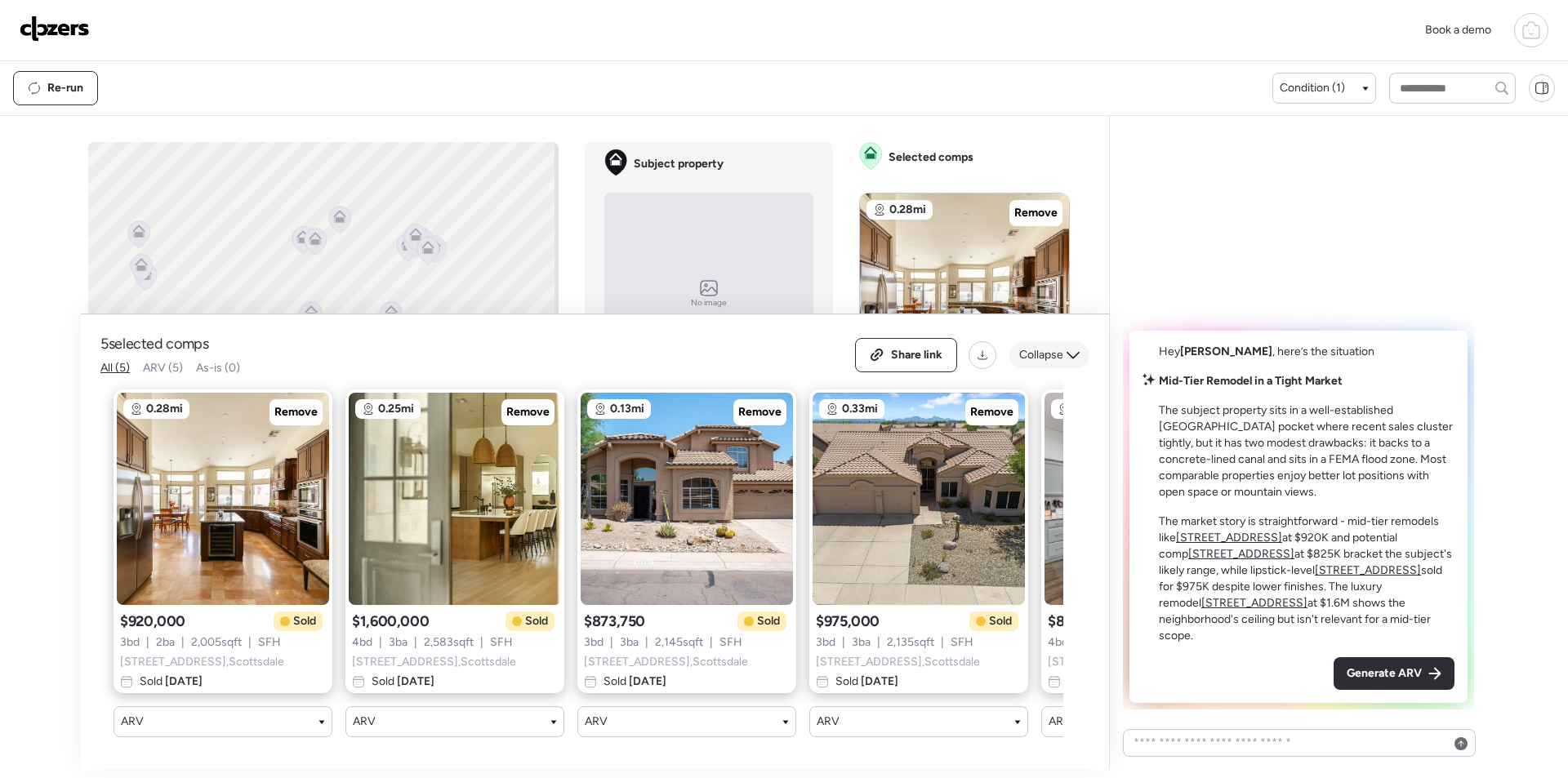
click at [1079, 349] on icon at bounding box center [1073, 356] width 13 height 13
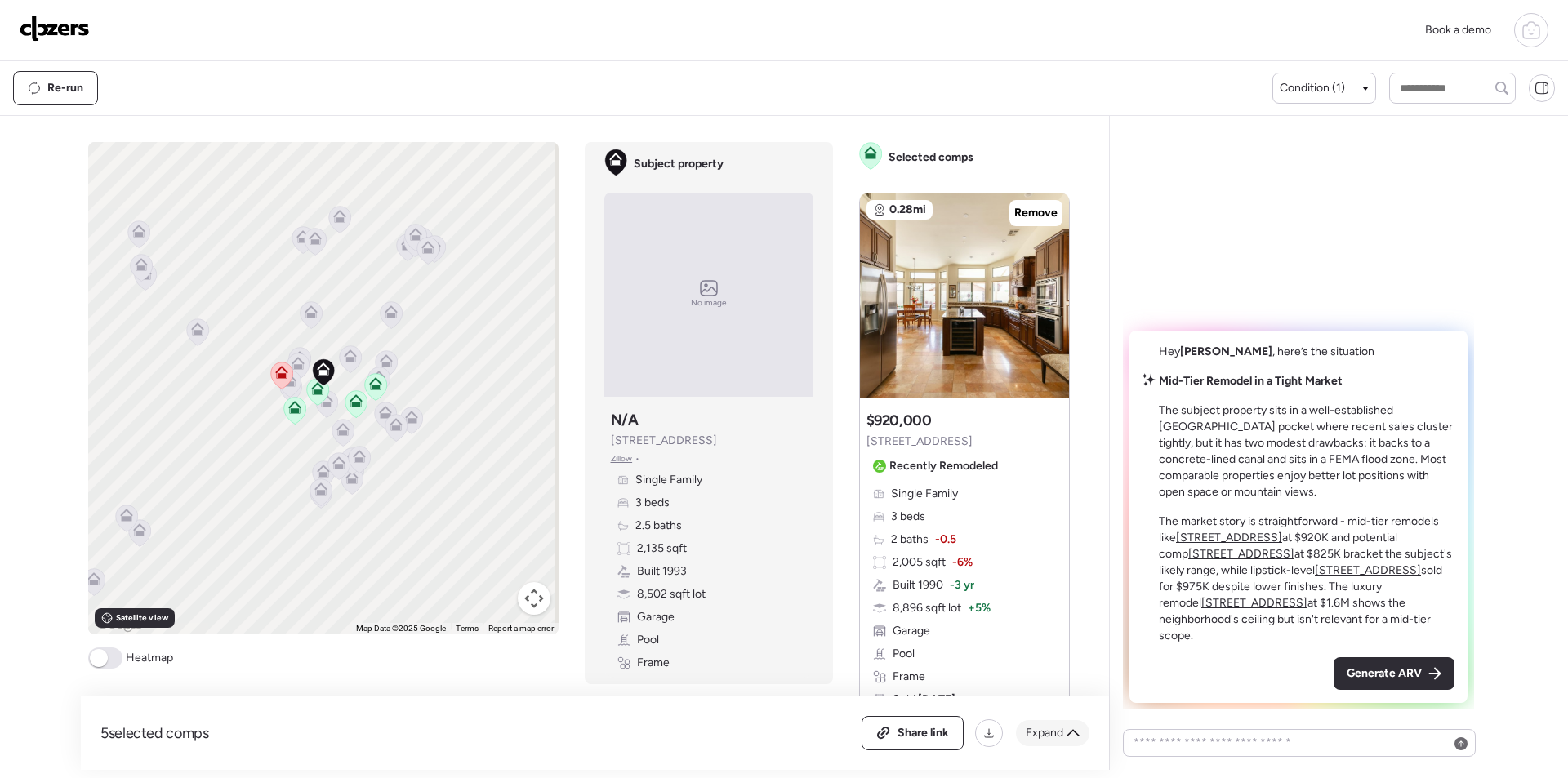
click at [1038, 729] on span "Expand" at bounding box center [1044, 733] width 38 height 16
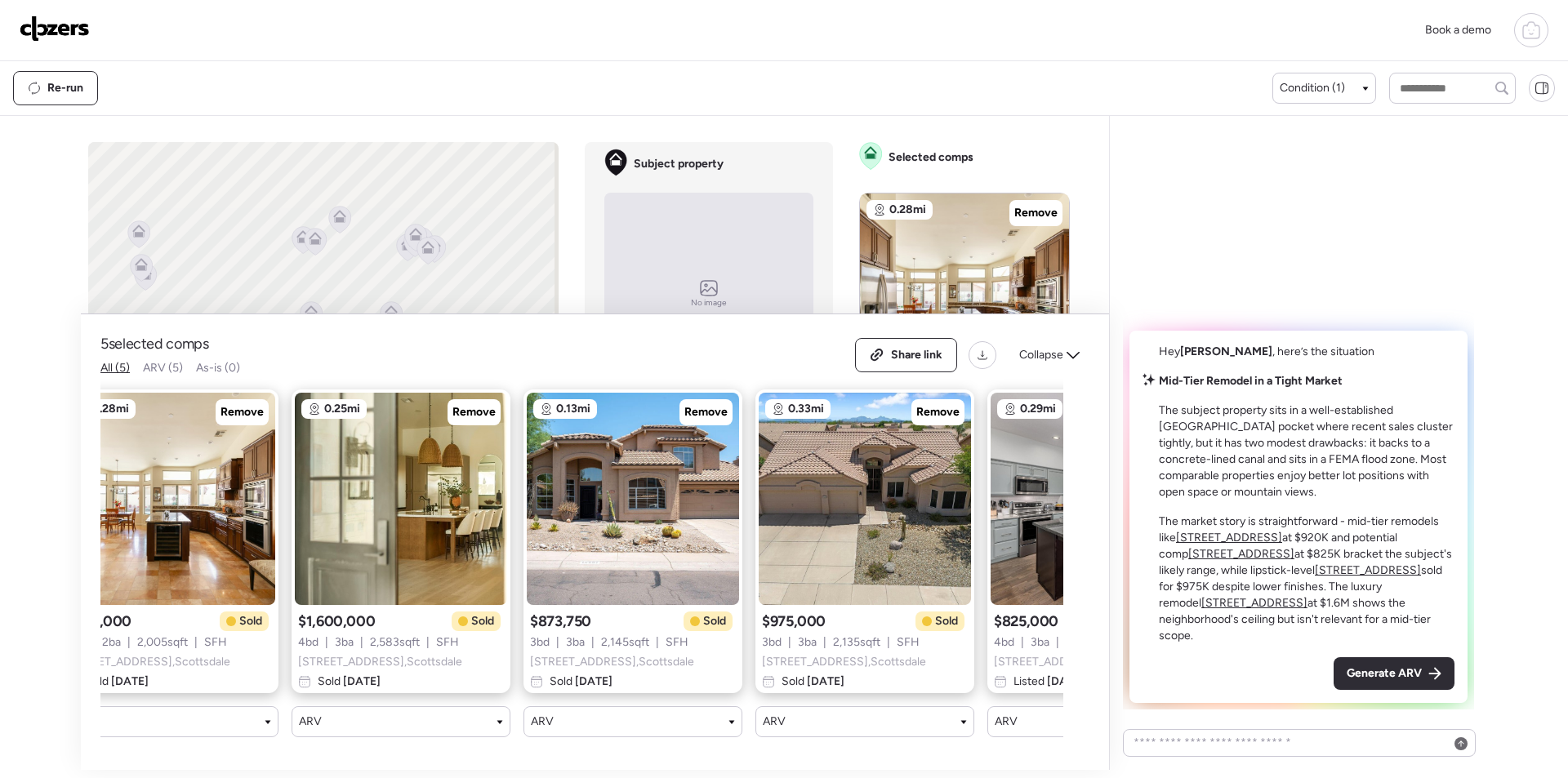
scroll to position [0, 210]
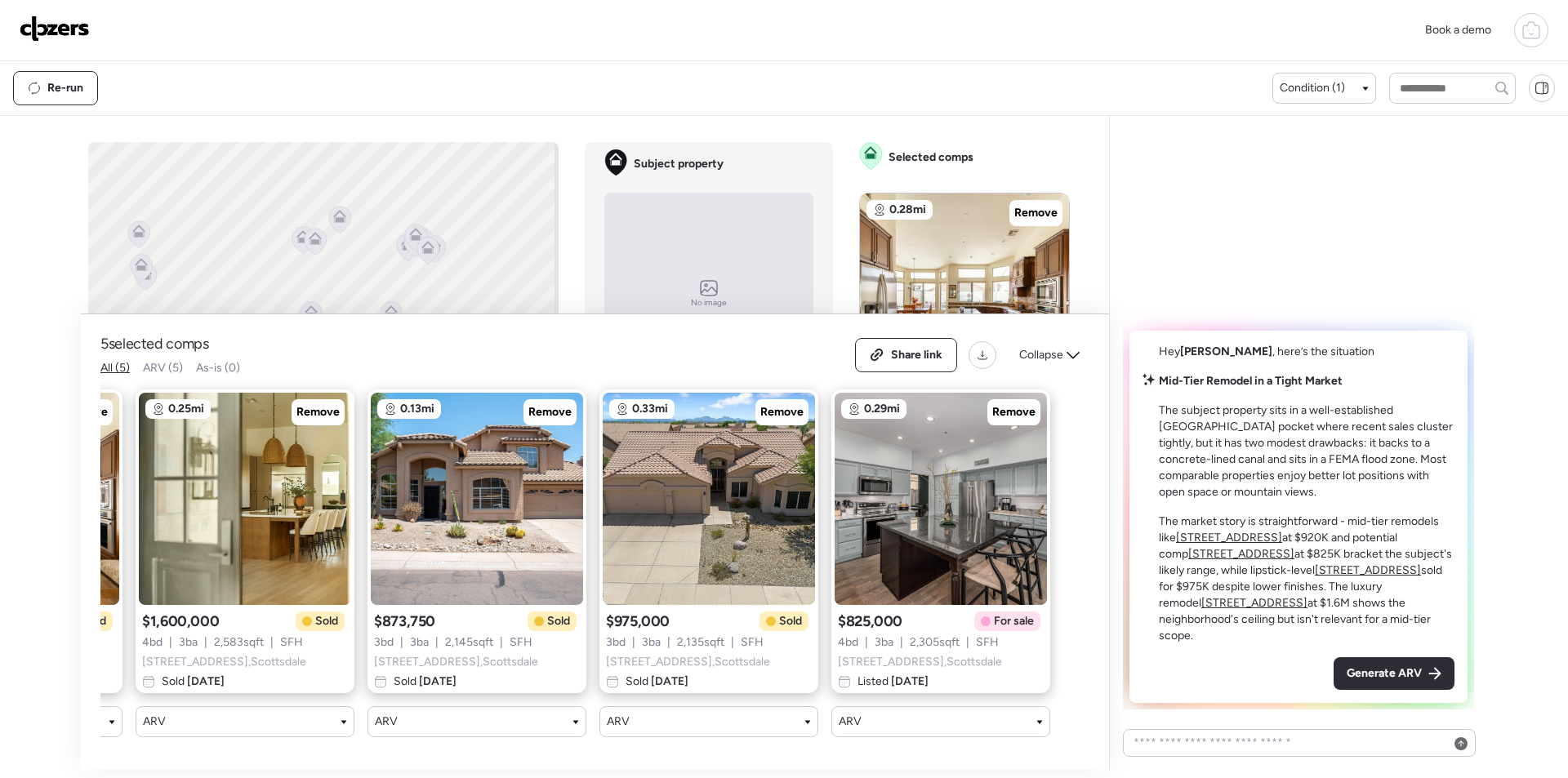
drag, startPoint x: 1017, startPoint y: 401, endPoint x: 1026, endPoint y: 395, distance: 10.8
click at [1017, 404] on span "Remove" at bounding box center [1014, 412] width 43 height 16
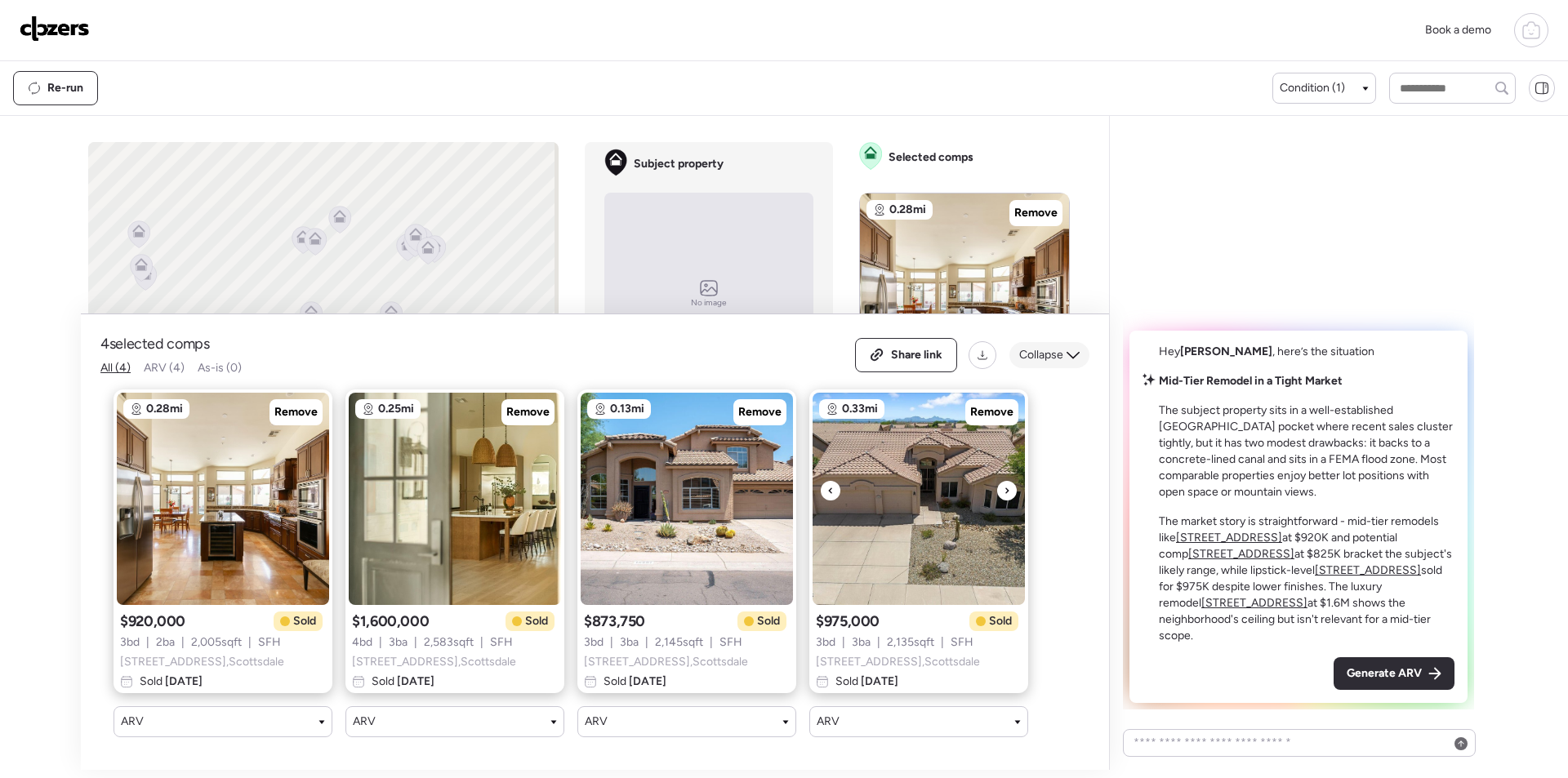
scroll to position [0, 0]
click at [1069, 349] on icon at bounding box center [1073, 356] width 13 height 13
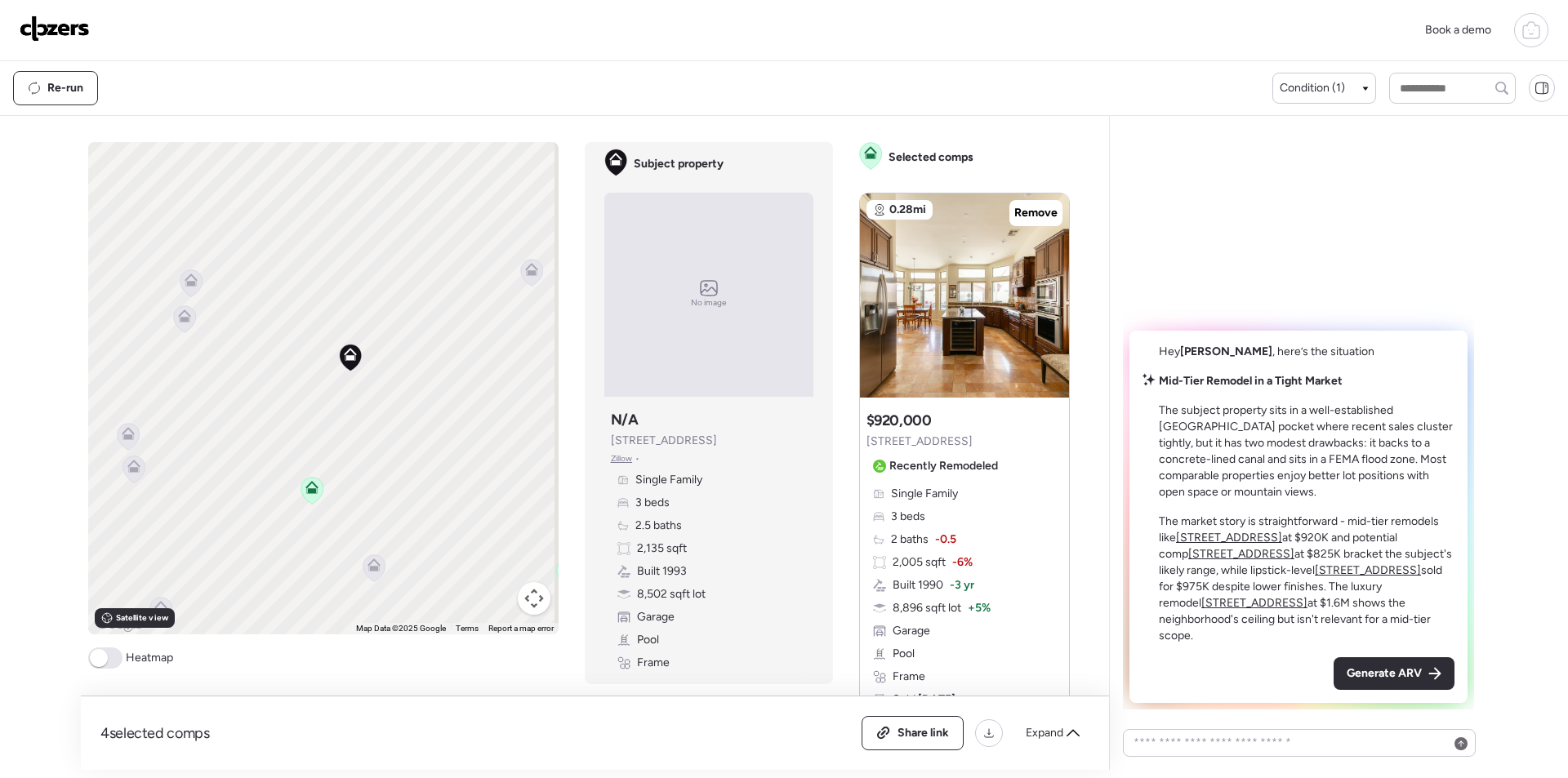
click at [175, 329] on icon at bounding box center [184, 318] width 22 height 27
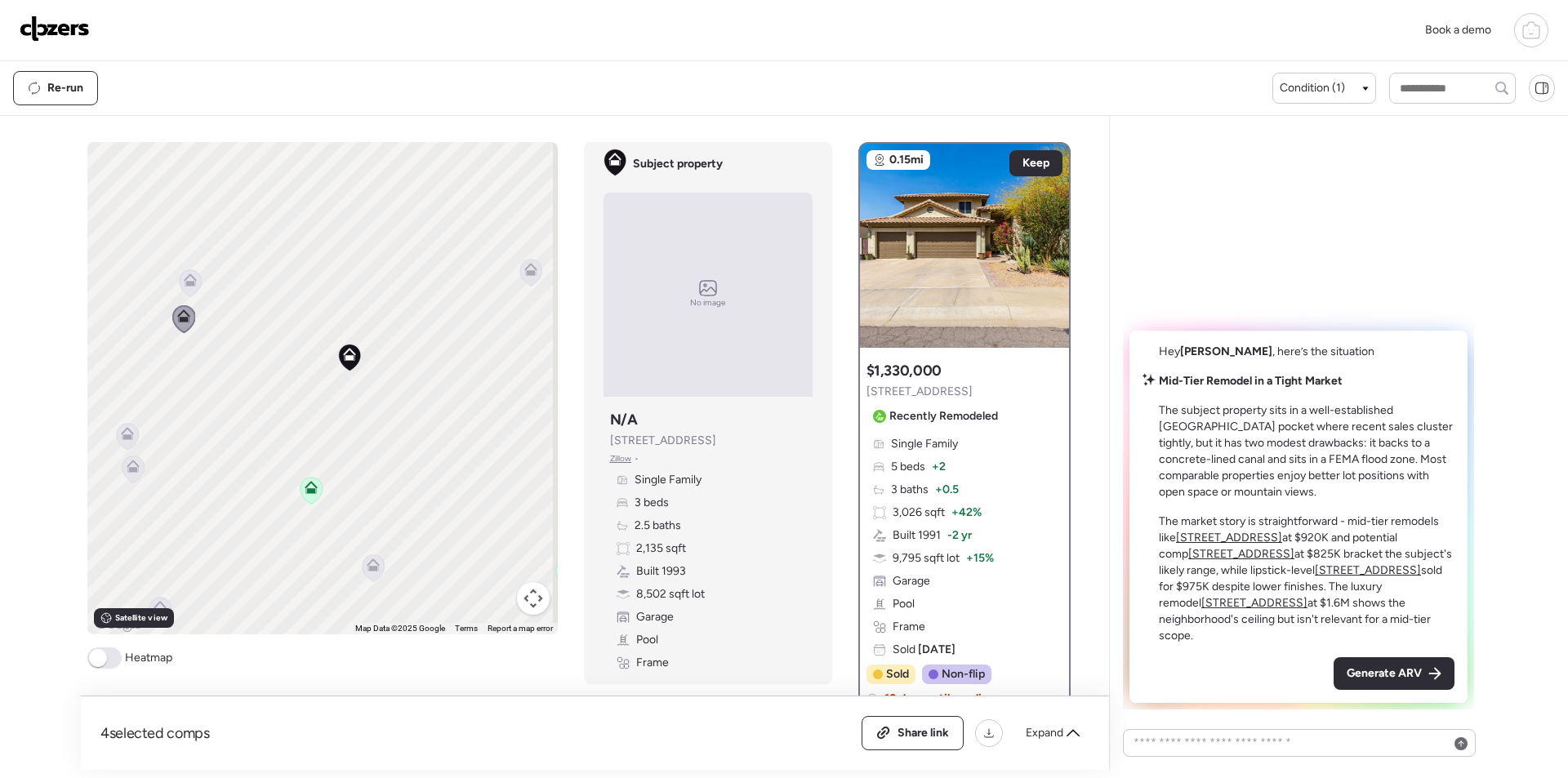
click at [185, 274] on icon at bounding box center [191, 280] width 13 height 13
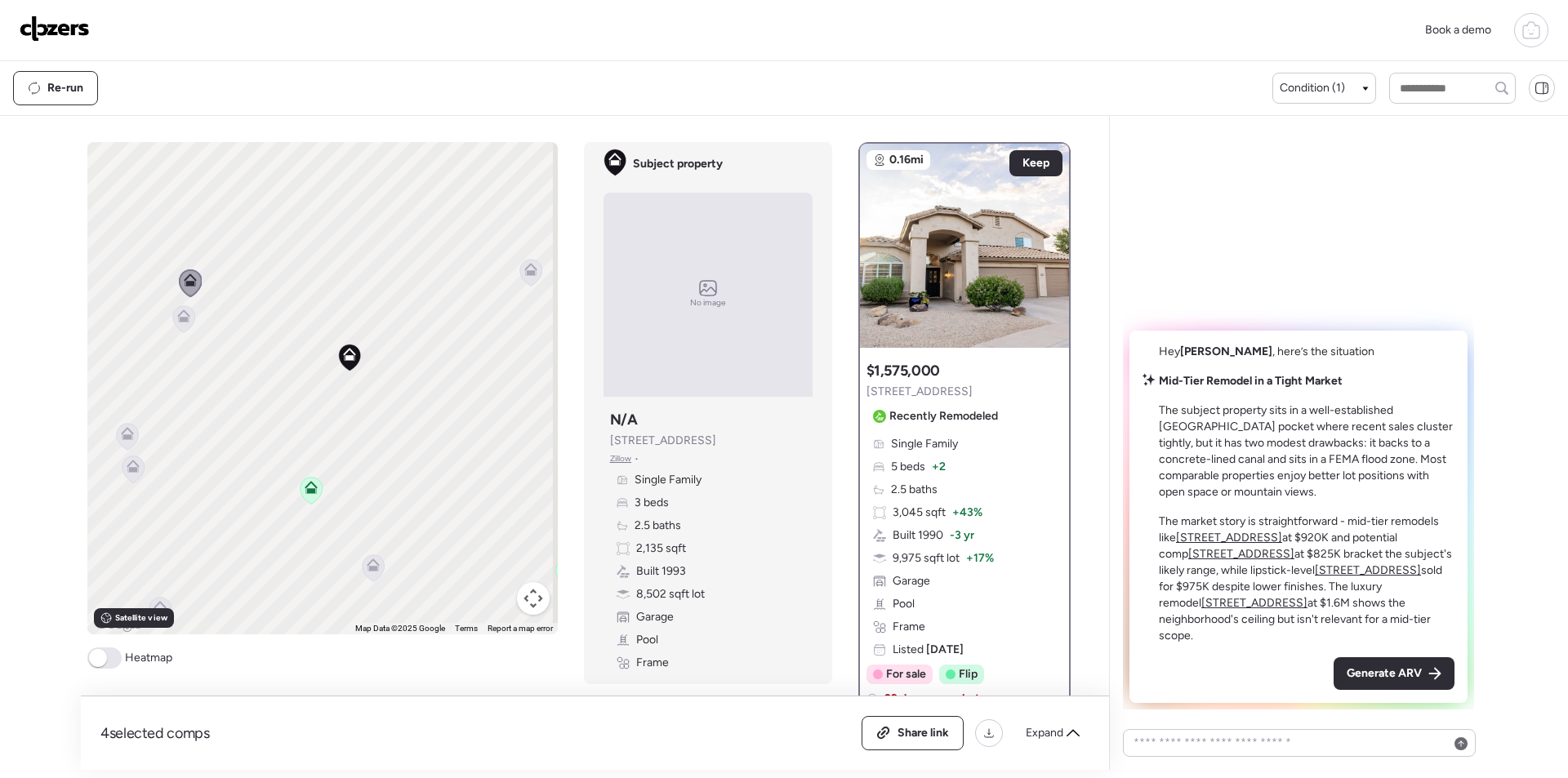
click at [178, 318] on icon at bounding box center [183, 319] width 11 height 5
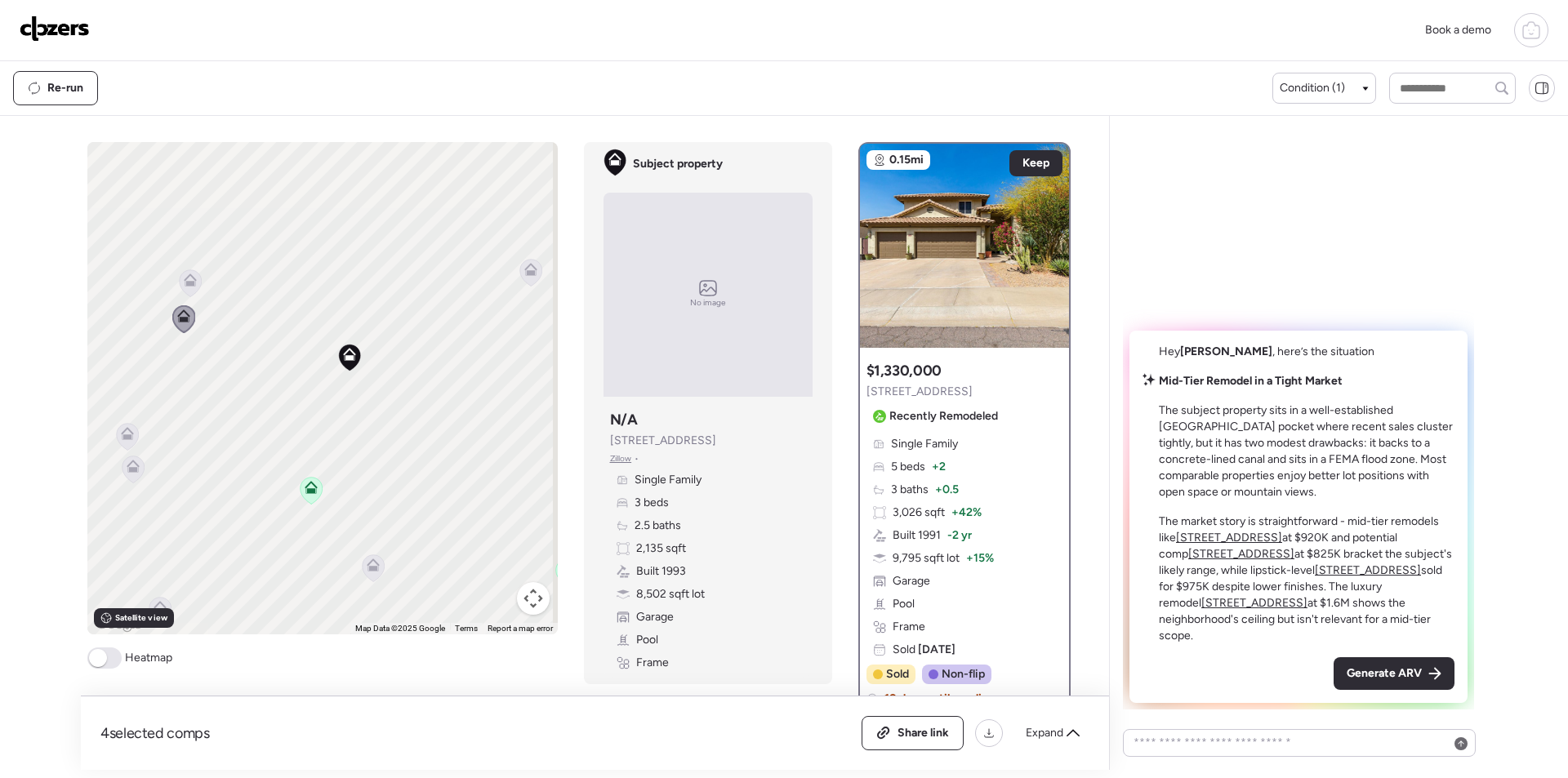
click at [122, 436] on icon at bounding box center [127, 436] width 11 height 5
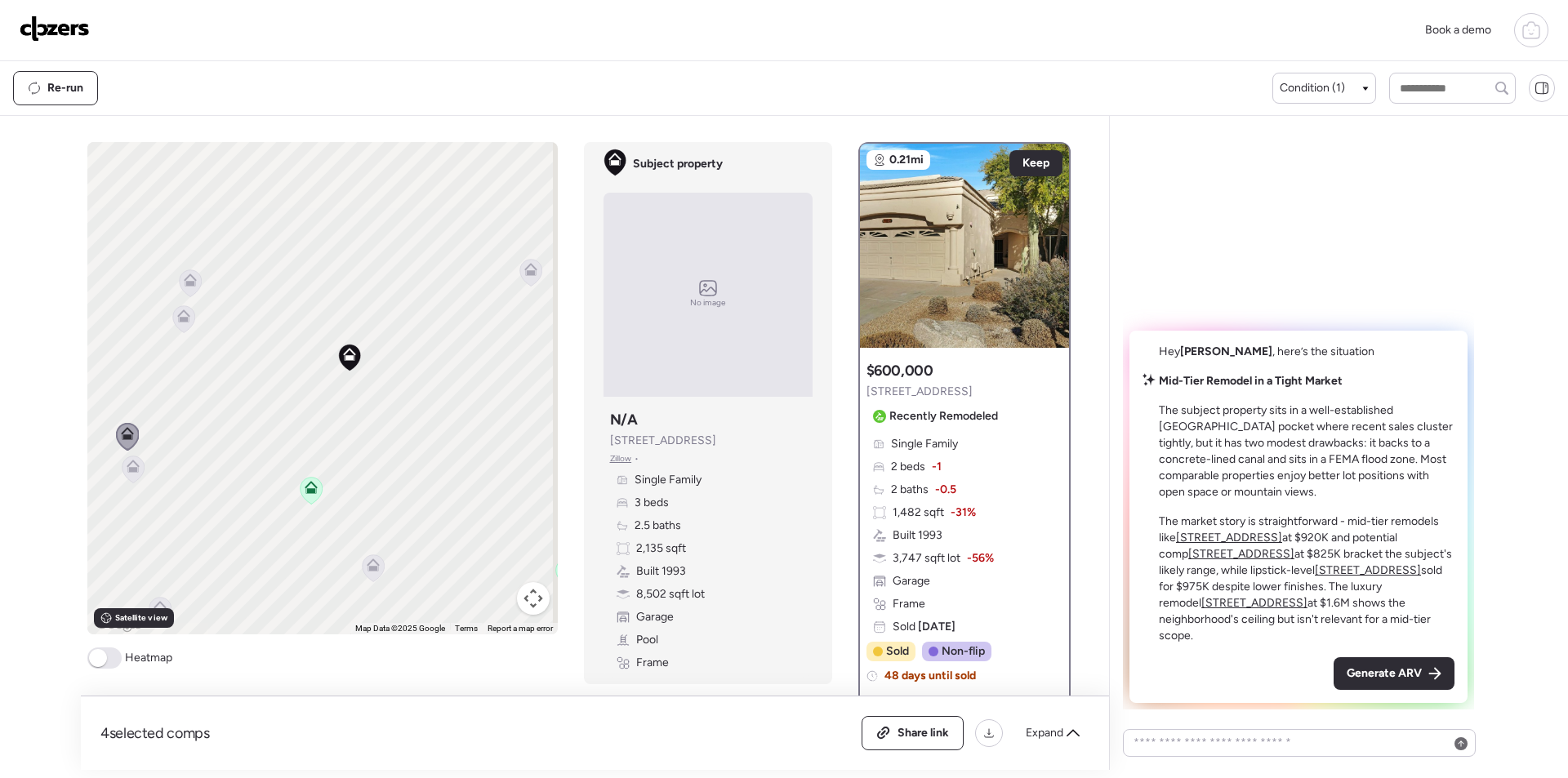
click at [122, 468] on icon at bounding box center [133, 469] width 23 height 27
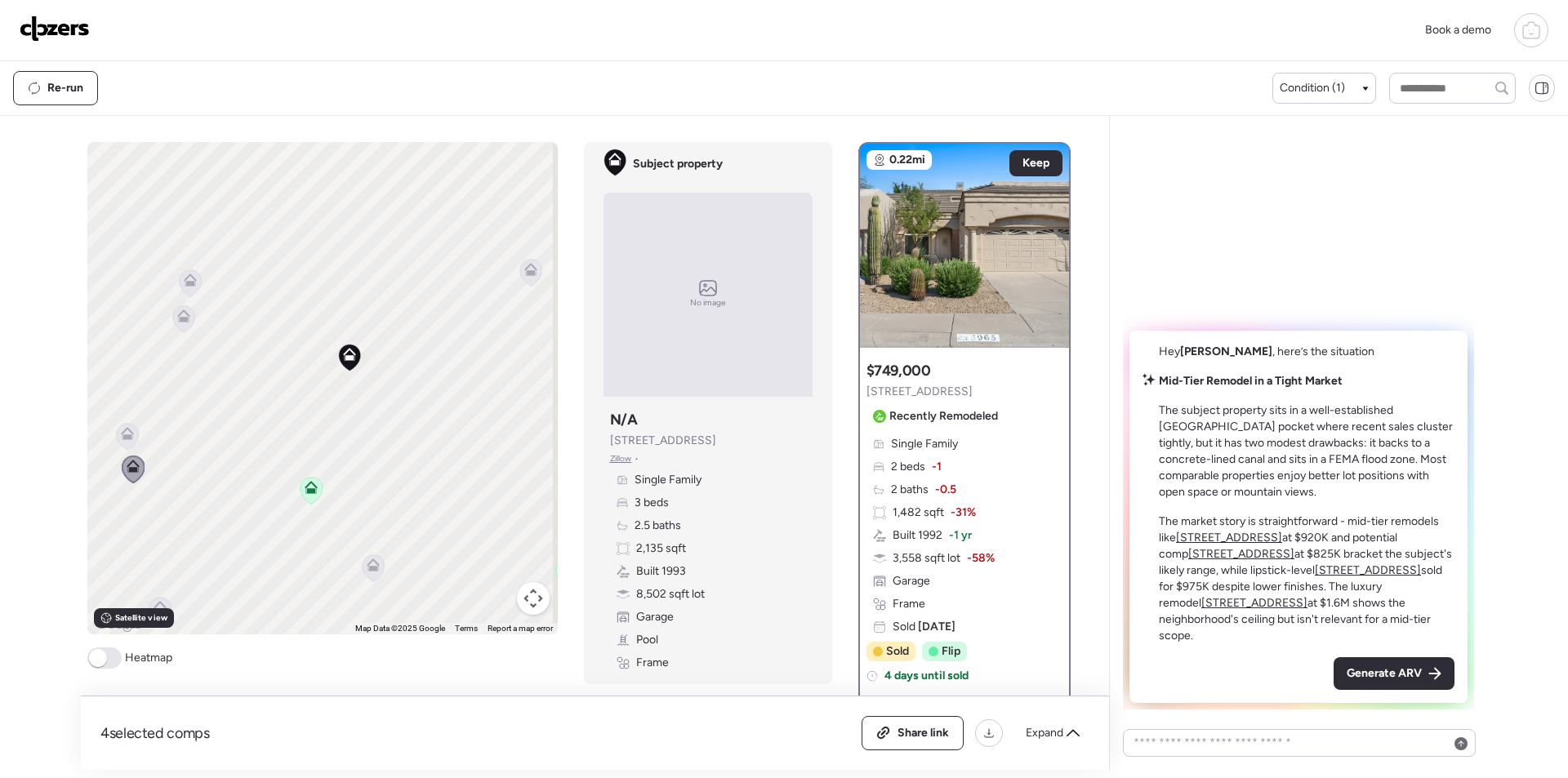
click at [523, 284] on icon at bounding box center [531, 272] width 22 height 27
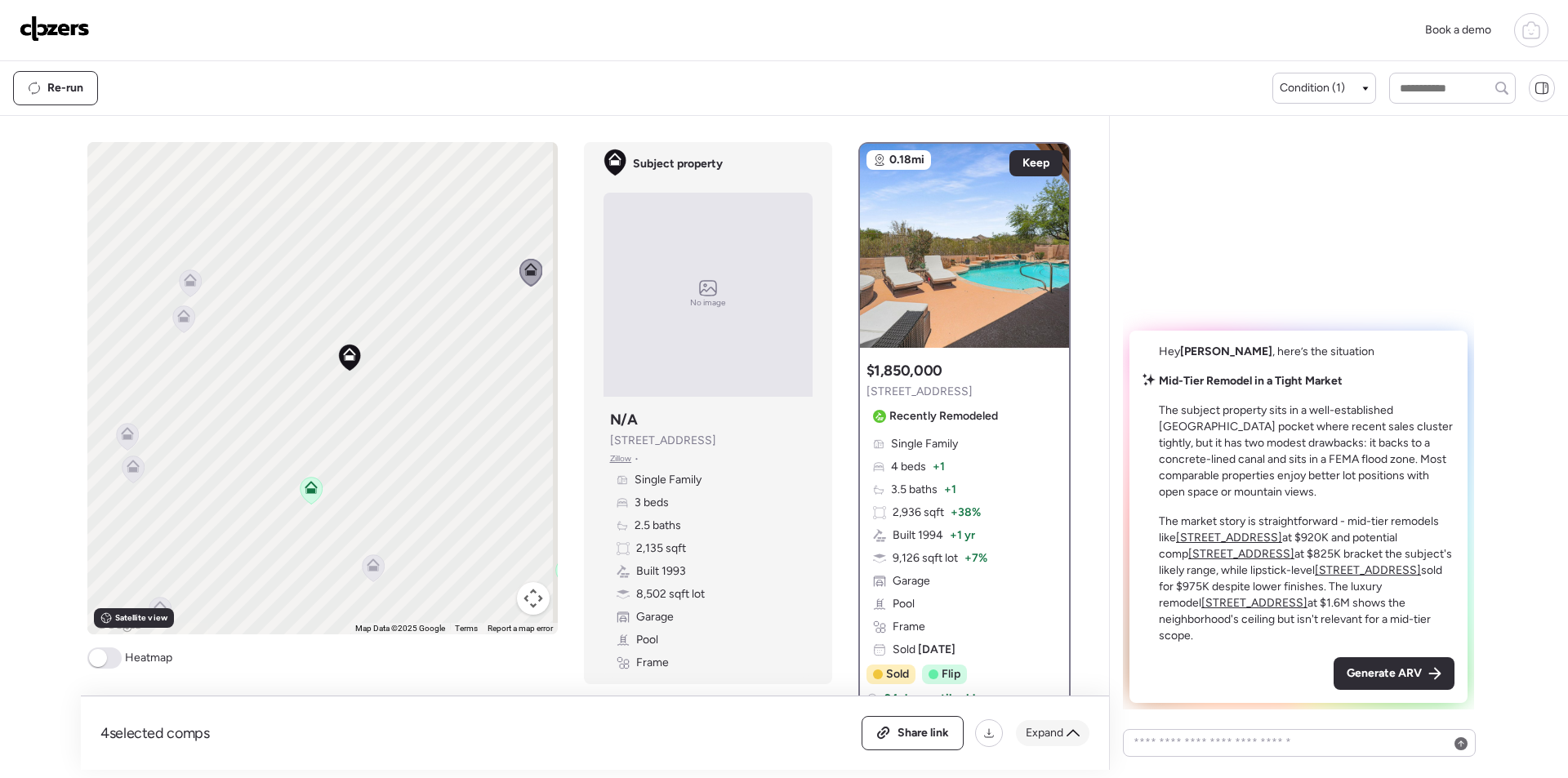
click at [1052, 746] on div "Expand" at bounding box center [1053, 733] width 73 height 27
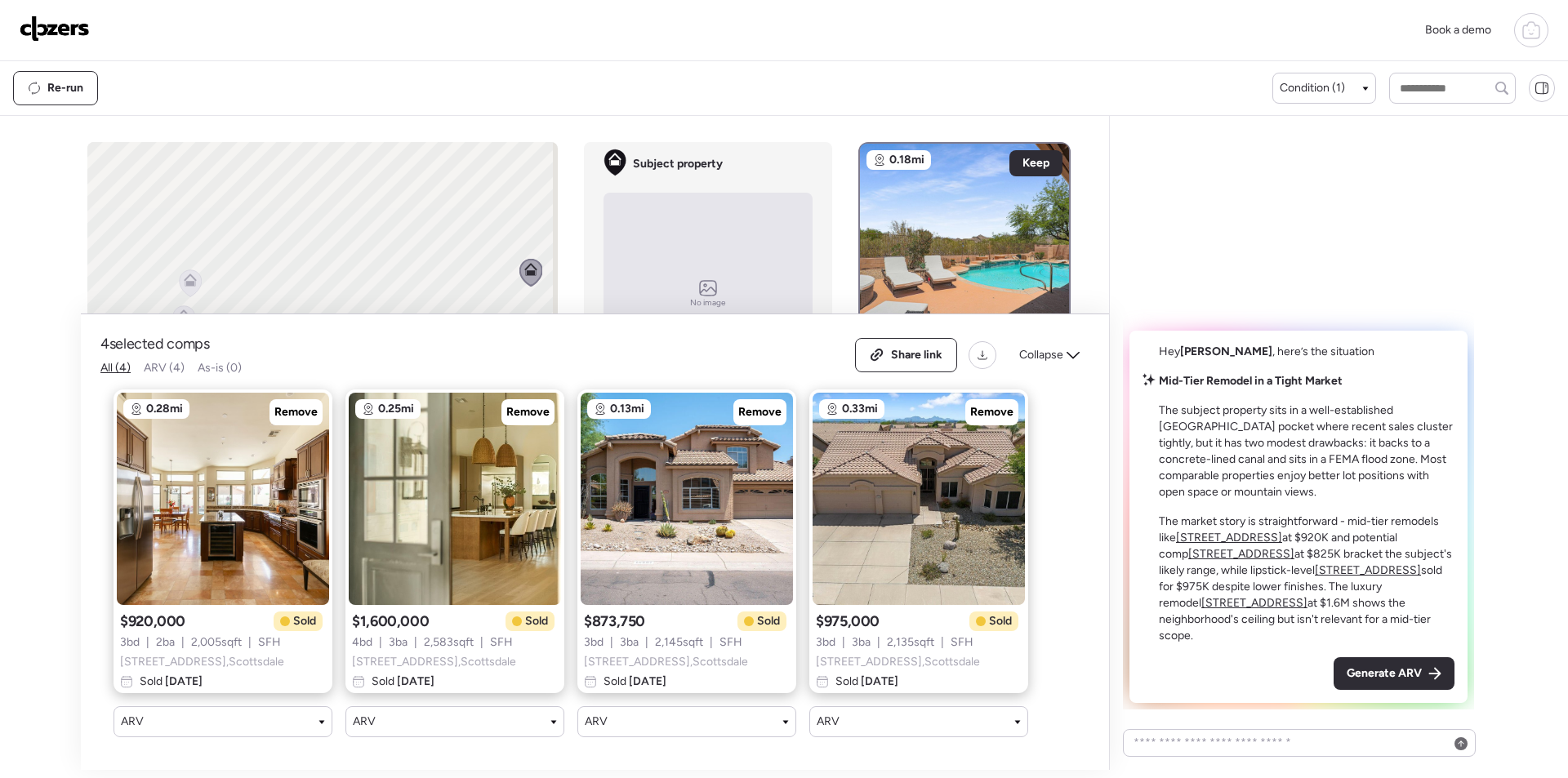
drag, startPoint x: 1047, startPoint y: 342, endPoint x: 997, endPoint y: 357, distance: 52.2
click at [1047, 347] on span "Collapse" at bounding box center [1041, 356] width 44 height 16
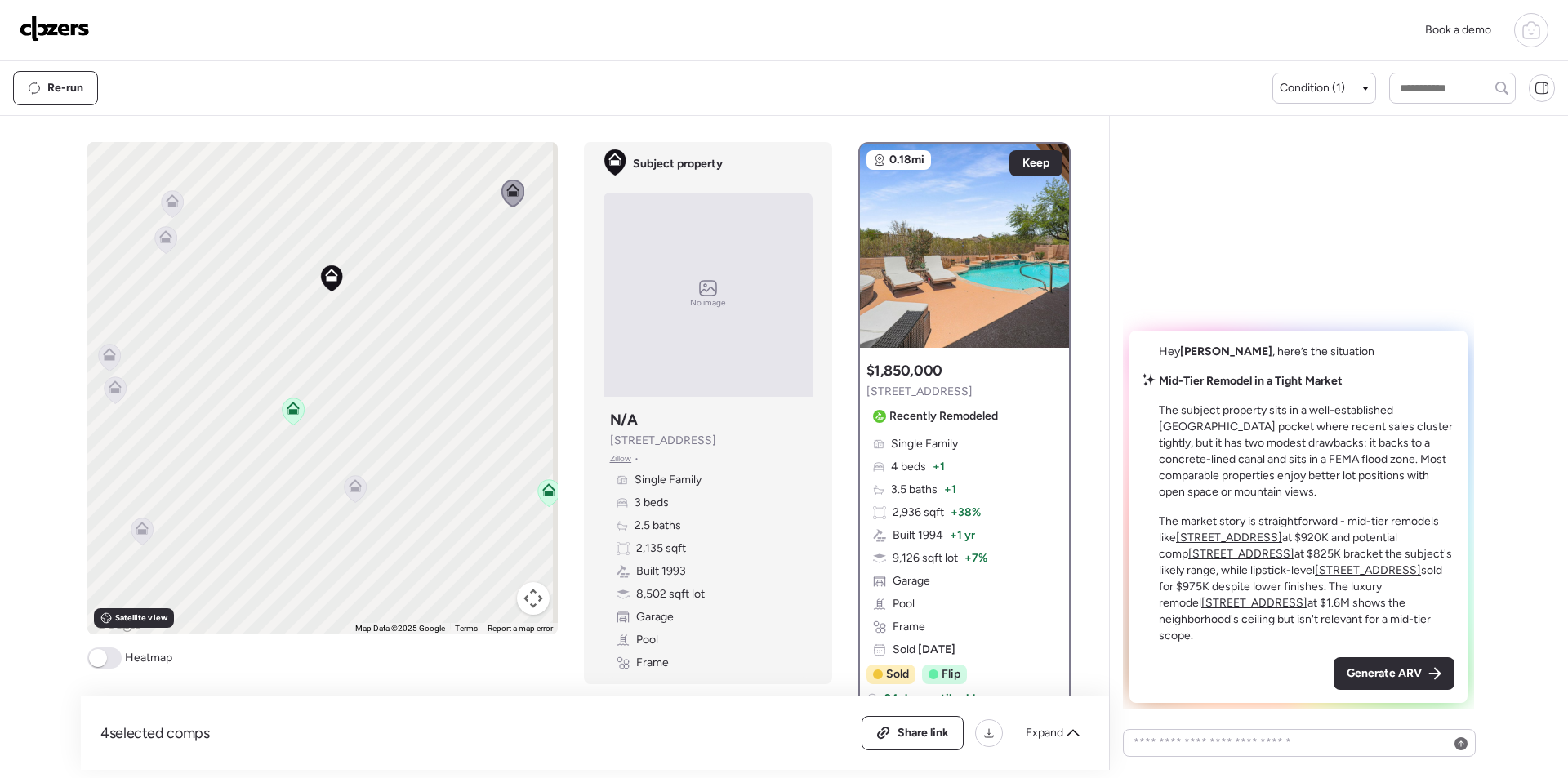
drag, startPoint x: 414, startPoint y: 529, endPoint x: 396, endPoint y: 449, distance: 82.0
click at [396, 449] on div "To activate drag with keyboard, press Alt + Enter. Once in keyboard drag state,…" at bounding box center [322, 388] width 470 height 492
click at [345, 489] on icon at bounding box center [355, 481] width 22 height 27
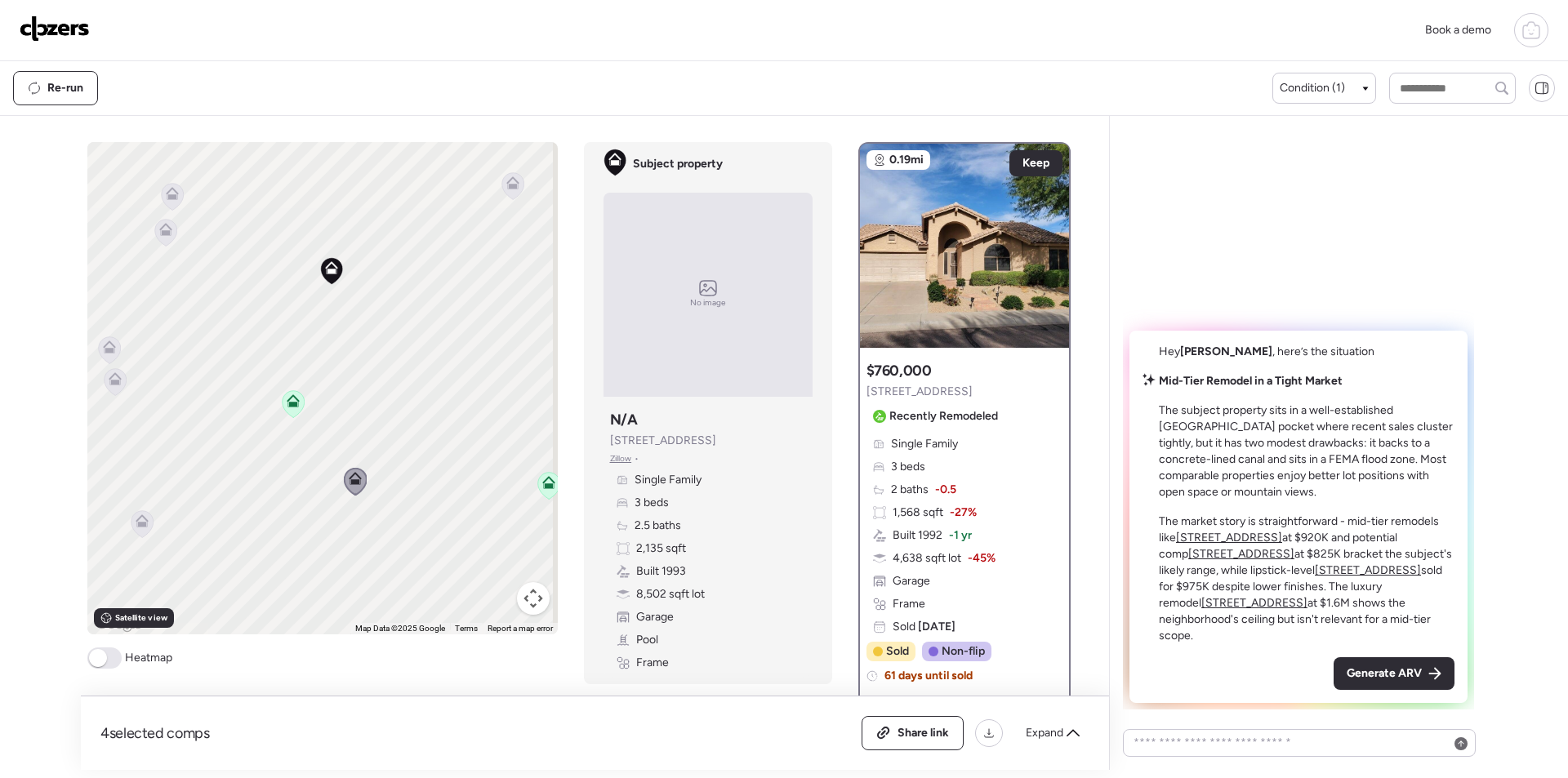
click at [131, 519] on icon at bounding box center [142, 523] width 22 height 27
click at [136, 520] on icon at bounding box center [142, 520] width 13 height 13
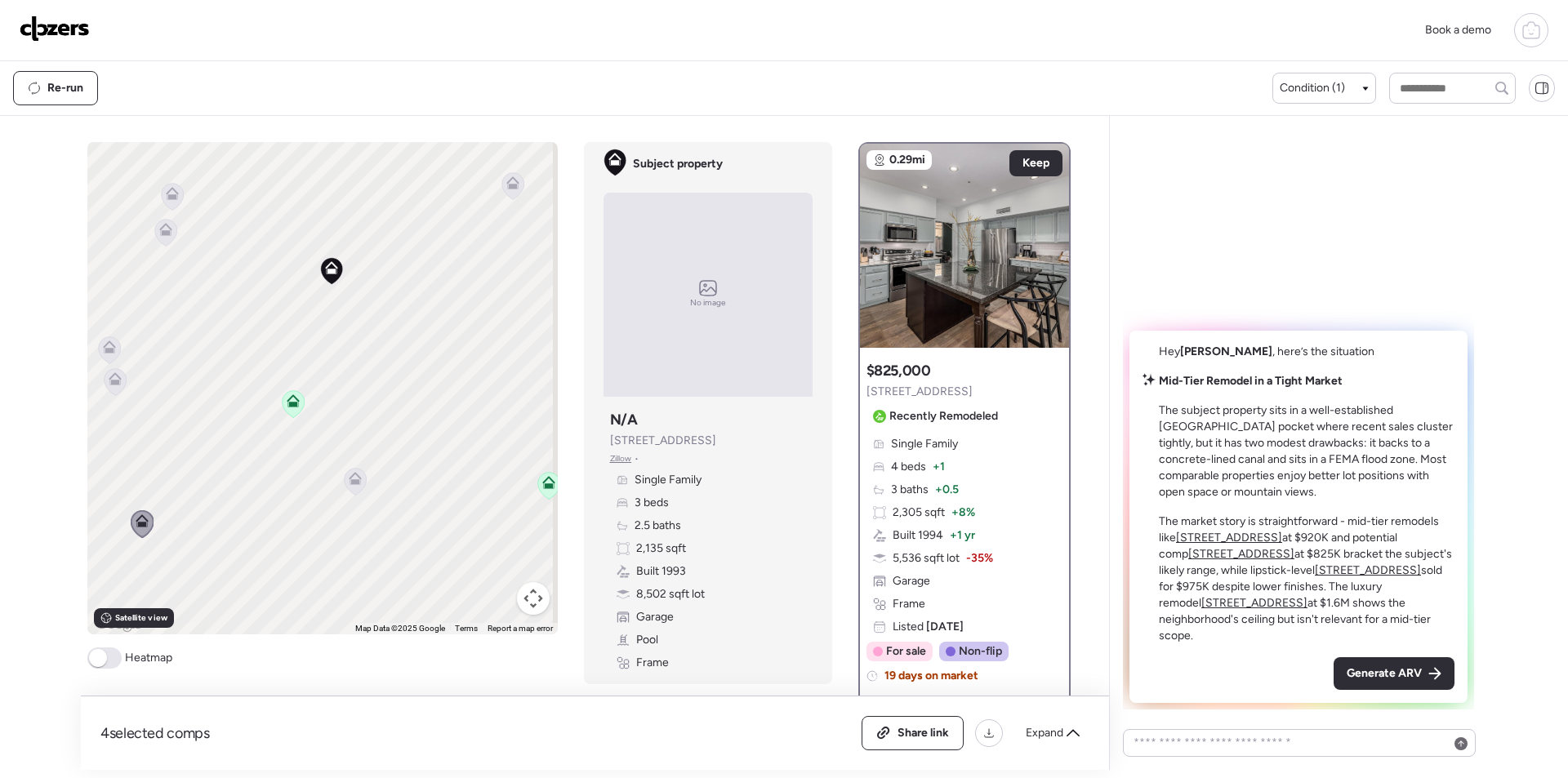
drag, startPoint x: 401, startPoint y: 456, endPoint x: 197, endPoint y: 497, distance: 208.1
click at [192, 501] on div "To activate drag with keyboard, press Alt + Enter. Once in keyboard drag state,…" at bounding box center [322, 388] width 470 height 492
drag, startPoint x: 318, startPoint y: 364, endPoint x: 129, endPoint y: 395, distance: 191.5
click at [129, 395] on div "To activate drag with keyboard, press Alt + Enter. Once in keyboard drag state,…" at bounding box center [322, 388] width 470 height 492
click at [501, 357] on icon at bounding box center [512, 356] width 22 height 27
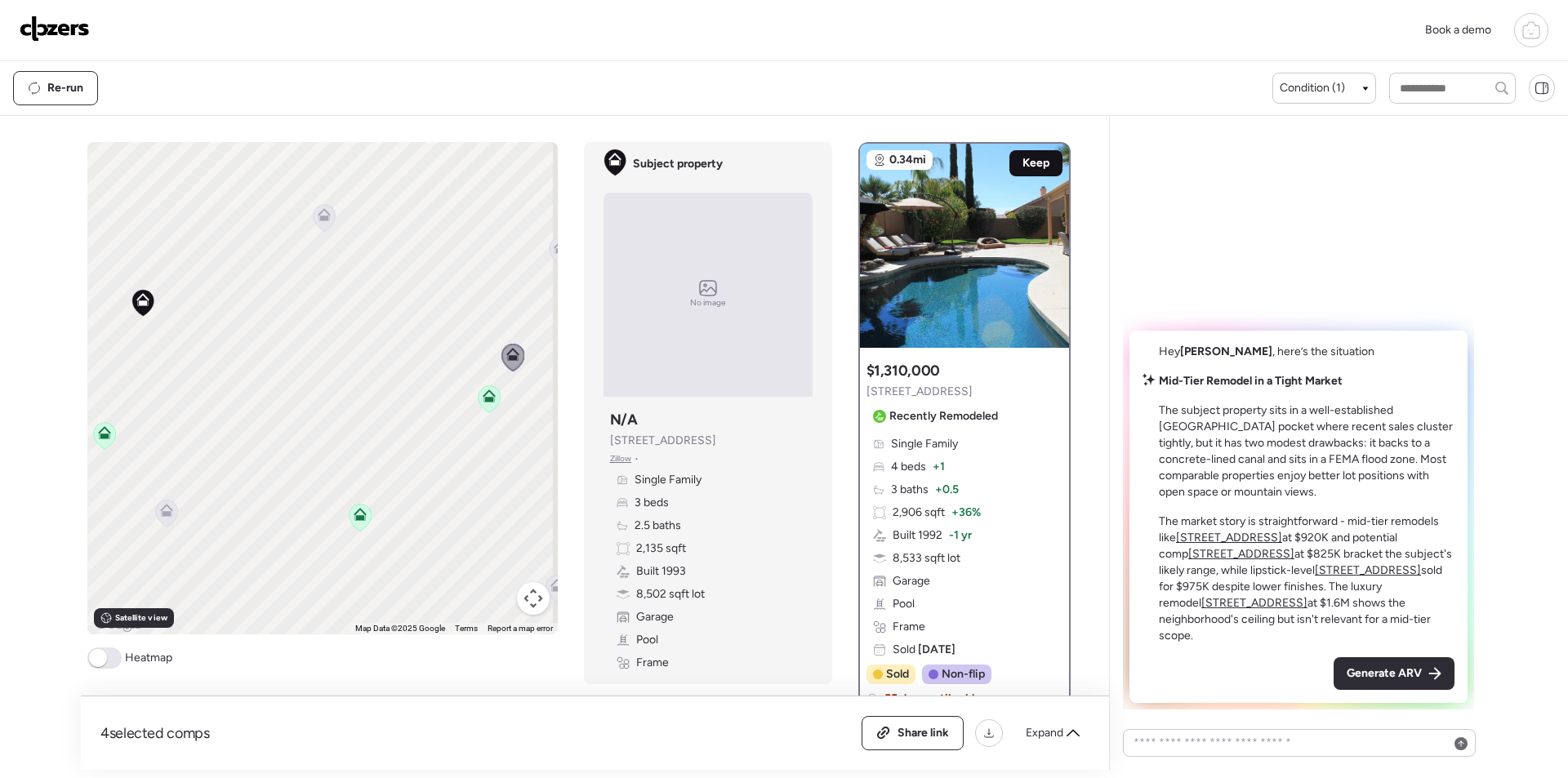
click at [1032, 156] on span "Keep" at bounding box center [1036, 163] width 27 height 16
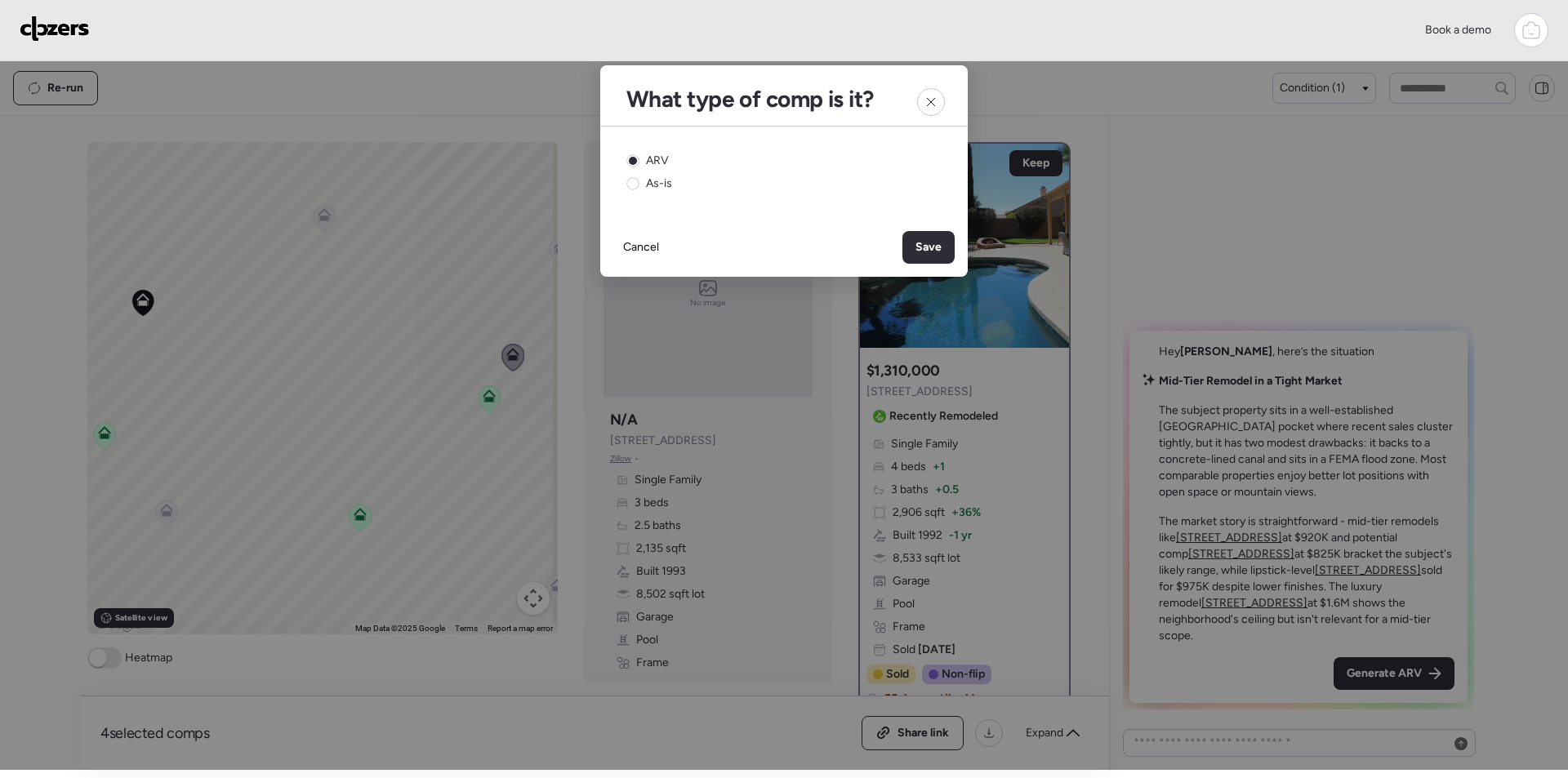
click at [925, 256] on div "Save" at bounding box center [928, 247] width 52 height 33
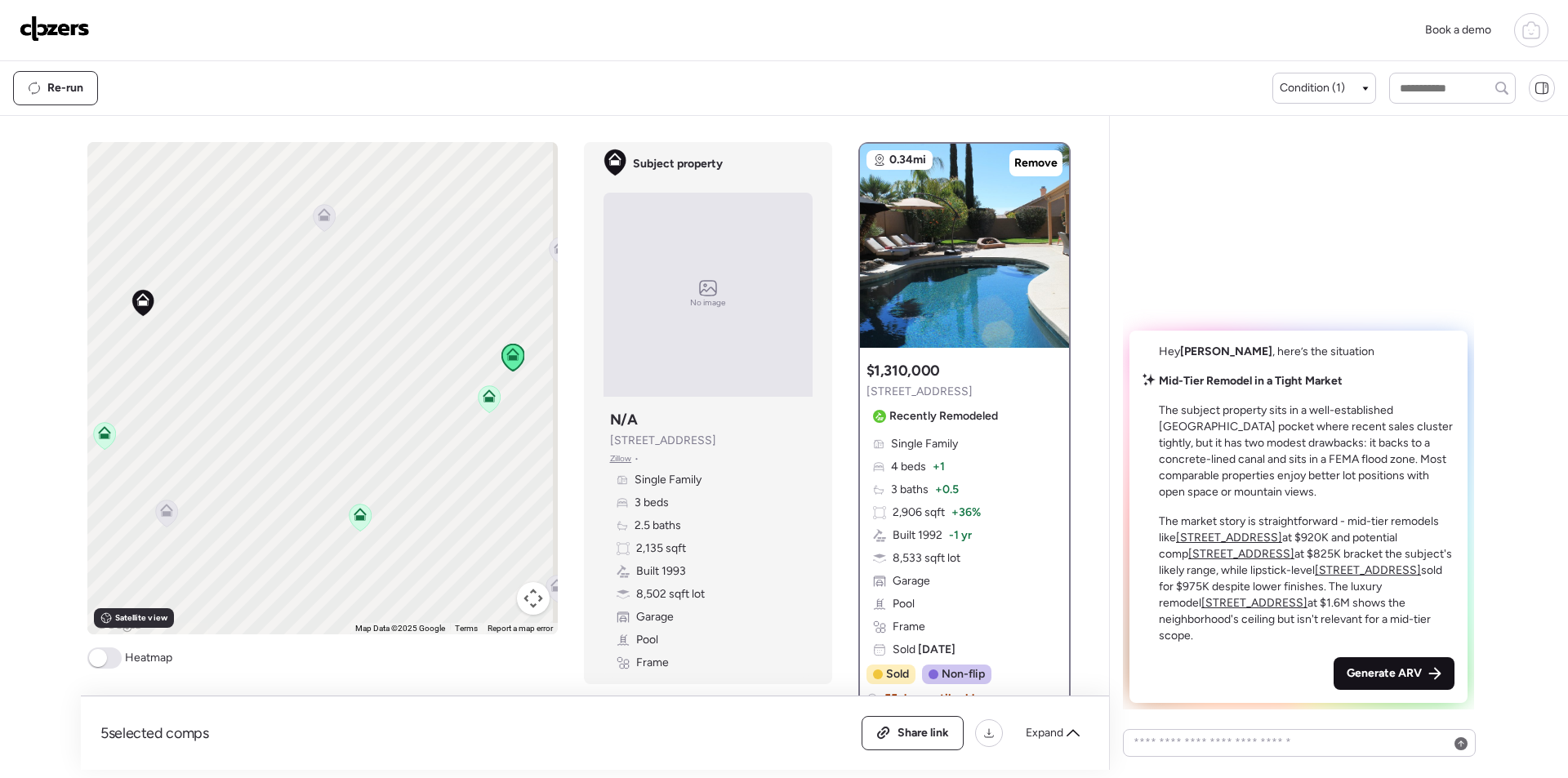
click at [1395, 674] on span "Generate ARV" at bounding box center [1385, 674] width 75 height 16
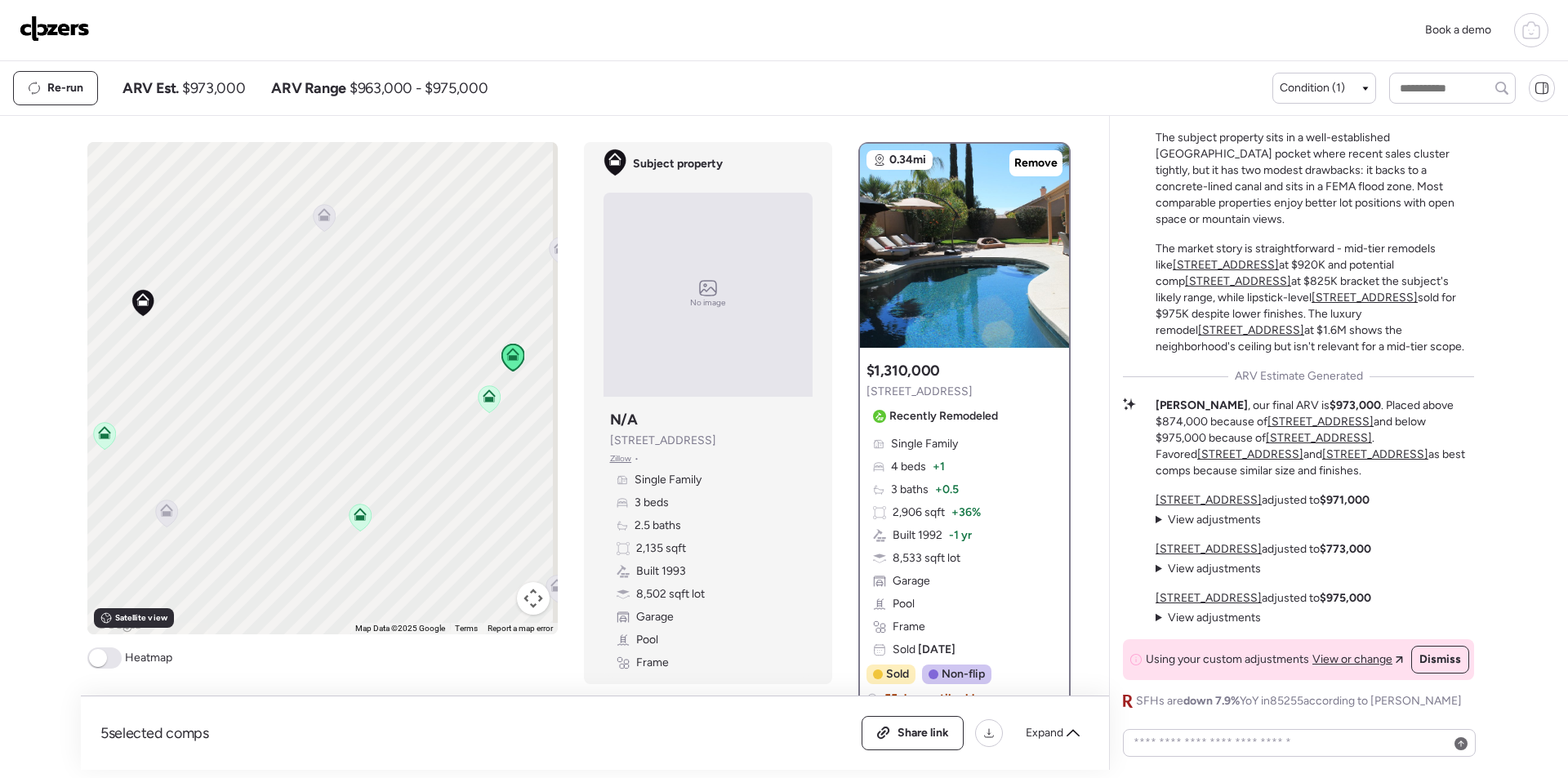
click at [214, 99] on div "Re-run ARV Est. $973,000 ARV Range $963,000 - $975,000" at bounding box center [642, 88] width 1259 height 34
click at [214, 97] on span "$973,000" at bounding box center [214, 88] width 63 height 19
copy span "973,000"
click at [903, 751] on div "5 selected comps All (5) ARV (5) As-is (0) Share link Expand" at bounding box center [595, 733] width 1028 height 73
click at [903, 745] on div "Share link" at bounding box center [913, 733] width 101 height 33
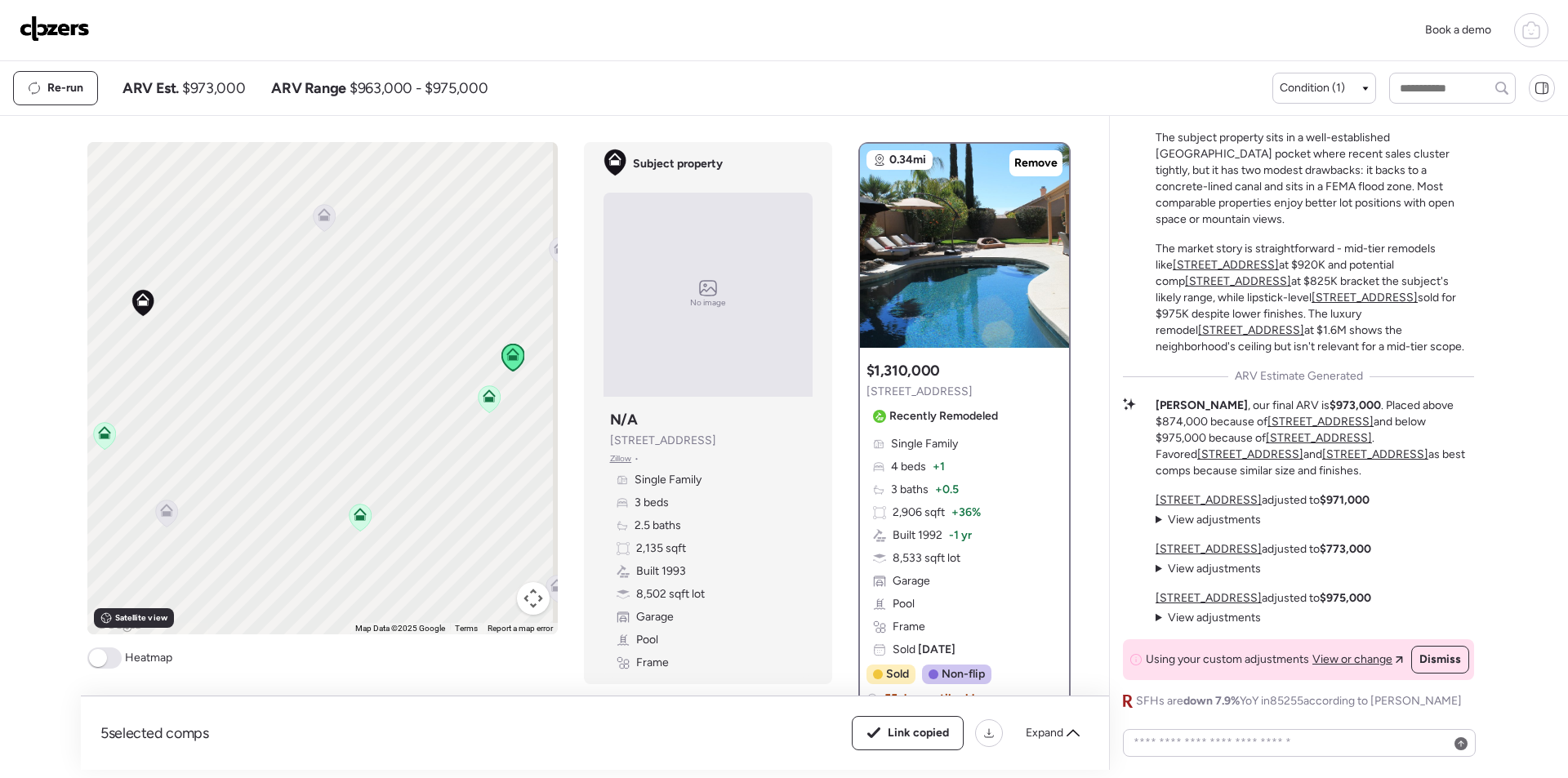
click at [68, 21] on img at bounding box center [54, 28] width 71 height 27
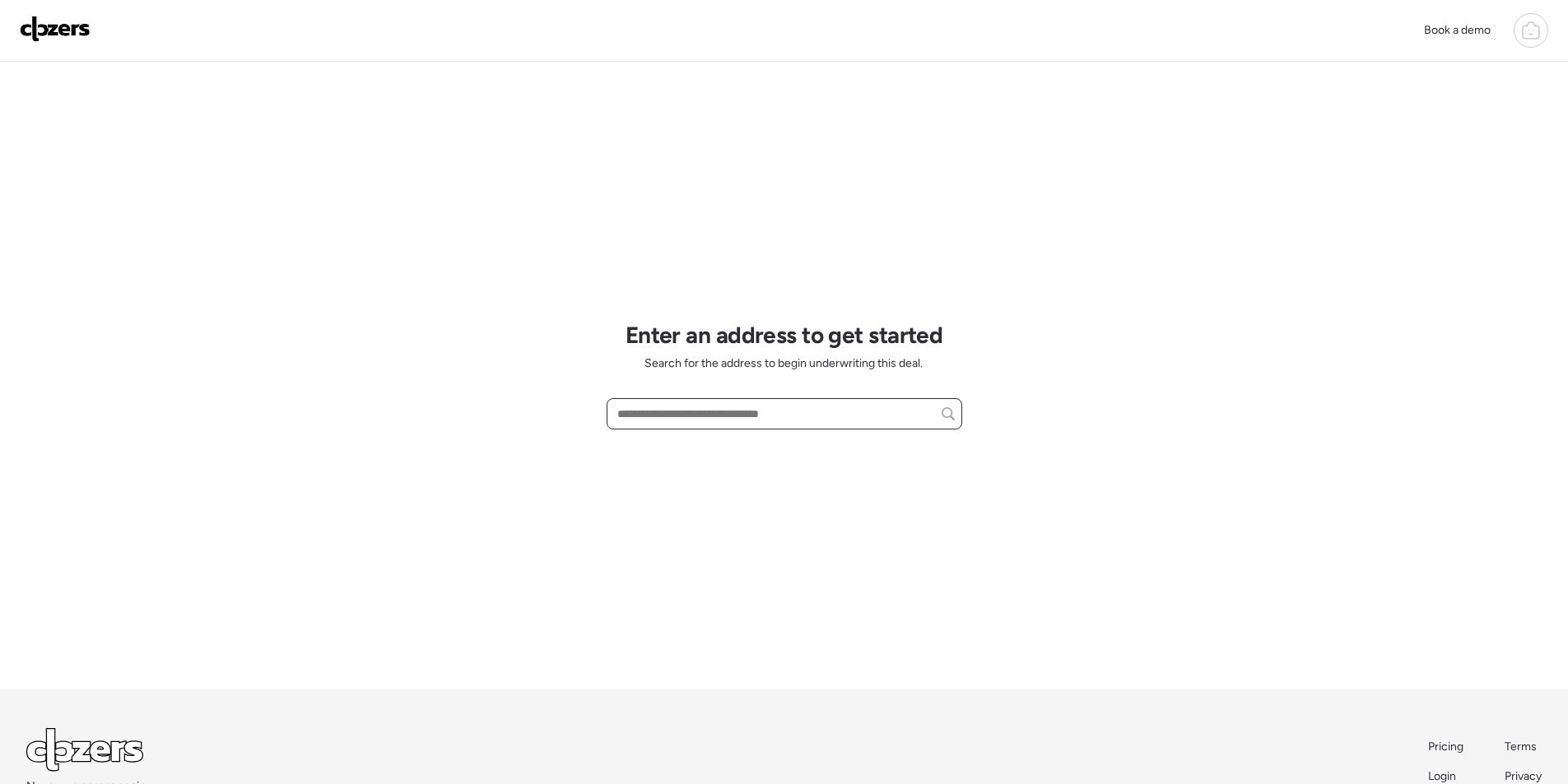
click at [704, 412] on input "text" at bounding box center [784, 414] width 341 height 23
paste input "**********"
click at [704, 440] on span "[STREET_ADDRESS][PERSON_NAME]" at bounding box center [713, 444] width 199 height 17
type input "**********"
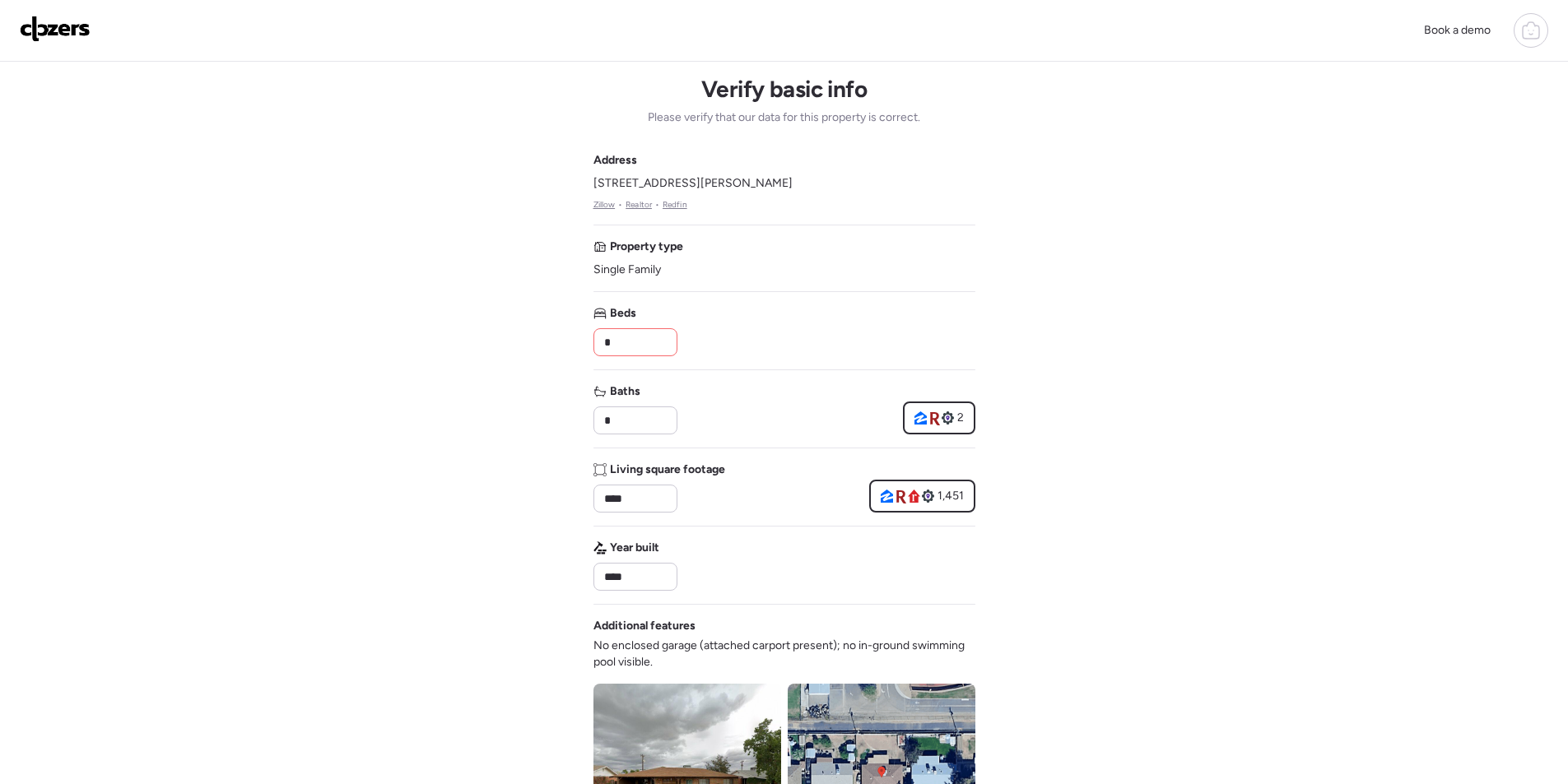
click at [628, 329] on div "*" at bounding box center [635, 343] width 84 height 28
click at [628, 330] on div "*" at bounding box center [635, 343] width 84 height 28
click at [628, 344] on input "*" at bounding box center [635, 342] width 69 height 23
type input "*"
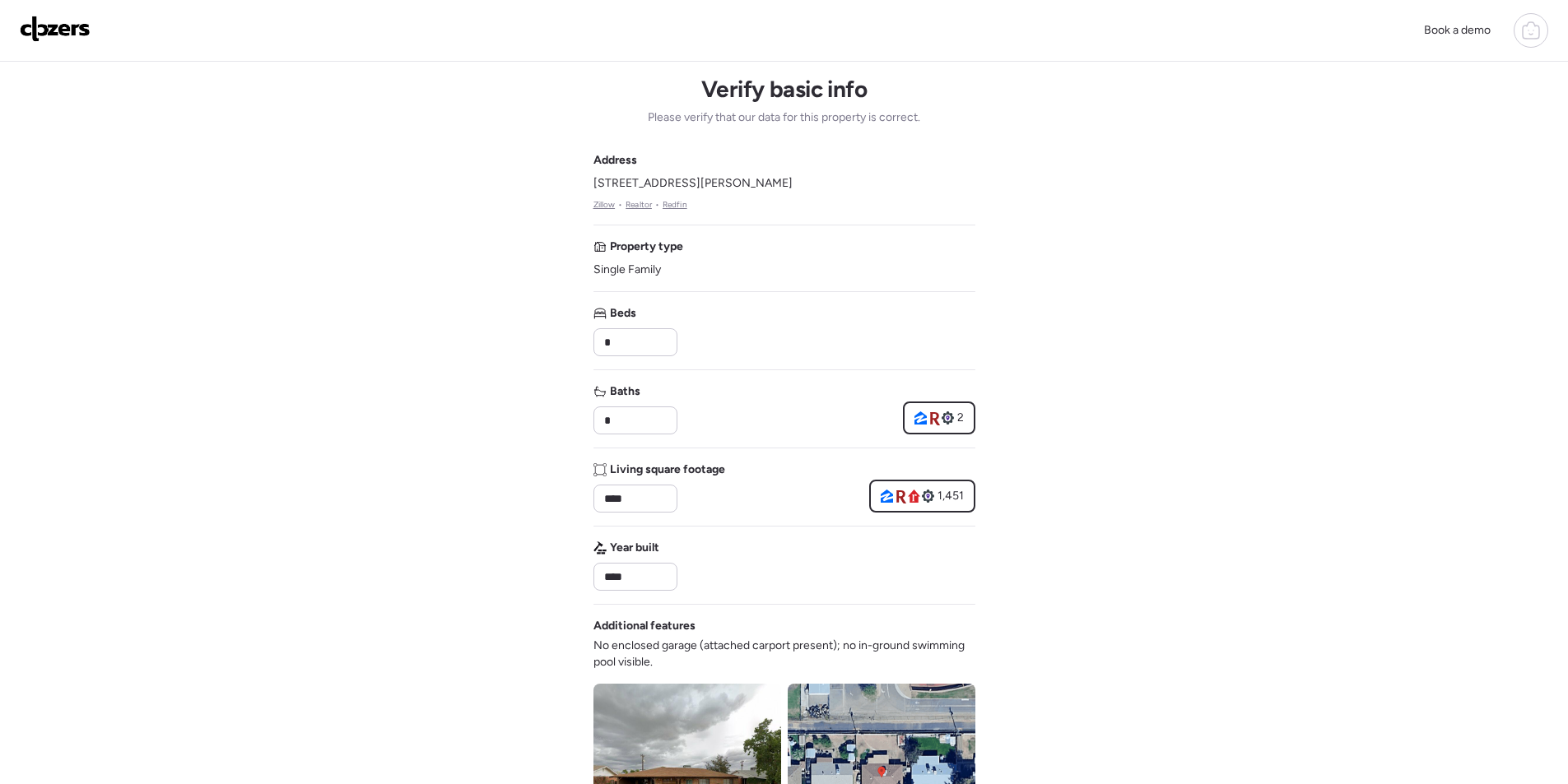
click at [730, 341] on div "Beds *" at bounding box center [785, 331] width 382 height 51
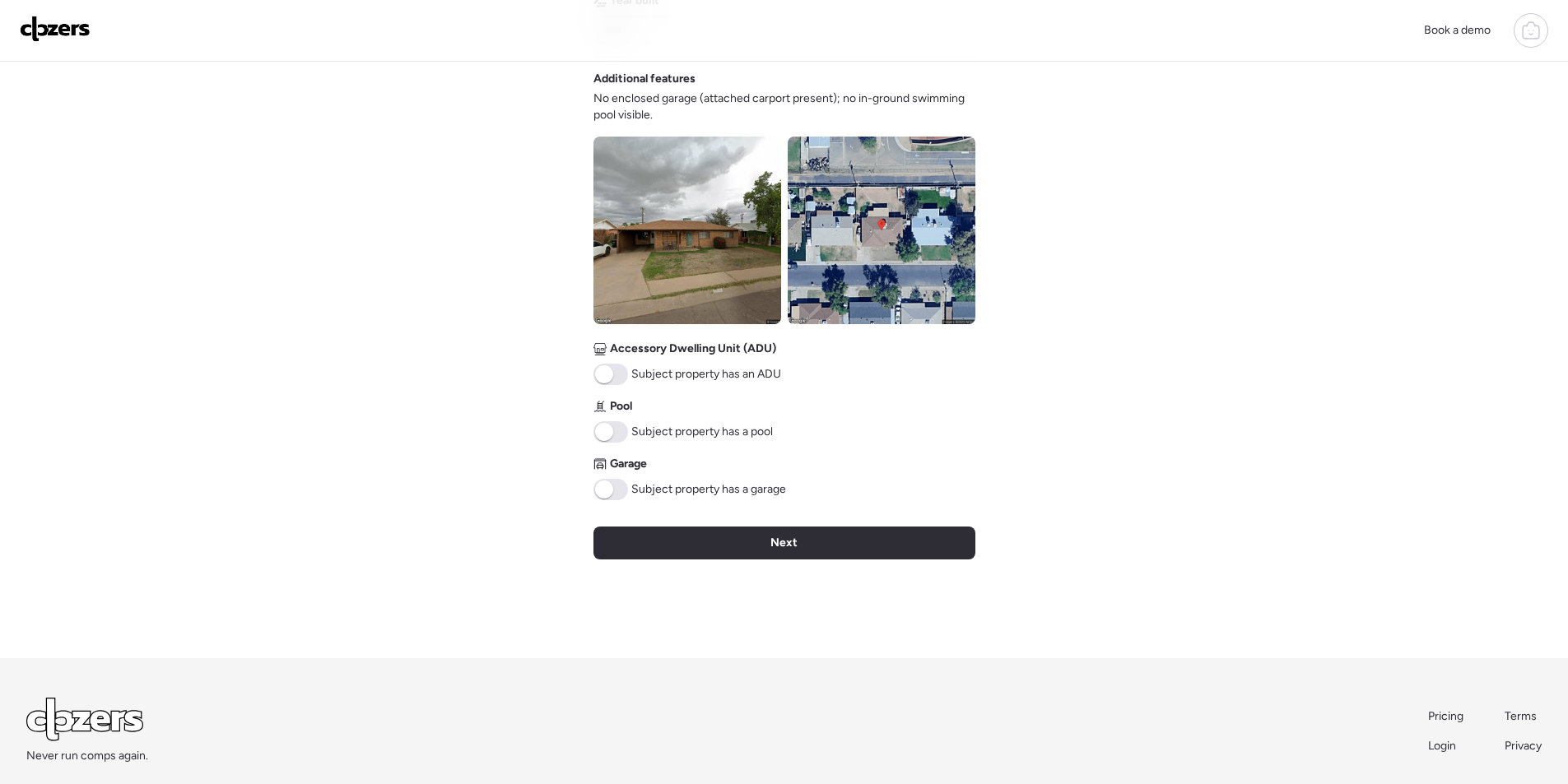
scroll to position [573, 0]
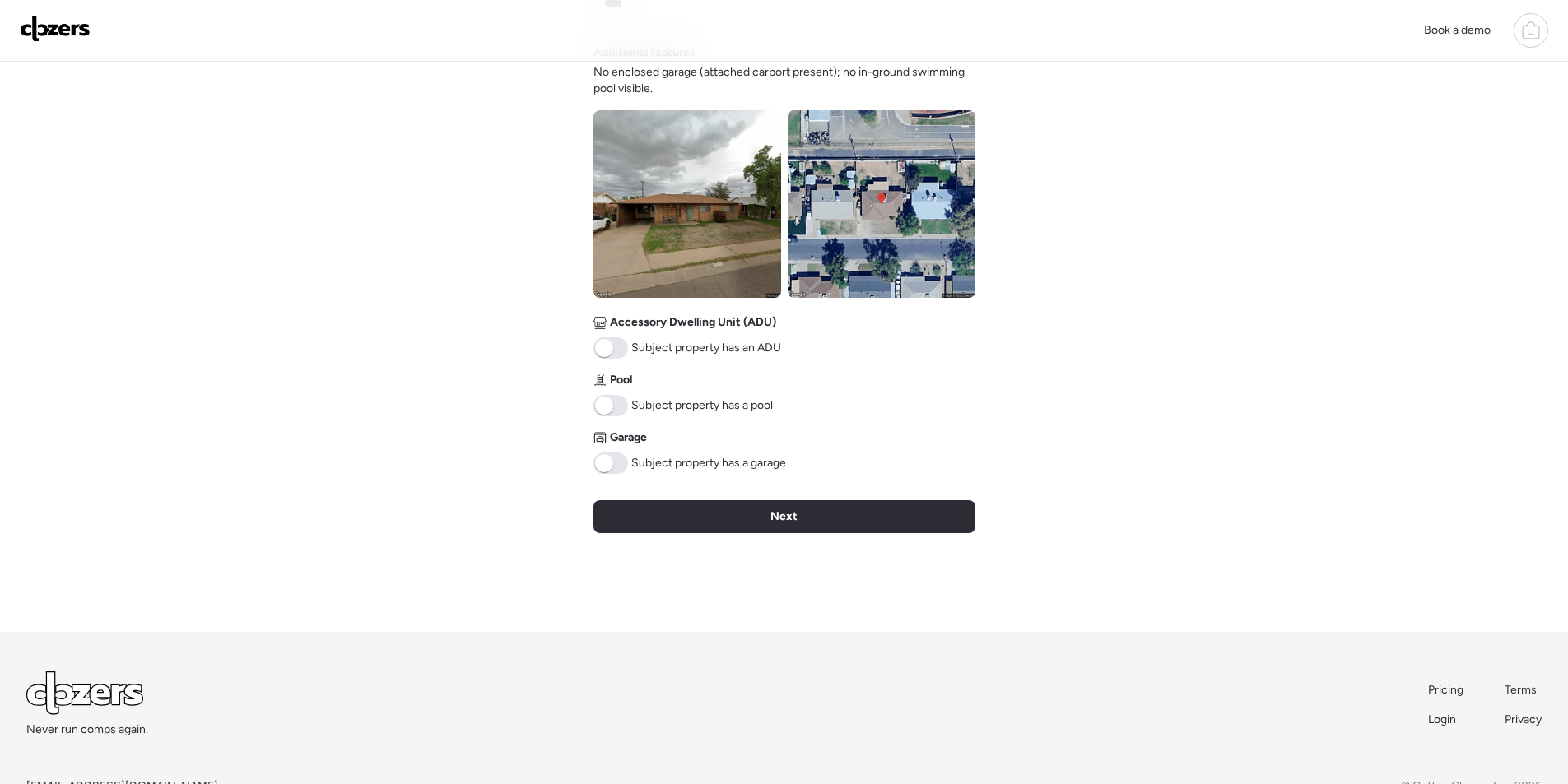
click at [850, 209] on img at bounding box center [881, 203] width 187 height 187
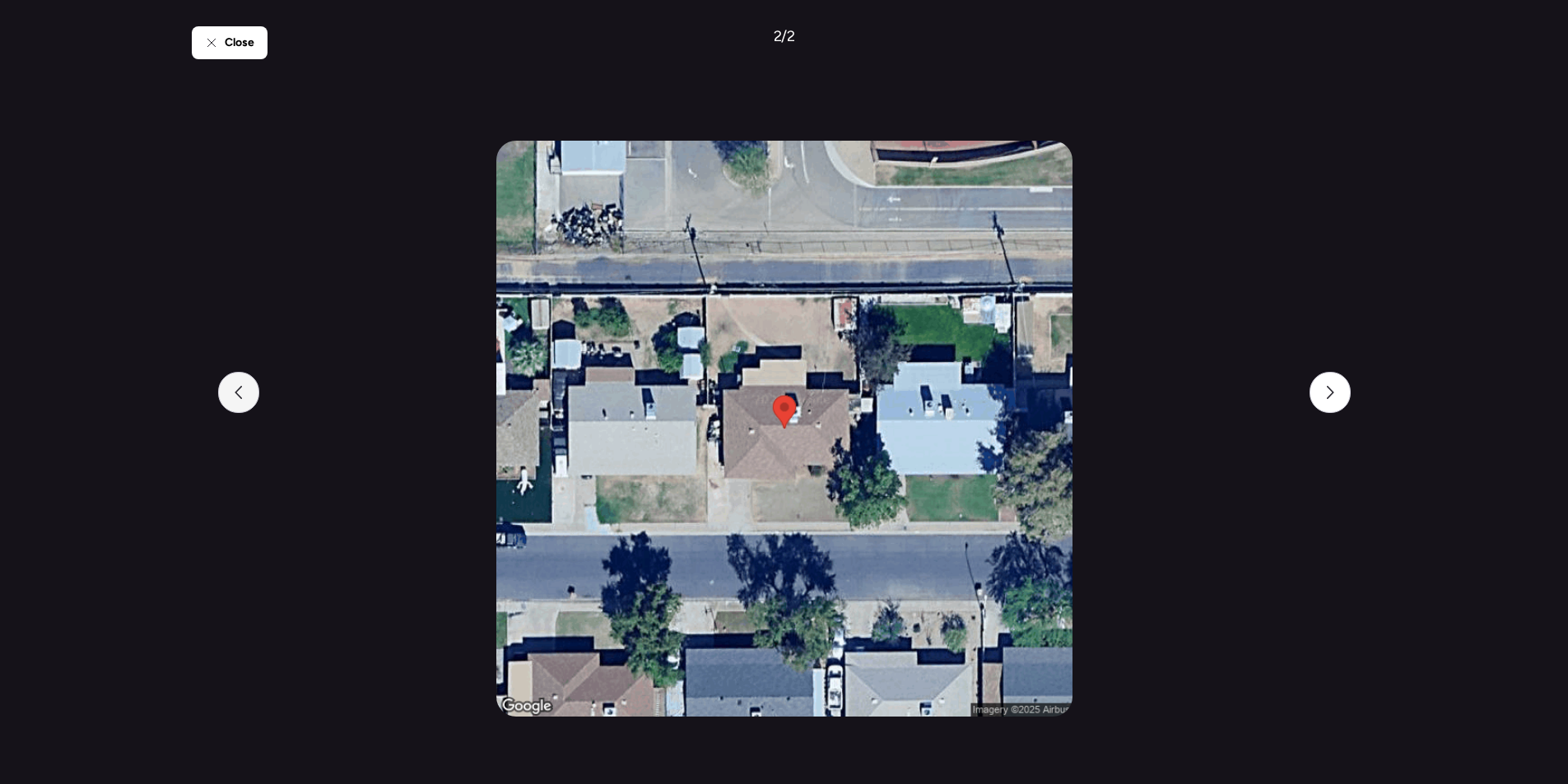
click at [235, 392] on icon at bounding box center [238, 392] width 13 height 13
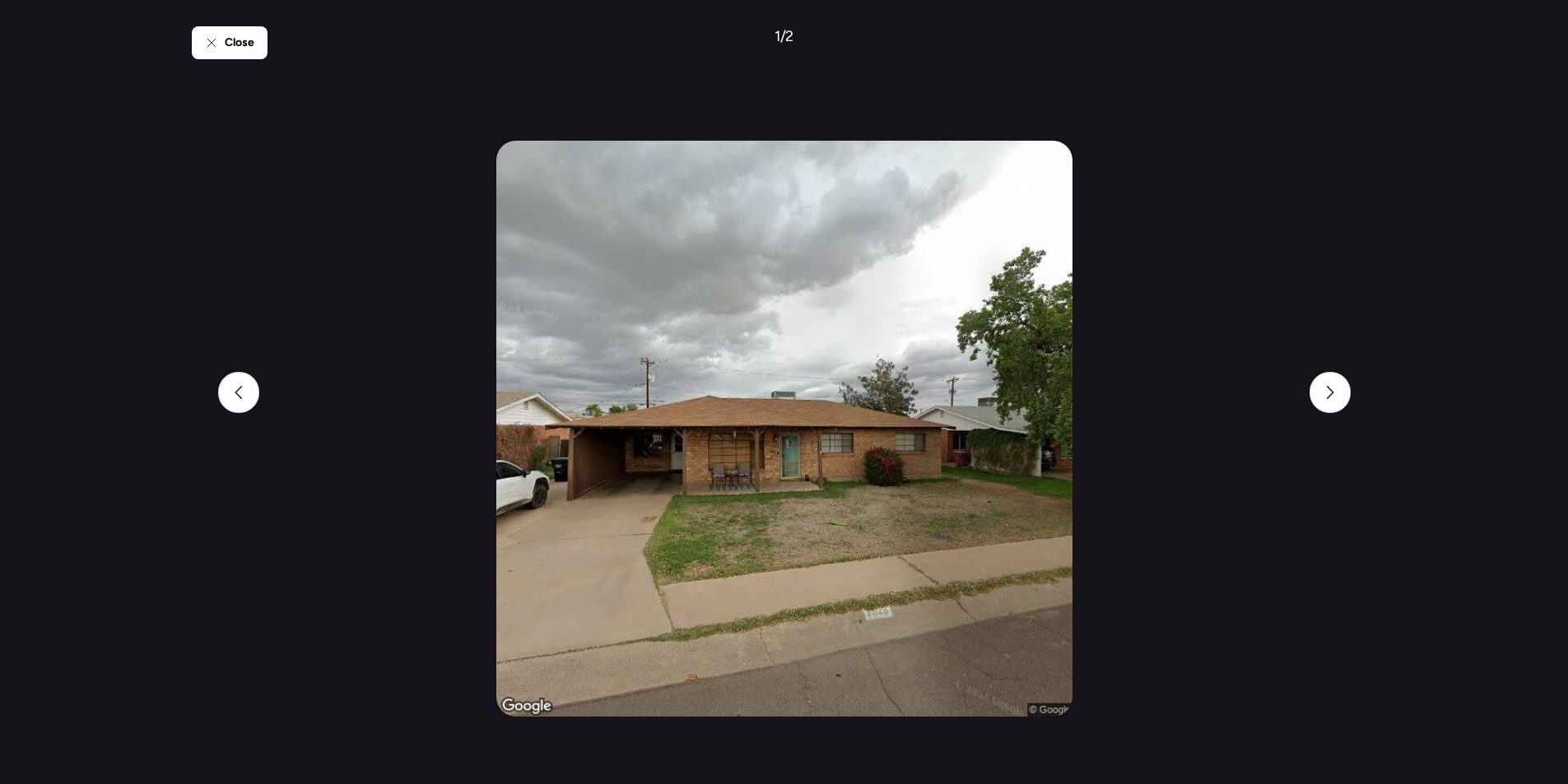
click at [252, 37] on span "Close" at bounding box center [239, 42] width 30 height 17
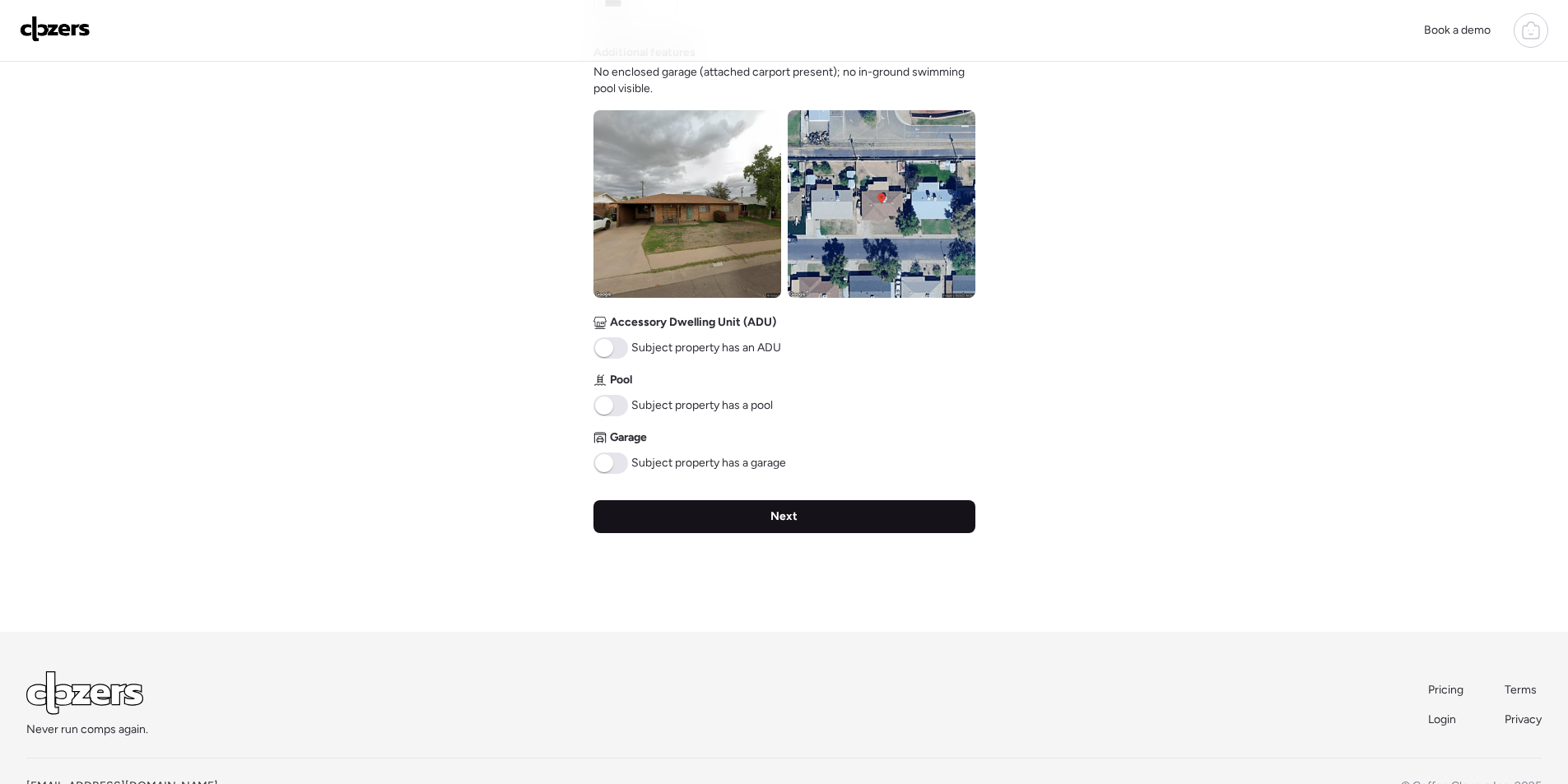
click at [688, 519] on div "Next" at bounding box center [785, 517] width 382 height 33
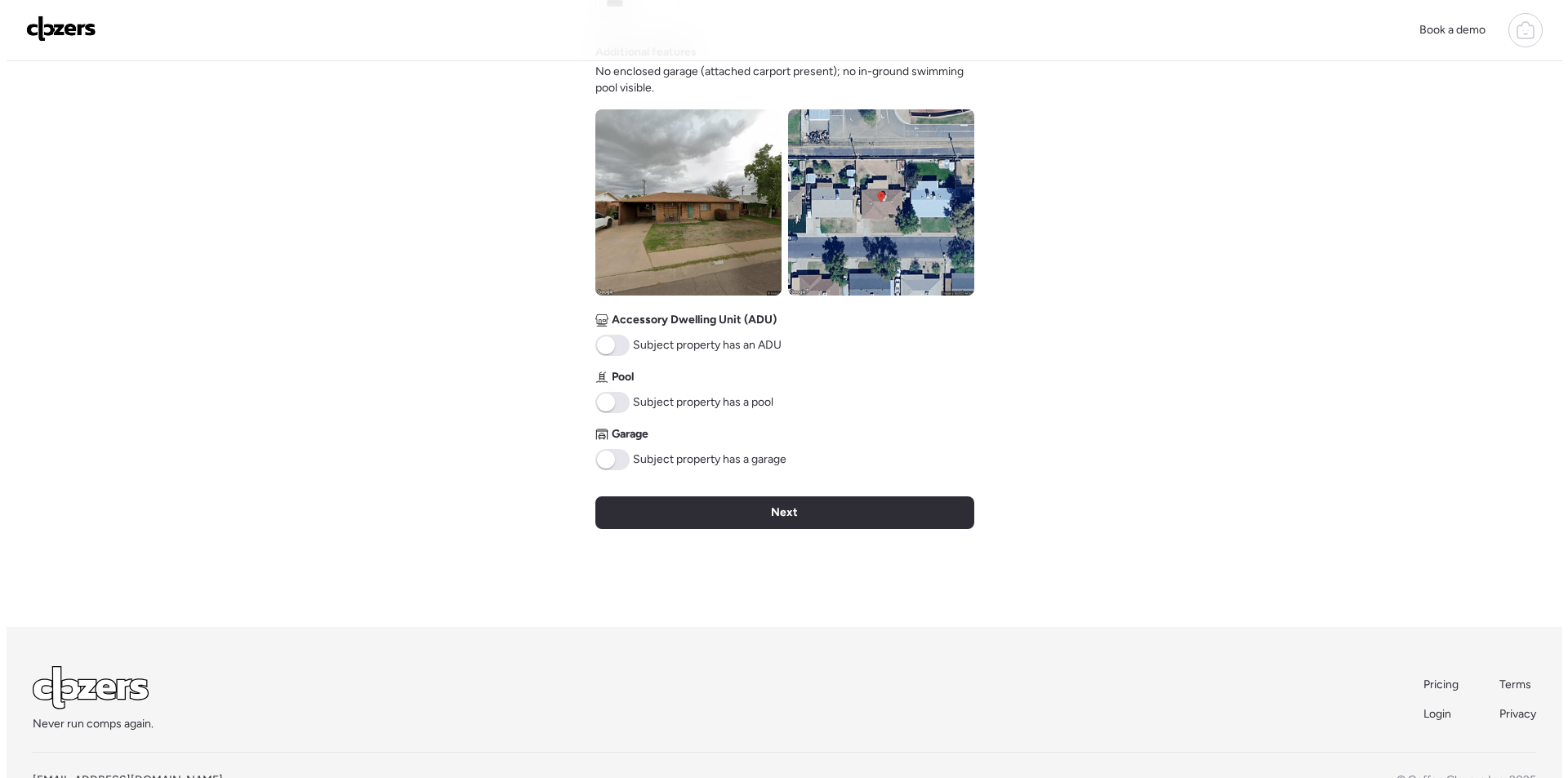
scroll to position [0, 0]
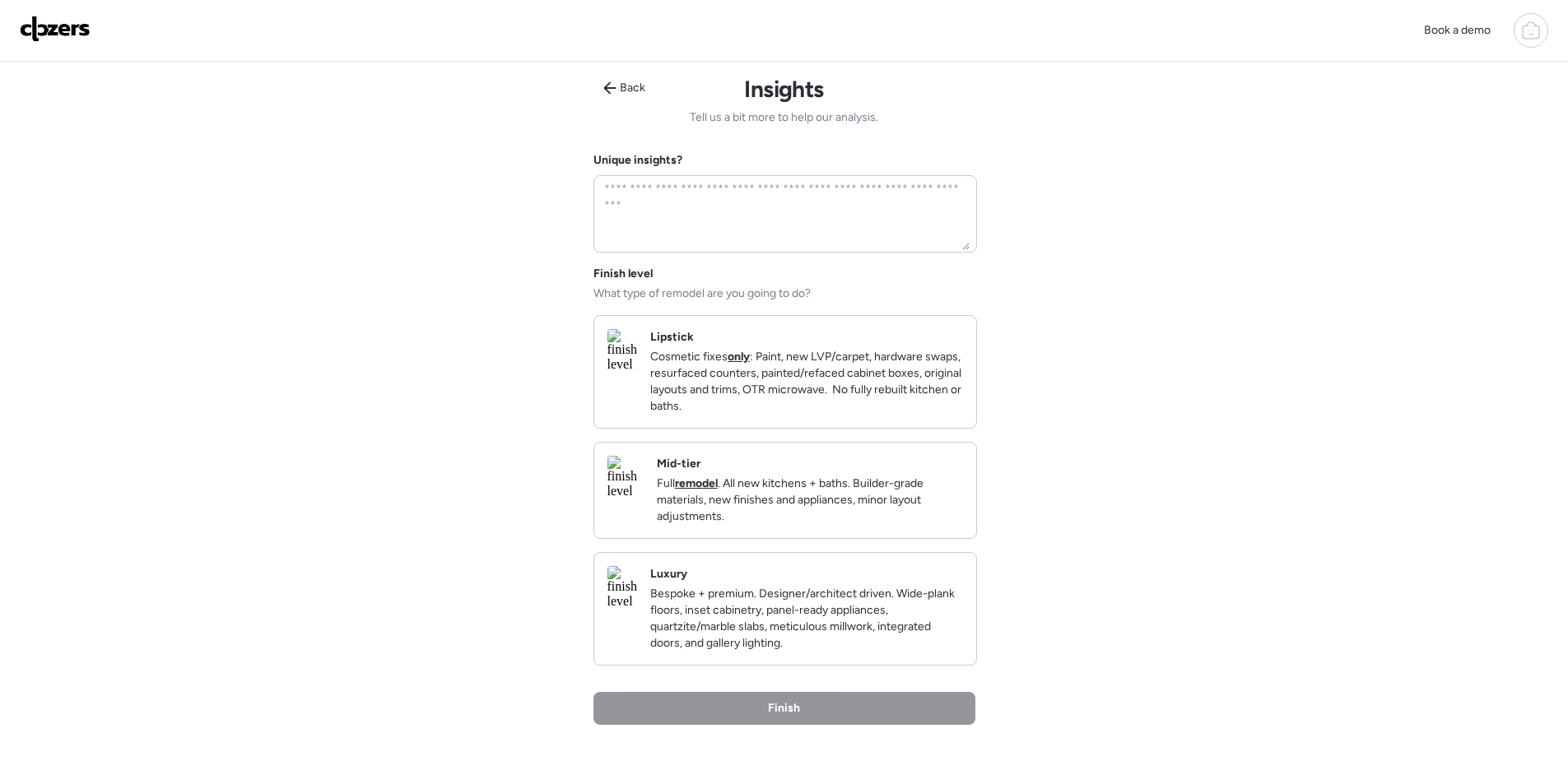
click at [842, 511] on p "Full remodel . All new kitchens + baths. Builder-grade materials, new finishes …" at bounding box center [810, 500] width 307 height 49
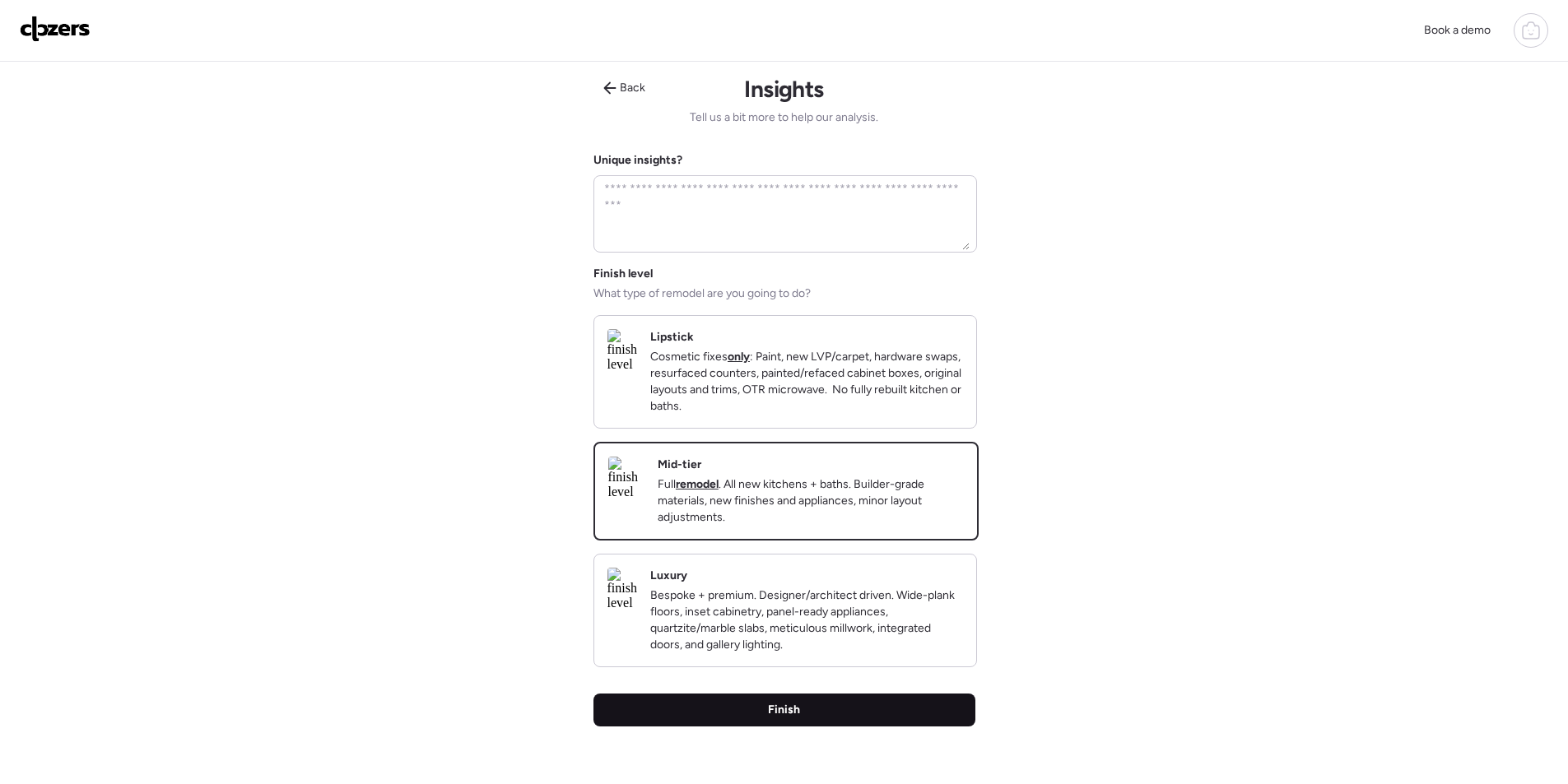
click at [816, 716] on div "Finish" at bounding box center [785, 710] width 382 height 33
click at [826, 732] on div "Back Insights Tell us a bit more to help our analysis. Unique insights? Finish …" at bounding box center [785, 443] width 382 height 764
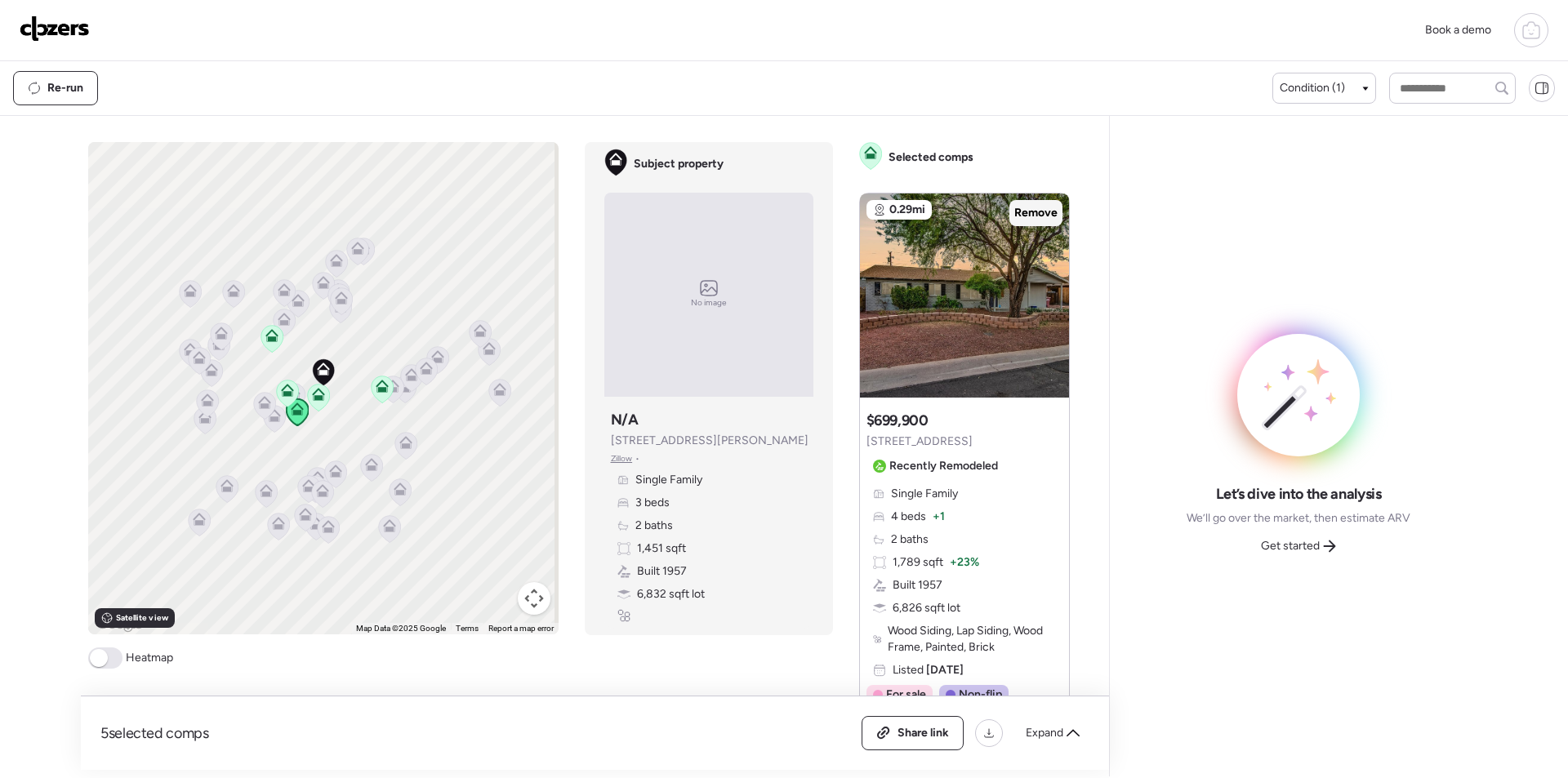
click at [1036, 205] on div "Remove" at bounding box center [1036, 213] width 53 height 27
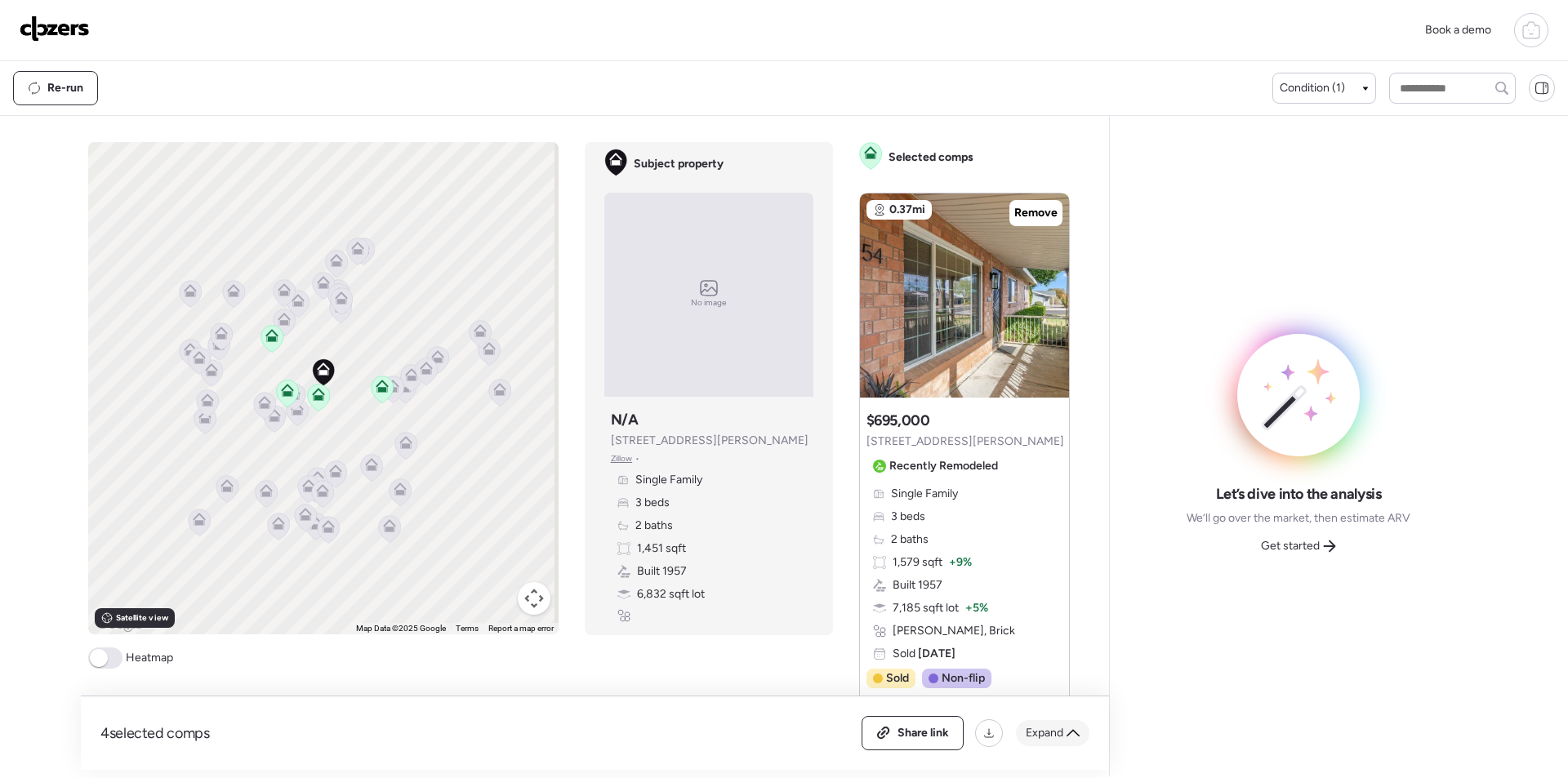
click at [1062, 740] on span "Expand" at bounding box center [1044, 733] width 38 height 16
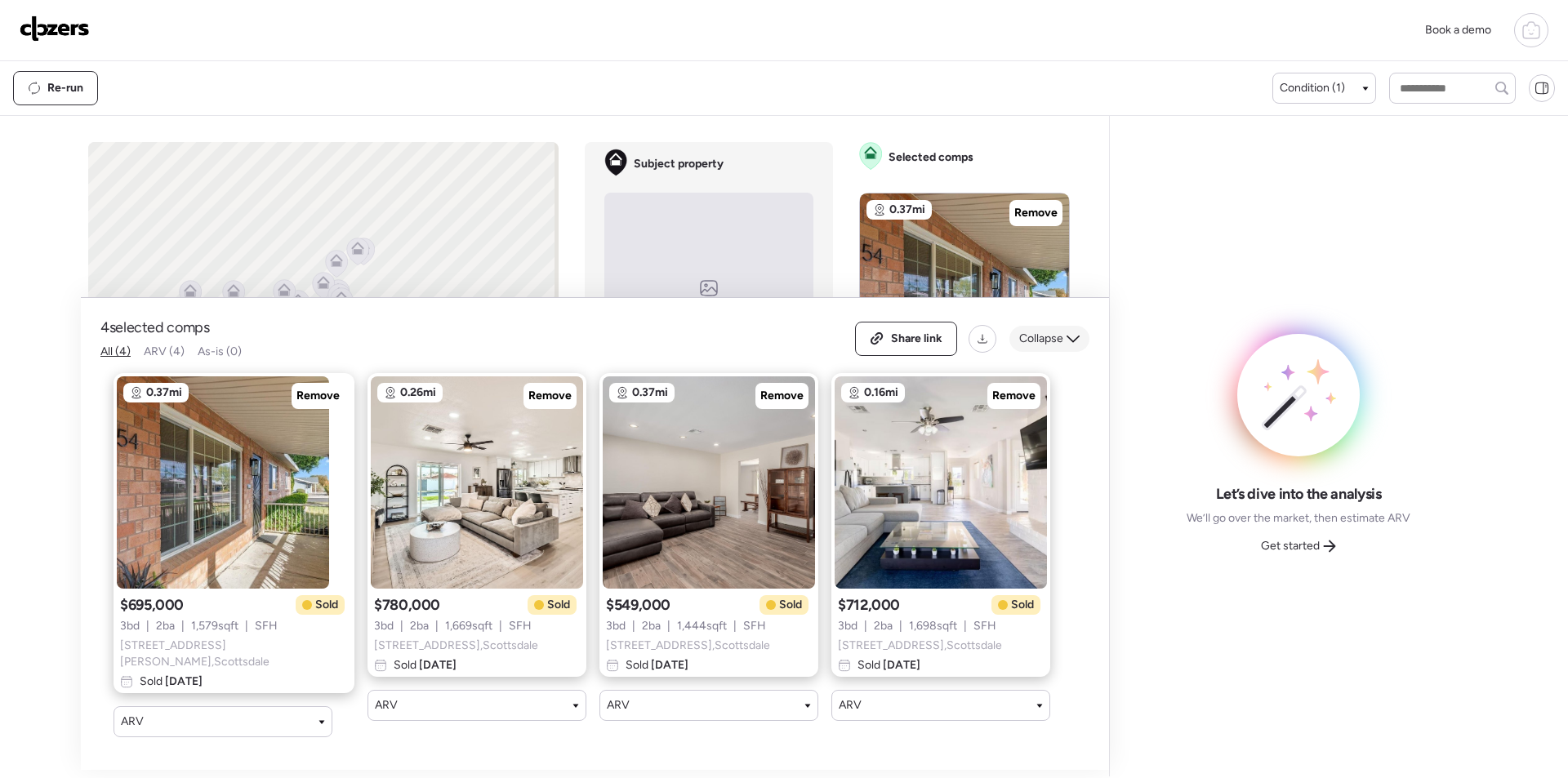
click at [1035, 345] on span "Collapse" at bounding box center [1041, 339] width 44 height 16
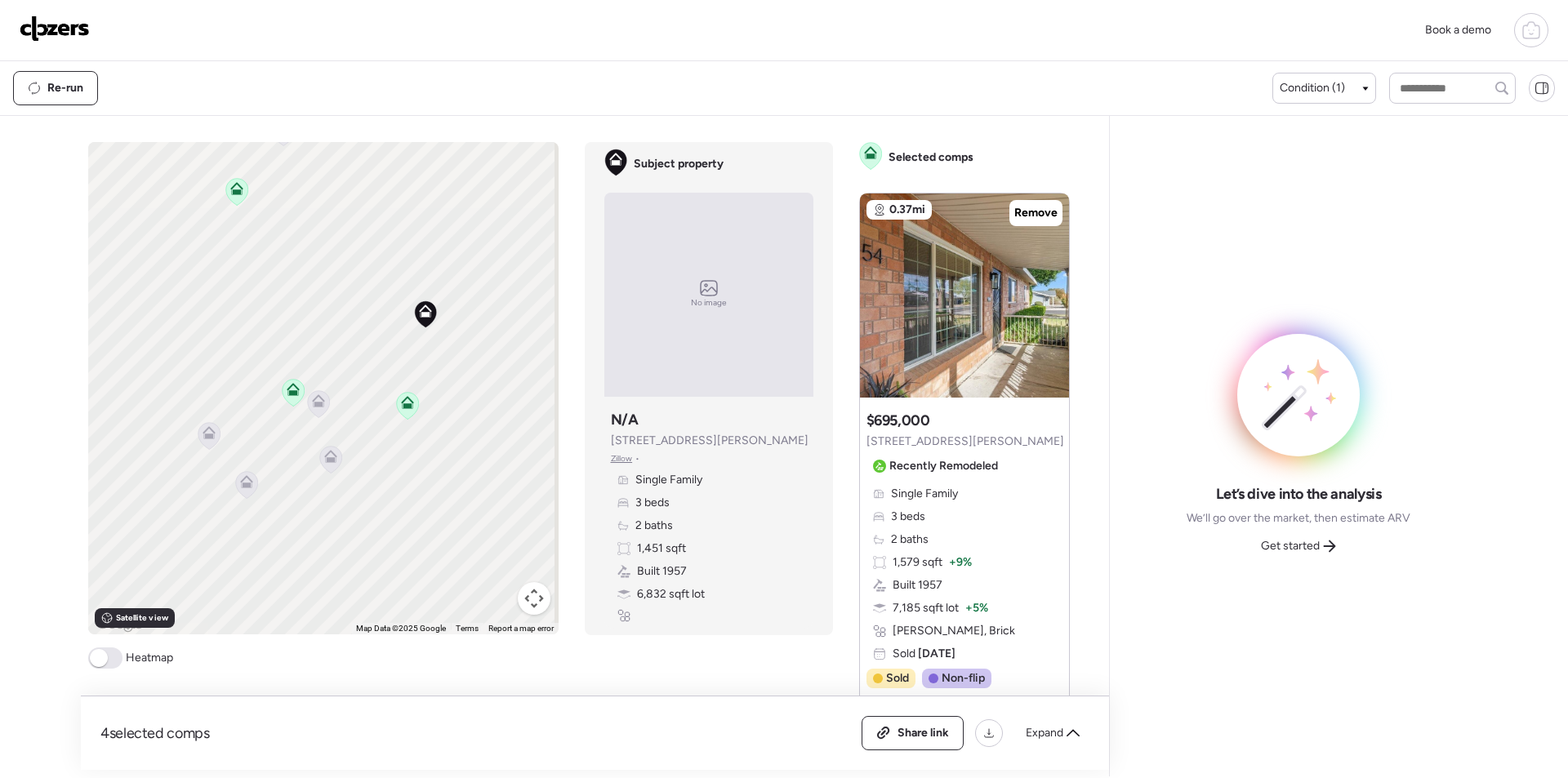
drag, startPoint x: 280, startPoint y: 516, endPoint x: 391, endPoint y: 417, distance: 148.7
click at [391, 417] on div "To activate drag with keyboard, press Alt + Enter. Once in keyboard drag state,…" at bounding box center [323, 388] width 470 height 492
click at [326, 401] on icon at bounding box center [325, 396] width 22 height 27
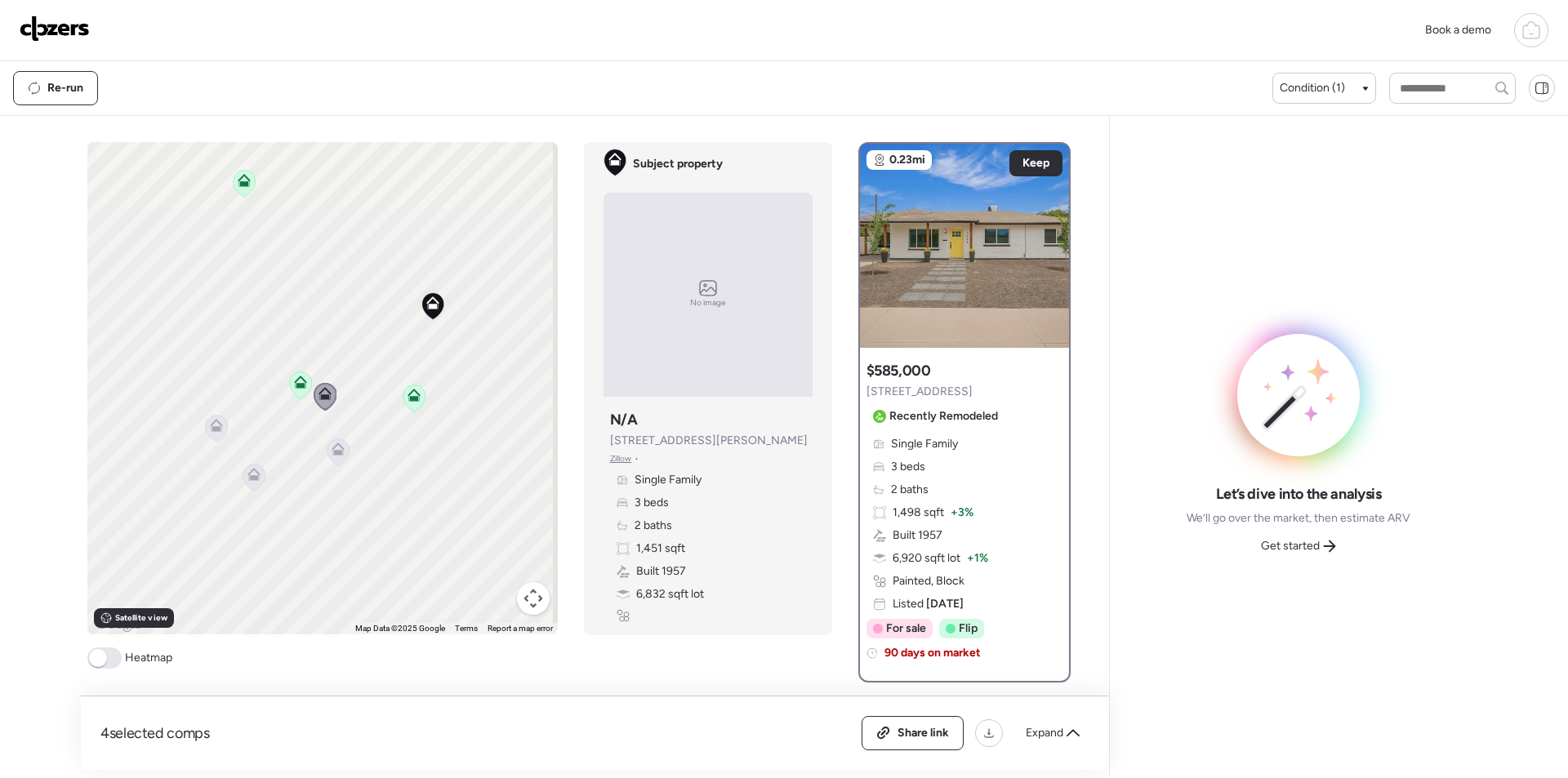
click at [334, 455] on icon at bounding box center [338, 452] width 11 height 5
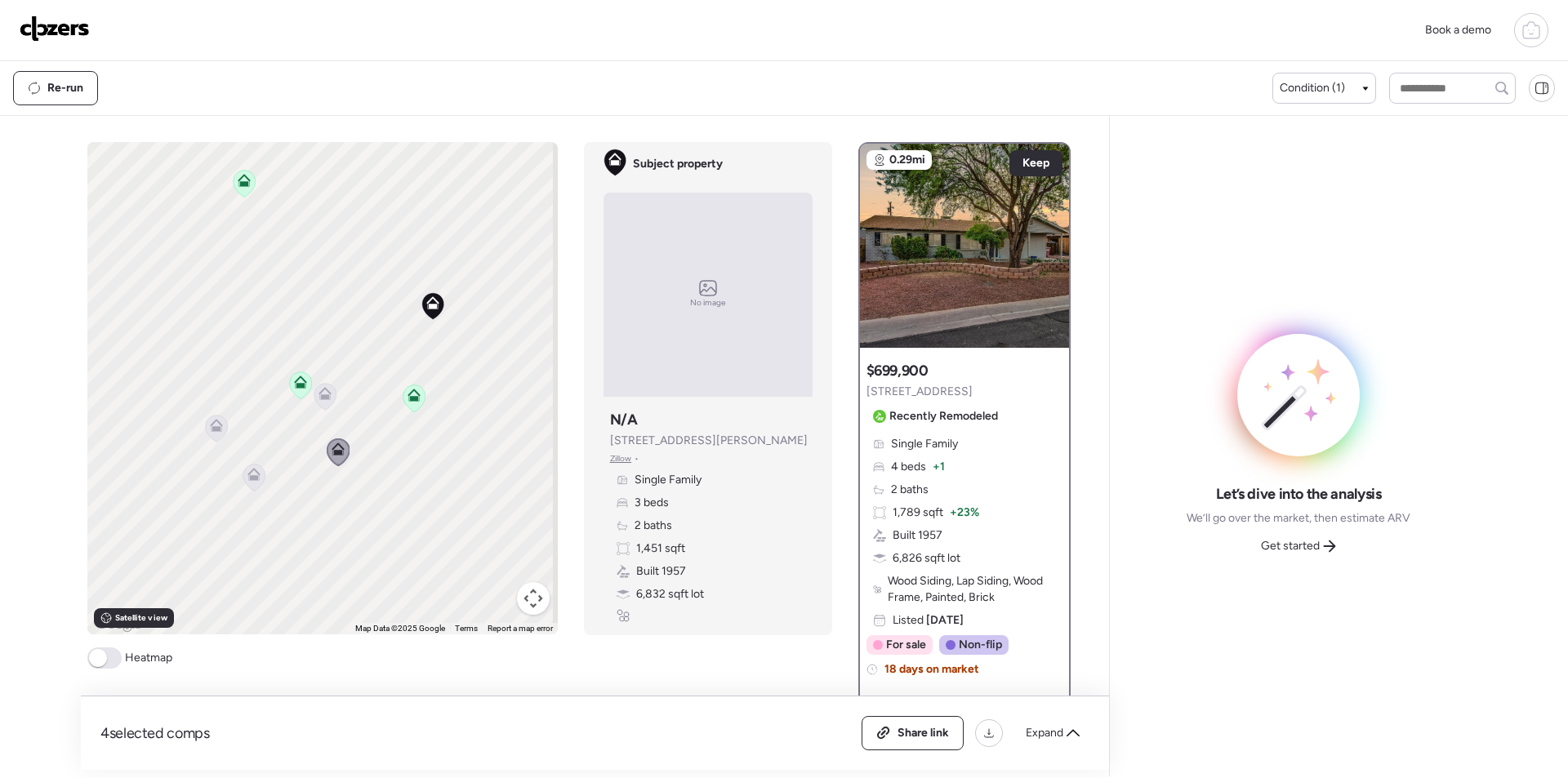
drag, startPoint x: 269, startPoint y: 474, endPoint x: 251, endPoint y: 478, distance: 18.4
click at [267, 474] on div "To activate drag with keyboard, press Alt + Enter. Once in keyboard drag state,…" at bounding box center [322, 388] width 470 height 492
click at [242, 481] on div at bounding box center [253, 478] width 23 height 30
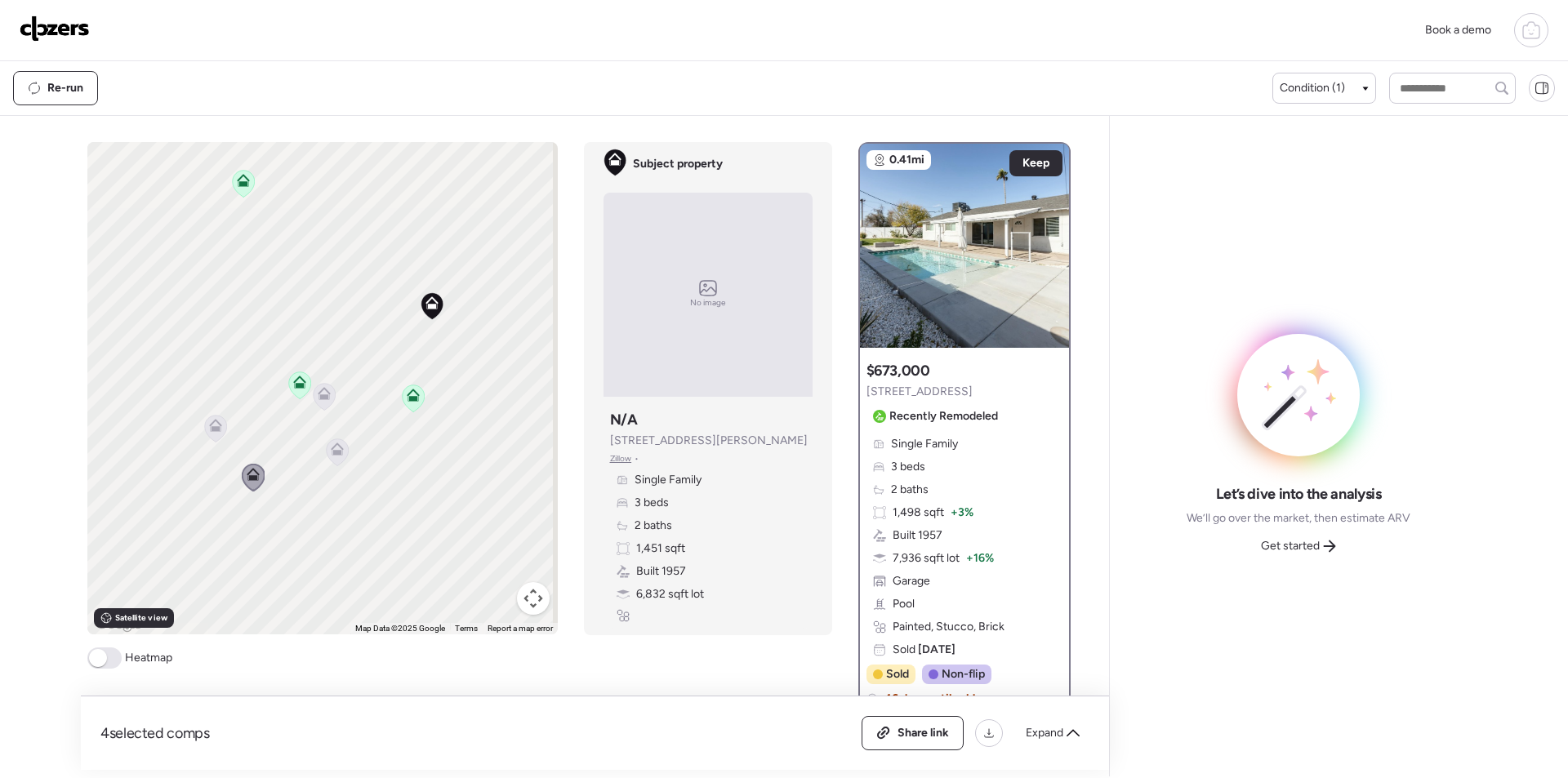
click at [209, 423] on icon at bounding box center [214, 422] width 12 height 7
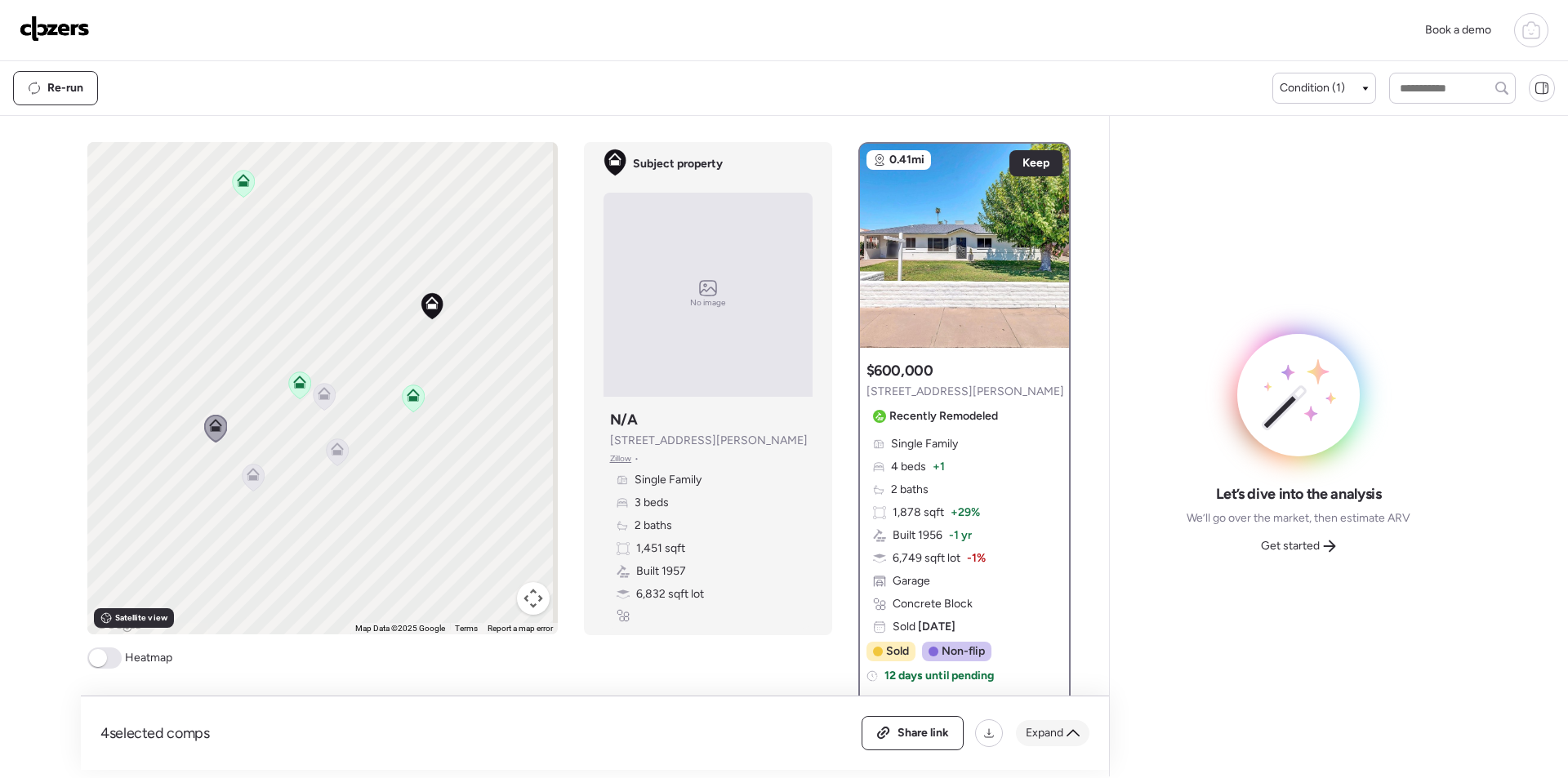
click at [1049, 731] on span "Expand" at bounding box center [1044, 733] width 38 height 16
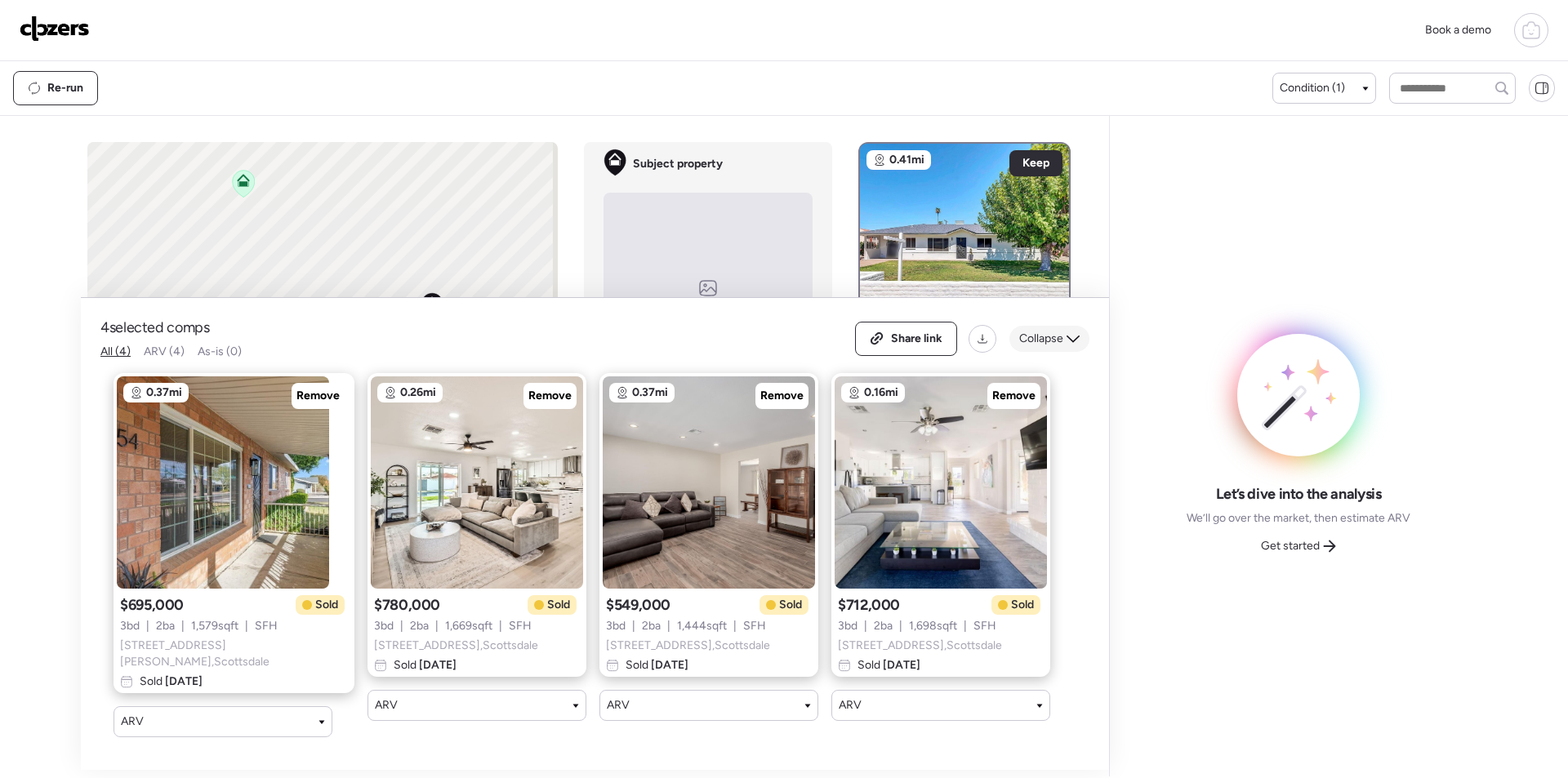
click at [1055, 347] on span "Collapse" at bounding box center [1041, 339] width 44 height 16
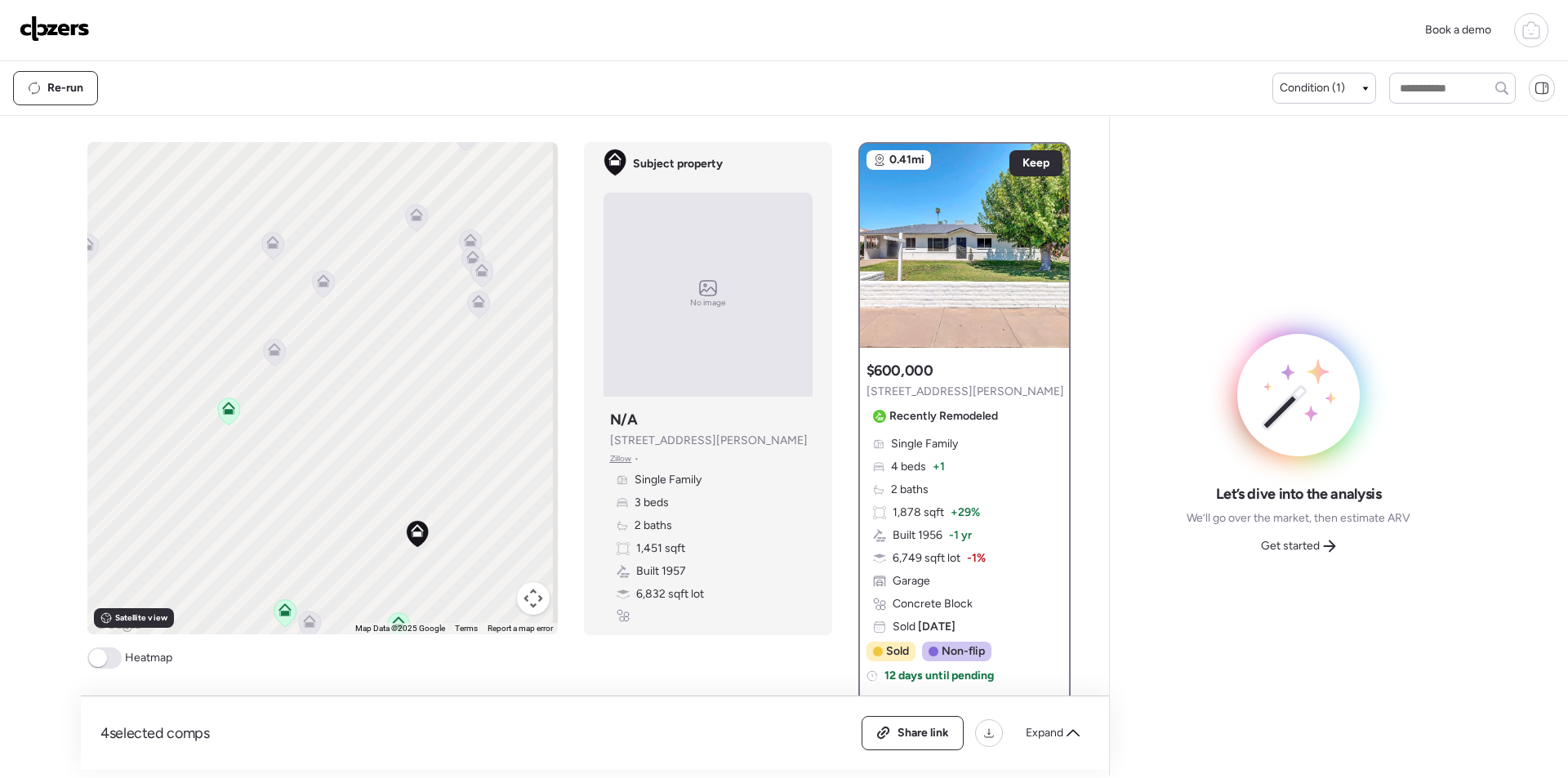
drag, startPoint x: 338, startPoint y: 247, endPoint x: 323, endPoint y: 477, distance: 230.5
click at [323, 477] on div "To activate drag with keyboard, press Alt + Enter. Once in keyboard drag state,…" at bounding box center [322, 388] width 470 height 492
click at [268, 345] on icon at bounding box center [274, 349] width 13 height 13
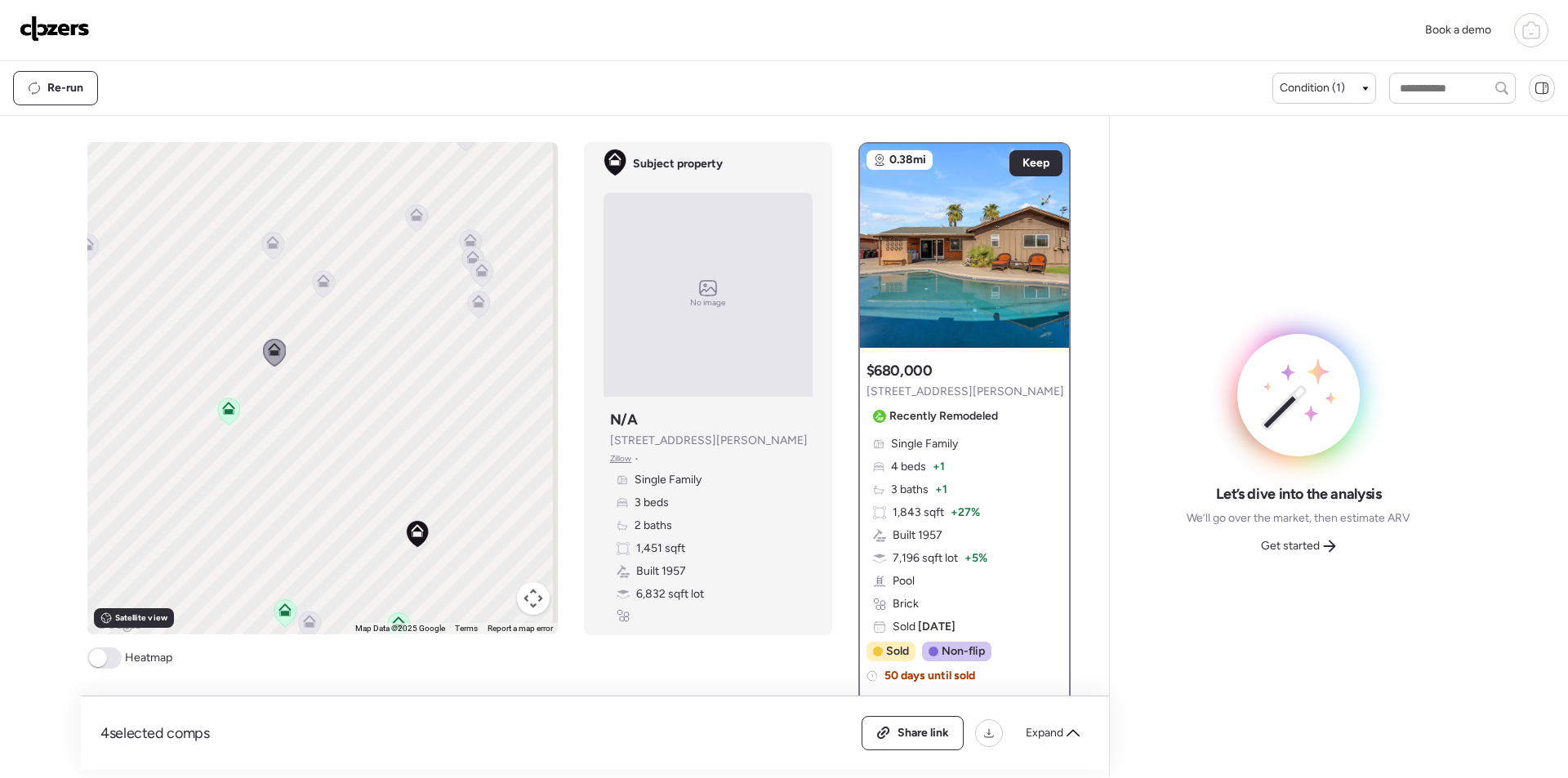
click at [328, 292] on icon at bounding box center [323, 284] width 23 height 27
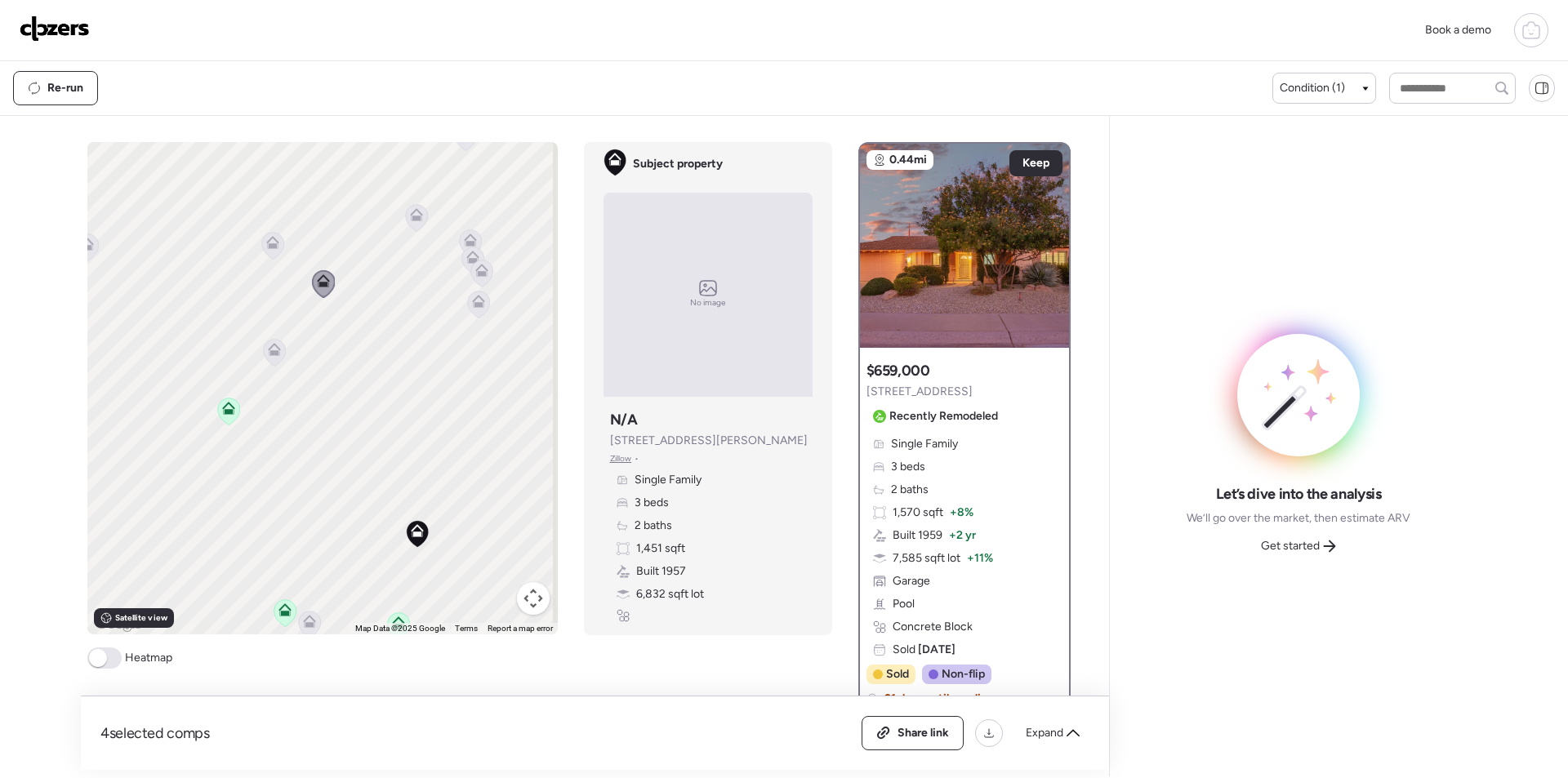
click at [1373, 544] on div "Let’s dive into the analysis We’ll go over the market, then estimate ARV Get st…" at bounding box center [1299, 521] width 224 height 75
click at [1314, 545] on span "Get started" at bounding box center [1290, 546] width 59 height 16
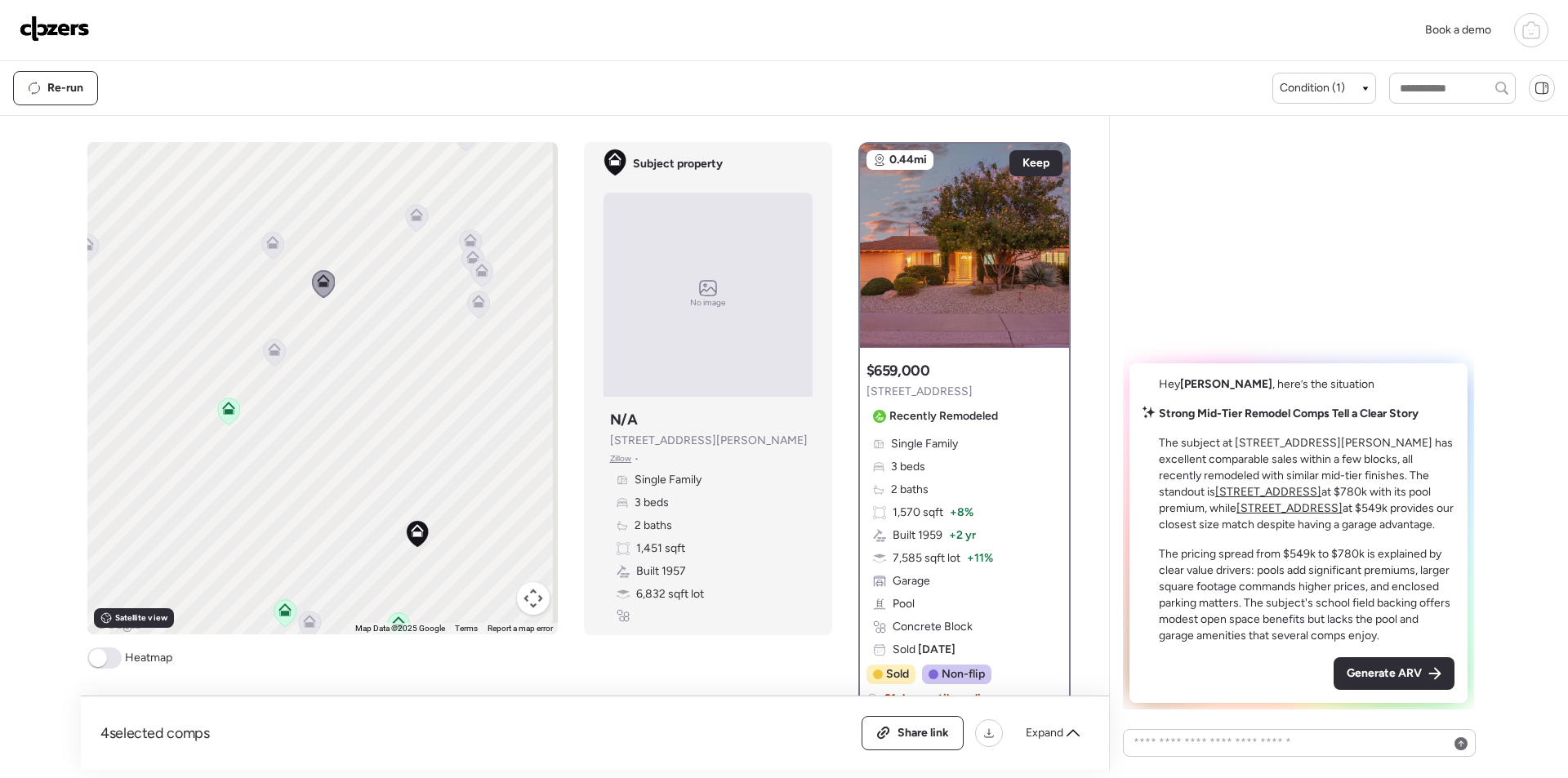
click at [1388, 677] on span "Generate ARV" at bounding box center [1385, 674] width 75 height 16
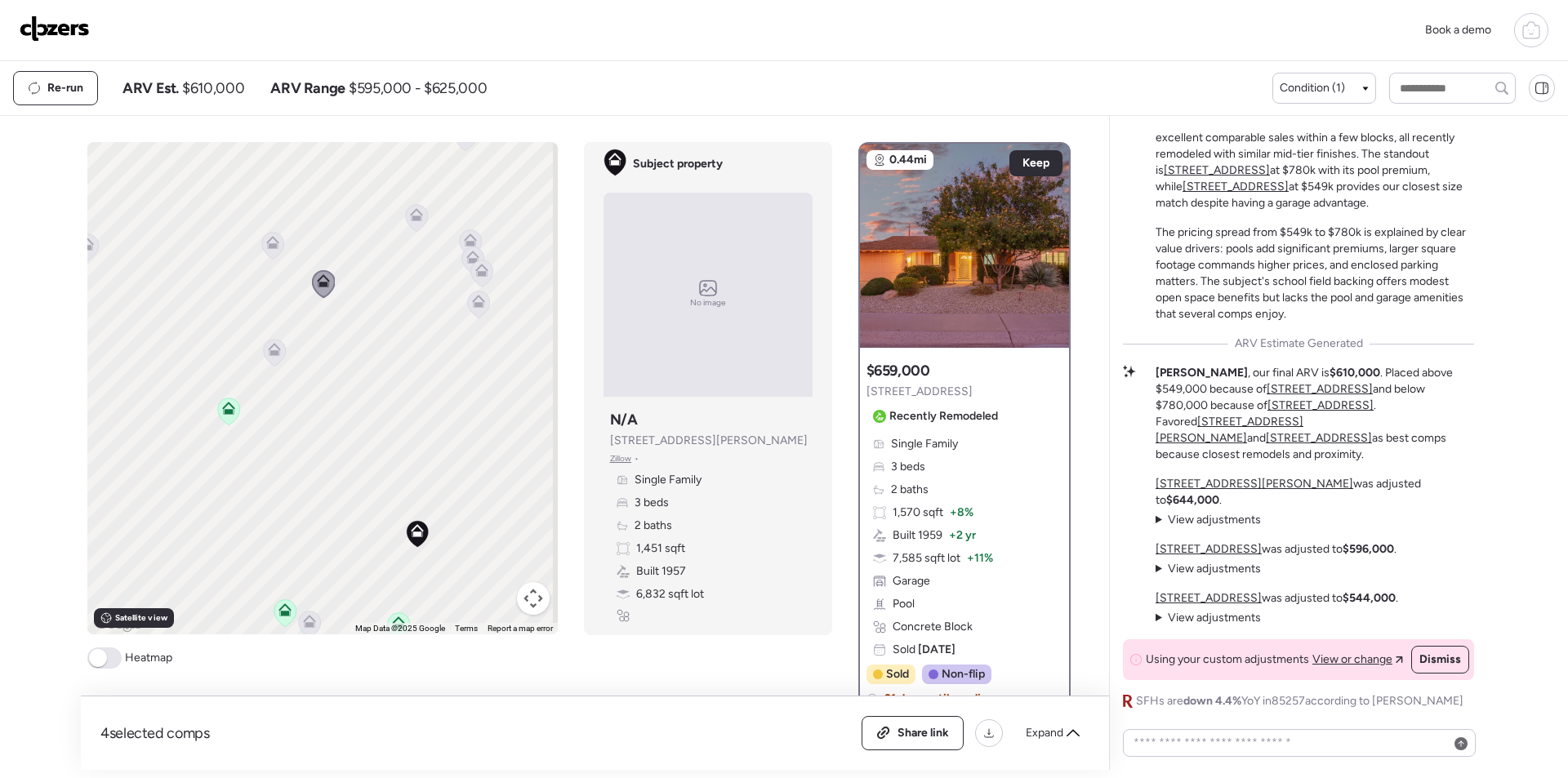
click at [214, 89] on span "$610,000" at bounding box center [214, 88] width 62 height 19
copy span "610,000"
click at [905, 724] on div "Share link" at bounding box center [913, 733] width 101 height 33
click at [58, 27] on img at bounding box center [54, 28] width 71 height 27
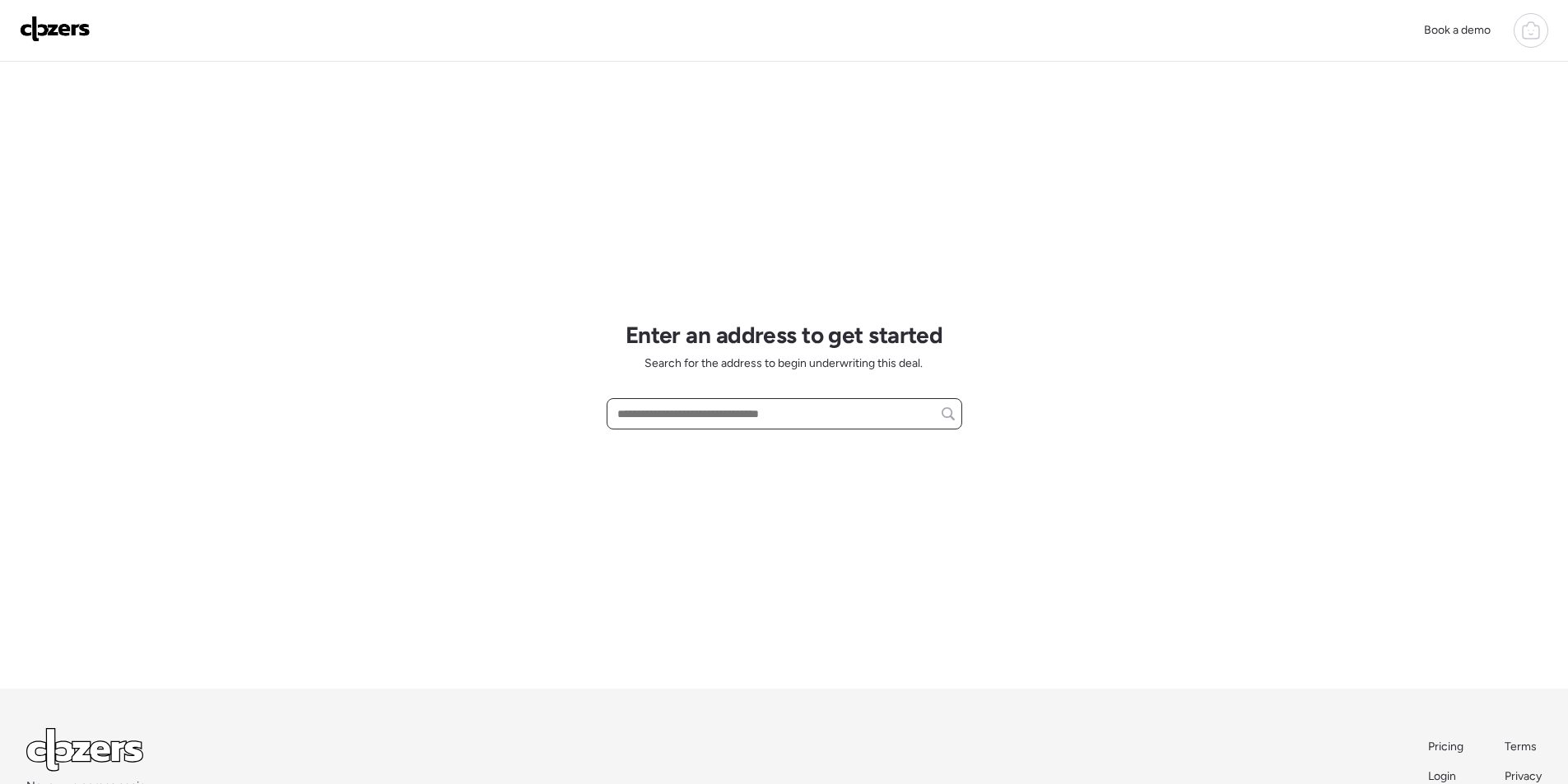
click at [720, 414] on input "text" at bounding box center [784, 414] width 341 height 23
paste input "**********"
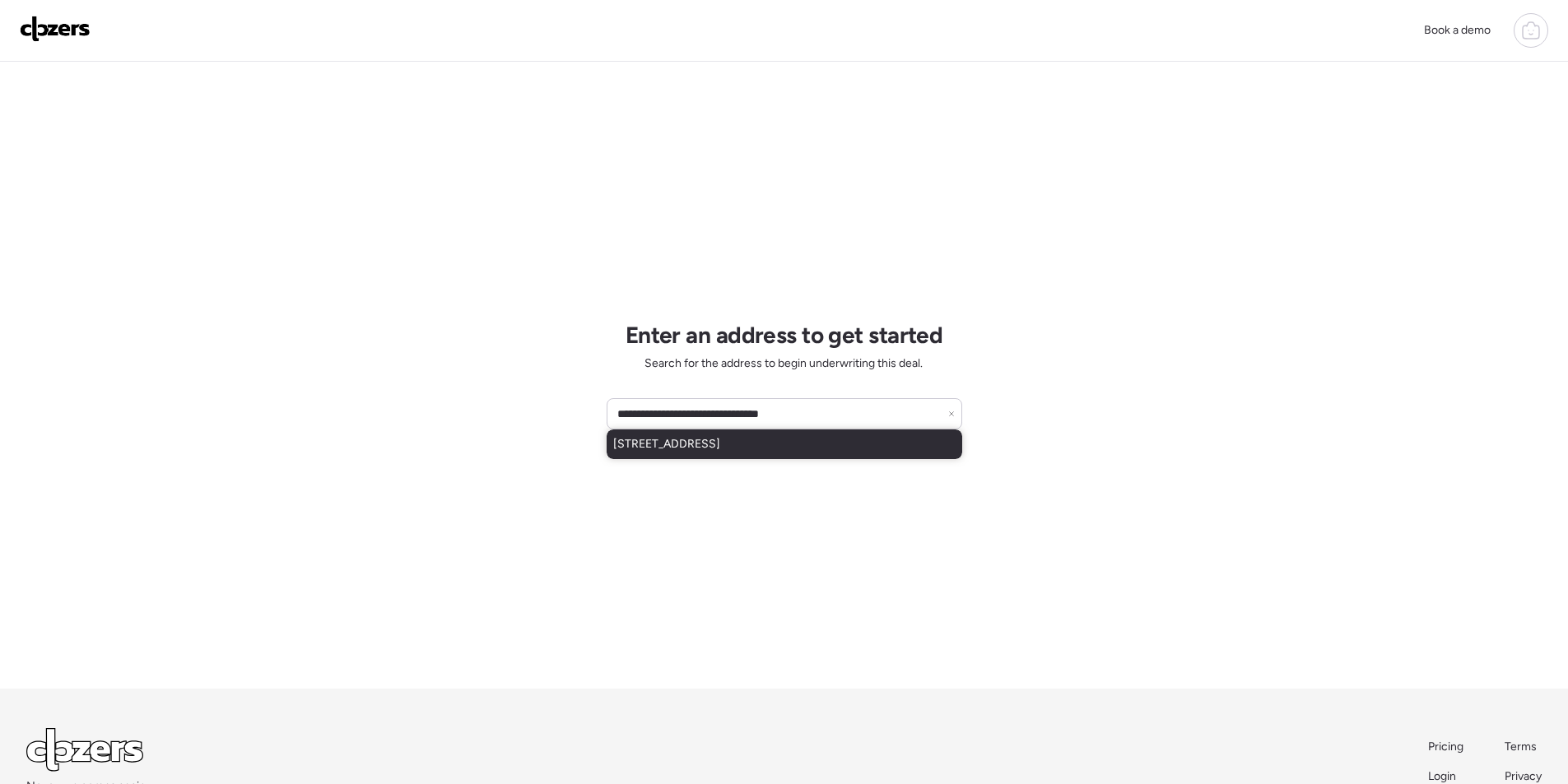
click at [692, 444] on span "[STREET_ADDRESS]" at bounding box center [667, 444] width 107 height 17
type input "**********"
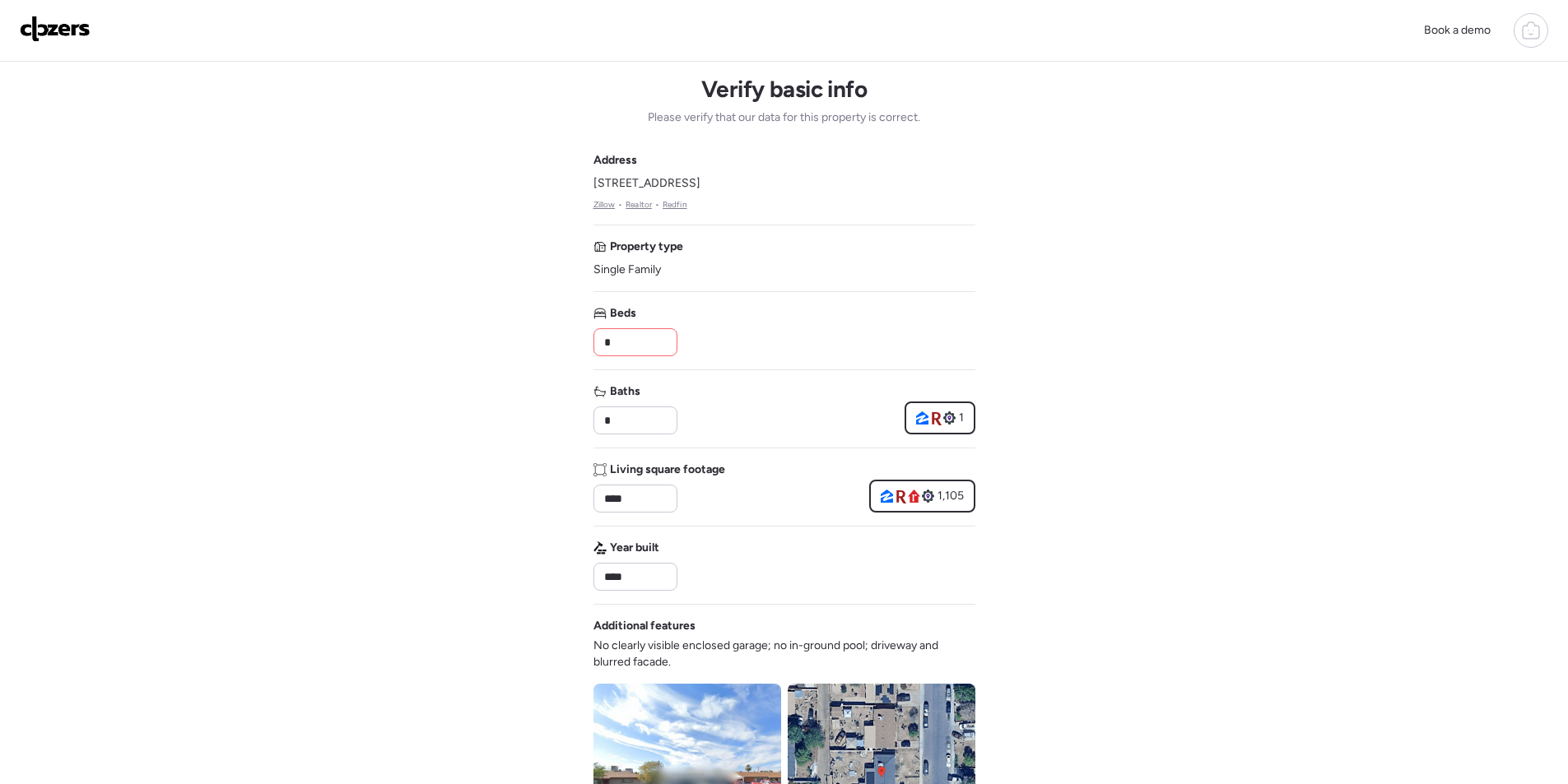
click at [655, 360] on div "Address [STREET_ADDRESS] • Realtor • Redfin Property type Single Family Beds * …" at bounding box center [785, 600] width 382 height 896
click at [646, 337] on input "*" at bounding box center [635, 342] width 69 height 23
type input "*"
click at [1028, 276] on div "Book a demo Verify basic info Please verify that our data for this property is …" at bounding box center [784, 704] width 1568 height 1408
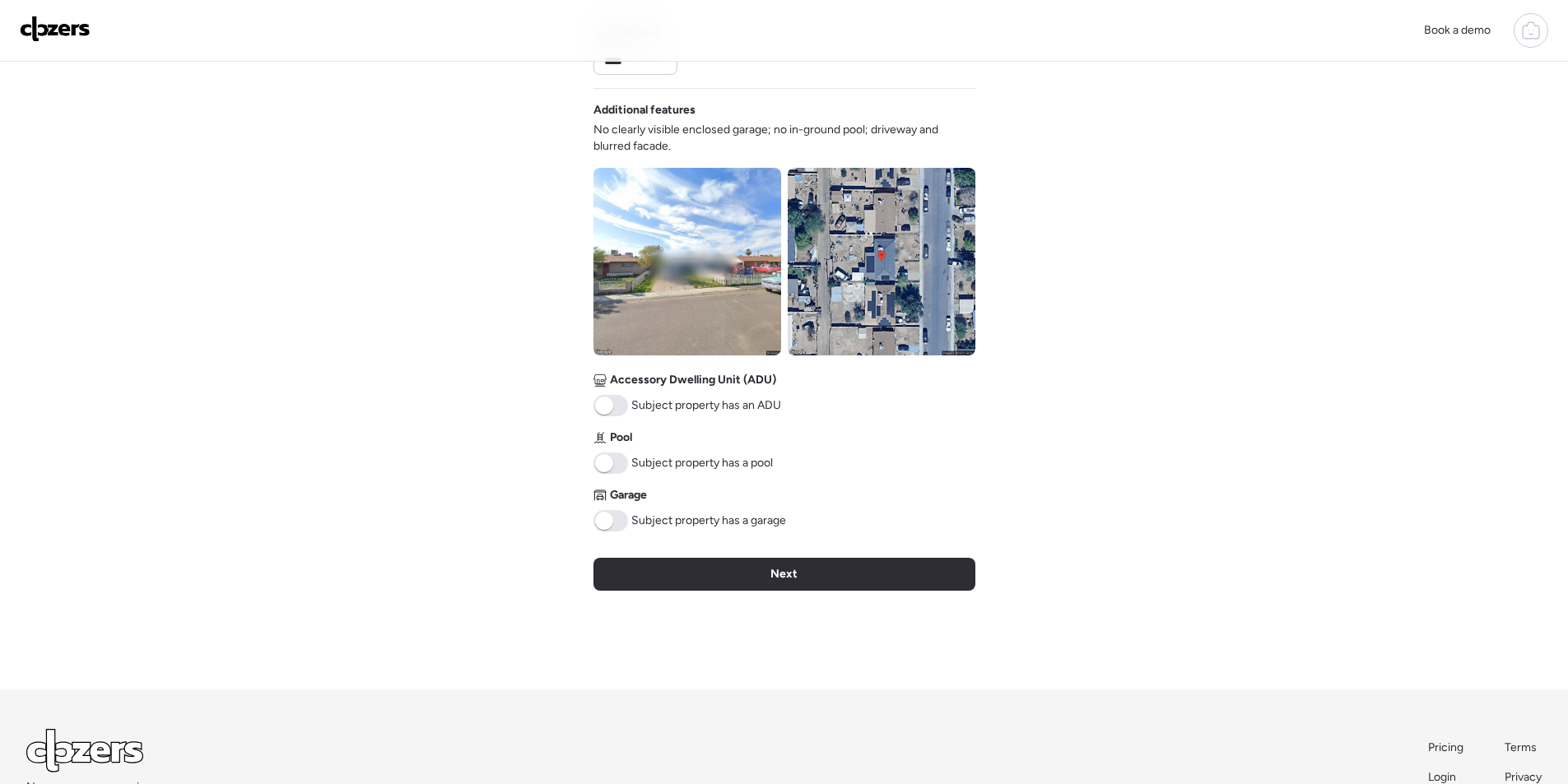
scroll to position [518, 0]
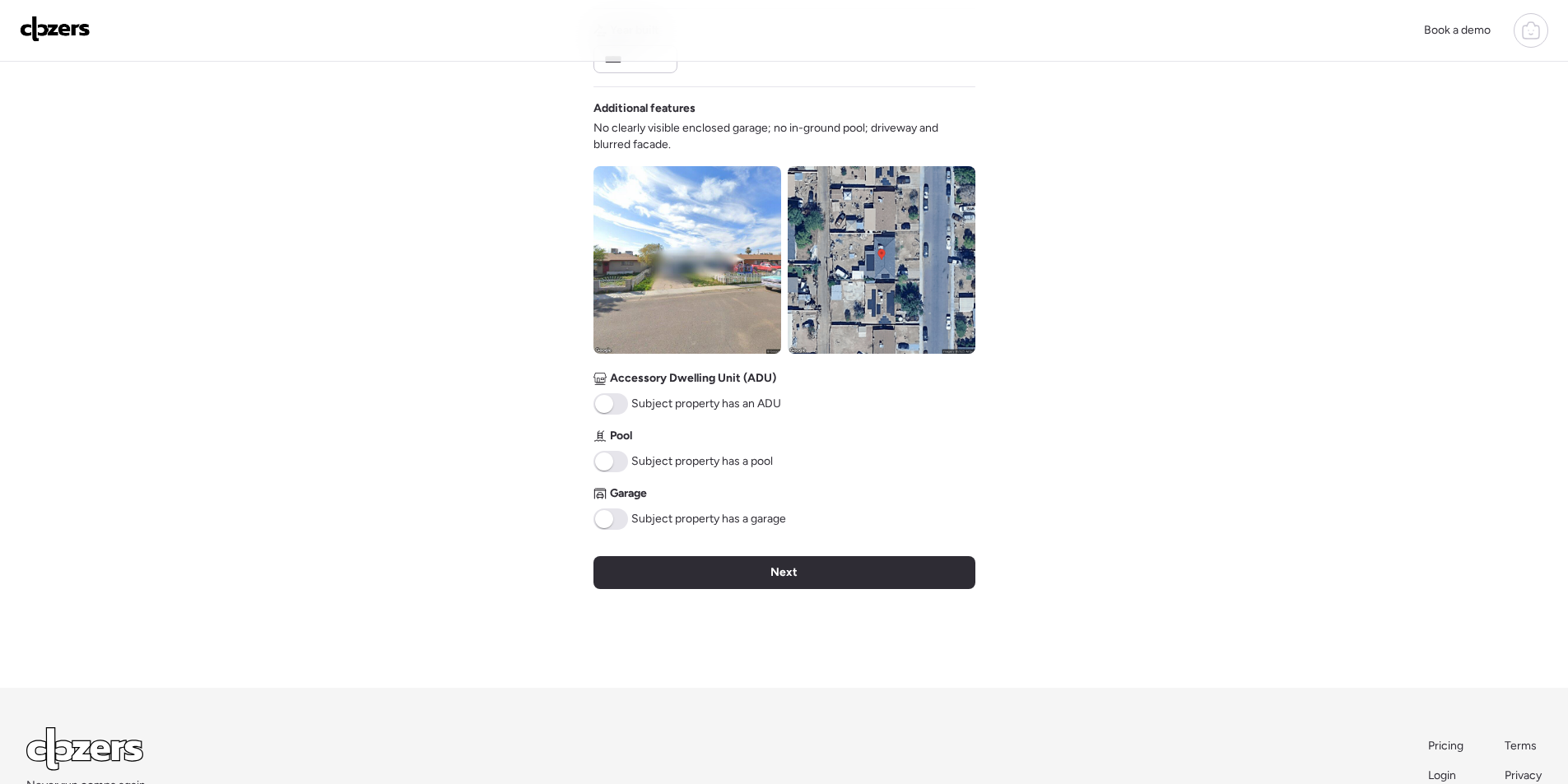
click at [838, 276] on img at bounding box center [881, 259] width 187 height 187
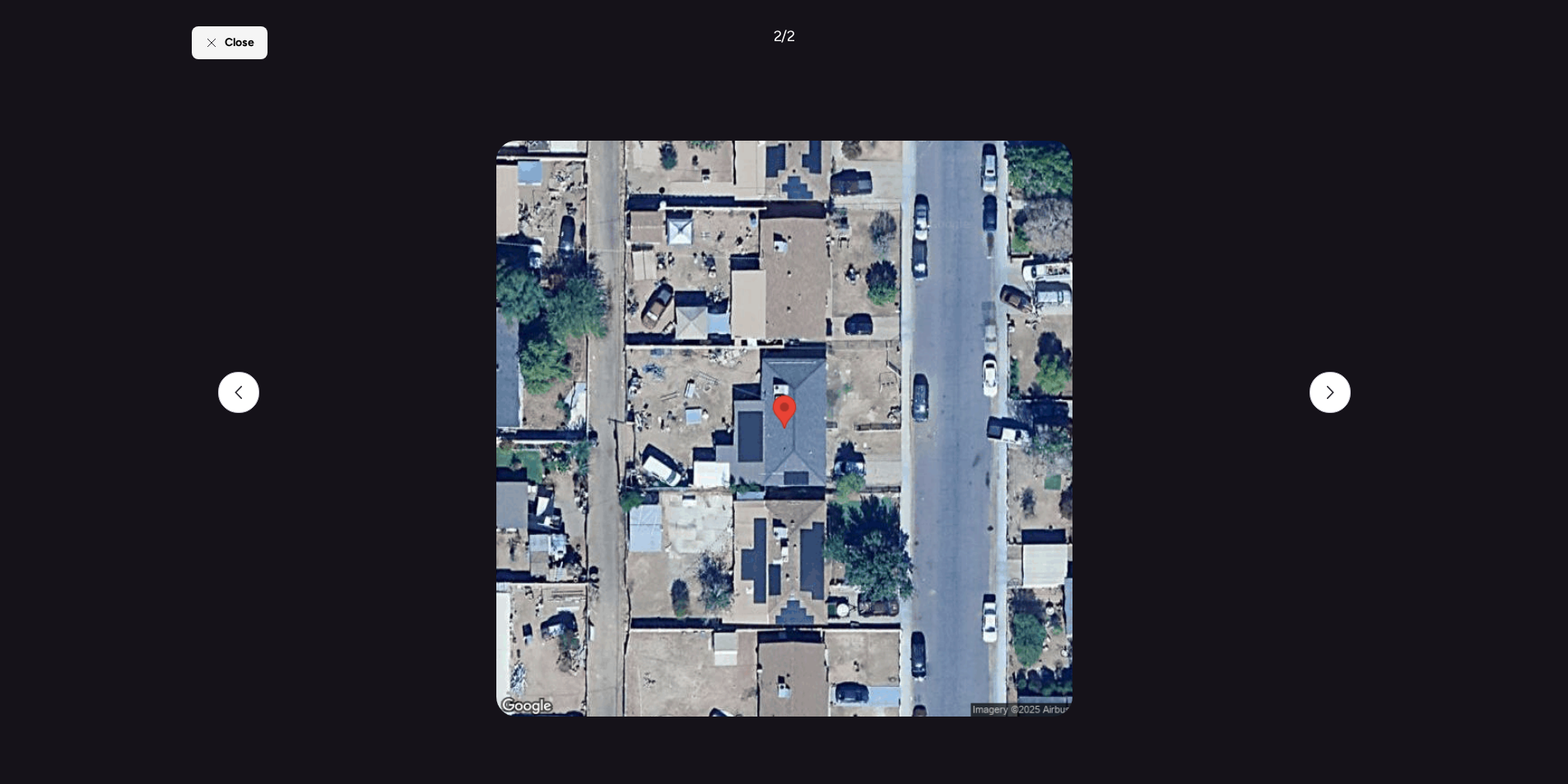
click at [242, 51] on div "Close" at bounding box center [230, 43] width 76 height 33
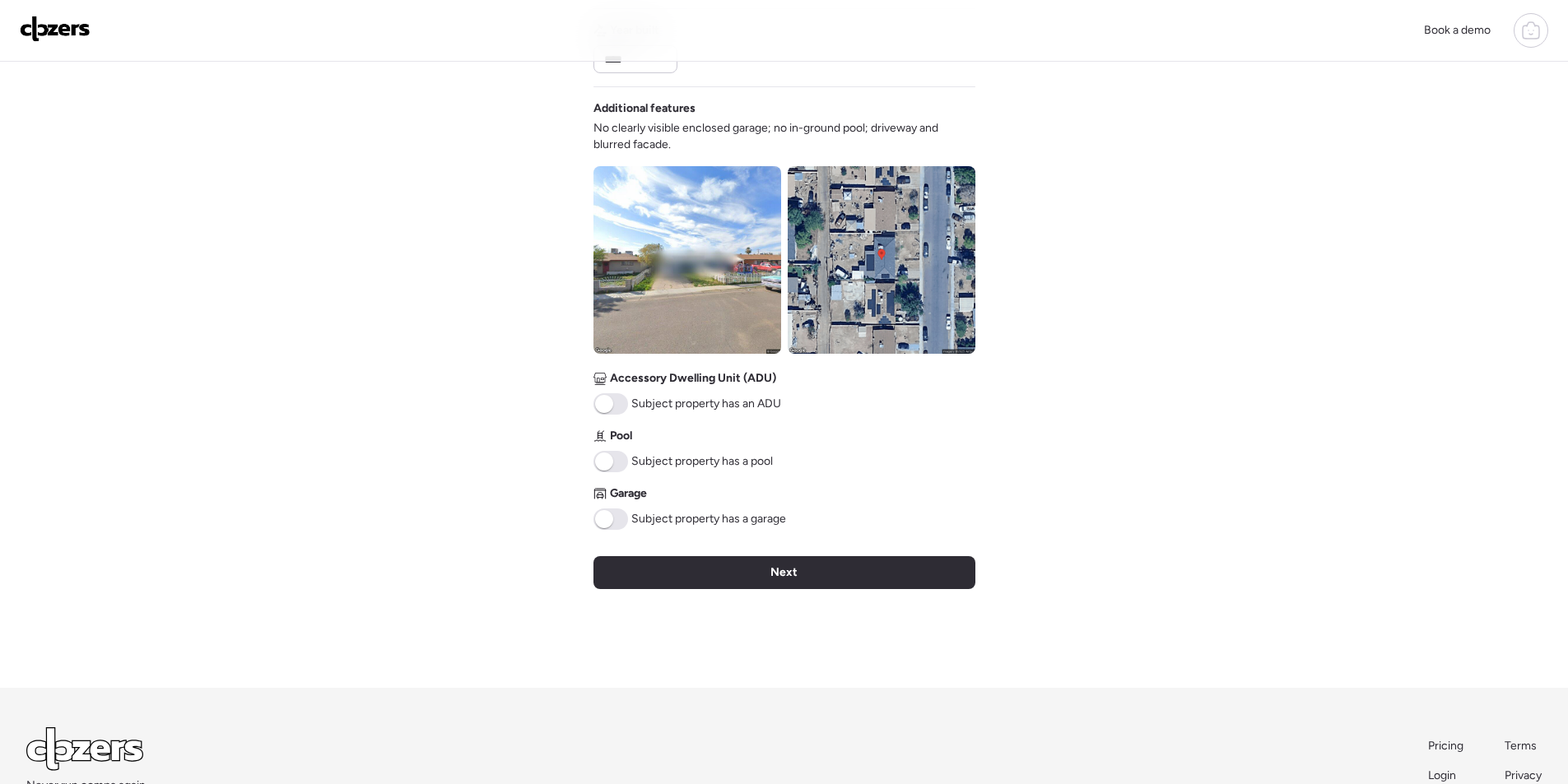
click at [614, 524] on span at bounding box center [610, 519] width 34 height 21
click at [684, 581] on div "Next" at bounding box center [785, 573] width 382 height 33
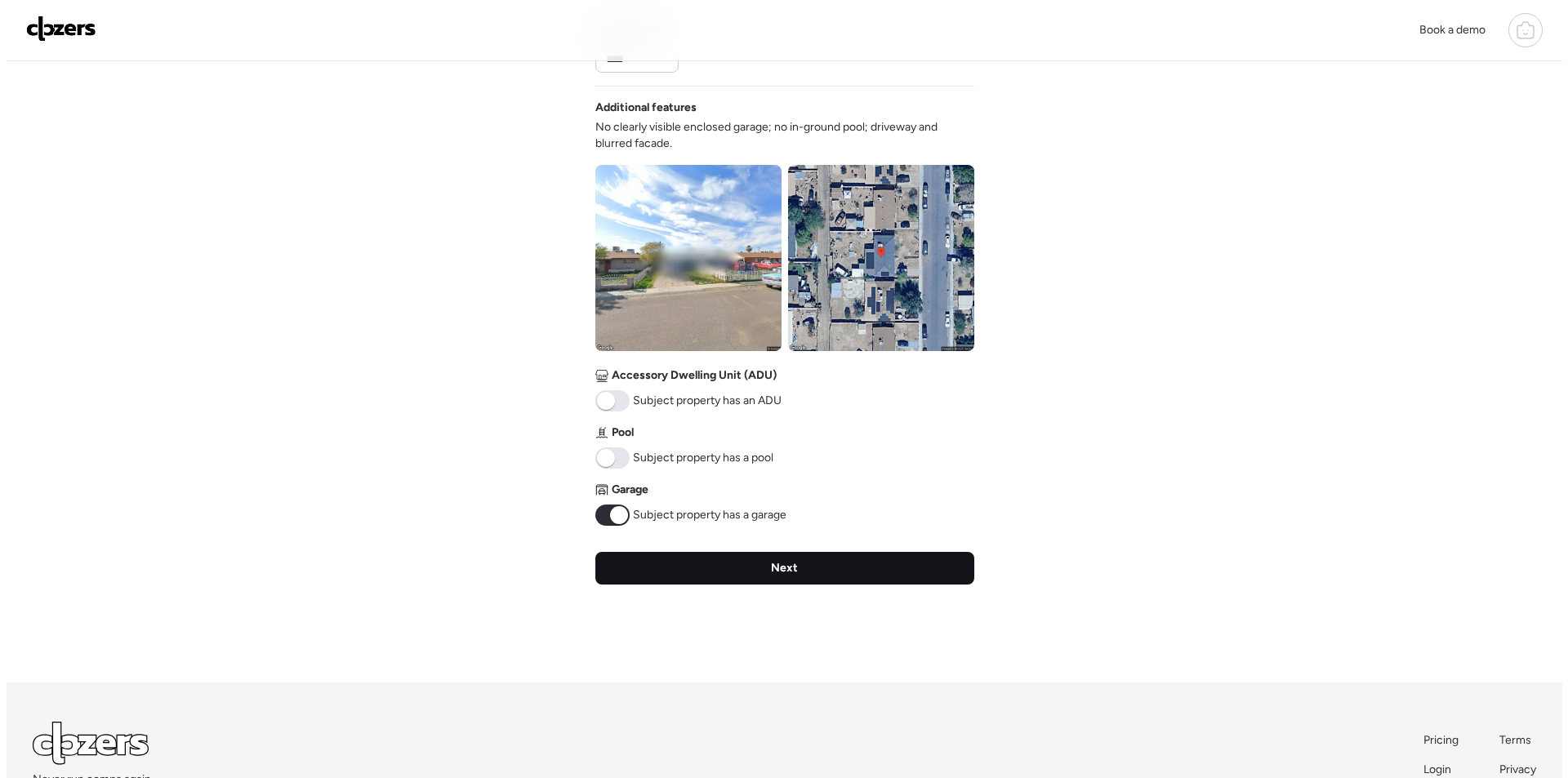
scroll to position [0, 0]
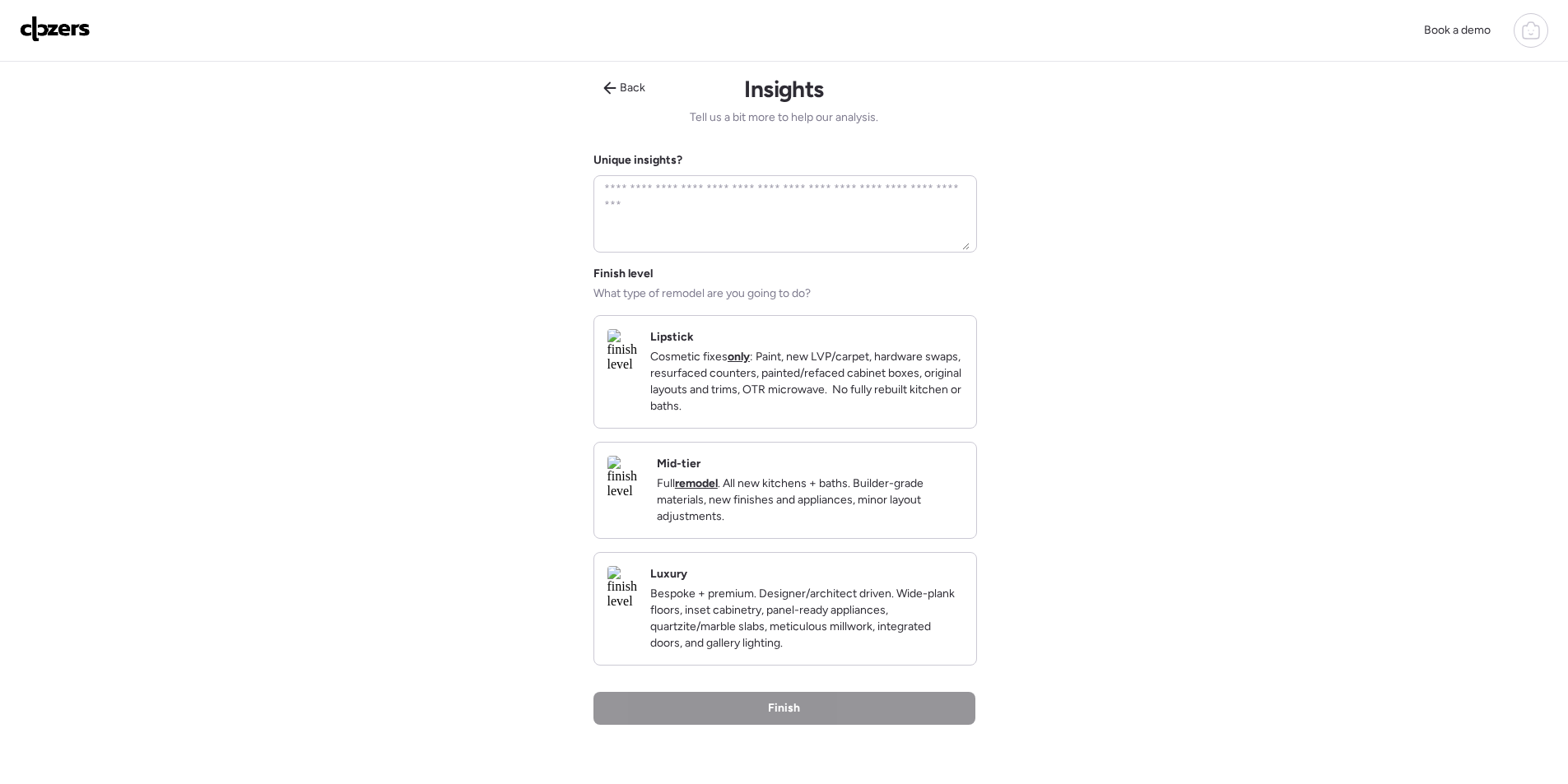
click at [923, 538] on div "Mid-tier Full remodel . All new kitchens + baths. Builder-grade materials, new …" at bounding box center [785, 489] width 382 height 95
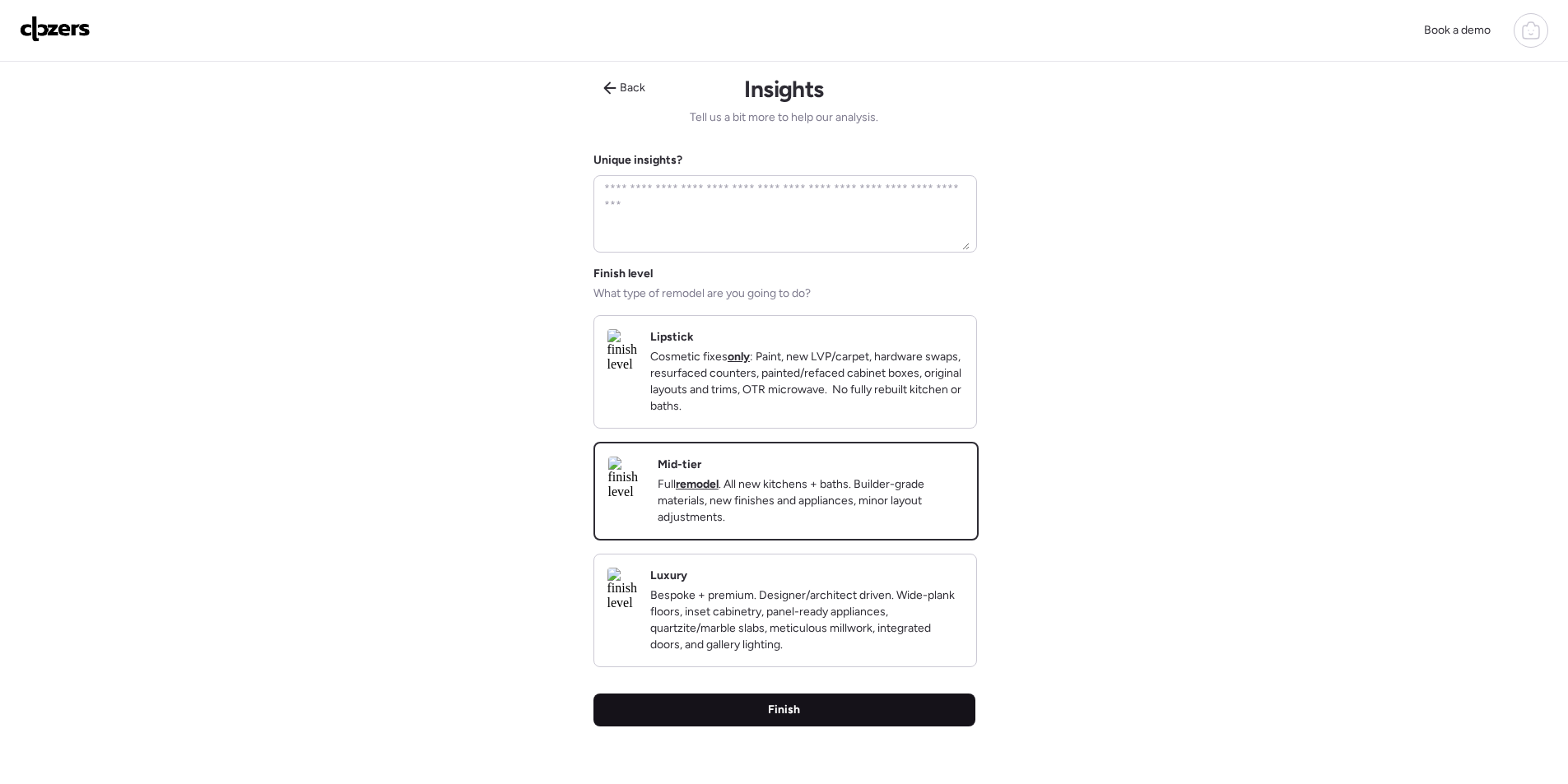
click at [804, 715] on div "Finish" at bounding box center [785, 710] width 382 height 33
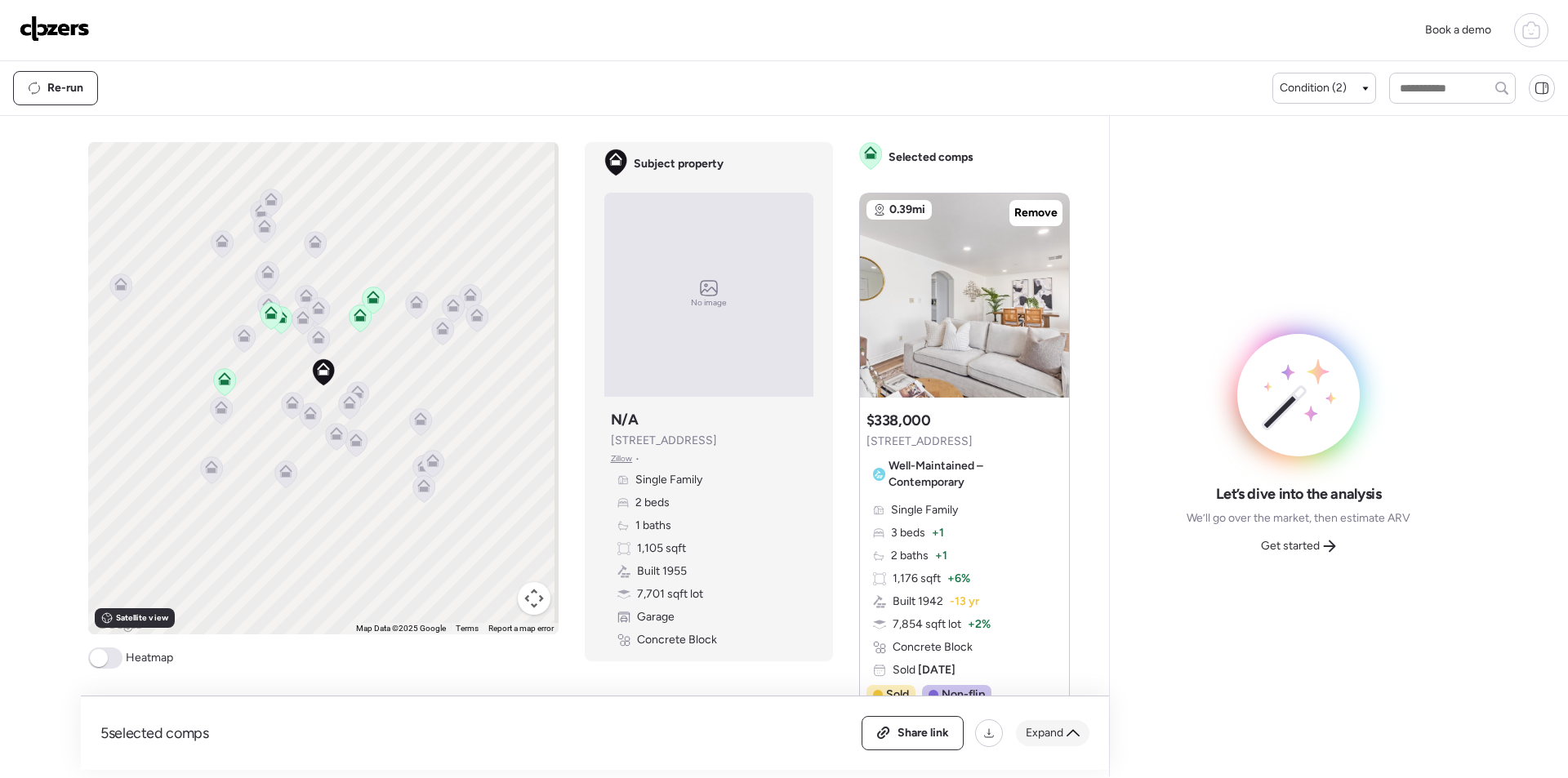
click at [1041, 740] on div "Expand" at bounding box center [1053, 733] width 73 height 27
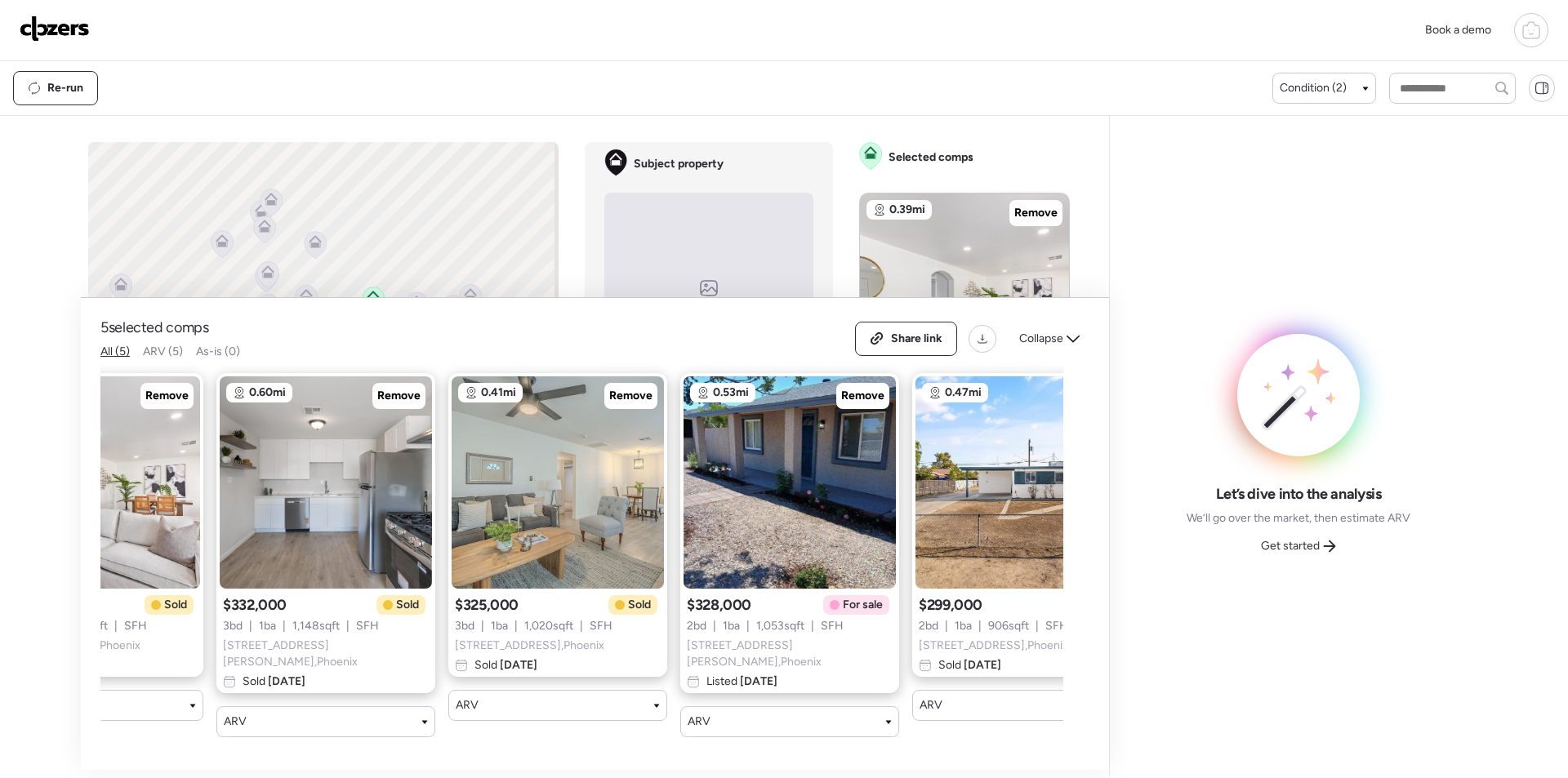
scroll to position [0, 210]
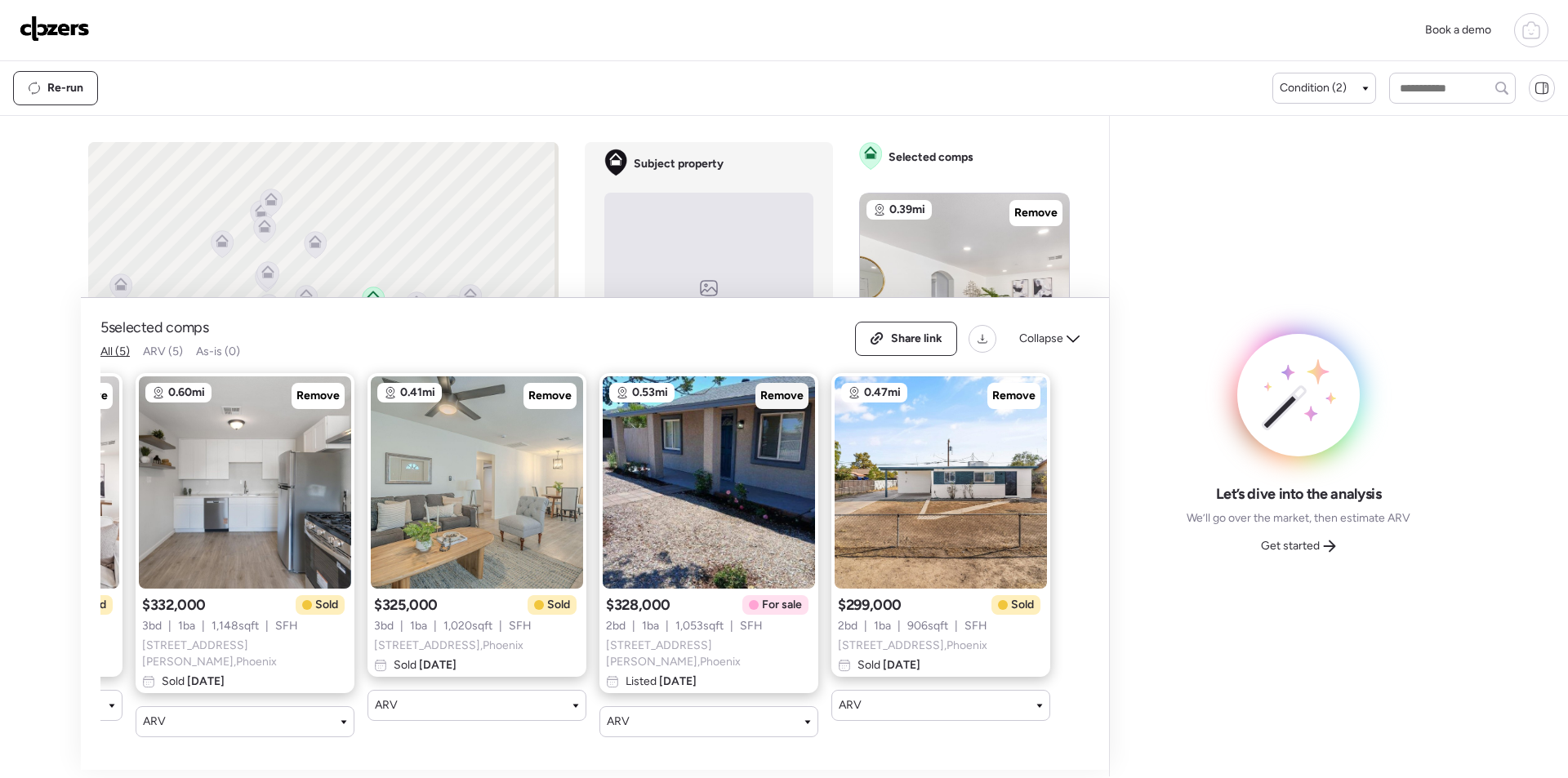
click at [784, 404] on span "Remove" at bounding box center [782, 396] width 43 height 16
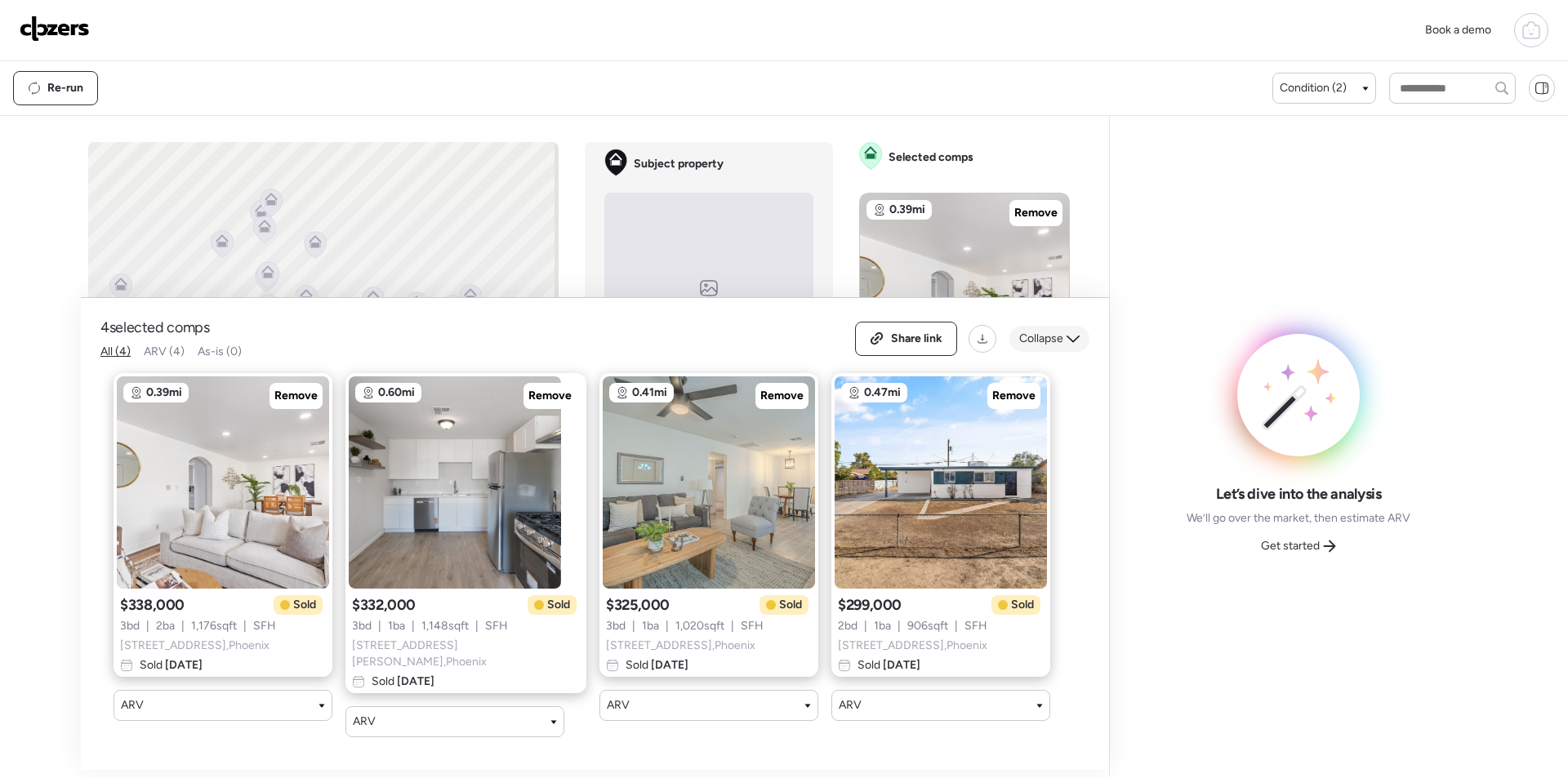
click at [1057, 347] on span "Collapse" at bounding box center [1041, 339] width 44 height 16
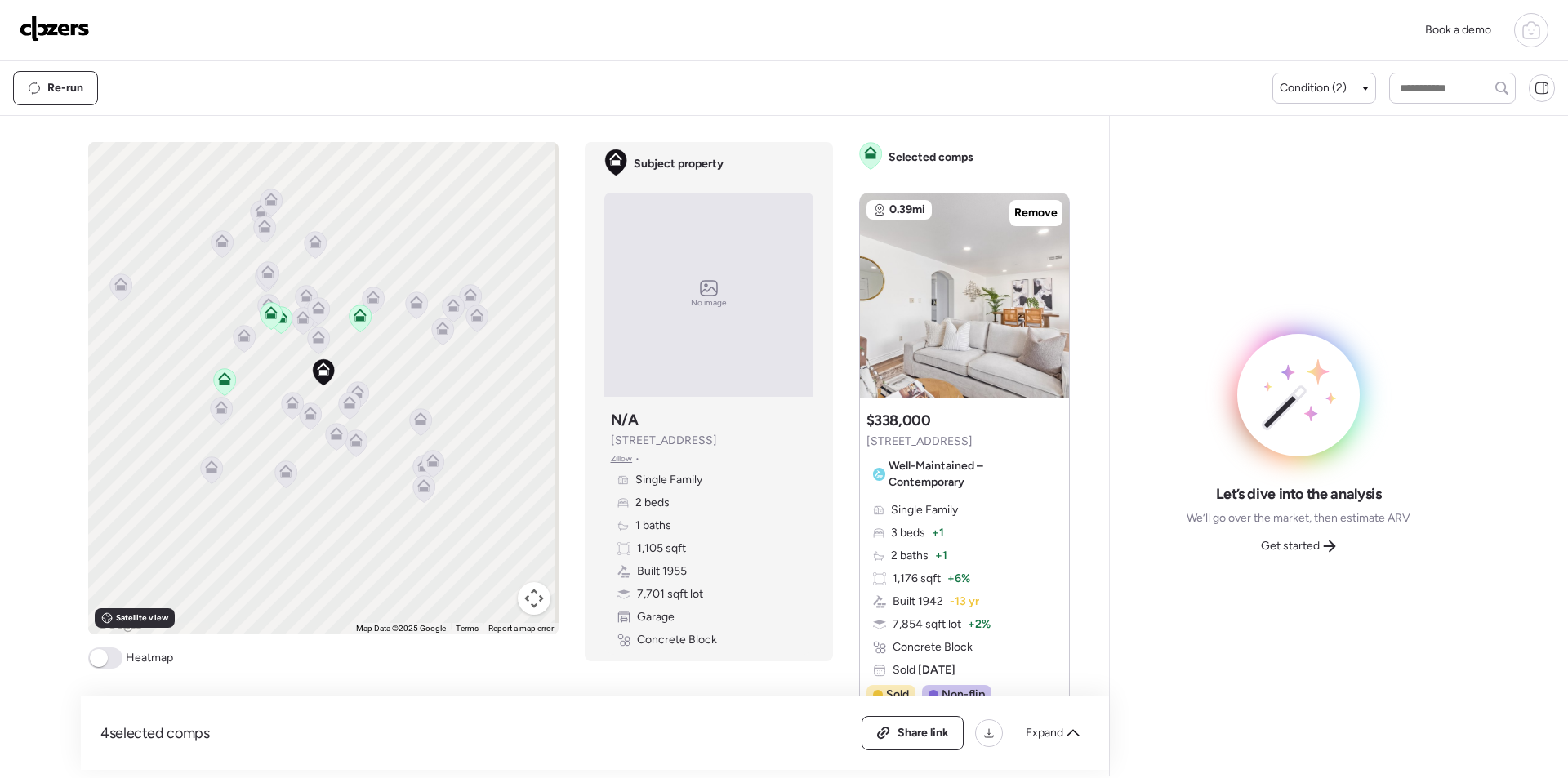
click at [1301, 540] on span "Get started" at bounding box center [1290, 546] width 59 height 16
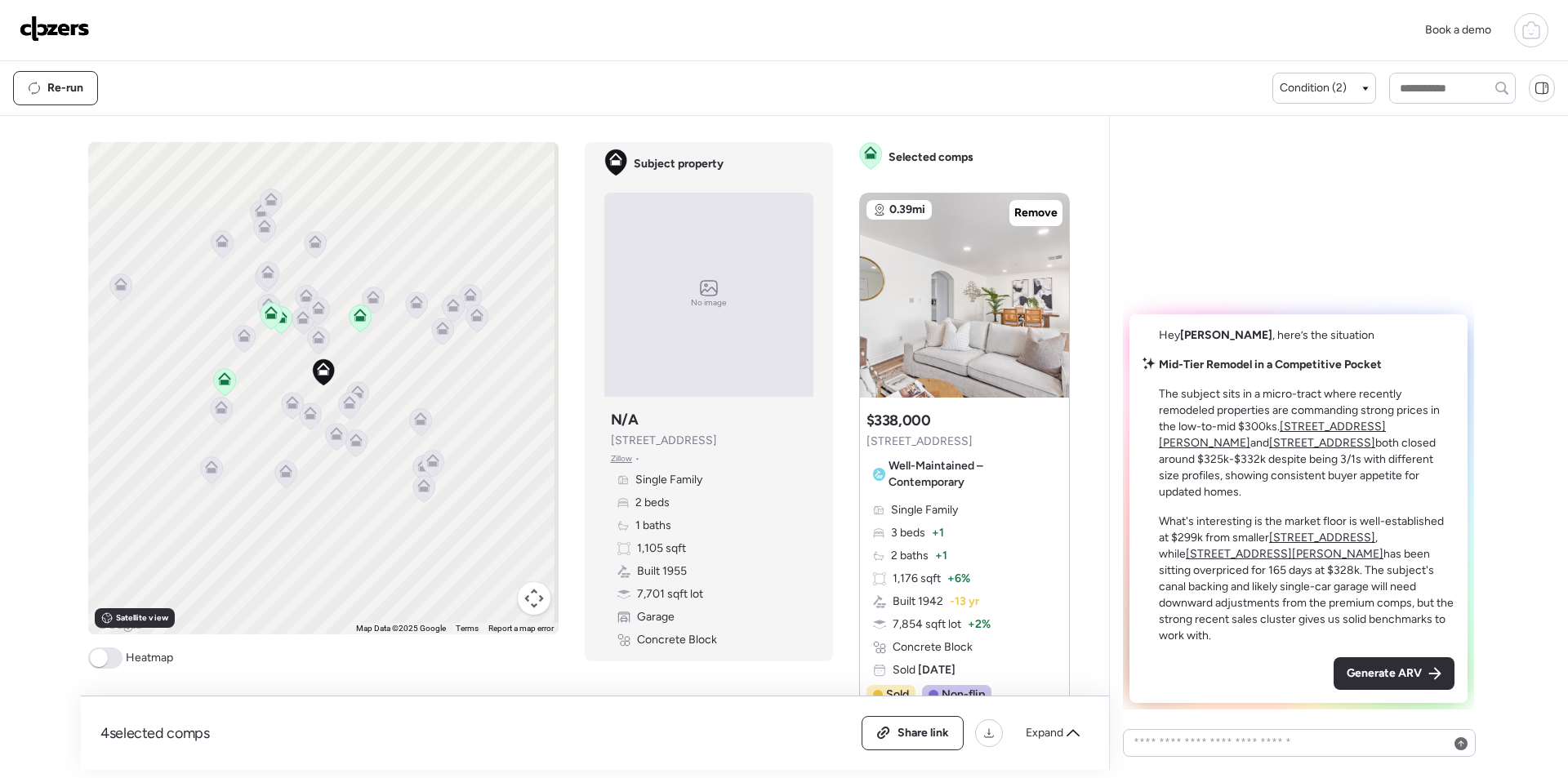
click at [1398, 669] on span "Generate ARV" at bounding box center [1385, 674] width 75 height 16
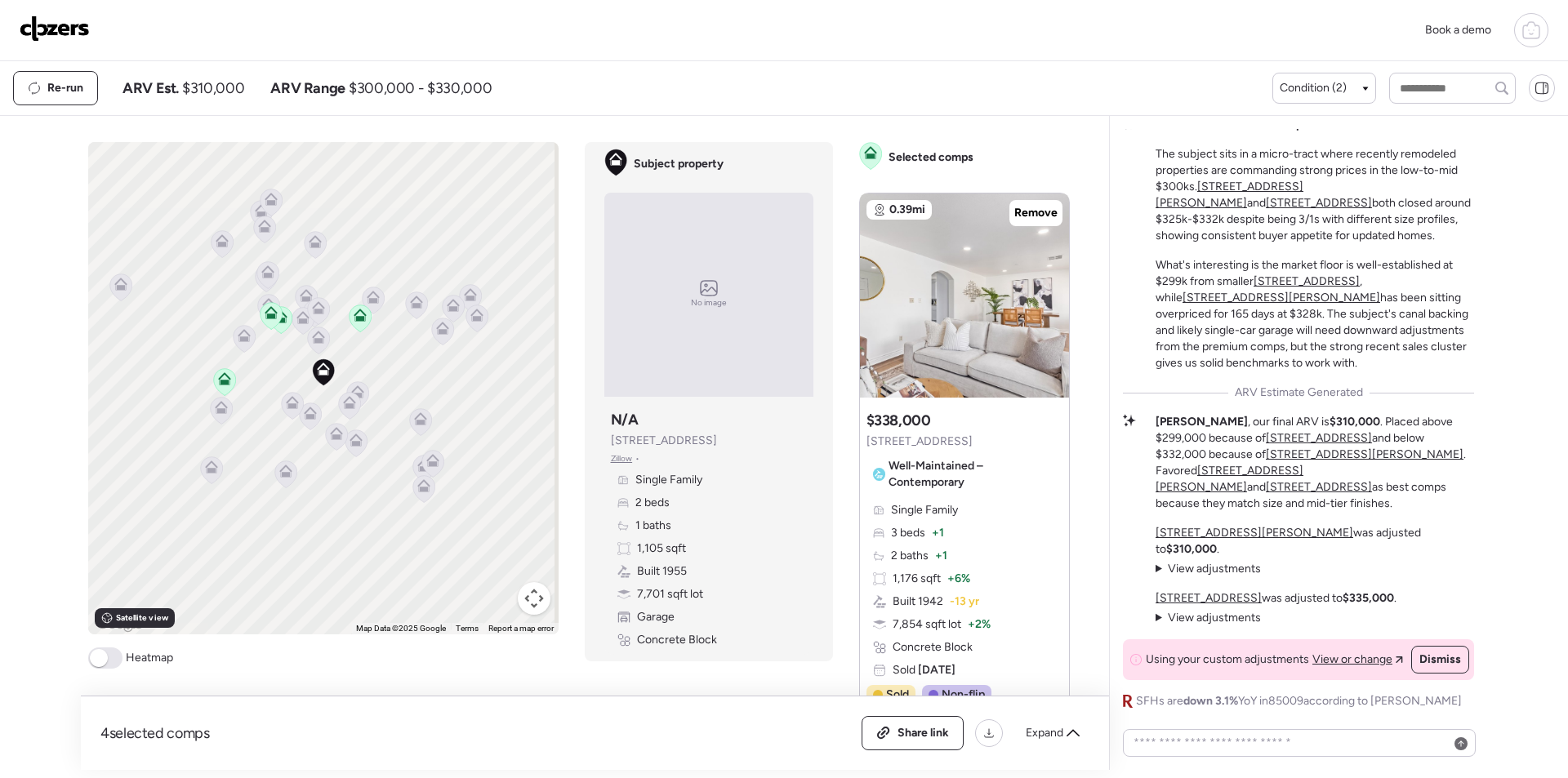
click at [234, 95] on span "$310,000" at bounding box center [214, 88] width 62 height 19
copy span "310,000"
click at [883, 724] on div "Share link" at bounding box center [913, 733] width 101 height 33
click at [84, 27] on img at bounding box center [54, 28] width 71 height 27
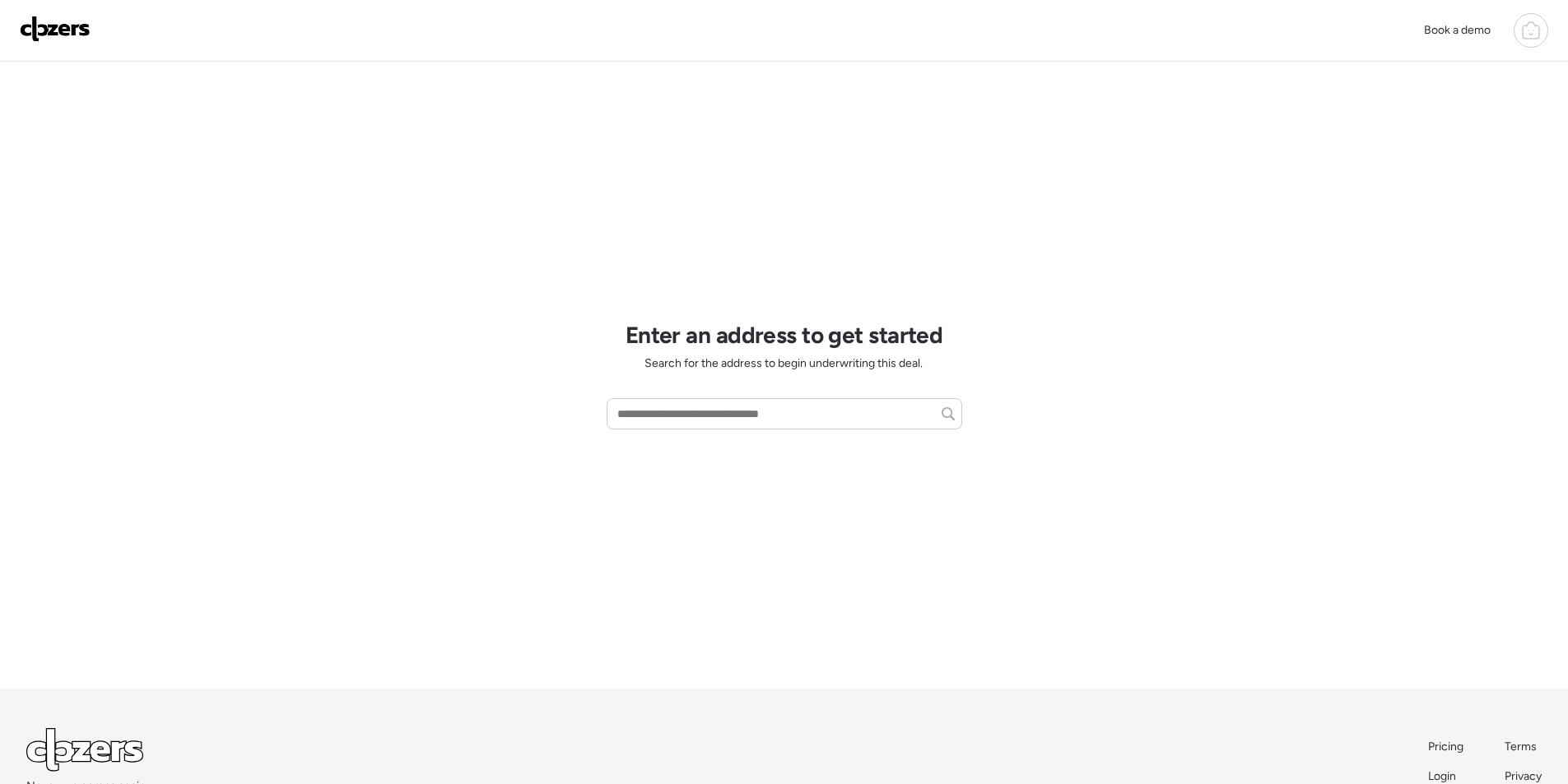
click at [646, 430] on div "Enter an address to get started Search for the address to begin underwriting th…" at bounding box center [784, 375] width 356 height 627
click at [657, 414] on input "text" at bounding box center [784, 414] width 341 height 23
paste input "**********"
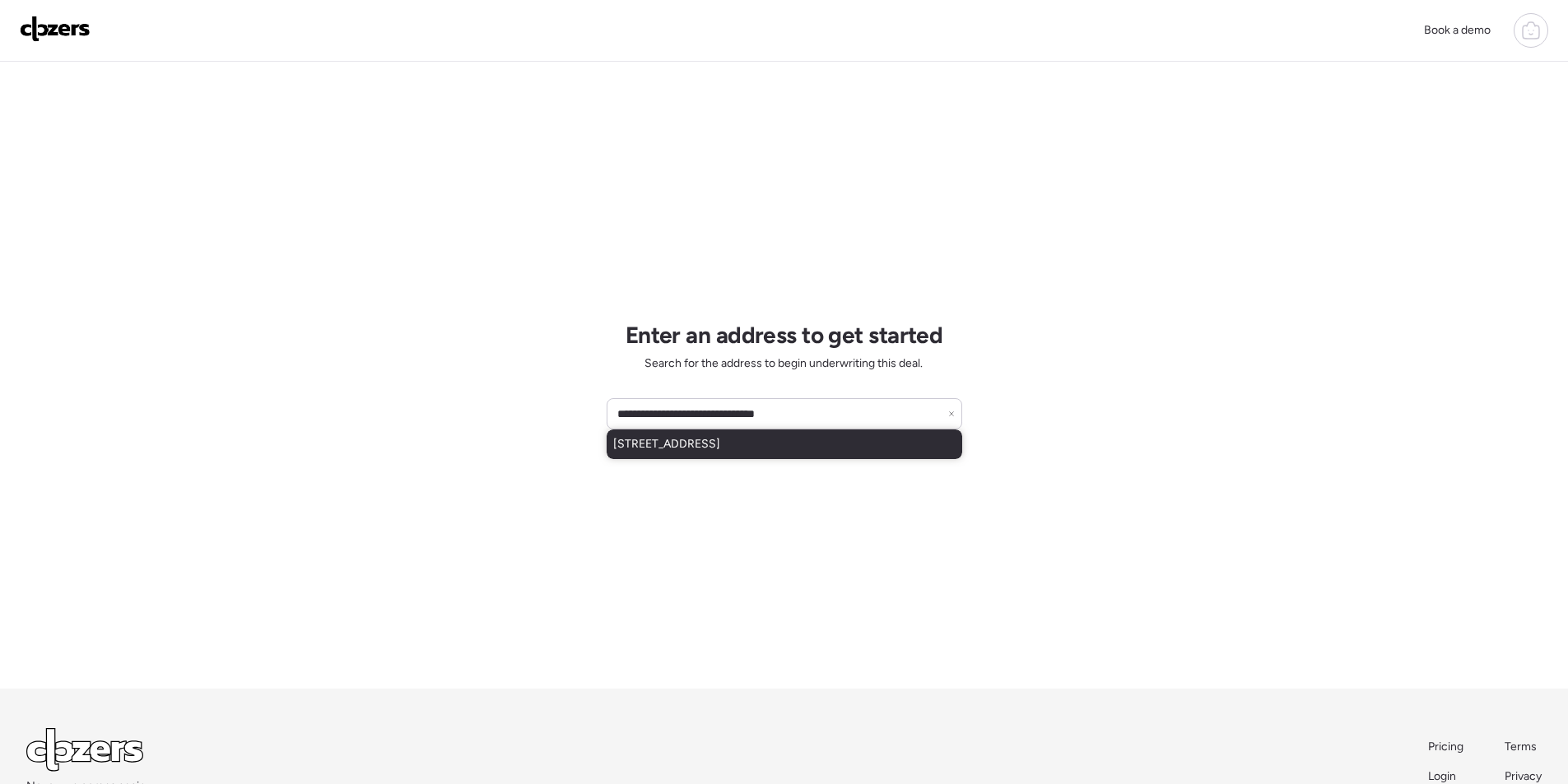
click at [707, 450] on span "5811 S 16th Dr, Phoenix, AZ, 85041" at bounding box center [667, 444] width 107 height 17
type input "**********"
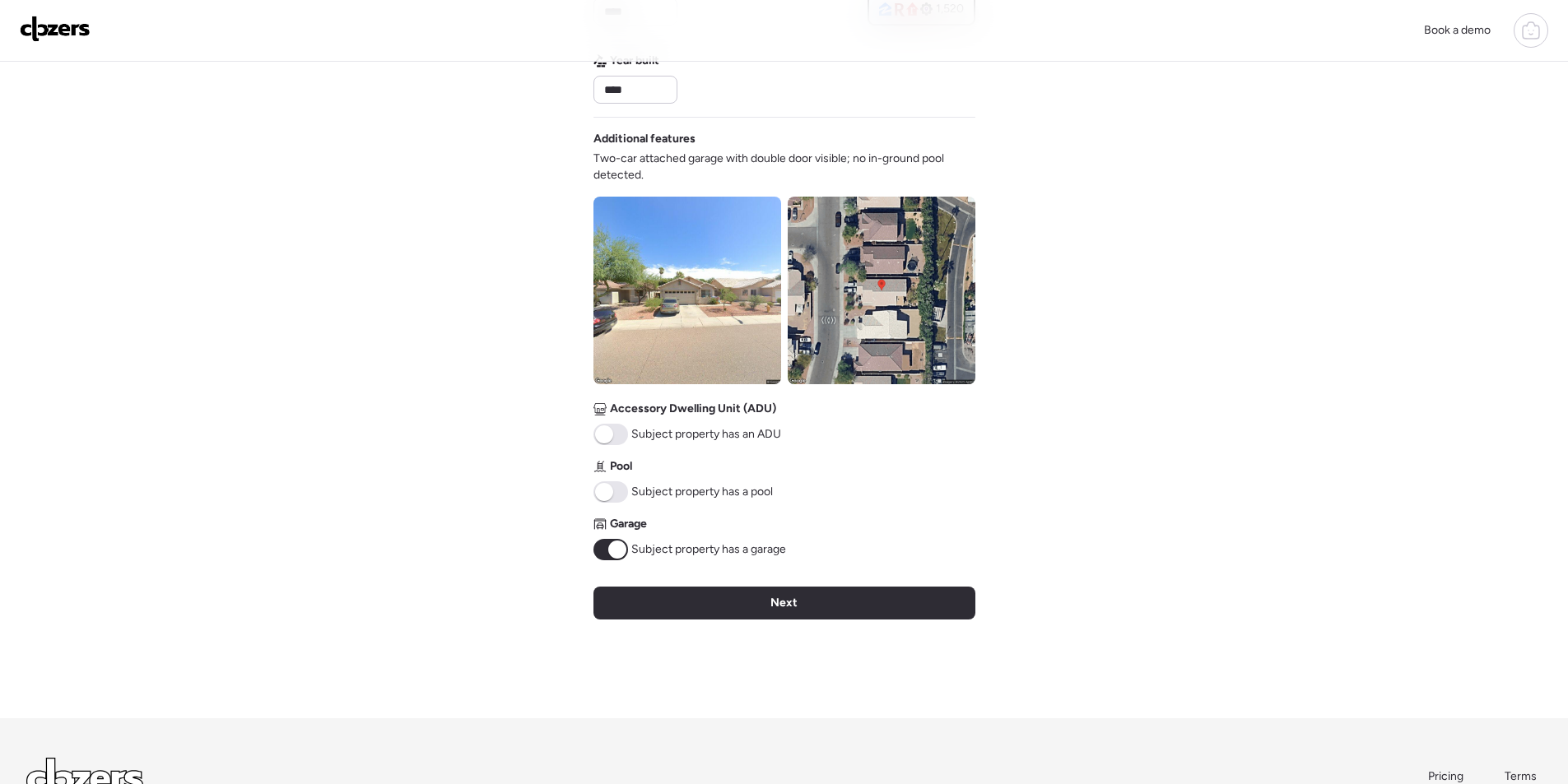
scroll to position [613, 0]
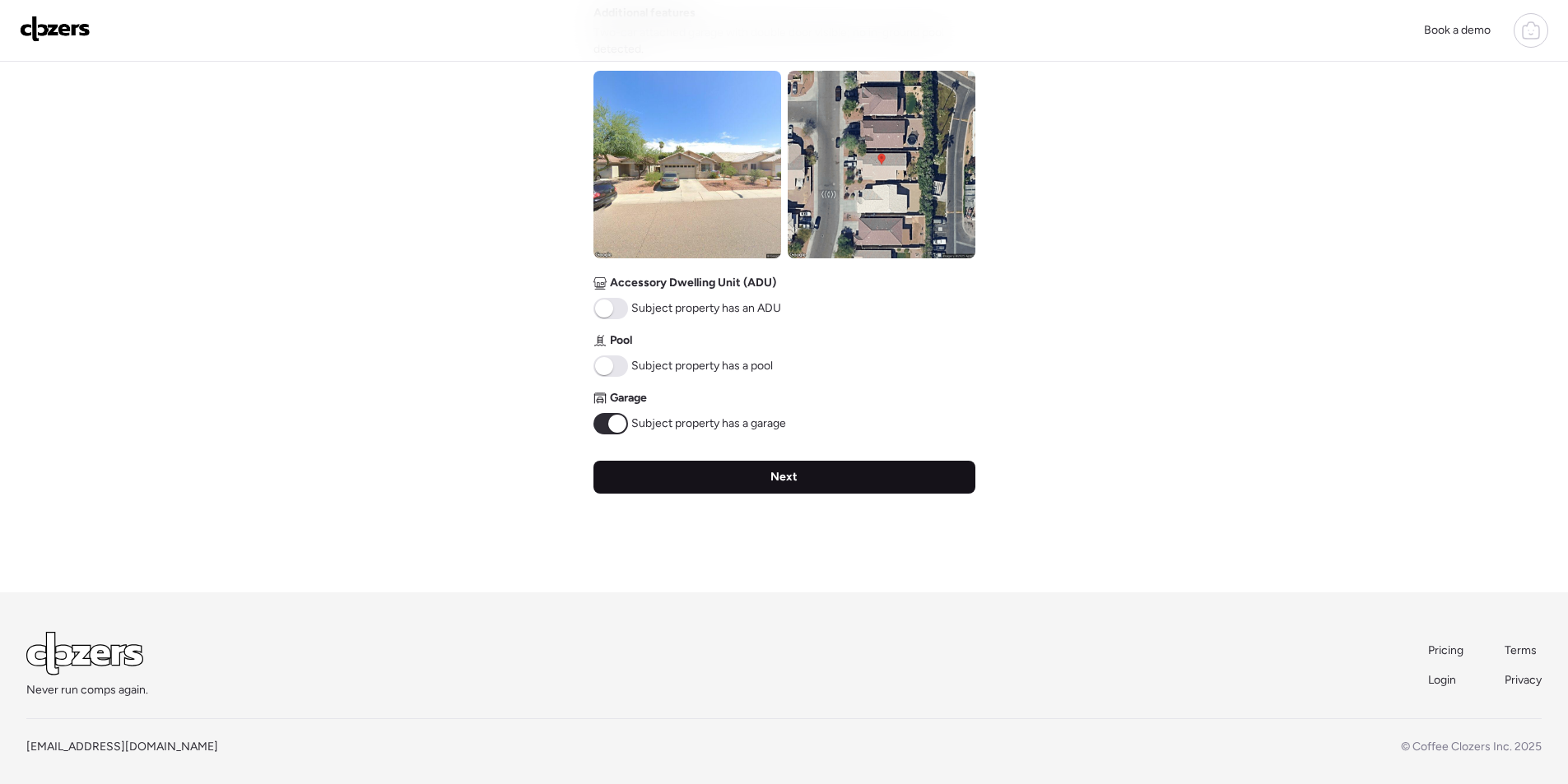
click at [726, 475] on div "Next" at bounding box center [785, 477] width 382 height 33
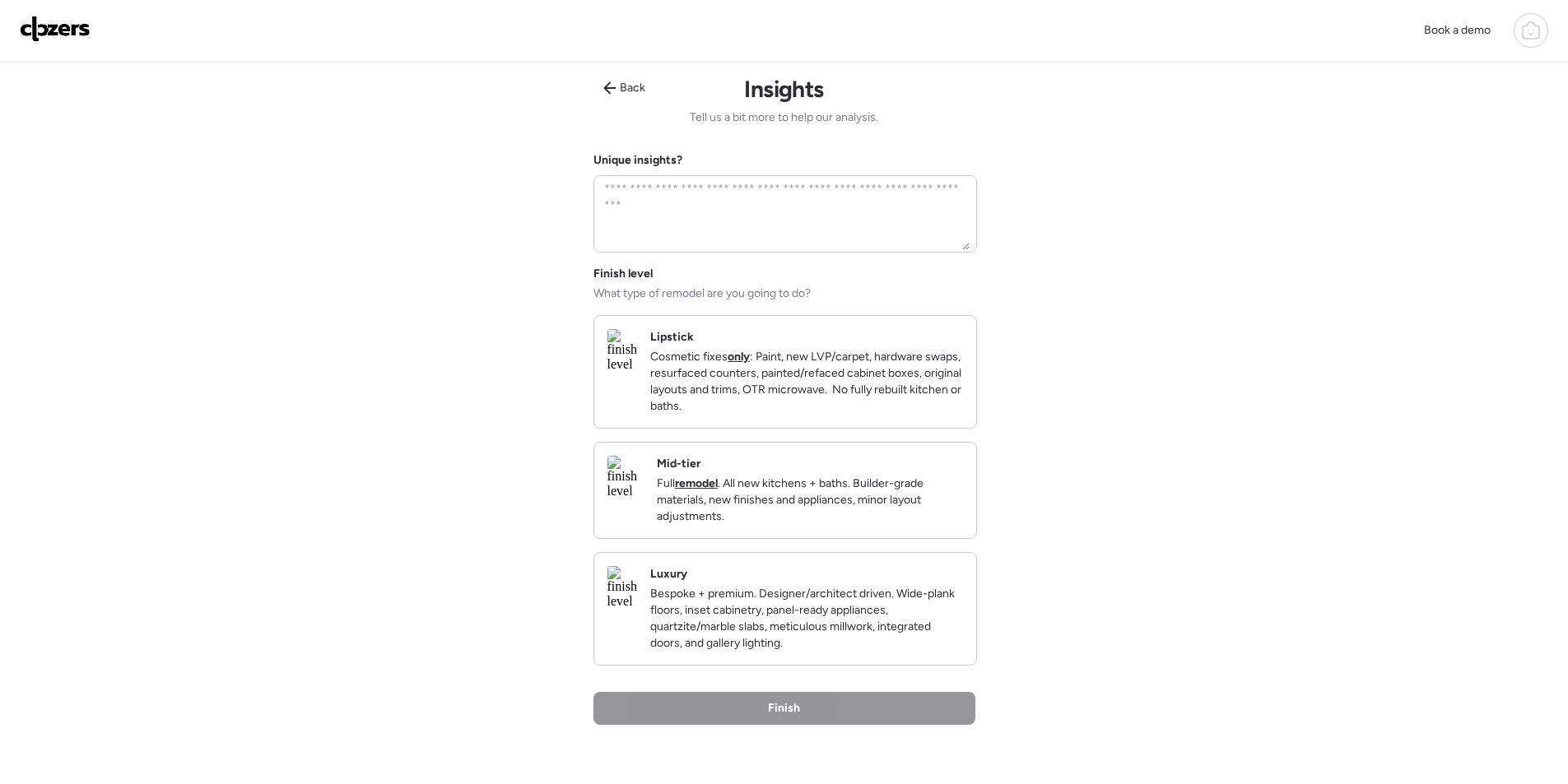
click at [909, 525] on p "Full remodel . All new kitchens + baths. Builder-grade materials, new finishes …" at bounding box center [810, 500] width 307 height 49
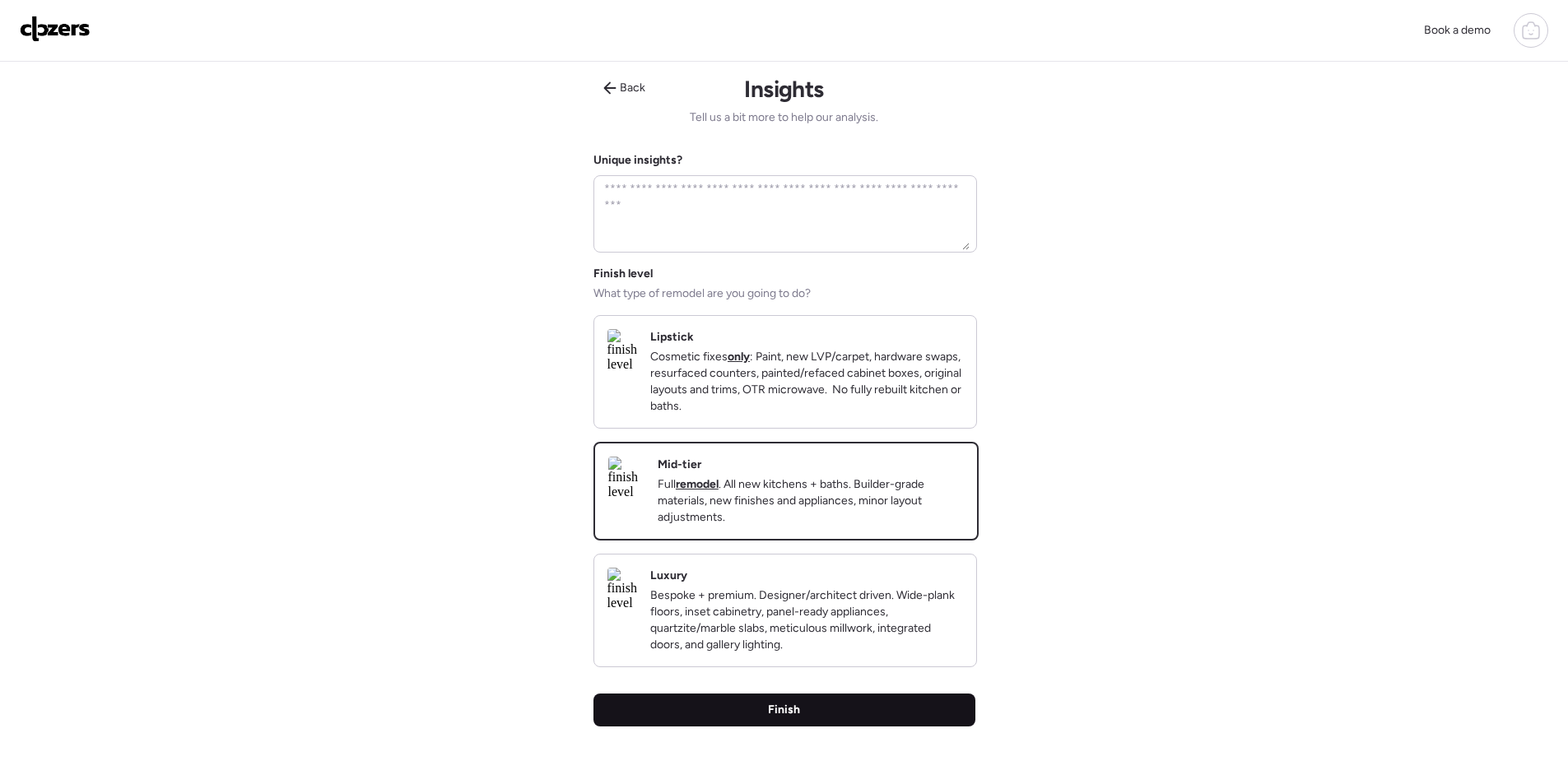
click at [887, 727] on div "Finish" at bounding box center [785, 710] width 382 height 33
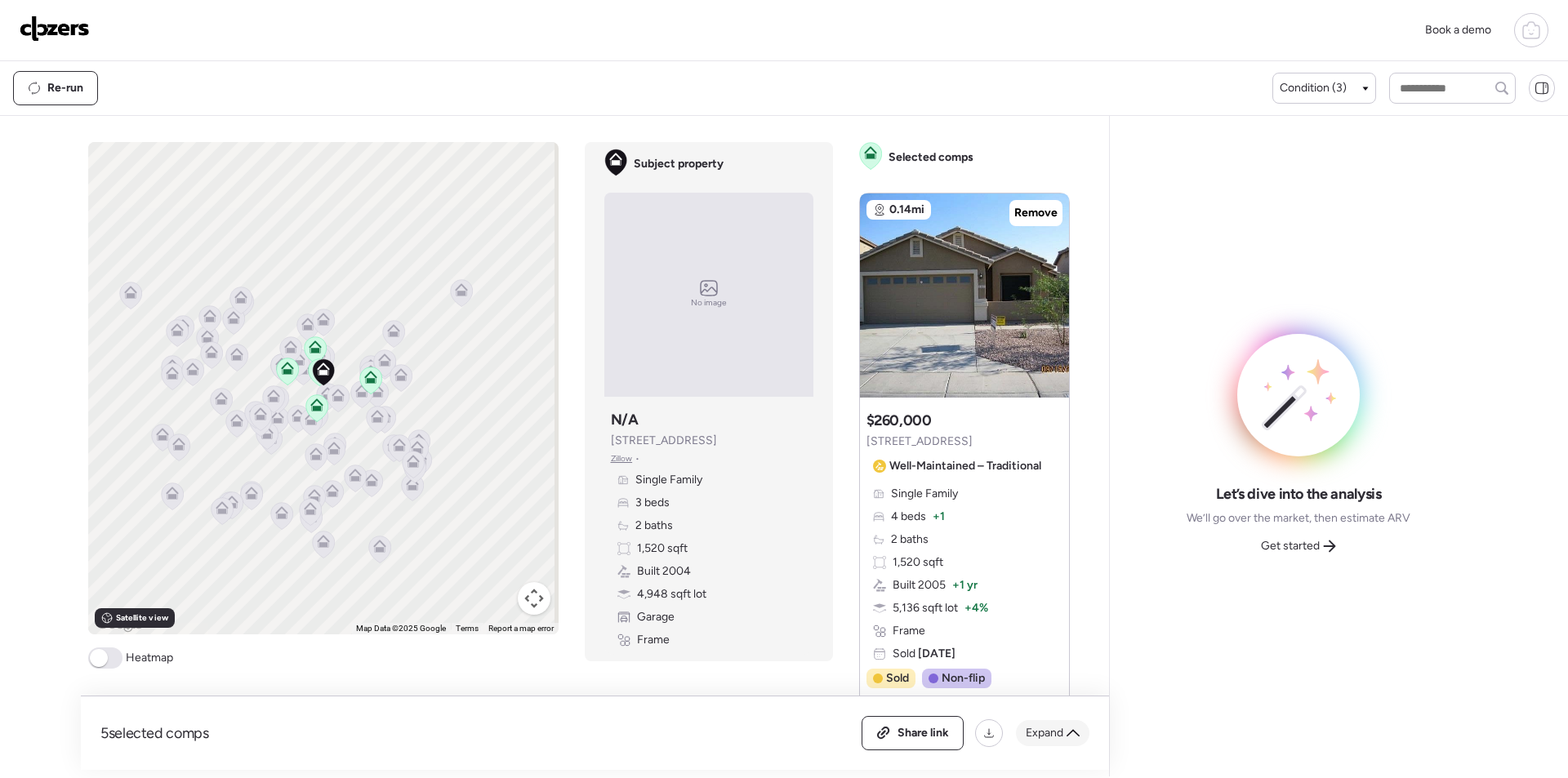
click at [1087, 729] on div "Expand" at bounding box center [1053, 733] width 73 height 27
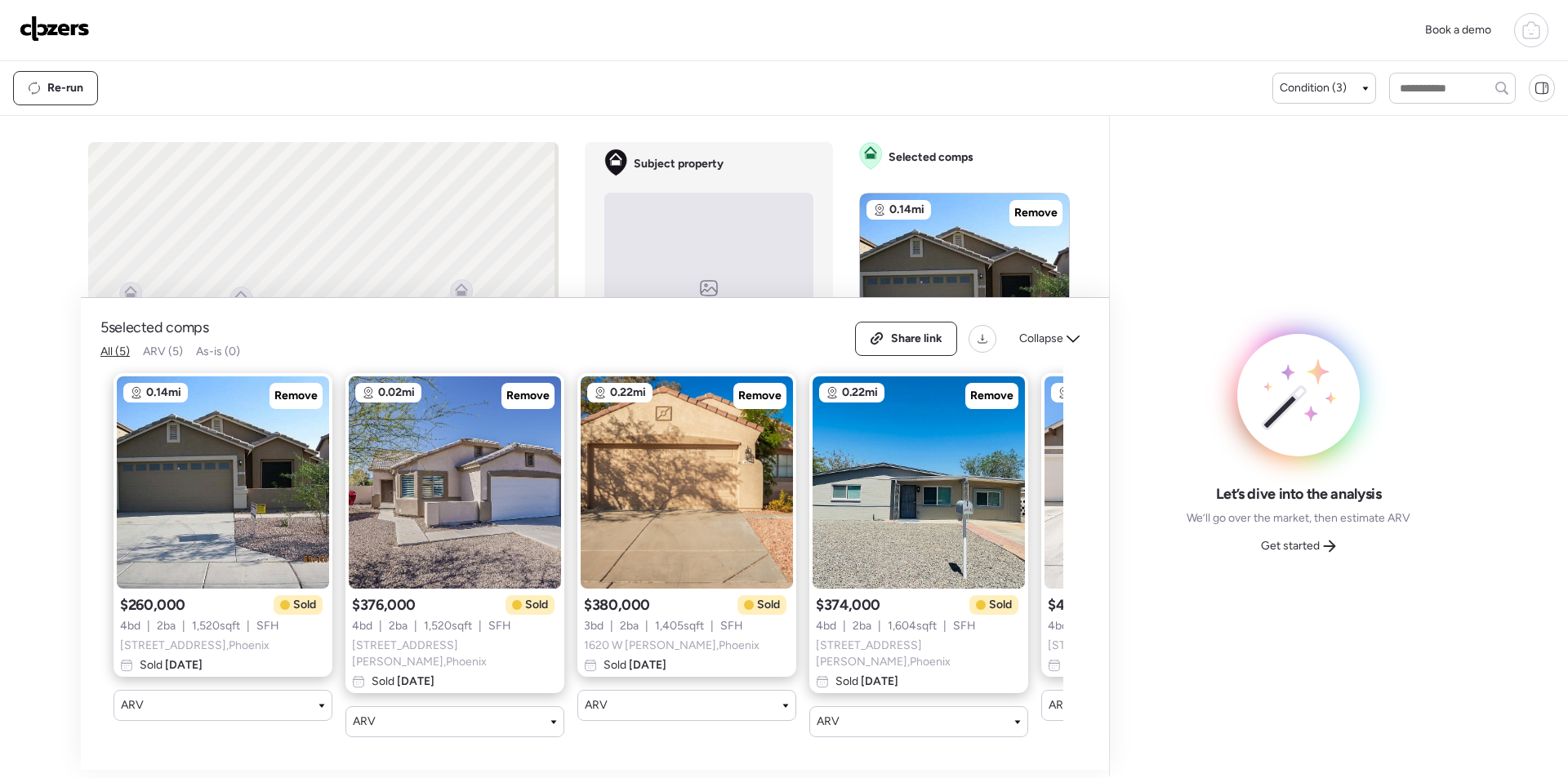
scroll to position [0, 210]
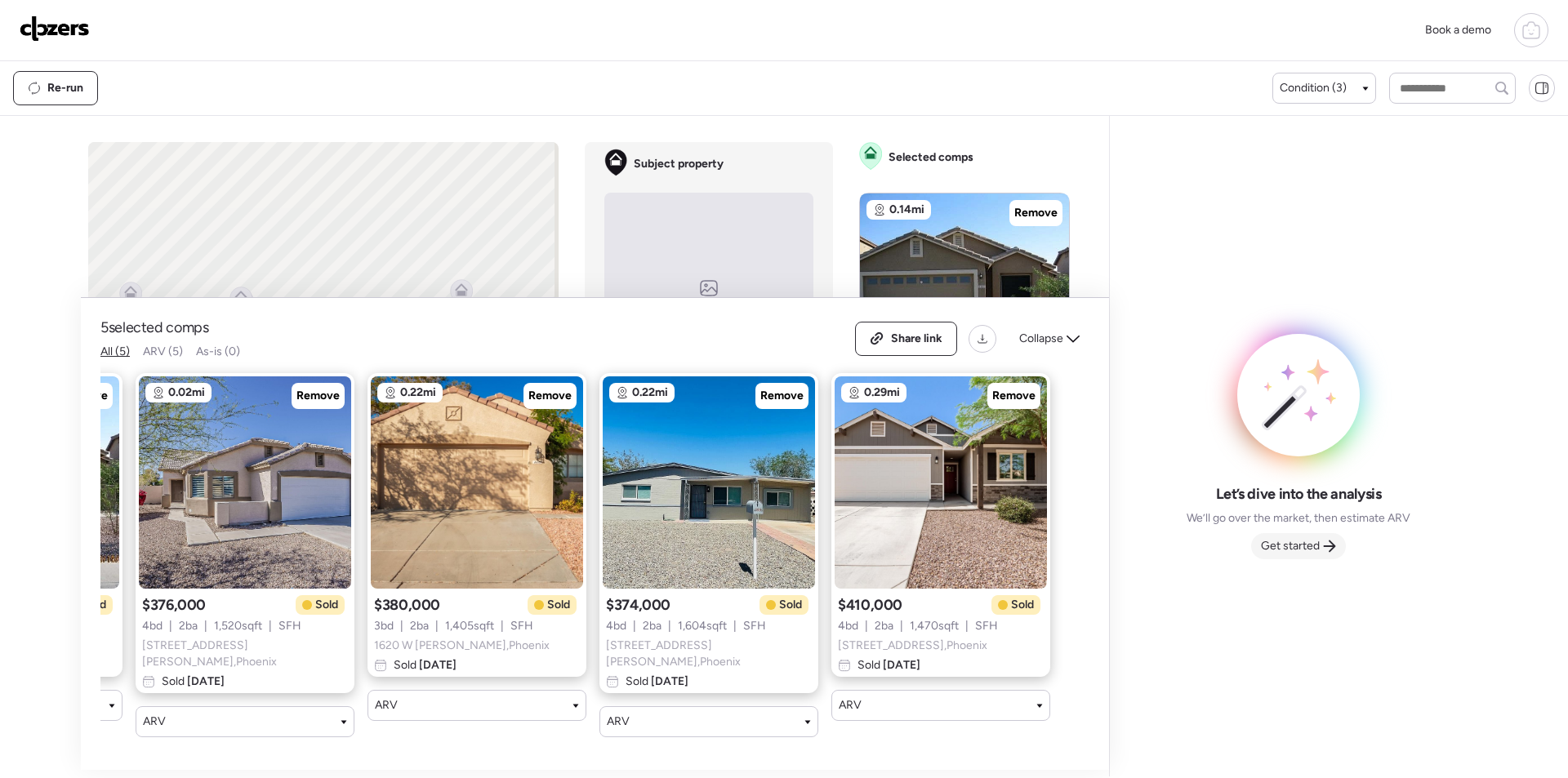
click at [1296, 546] on span "Get started" at bounding box center [1290, 546] width 59 height 16
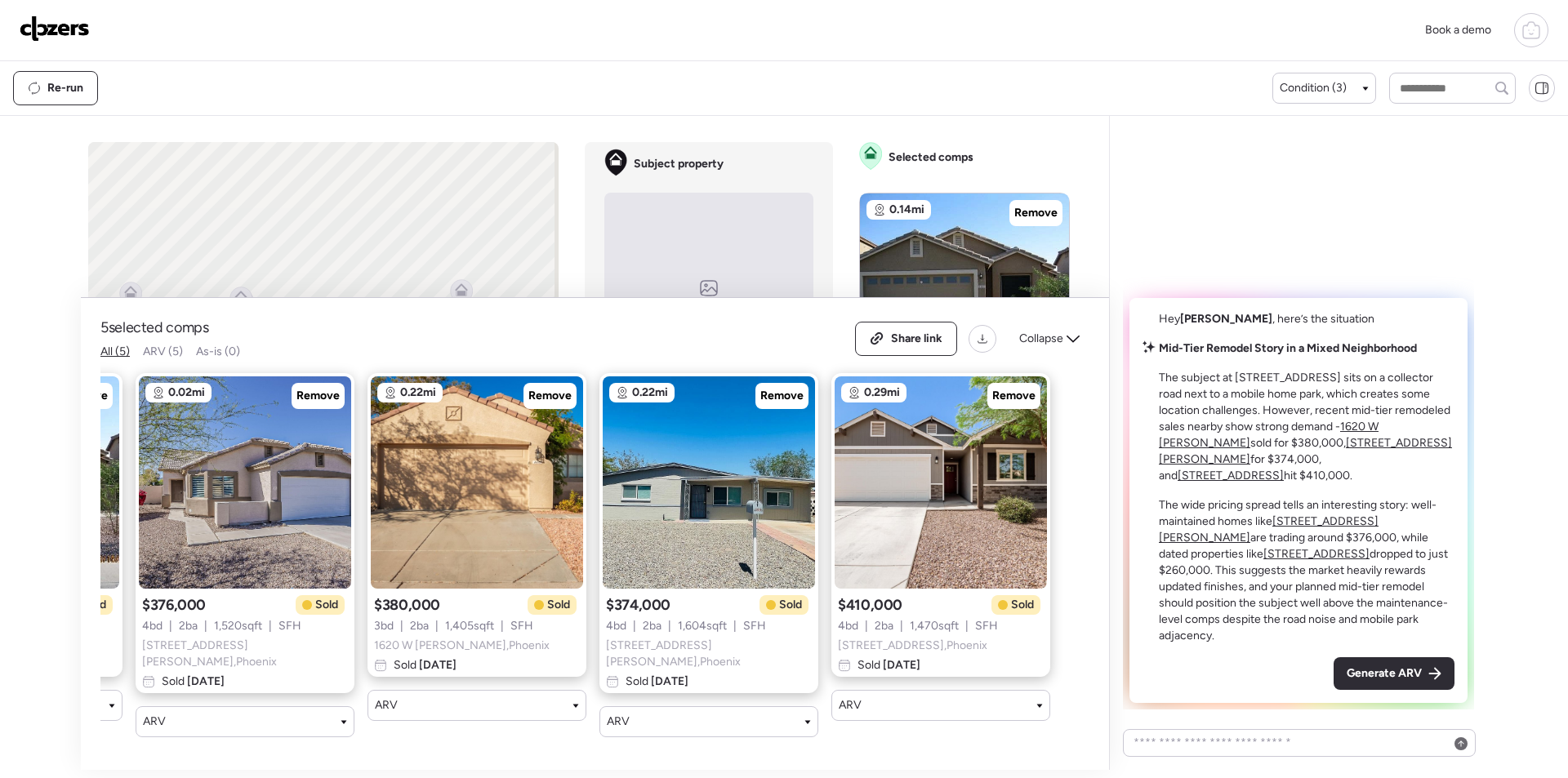
scroll to position [0, 0]
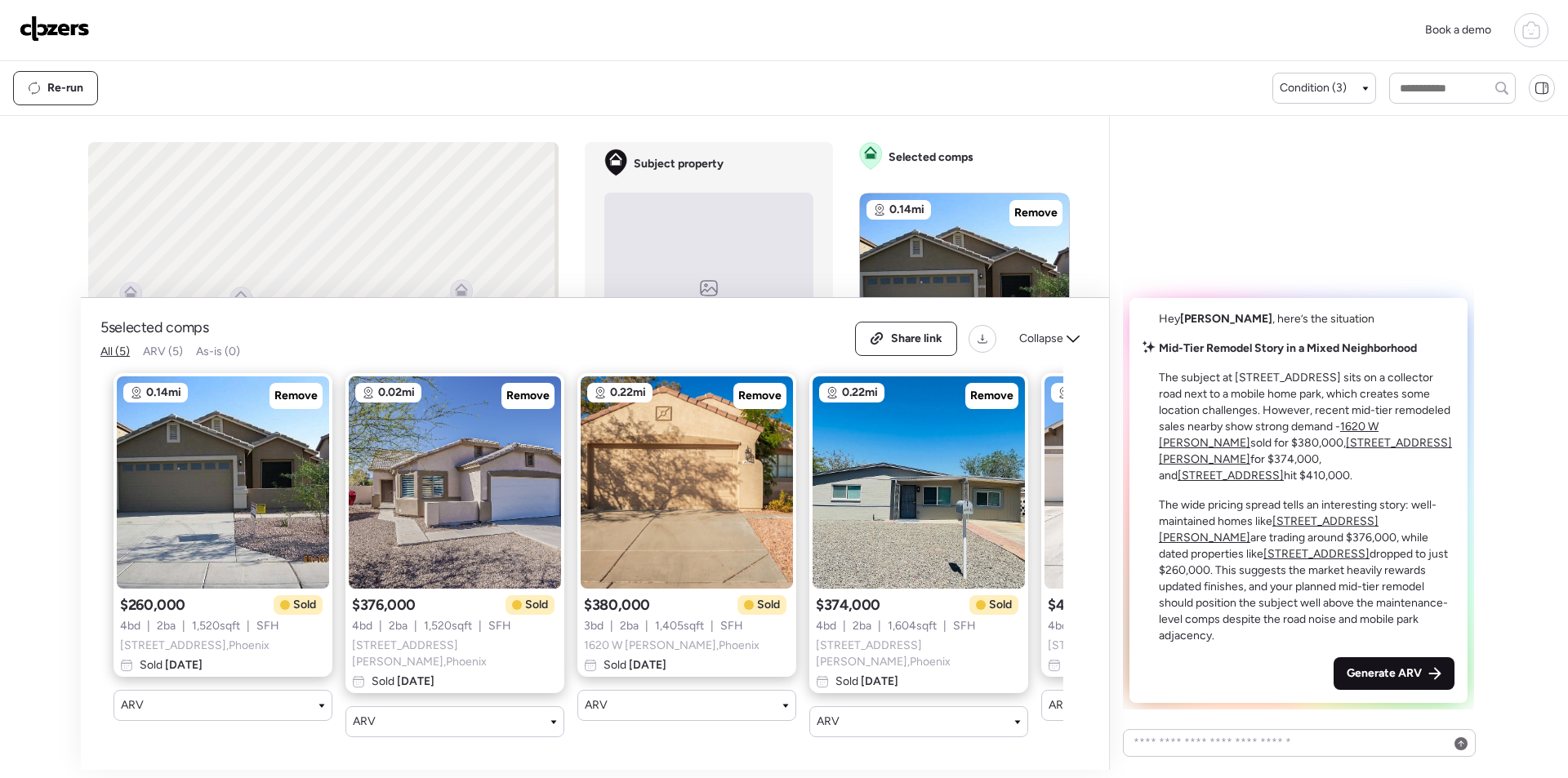
click at [1394, 677] on span "Generate ARV" at bounding box center [1385, 674] width 75 height 16
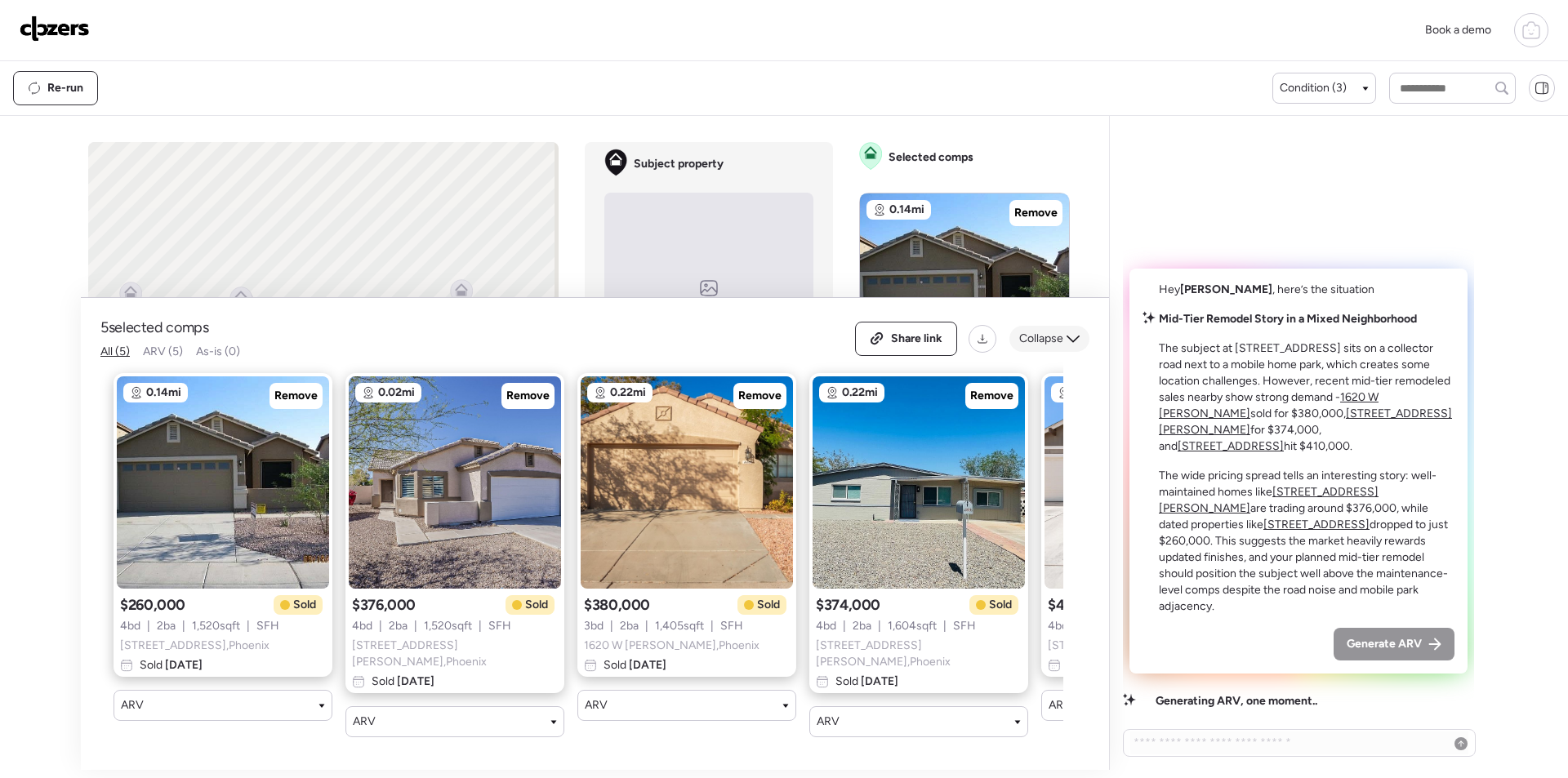
click at [1049, 341] on span "Collapse" at bounding box center [1041, 339] width 44 height 16
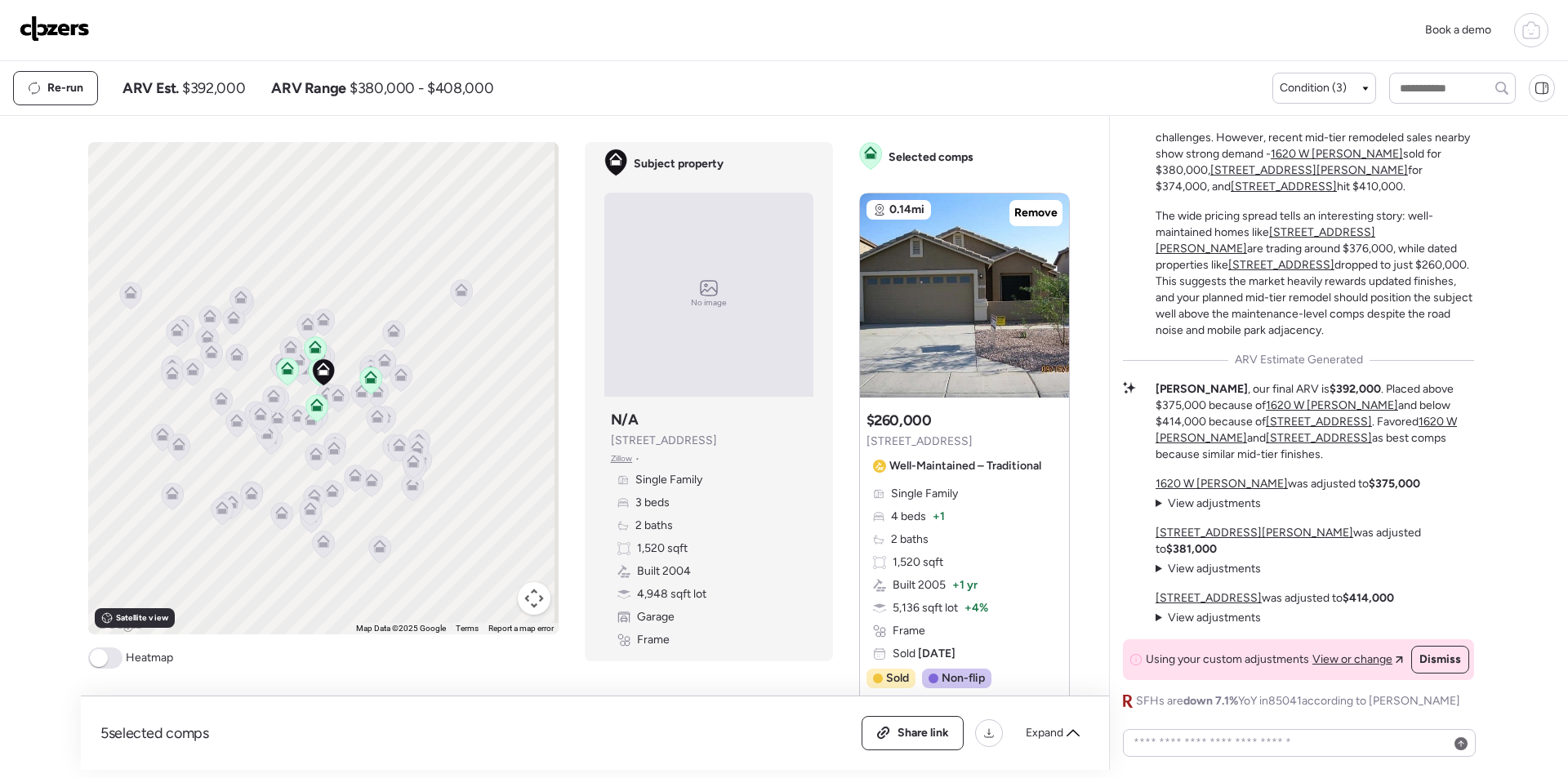
click at [209, 83] on span "$392,000" at bounding box center [214, 88] width 63 height 19
copy span "392,000"
click at [922, 725] on span "Share link" at bounding box center [923, 733] width 51 height 16
click at [71, 30] on img at bounding box center [54, 28] width 71 height 27
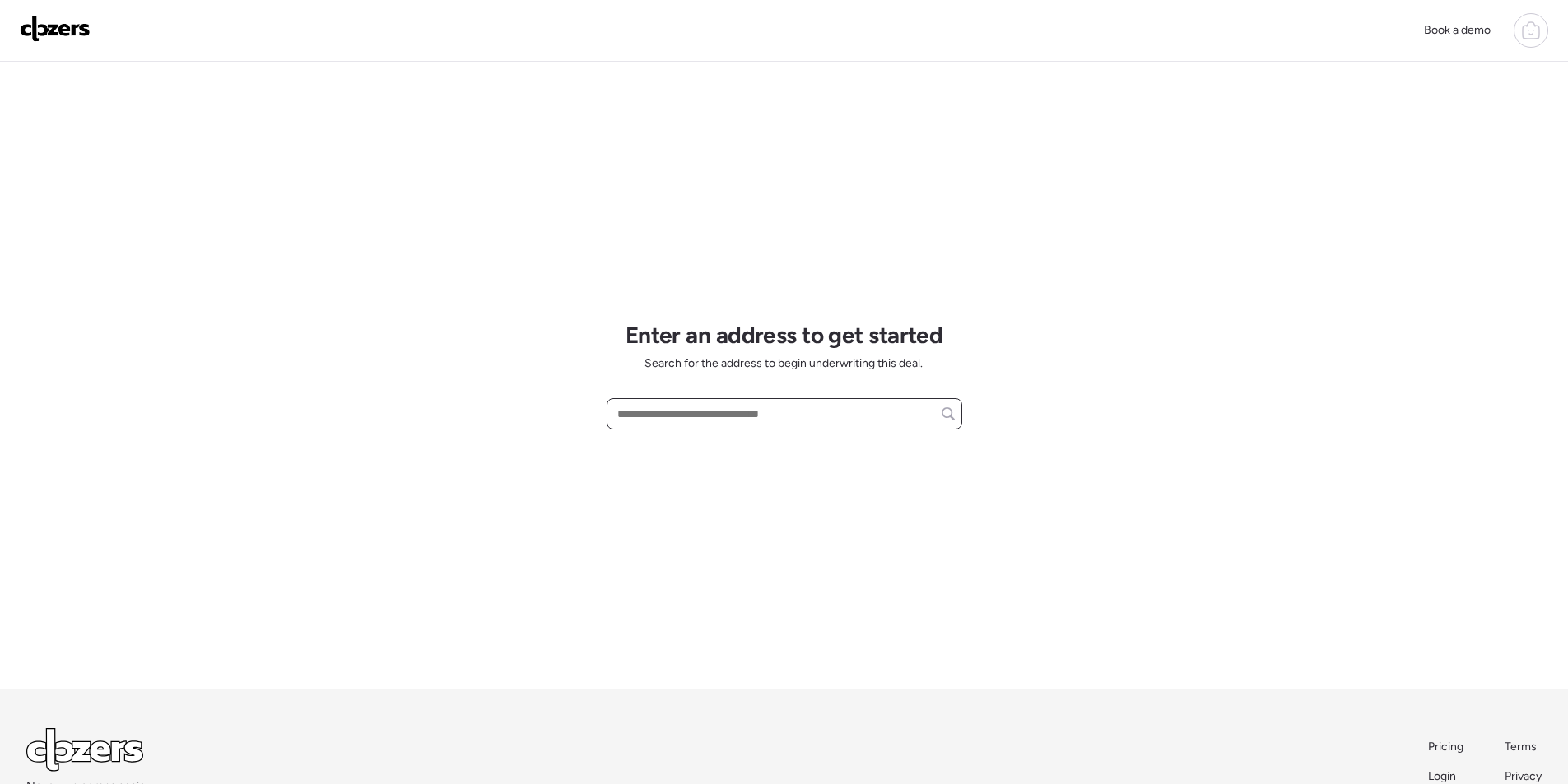
click at [765, 418] on input "text" at bounding box center [784, 414] width 341 height 23
paste input "**********"
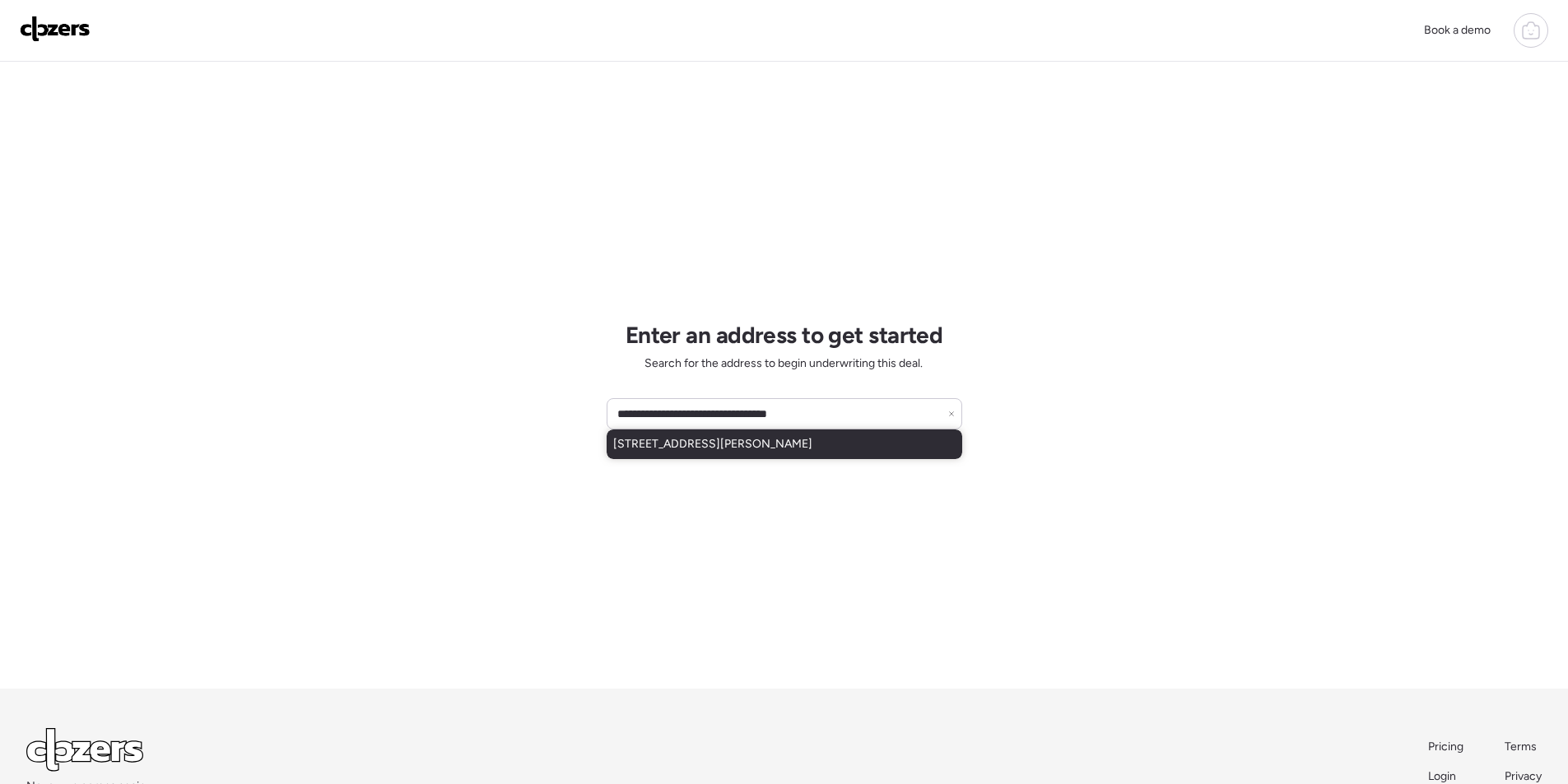
click at [718, 450] on span "[STREET_ADDRESS][PERSON_NAME]" at bounding box center [713, 444] width 199 height 17
type input "**********"
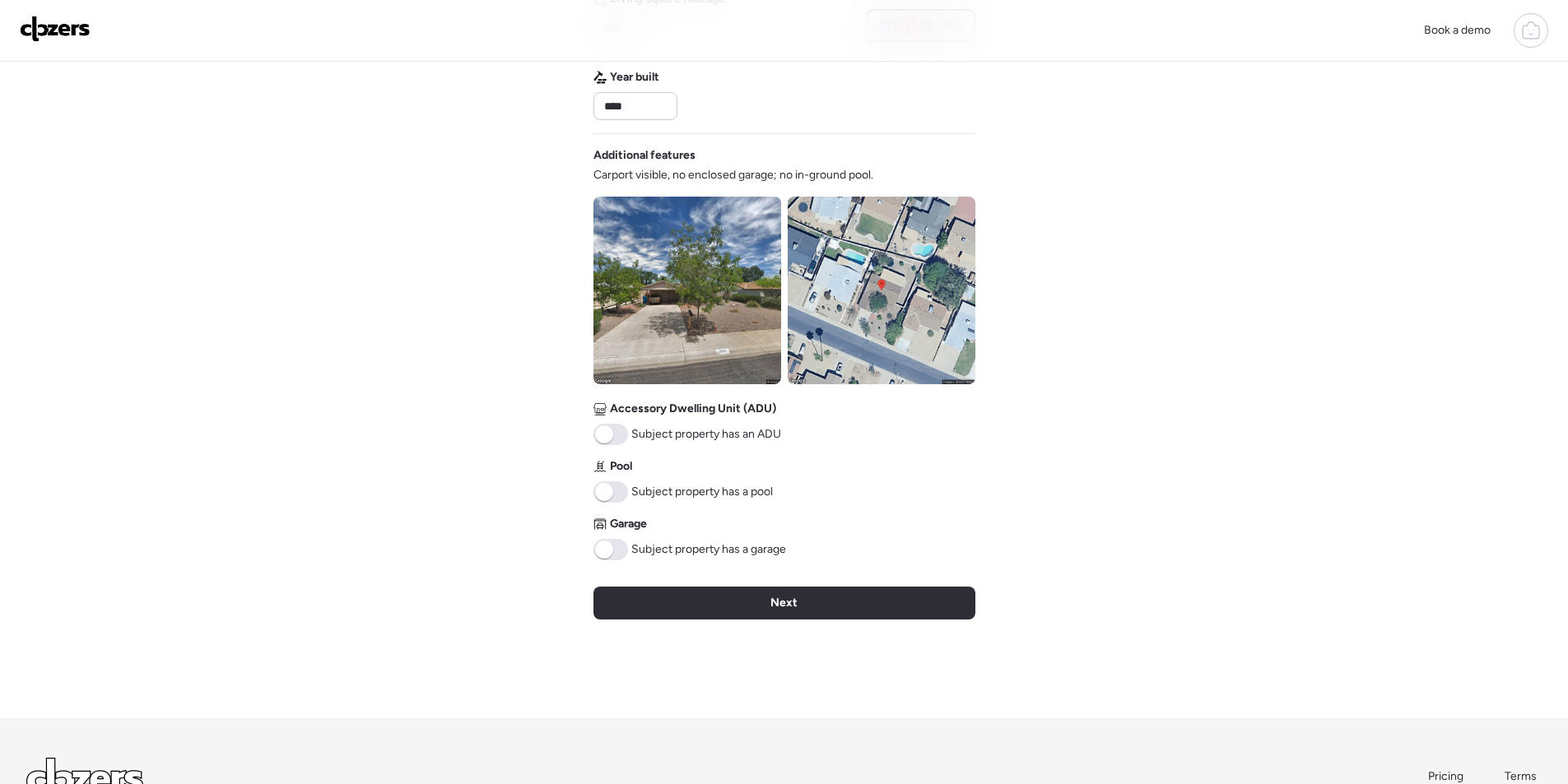
scroll to position [487, 0]
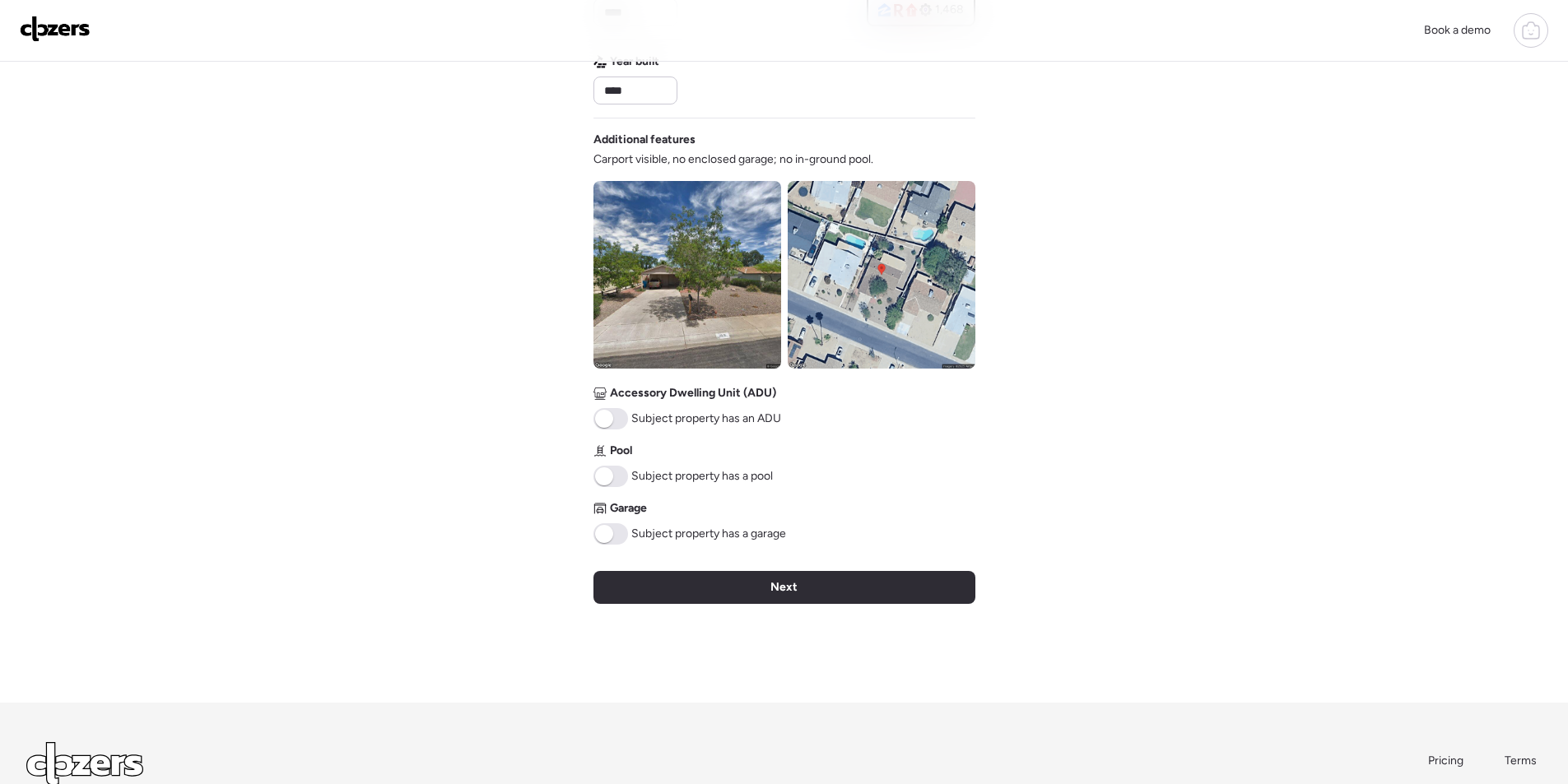
click at [866, 276] on img at bounding box center [881, 274] width 187 height 187
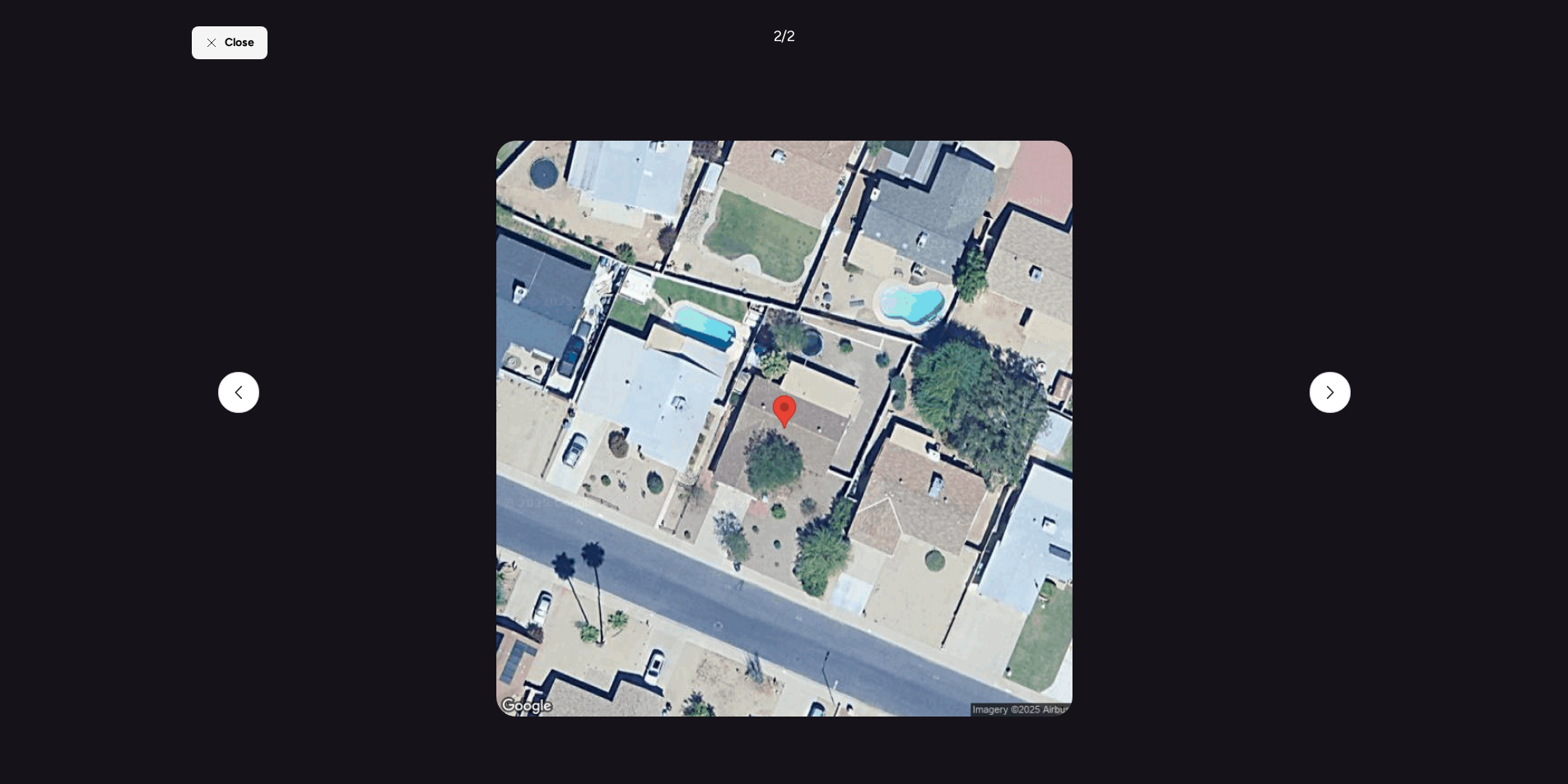
click at [243, 32] on div "Close" at bounding box center [230, 43] width 76 height 33
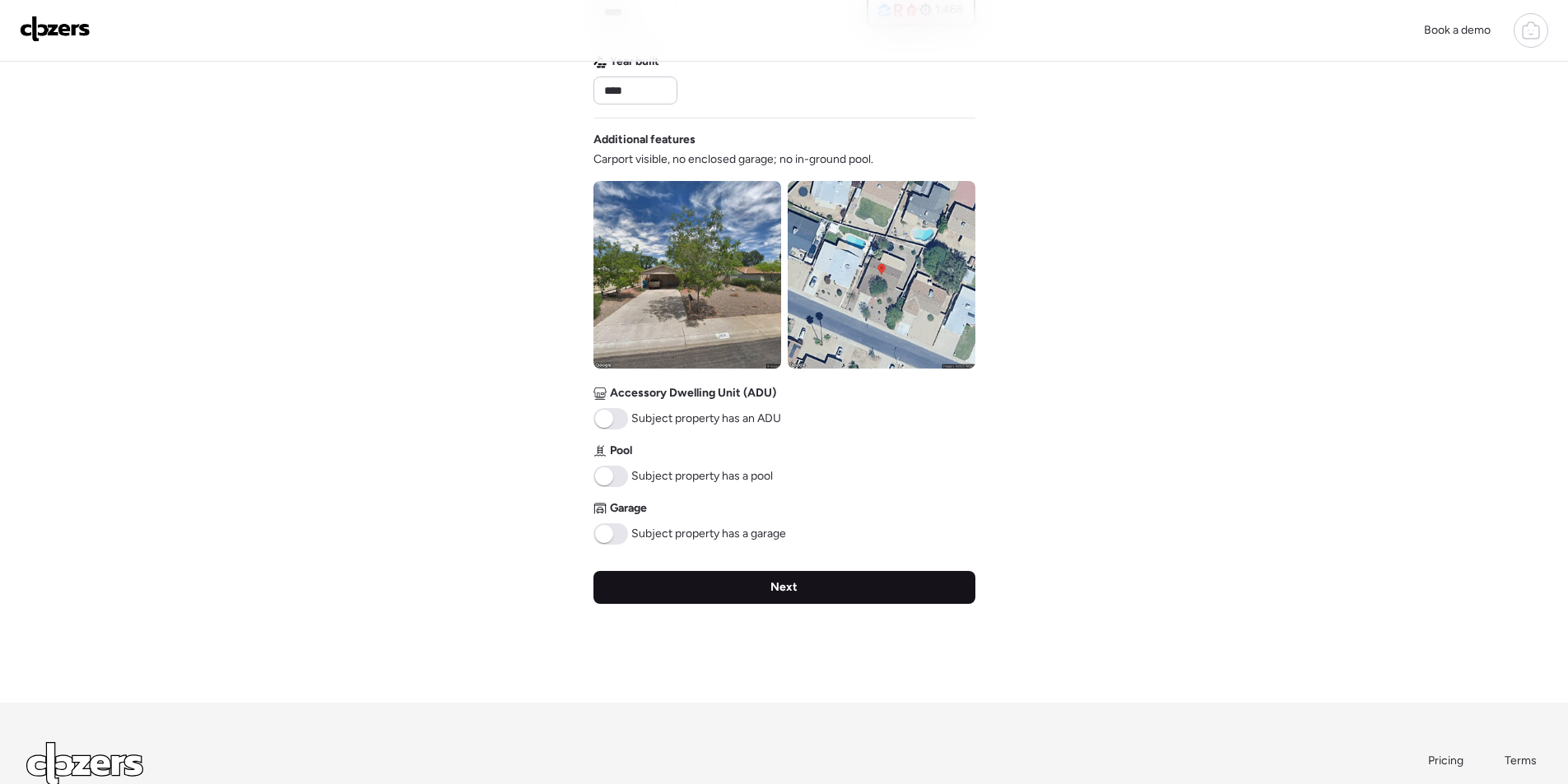
click at [665, 585] on div "Next" at bounding box center [785, 587] width 382 height 33
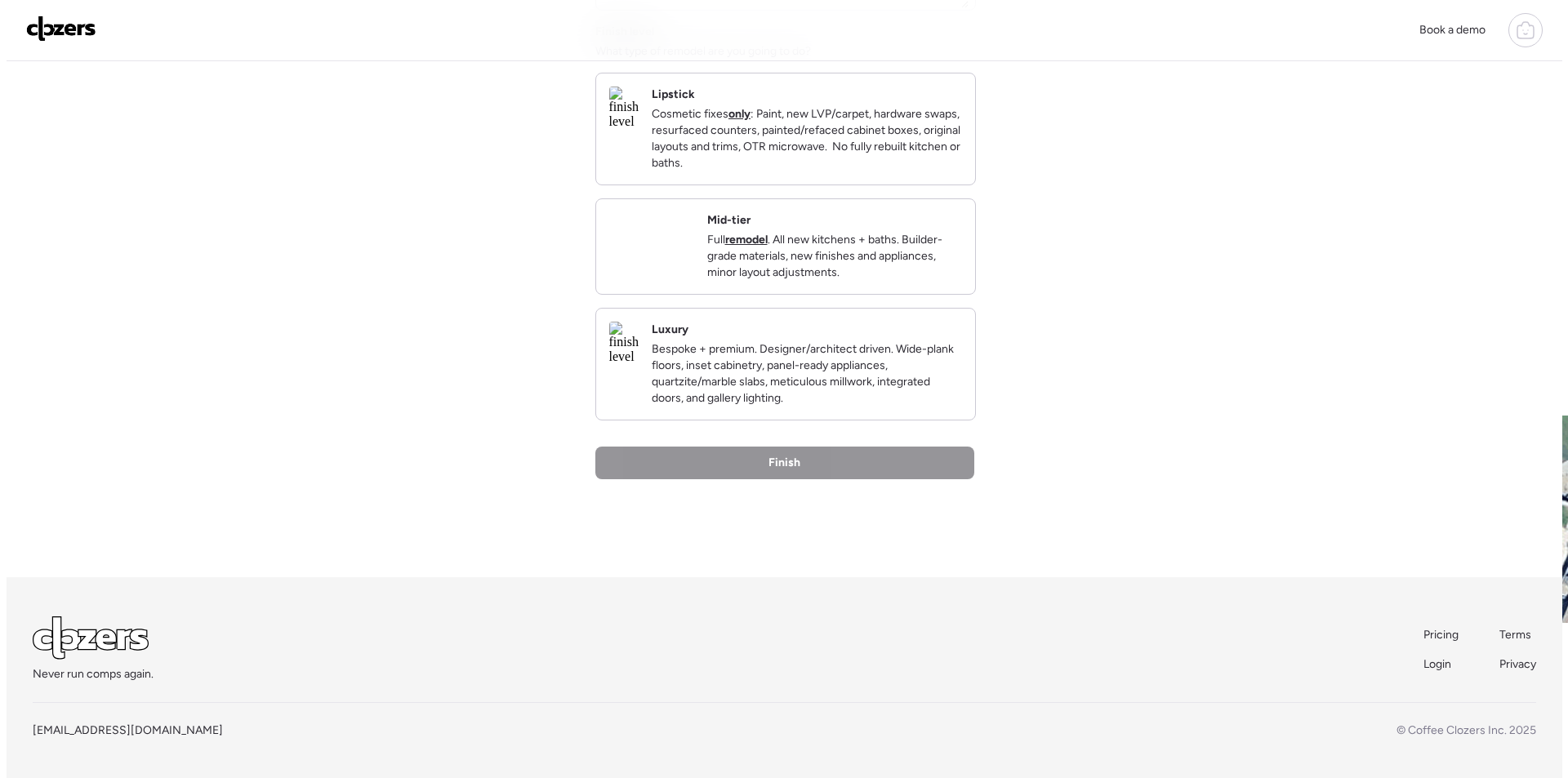
scroll to position [0, 0]
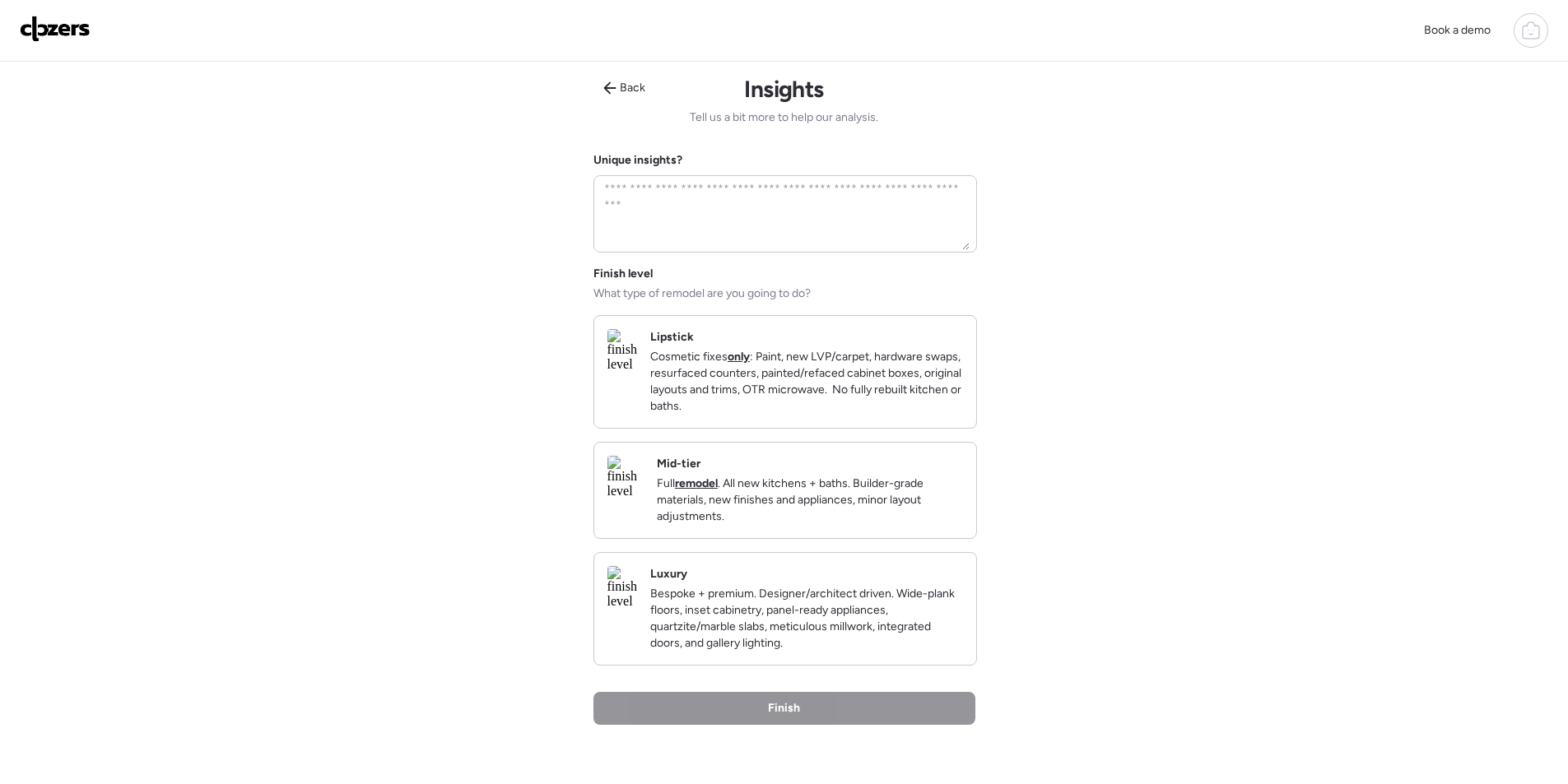
click at [851, 489] on div "Mid-tier Full remodel . All new kitchens + baths. Builder-grade materials, new …" at bounding box center [810, 490] width 307 height 69
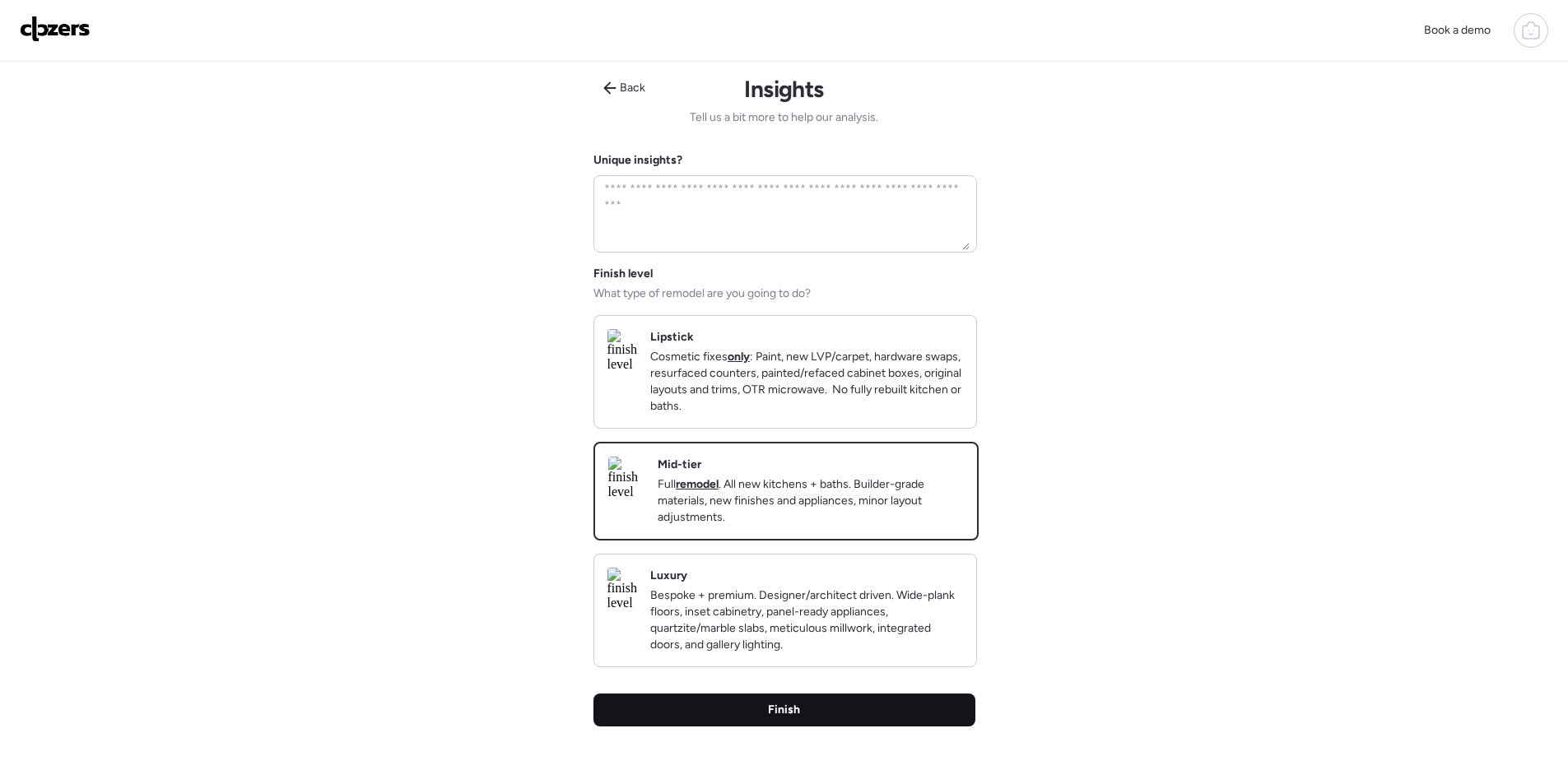
click at [801, 727] on div "Finish" at bounding box center [785, 710] width 382 height 33
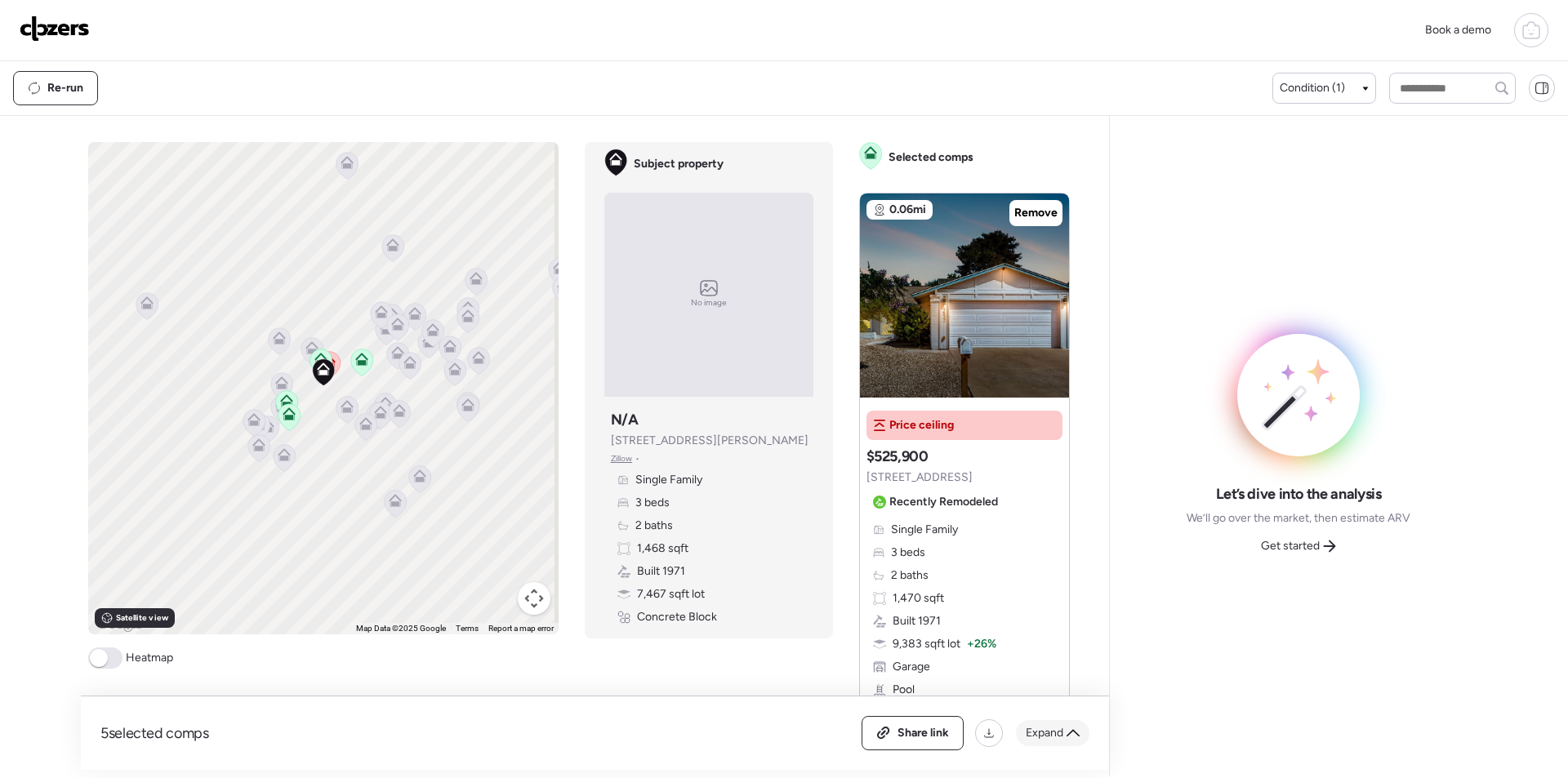
click at [1060, 727] on span "Expand" at bounding box center [1044, 733] width 38 height 16
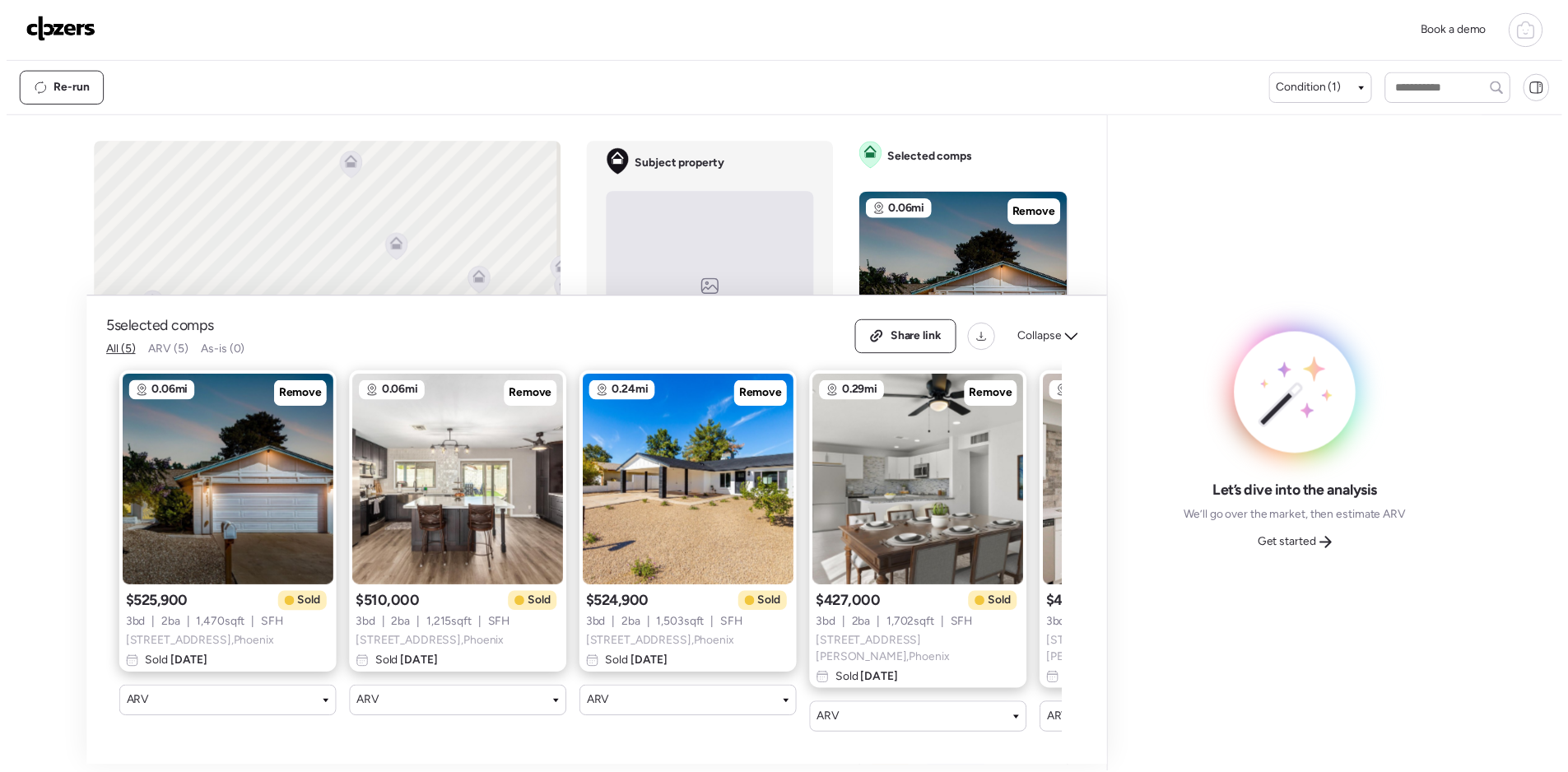
scroll to position [0, 211]
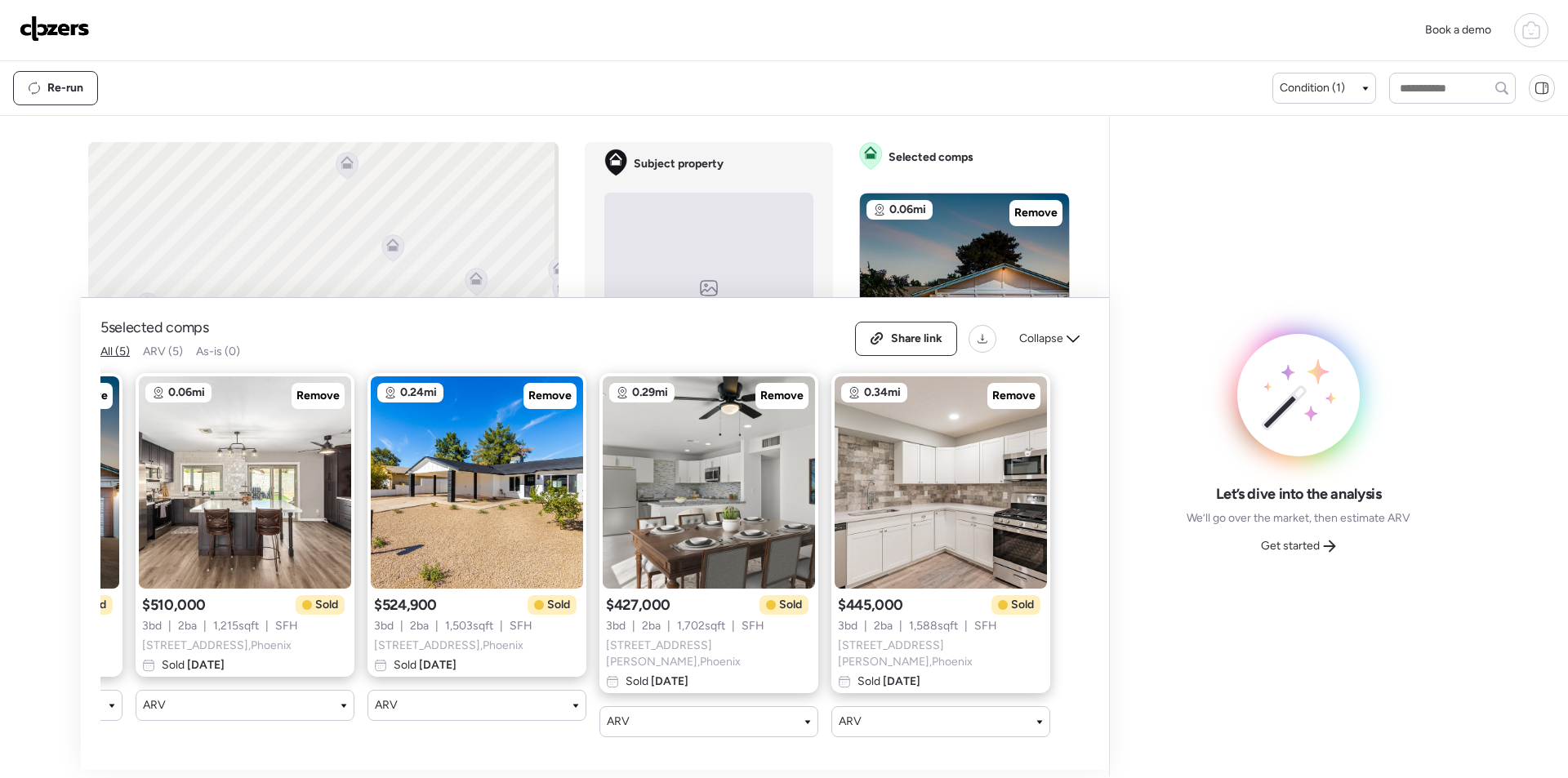
click at [1302, 547] on span "Get started" at bounding box center [1290, 546] width 59 height 16
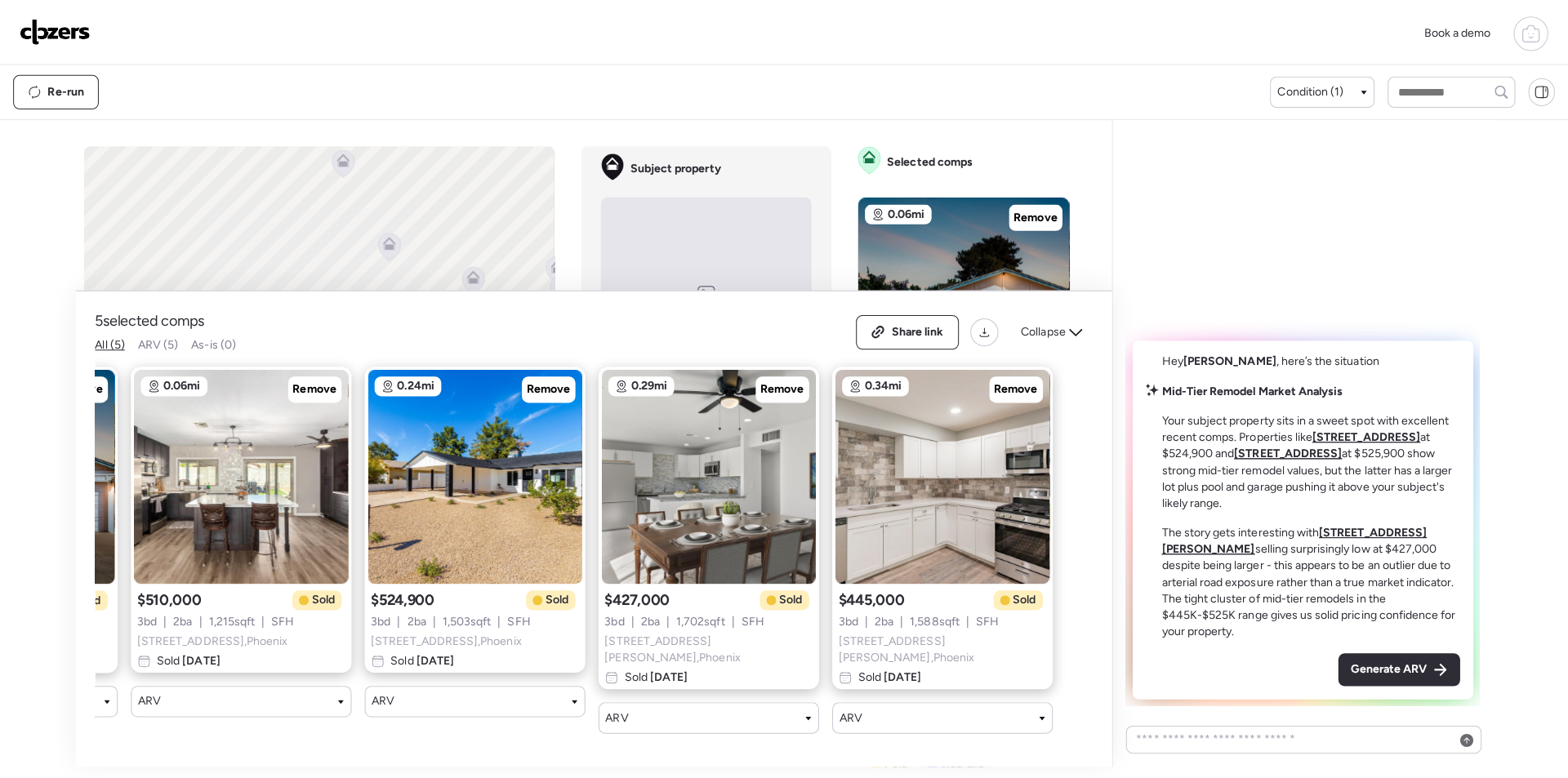
scroll to position [0, 0]
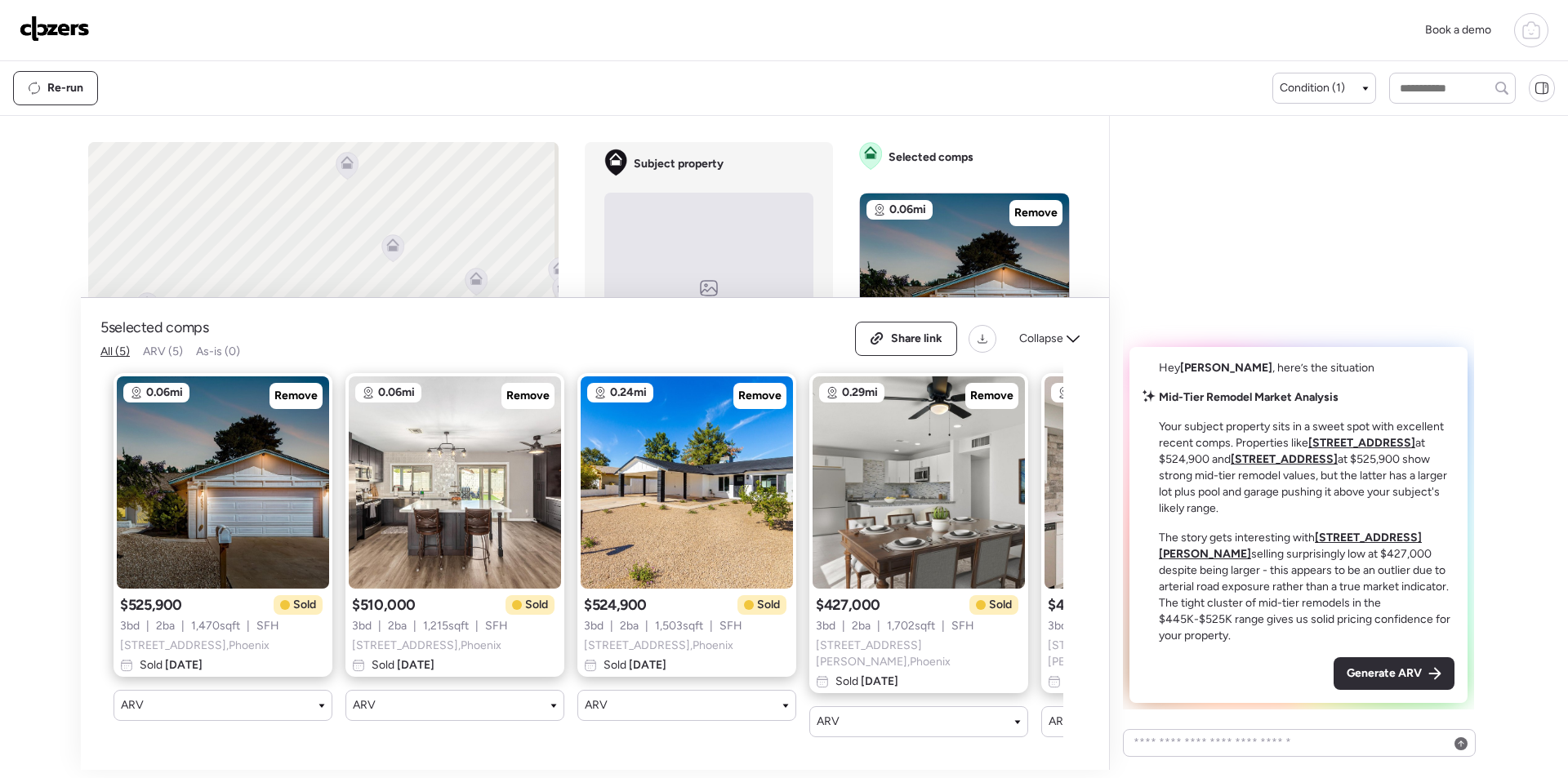
click at [1412, 665] on div "Generate ARV" at bounding box center [1394, 674] width 121 height 33
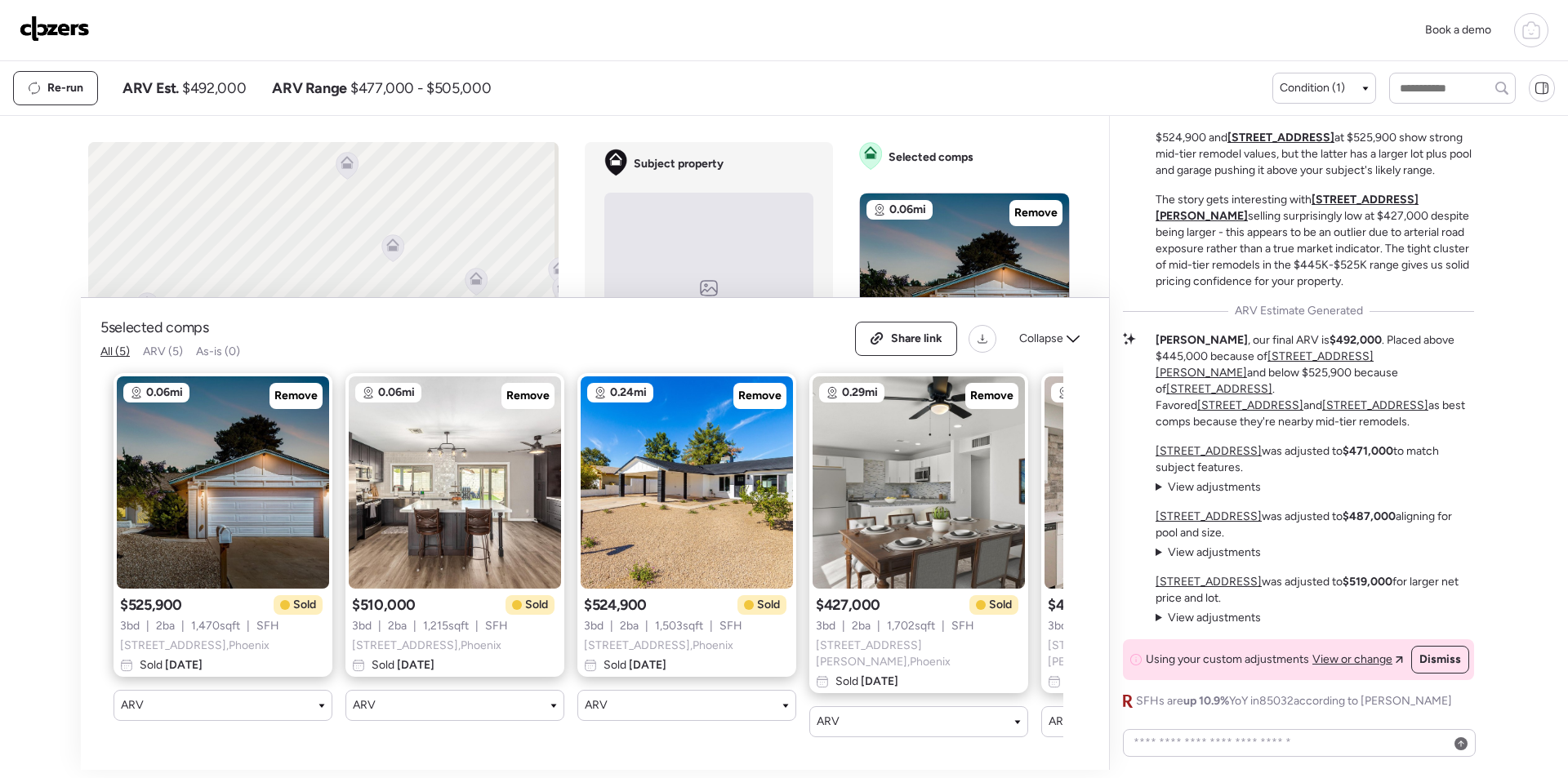
click at [208, 98] on div "Re-run ARV Est. $492,000 ARV Range $477,000 - $505,000" at bounding box center [642, 88] width 1259 height 34
click at [211, 87] on span "$492,000" at bounding box center [214, 88] width 64 height 19
copy span "492,000"
click at [908, 354] on div "Share link" at bounding box center [906, 339] width 101 height 33
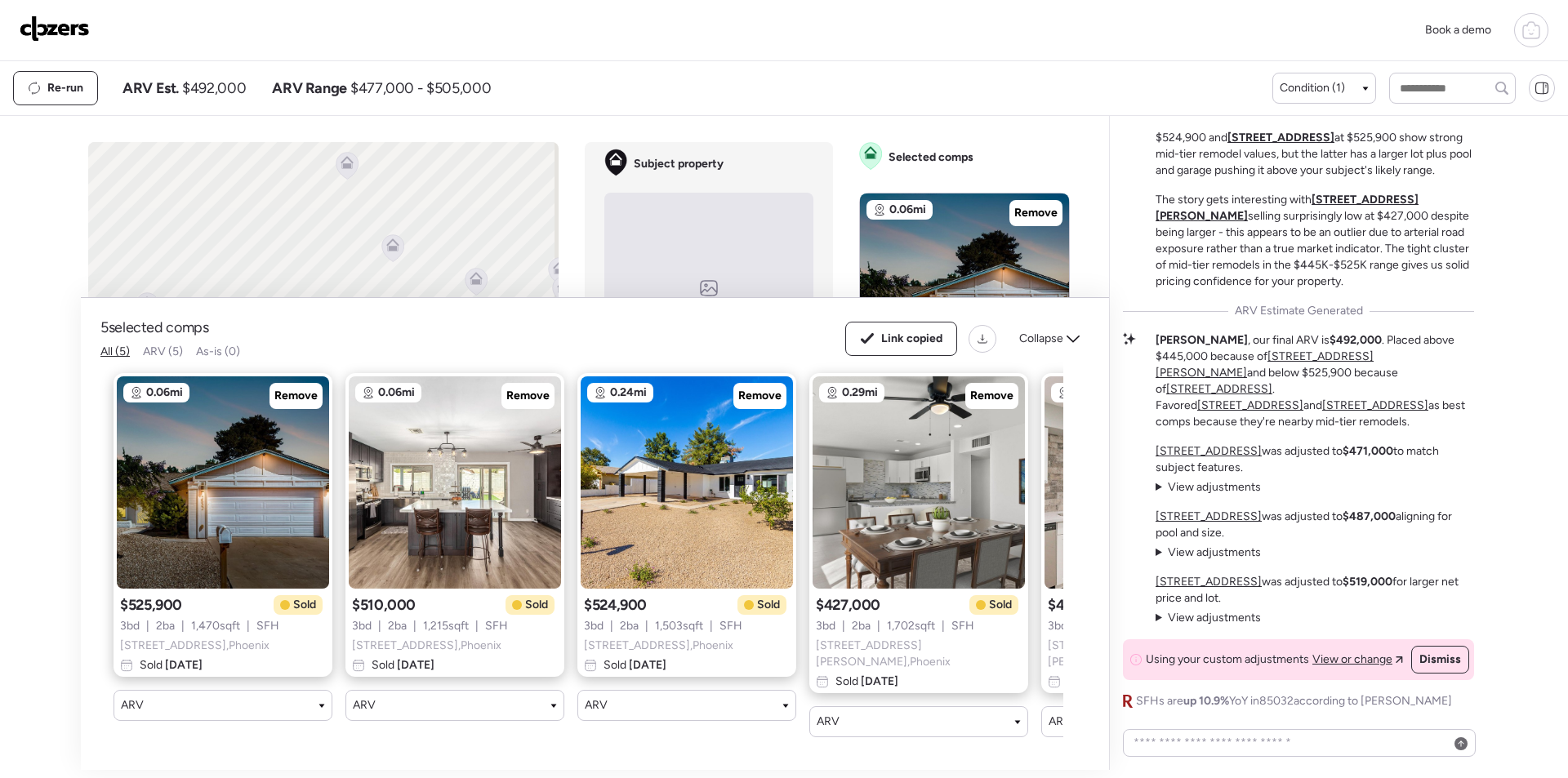
click at [72, 29] on img at bounding box center [54, 28] width 71 height 27
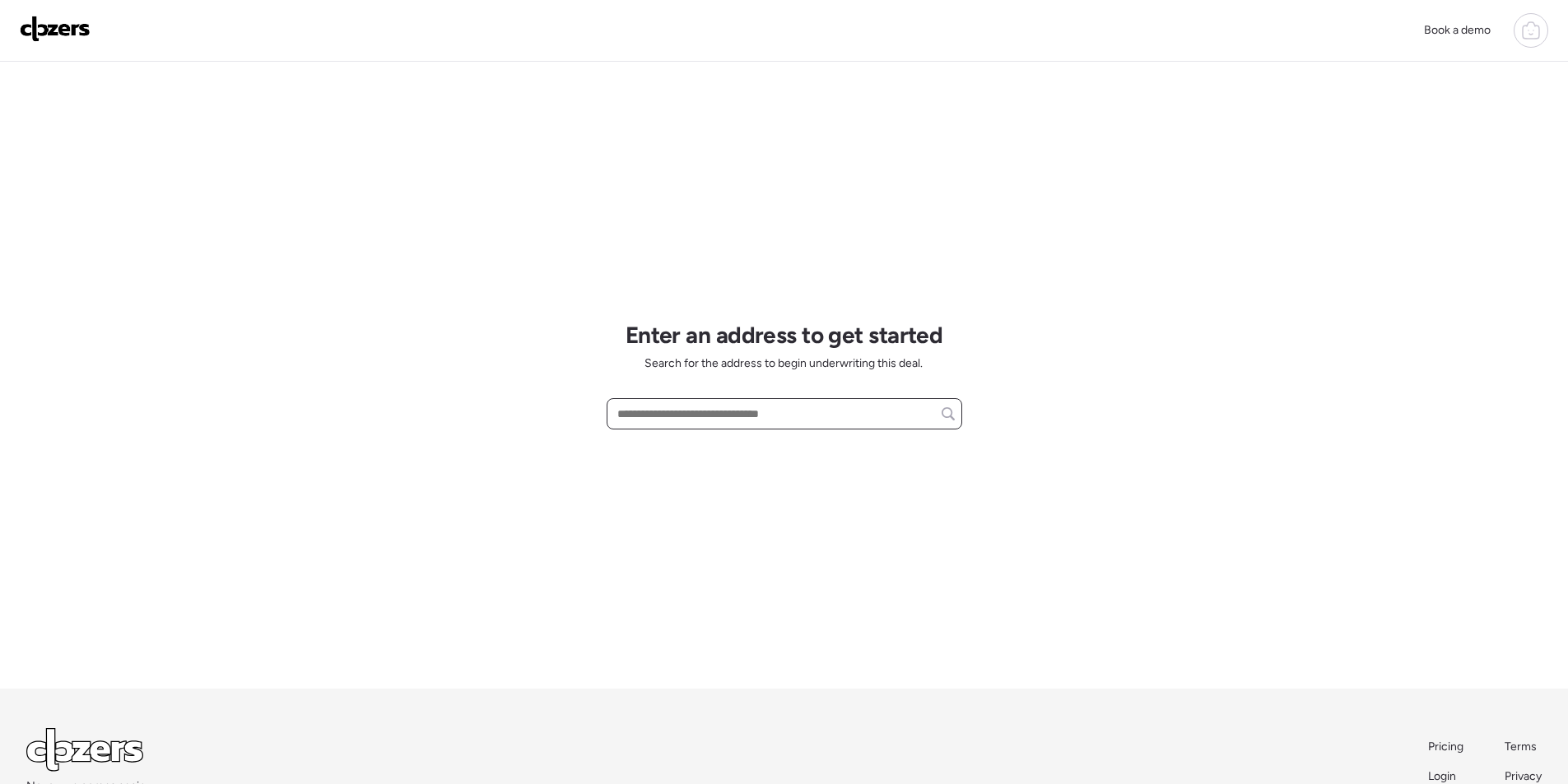
click at [695, 413] on input "text" at bounding box center [784, 414] width 341 height 23
paste input "**********"
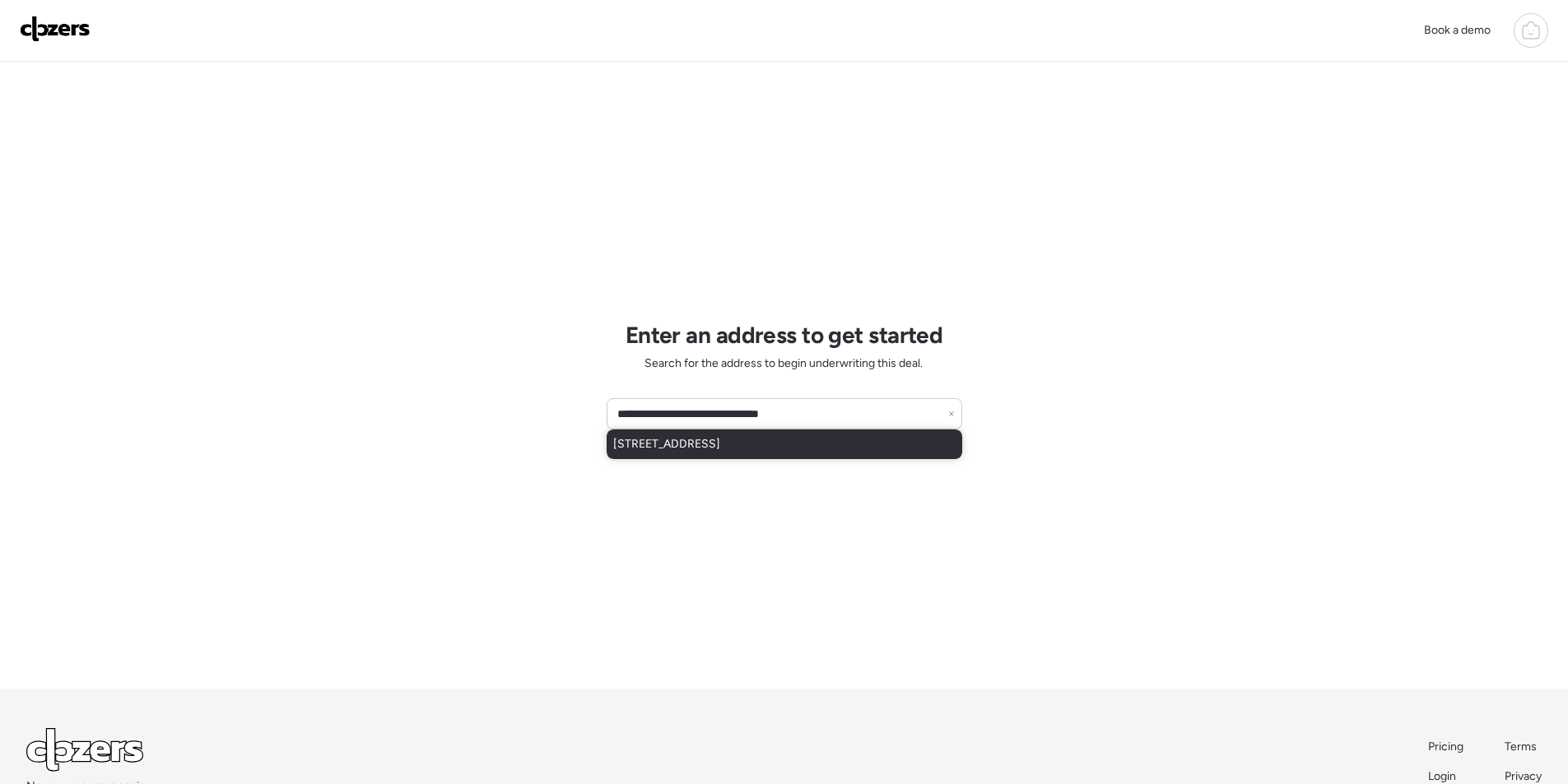
click at [657, 447] on span "[STREET_ADDRESS]" at bounding box center [667, 444] width 107 height 17
type input "**********"
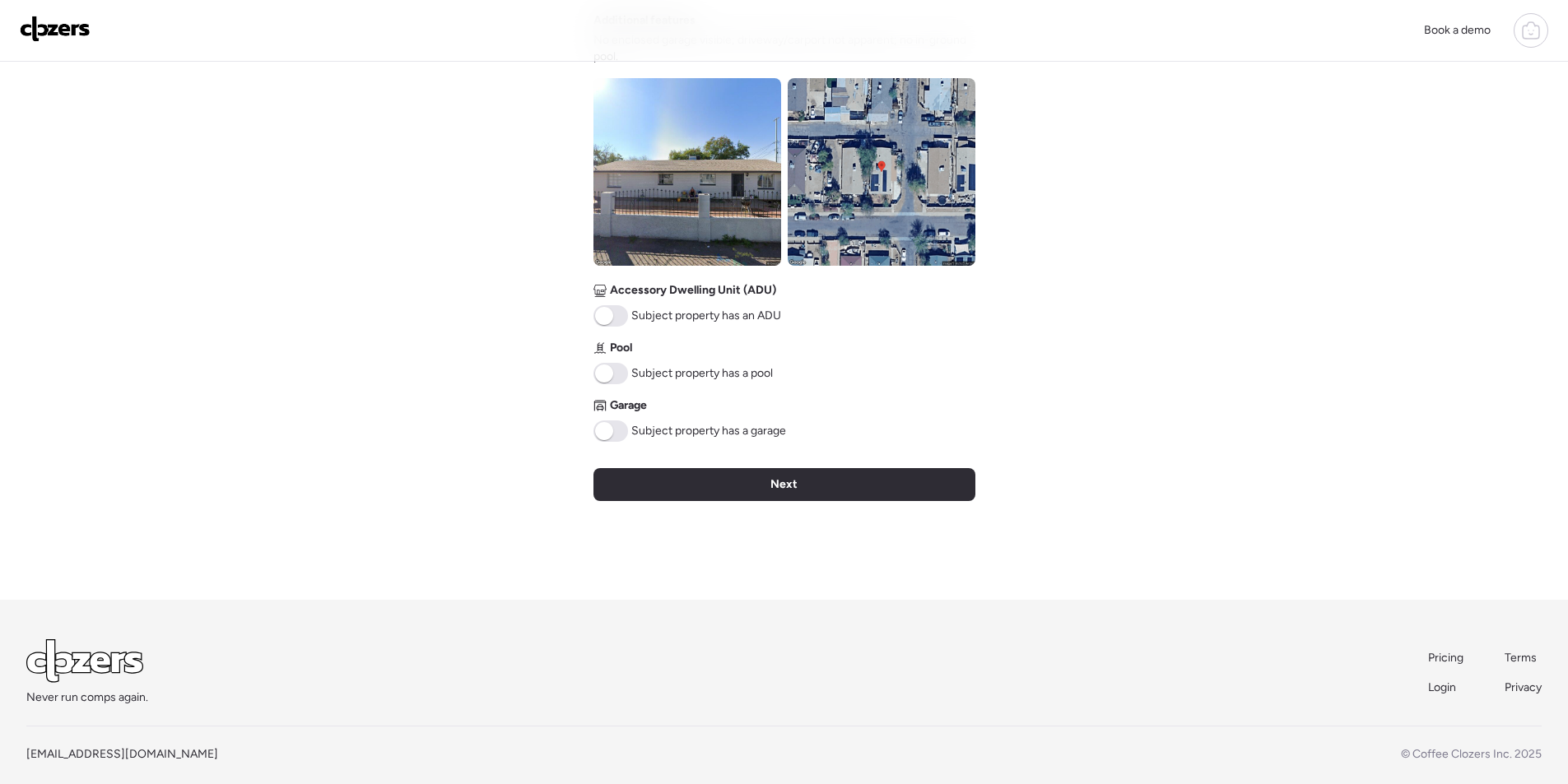
scroll to position [604, 0]
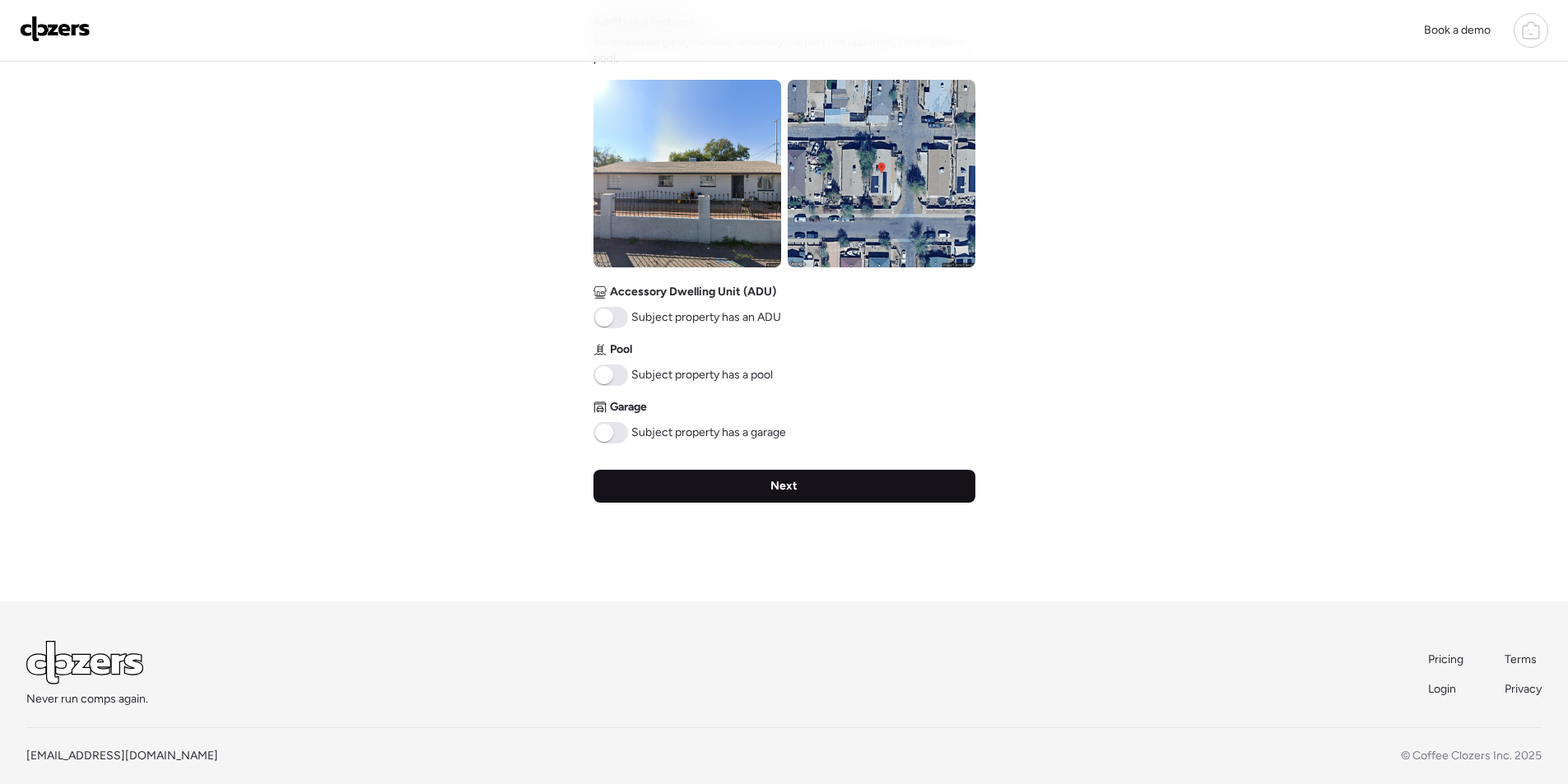
click at [680, 477] on div "Next" at bounding box center [785, 487] width 382 height 33
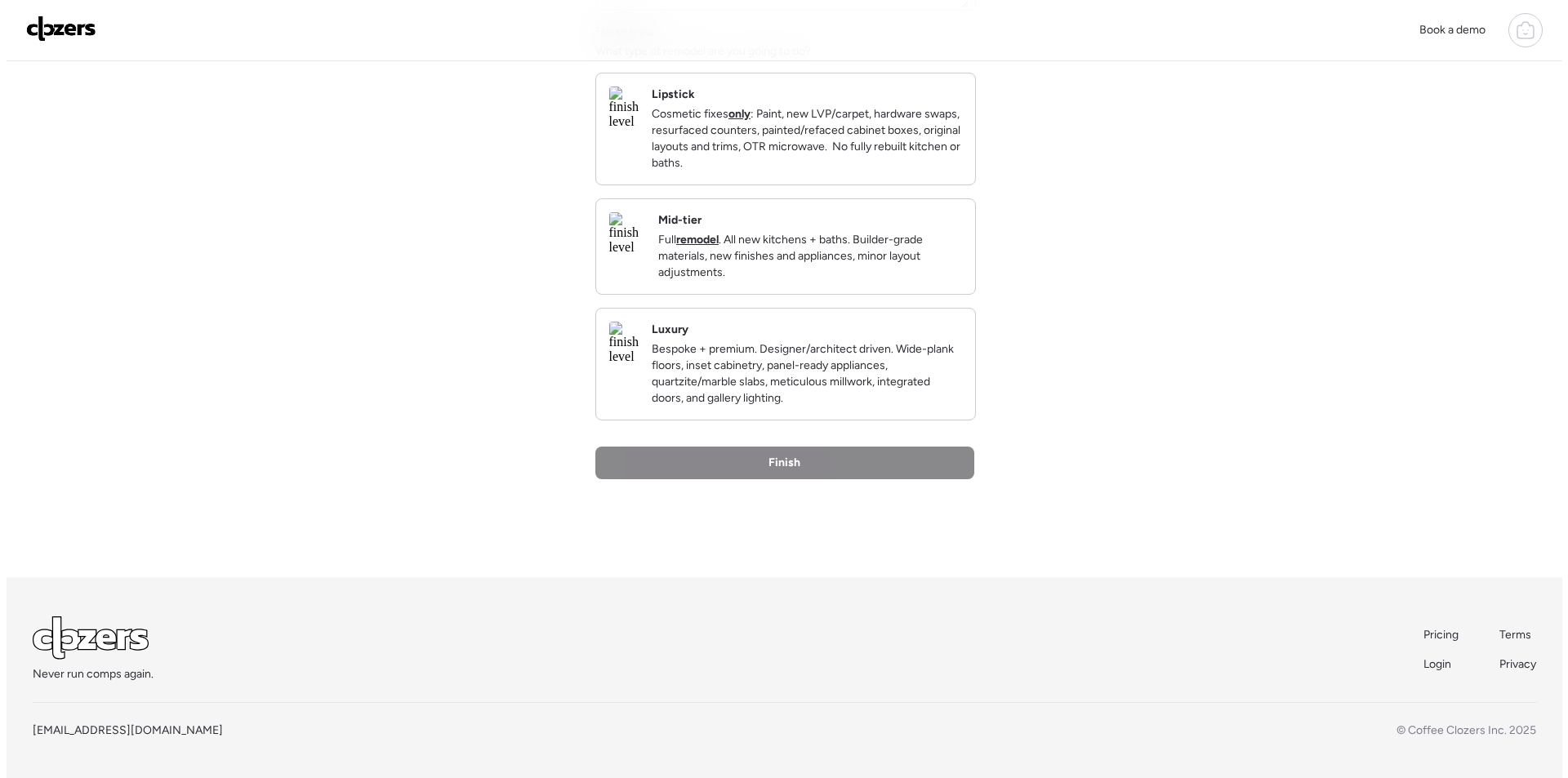
scroll to position [0, 0]
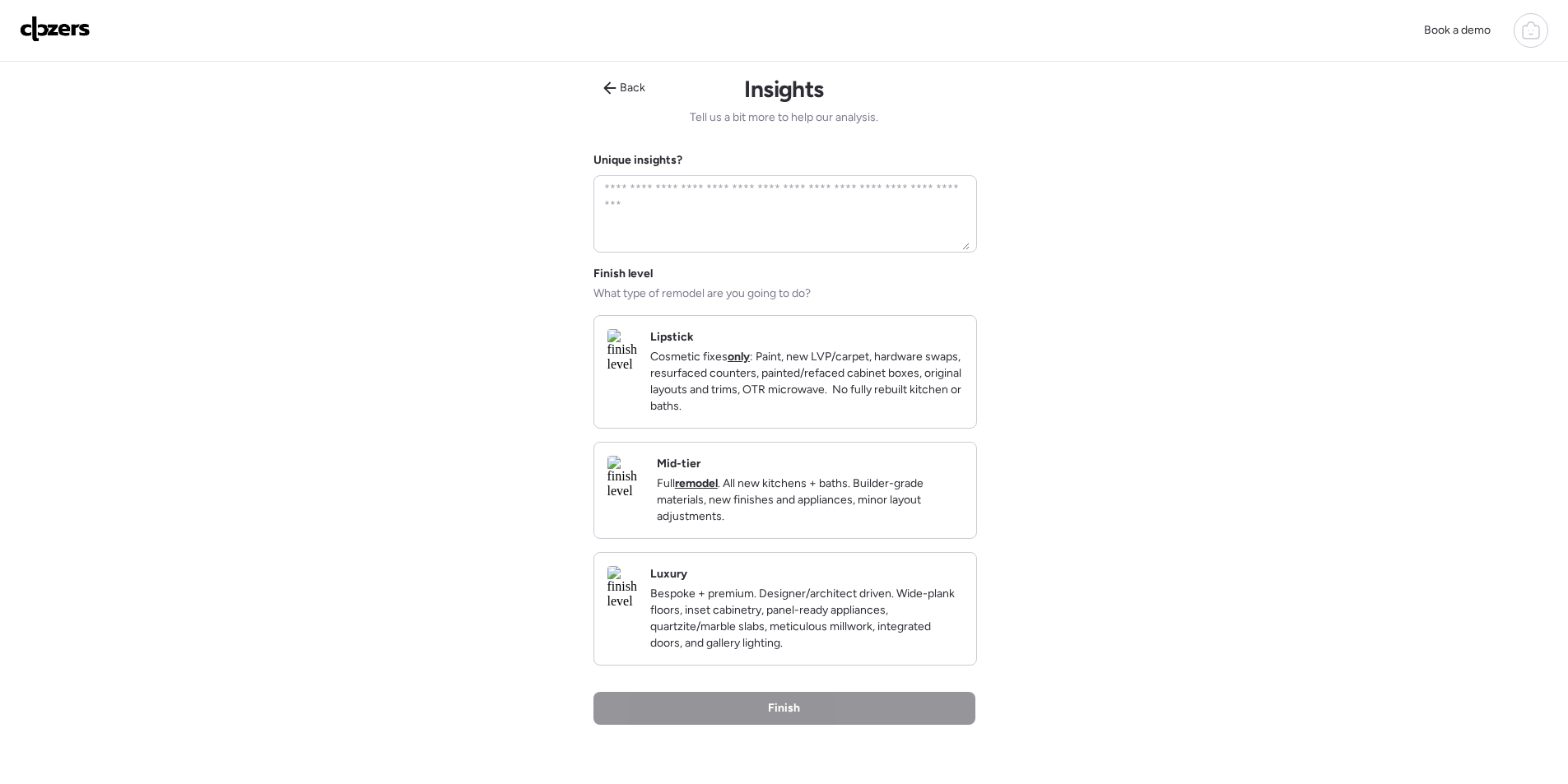
click at [977, 509] on div "Book a demo Back Insights Tell us a bit more to help our analysis. Unique insig…" at bounding box center [784, 513] width 1568 height 1026
click at [959, 513] on p "Full remodel . All new kitchens + baths. Builder-grade materials, new finishes …" at bounding box center [810, 500] width 307 height 49
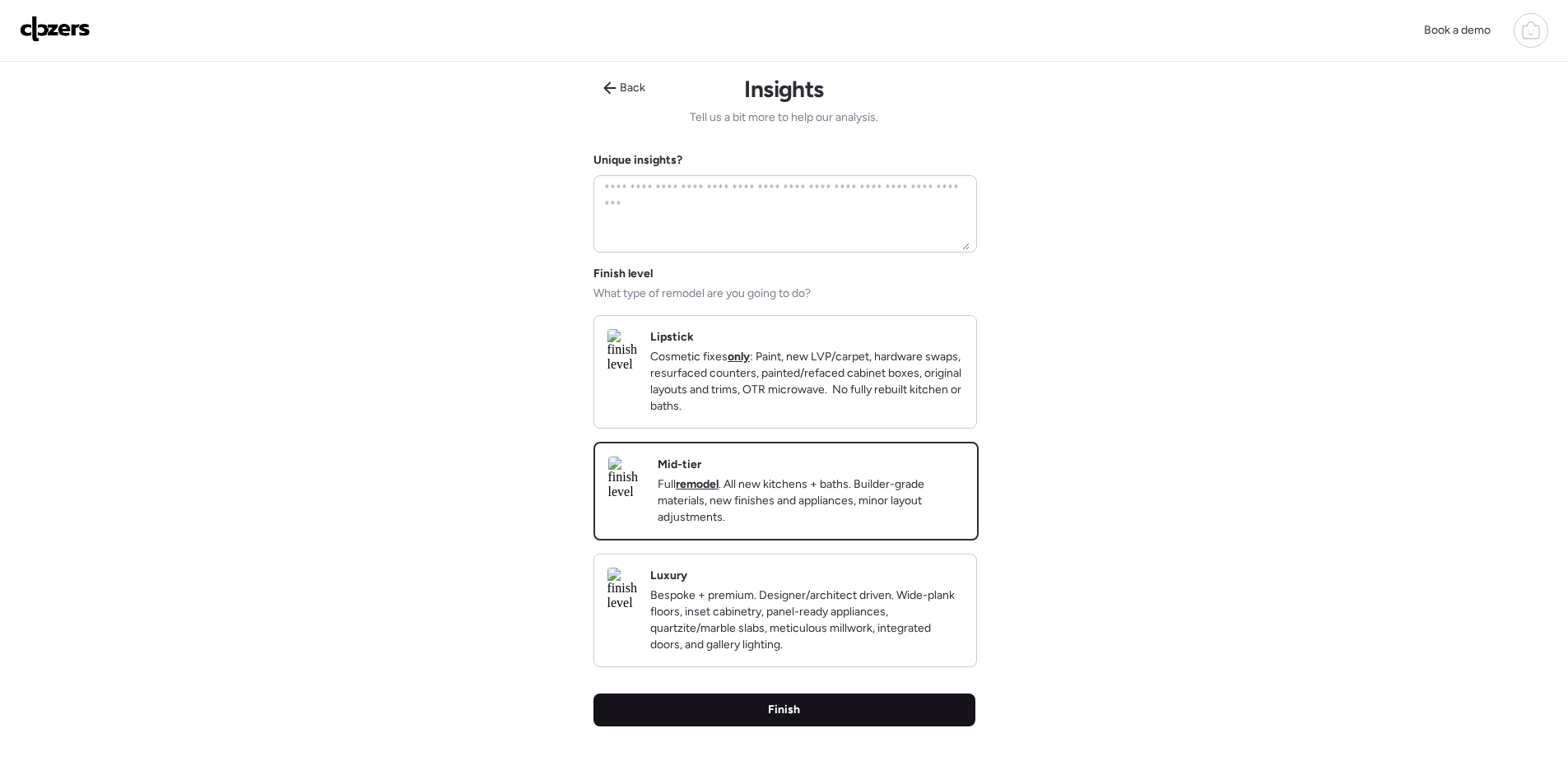
click at [883, 718] on div "Finish" at bounding box center [785, 710] width 382 height 33
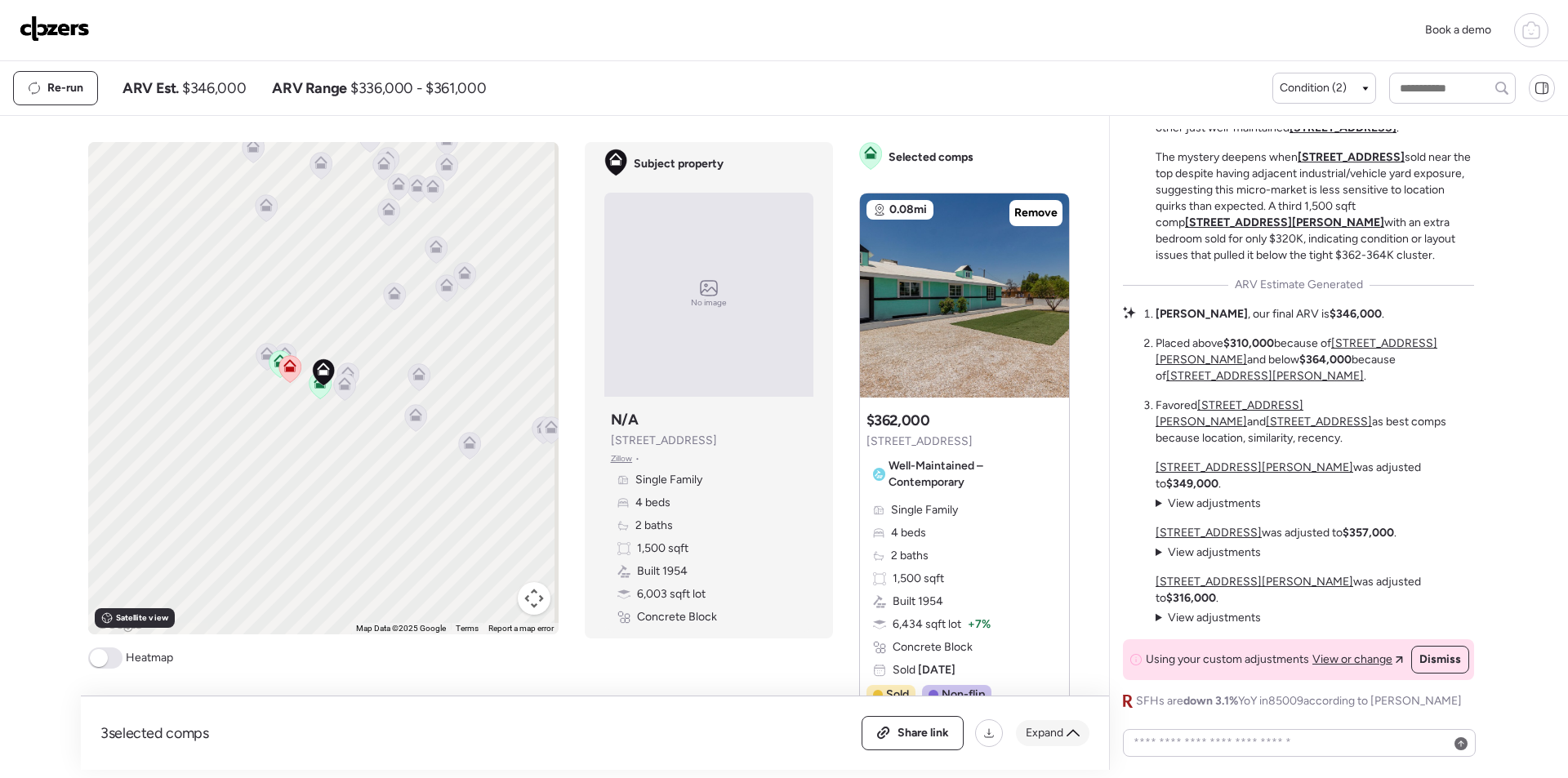
click at [1080, 740] on div "Expand" at bounding box center [1053, 733] width 73 height 27
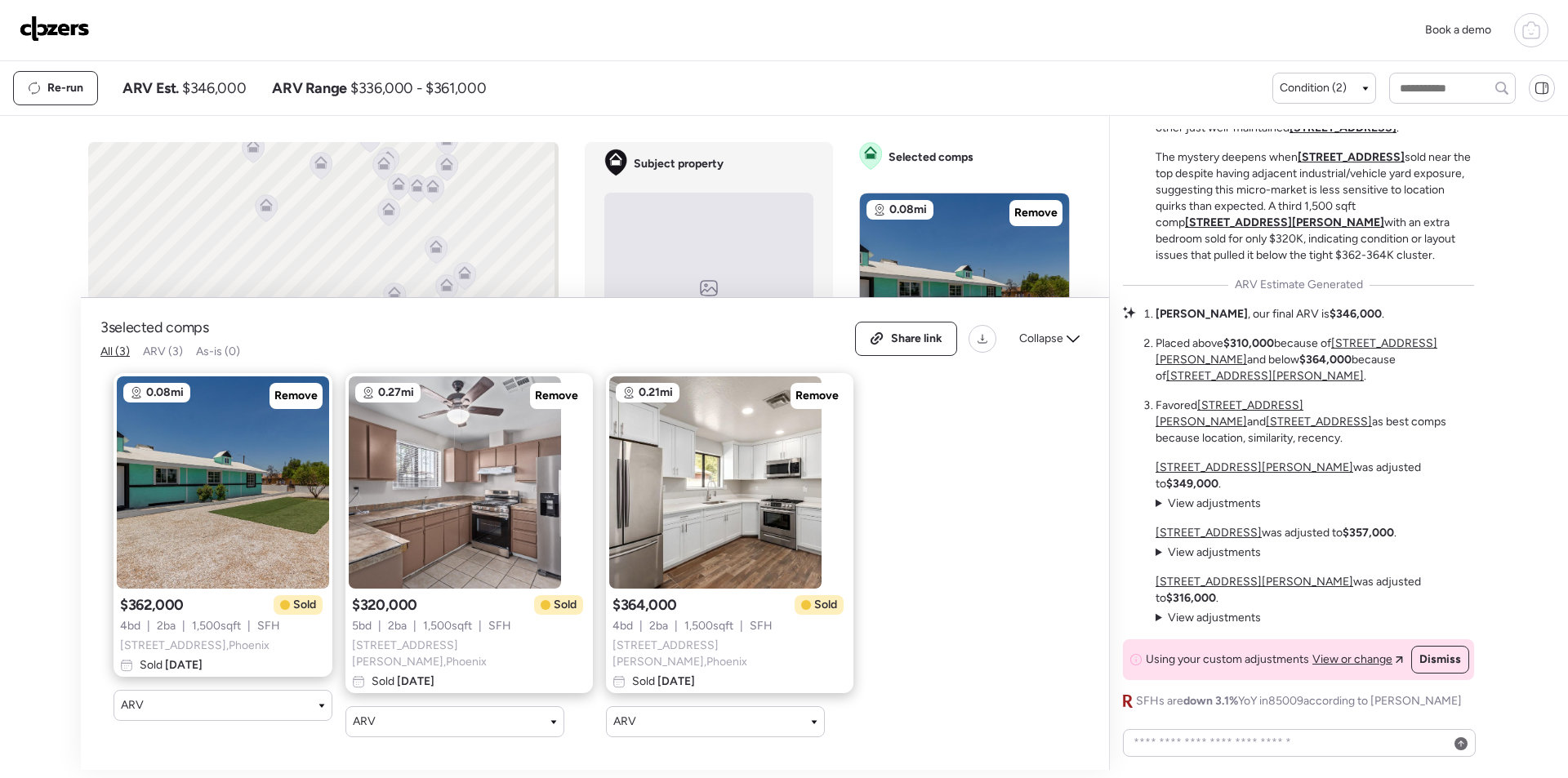
click at [203, 92] on span "$346,000" at bounding box center [214, 88] width 64 height 19
copy span "346,000"
click at [896, 351] on div "Share link" at bounding box center [906, 339] width 101 height 33
